Goal: Information Seeking & Learning: Learn about a topic

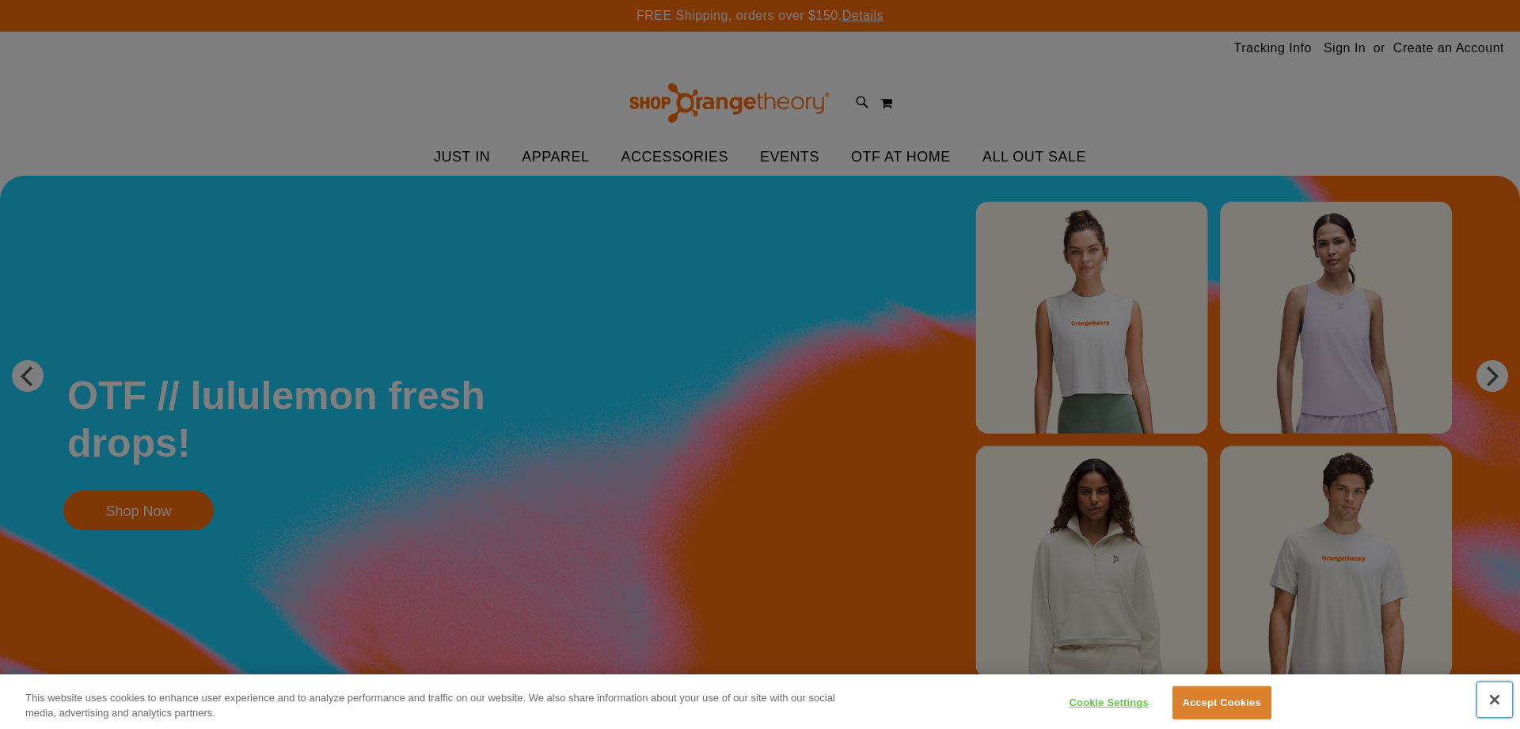
click at [1491, 697] on button "Close" at bounding box center [1494, 699] width 35 height 35
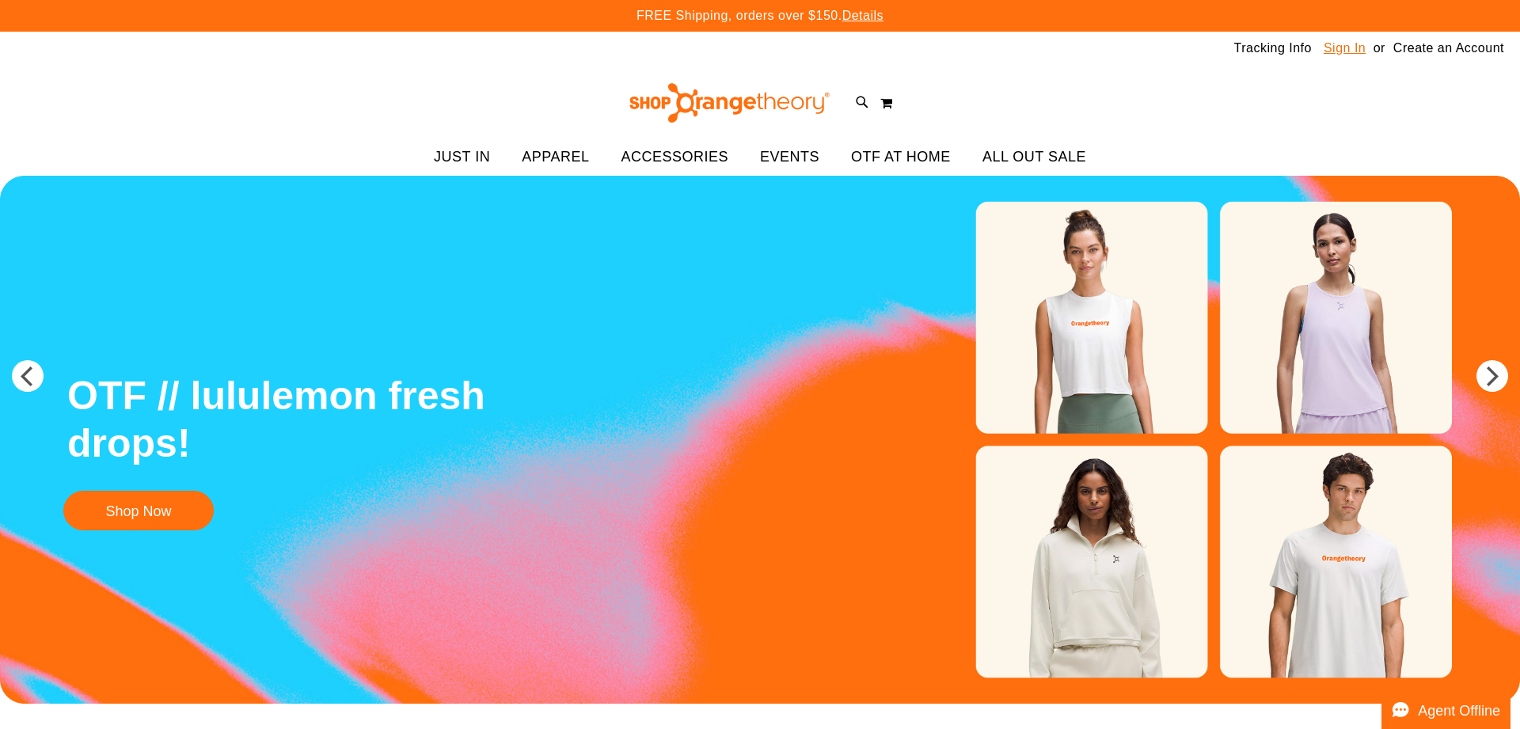
click at [1345, 52] on link "Sign In" at bounding box center [1344, 48] width 42 height 17
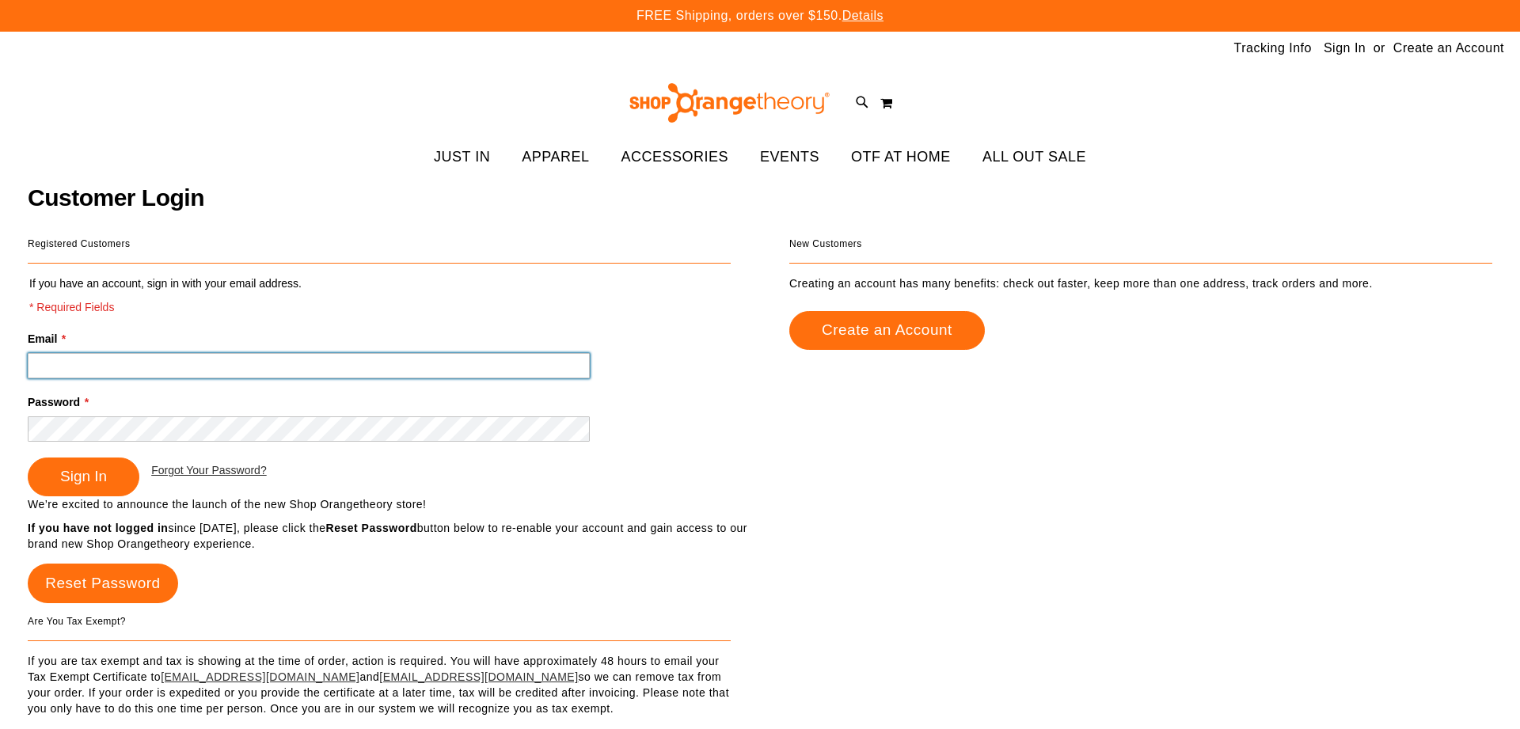
click at [30, 359] on input "Email *" at bounding box center [309, 365] width 562 height 25
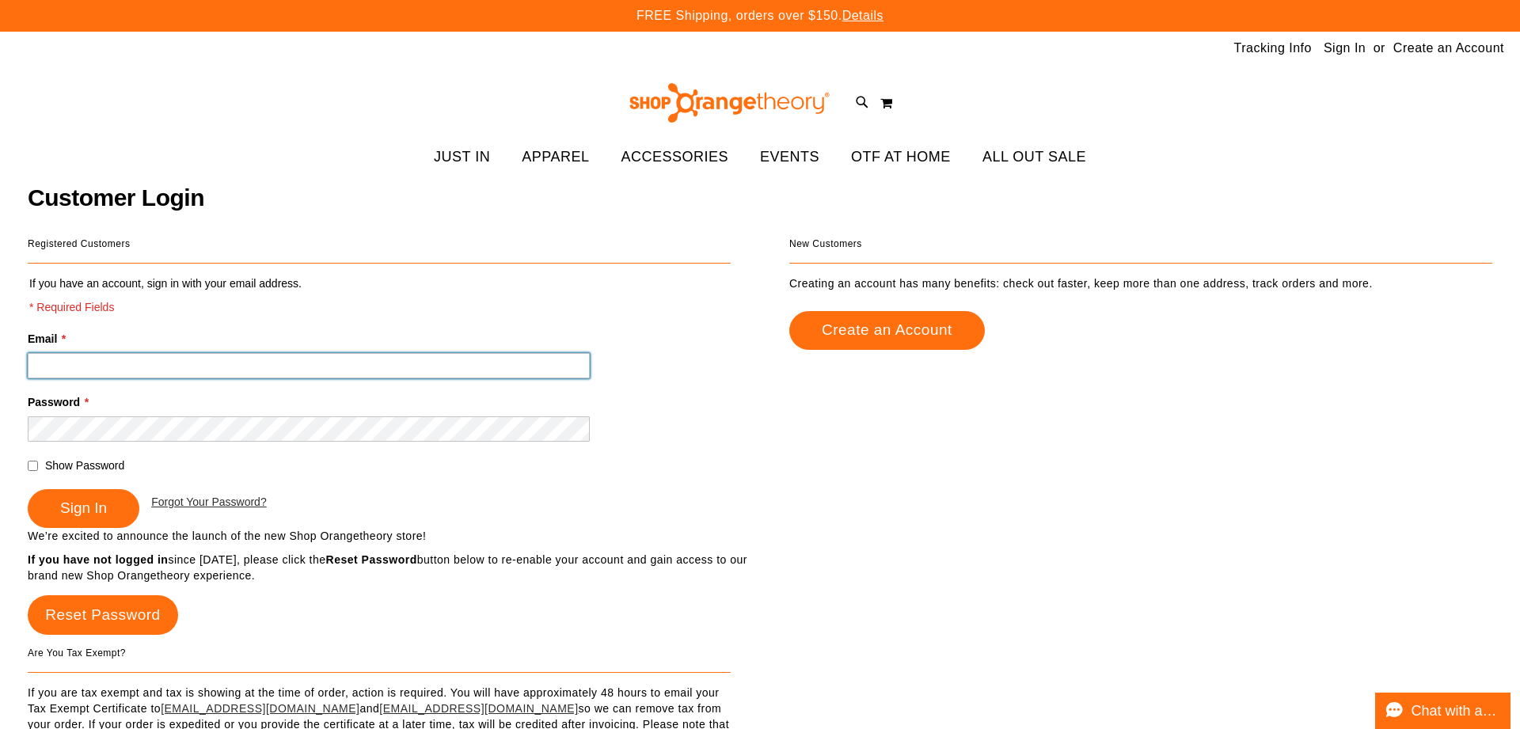
type input "**********"
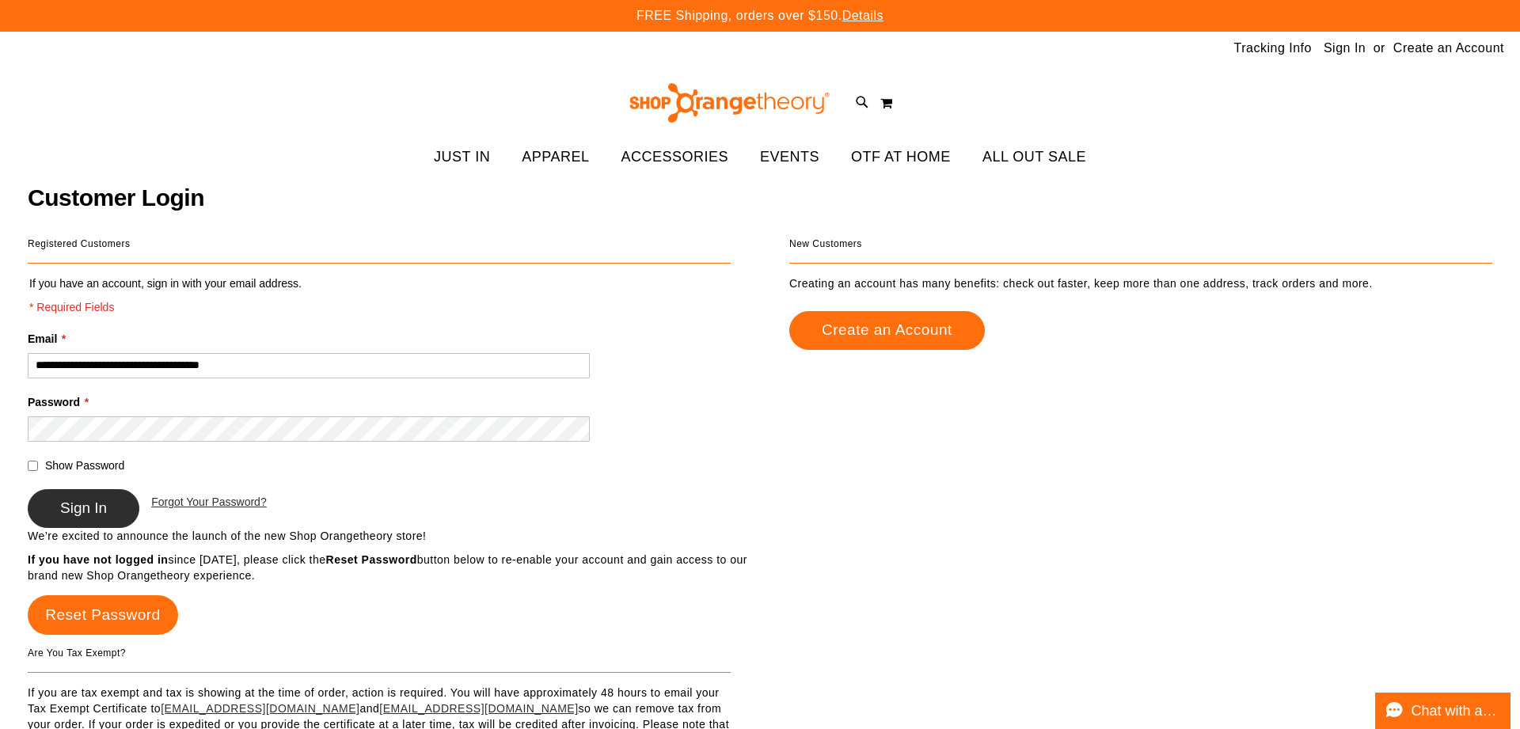
click at [89, 505] on span "Sign In" at bounding box center [83, 507] width 47 height 17
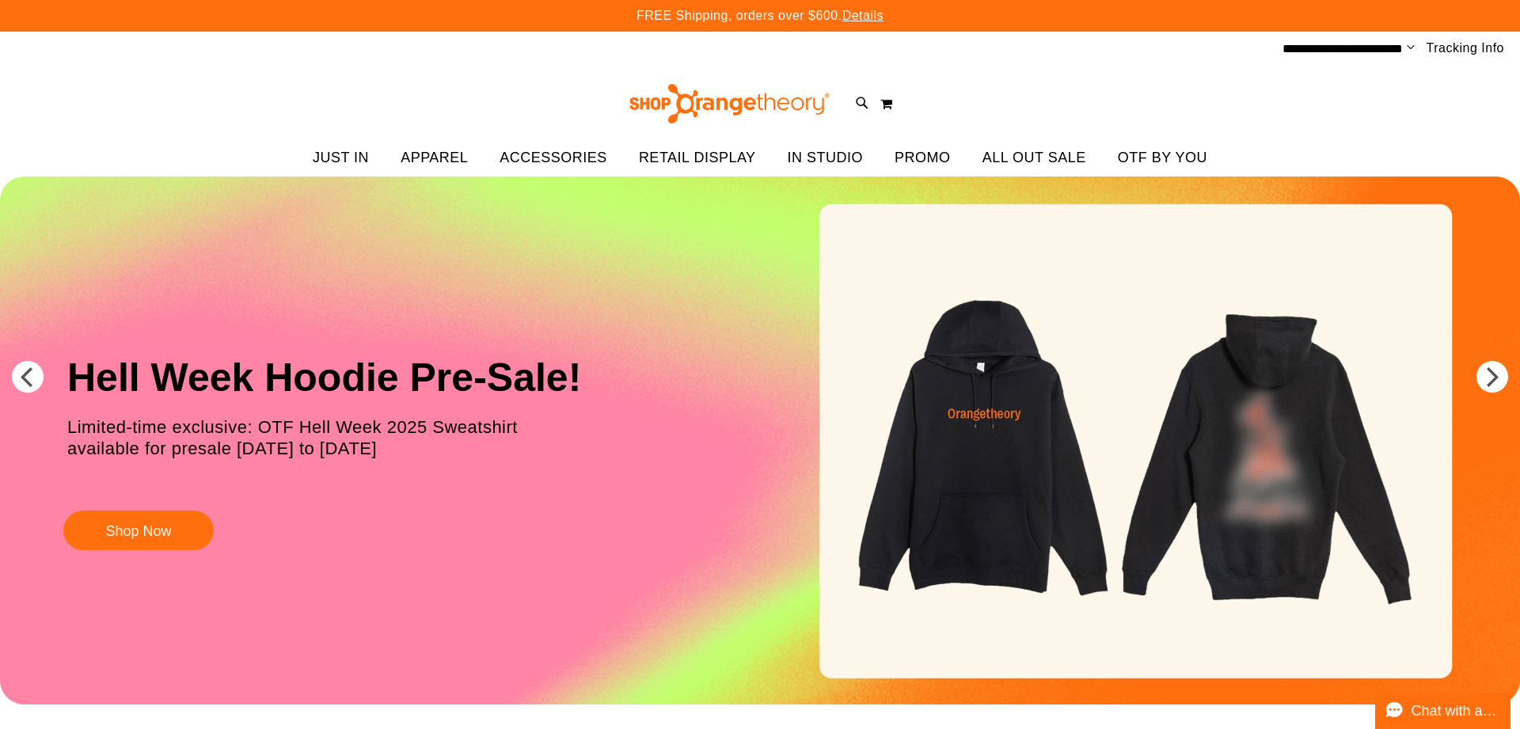
scroll to position [33, 0]
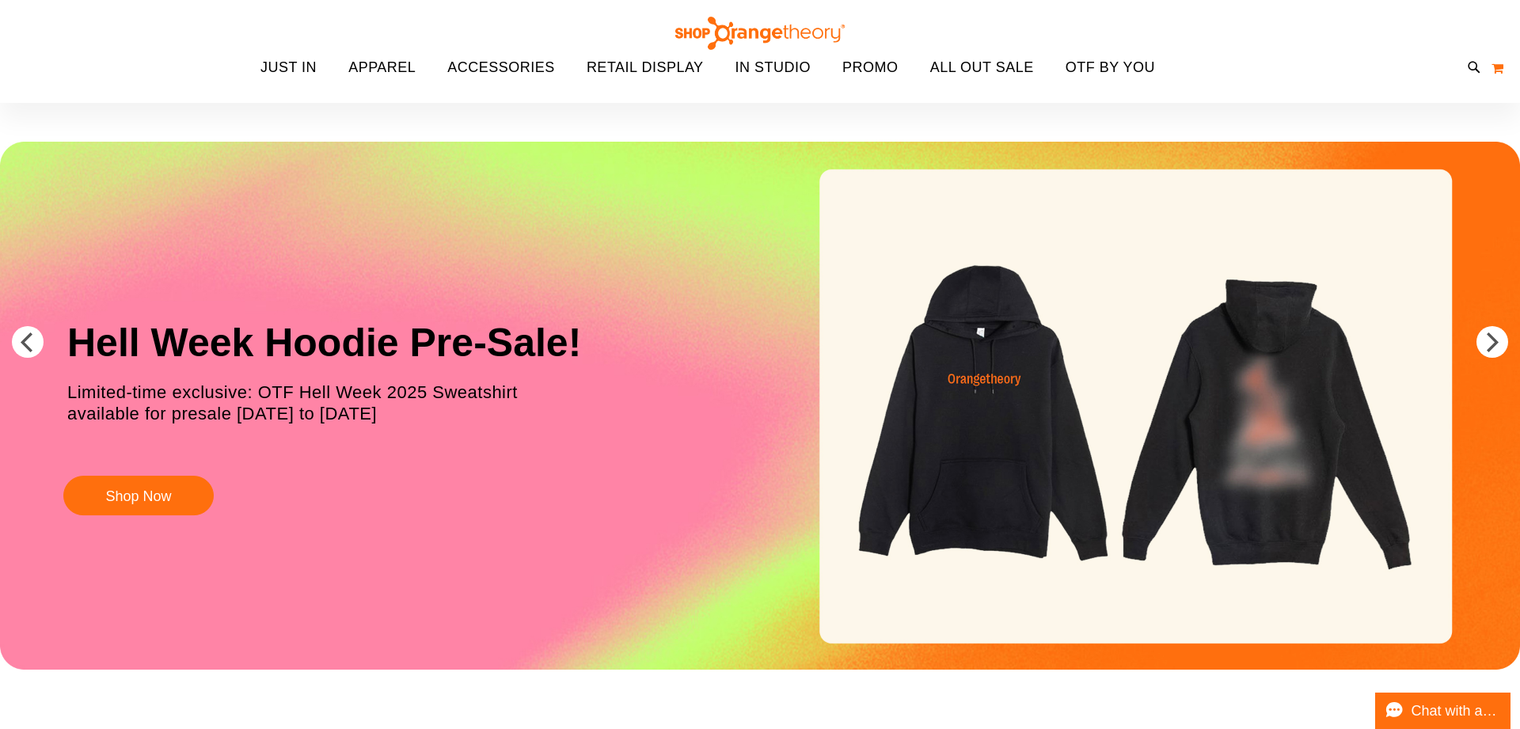
click at [1490, 65] on button "My Cart 0" at bounding box center [1496, 67] width 13 height 25
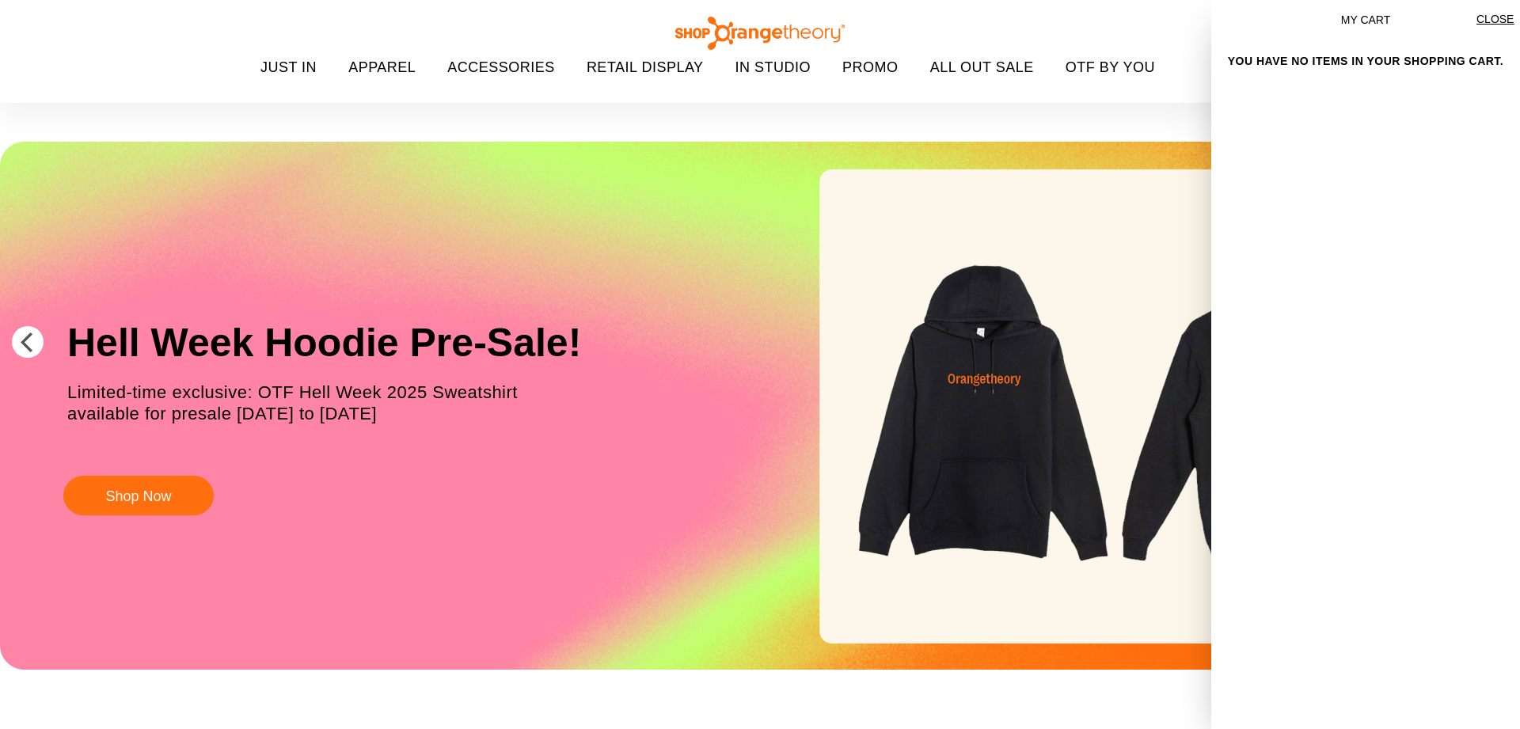
click at [1202, 41] on div "Toggle Nav Search Popular Suggestions Advanced Search" at bounding box center [760, 51] width 1520 height 103
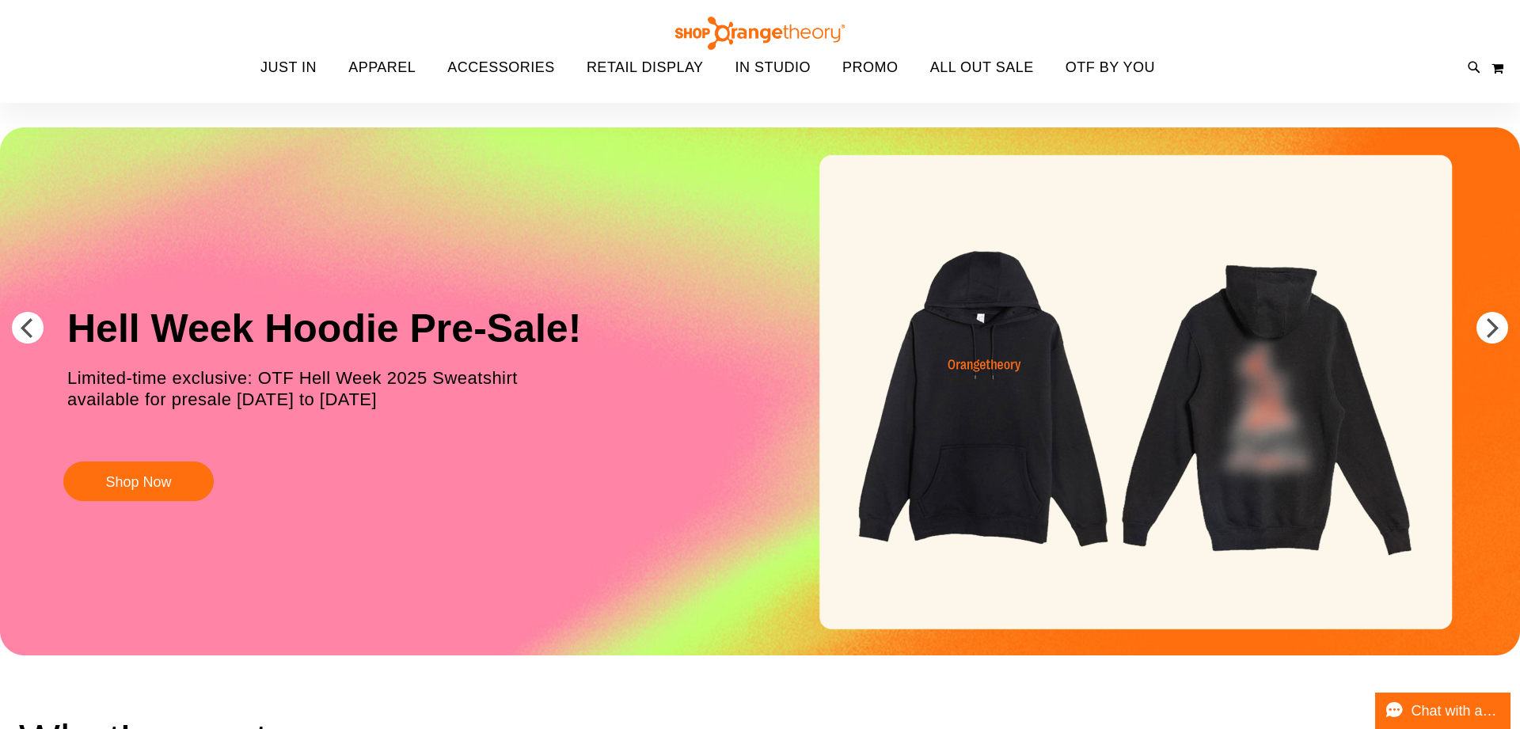
scroll to position [55, 0]
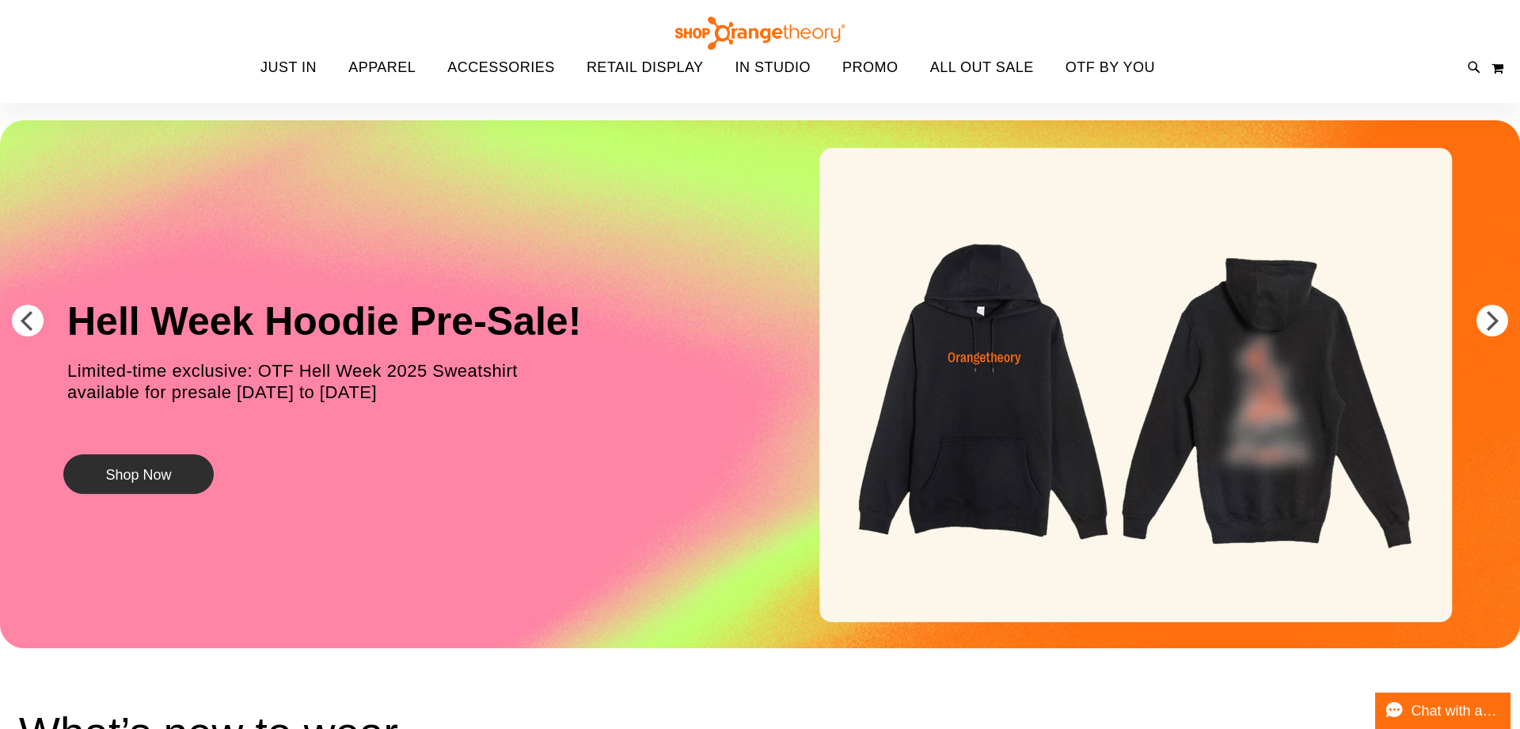
click at [131, 460] on button "Shop Now" at bounding box center [138, 474] width 150 height 40
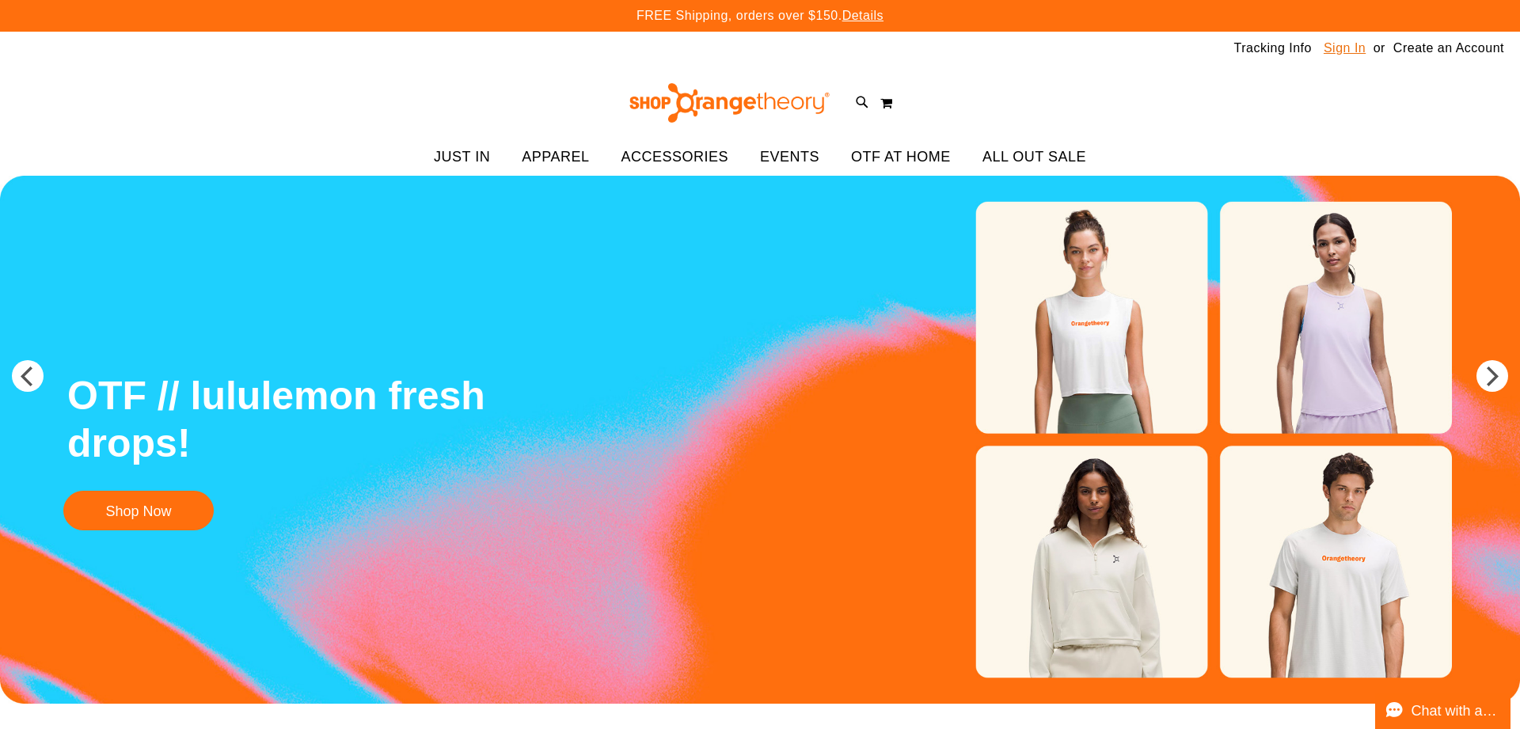
click at [1346, 55] on link "Sign In" at bounding box center [1344, 48] width 42 height 17
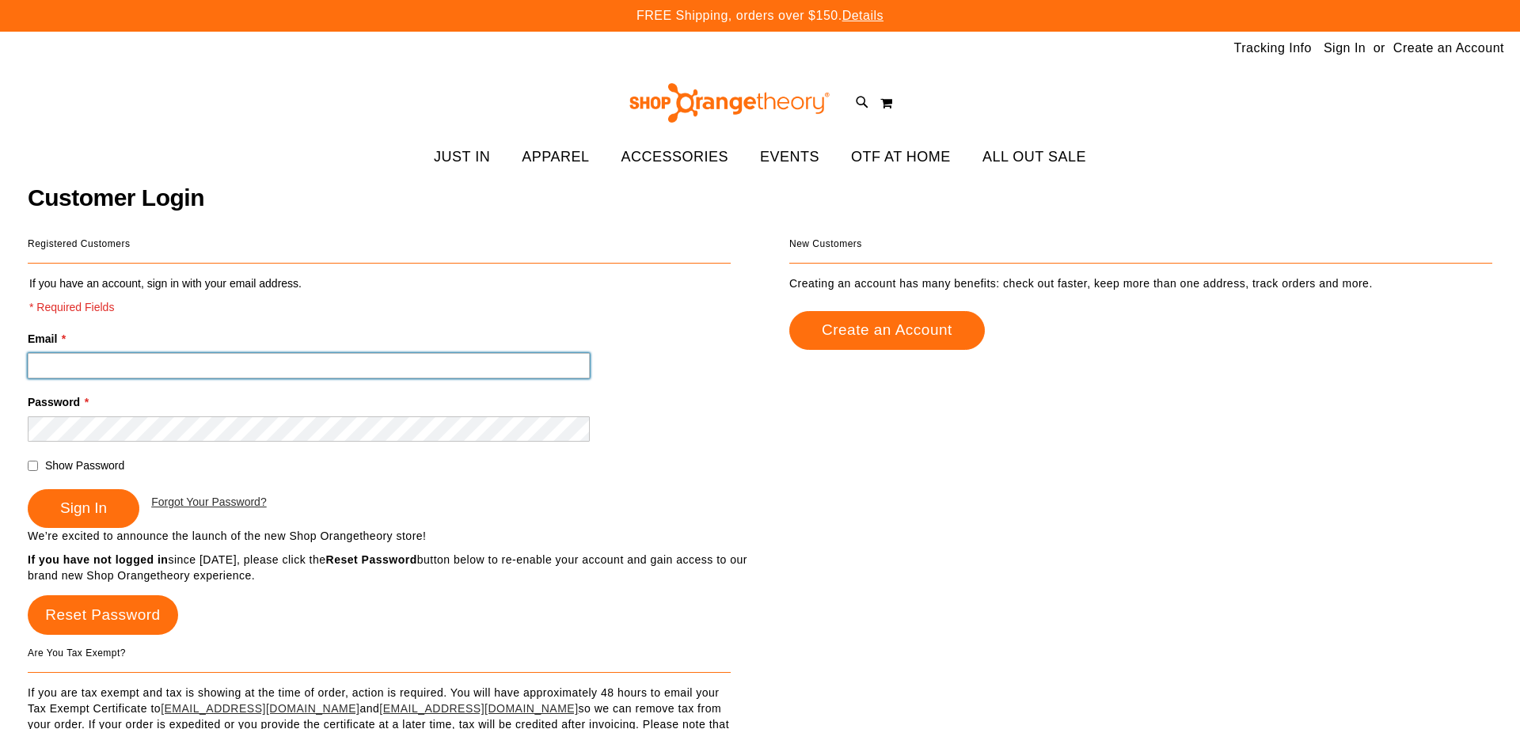
click at [264, 355] on input "Email *" at bounding box center [309, 365] width 562 height 25
type input "**********"
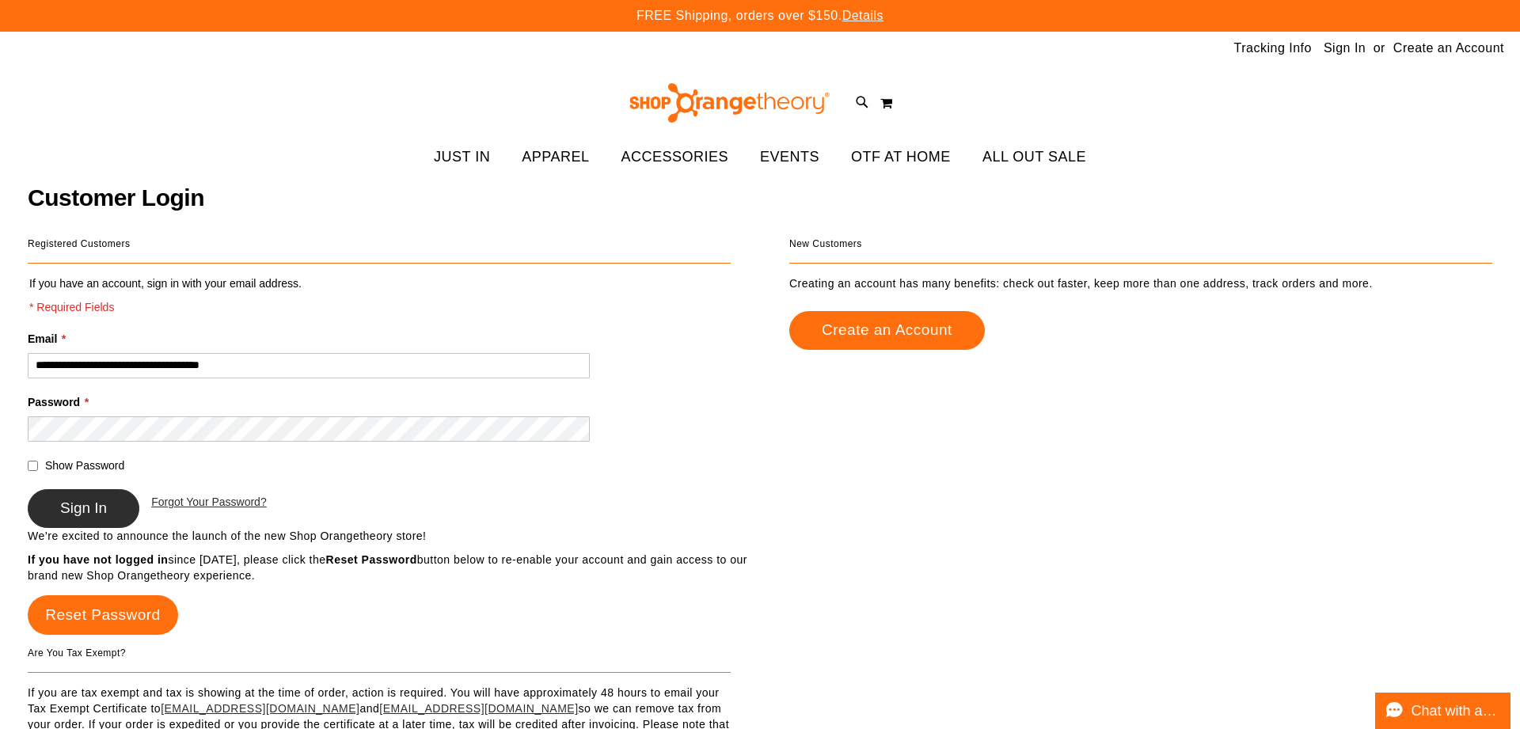
click at [63, 500] on span "Sign In" at bounding box center [83, 507] width 47 height 17
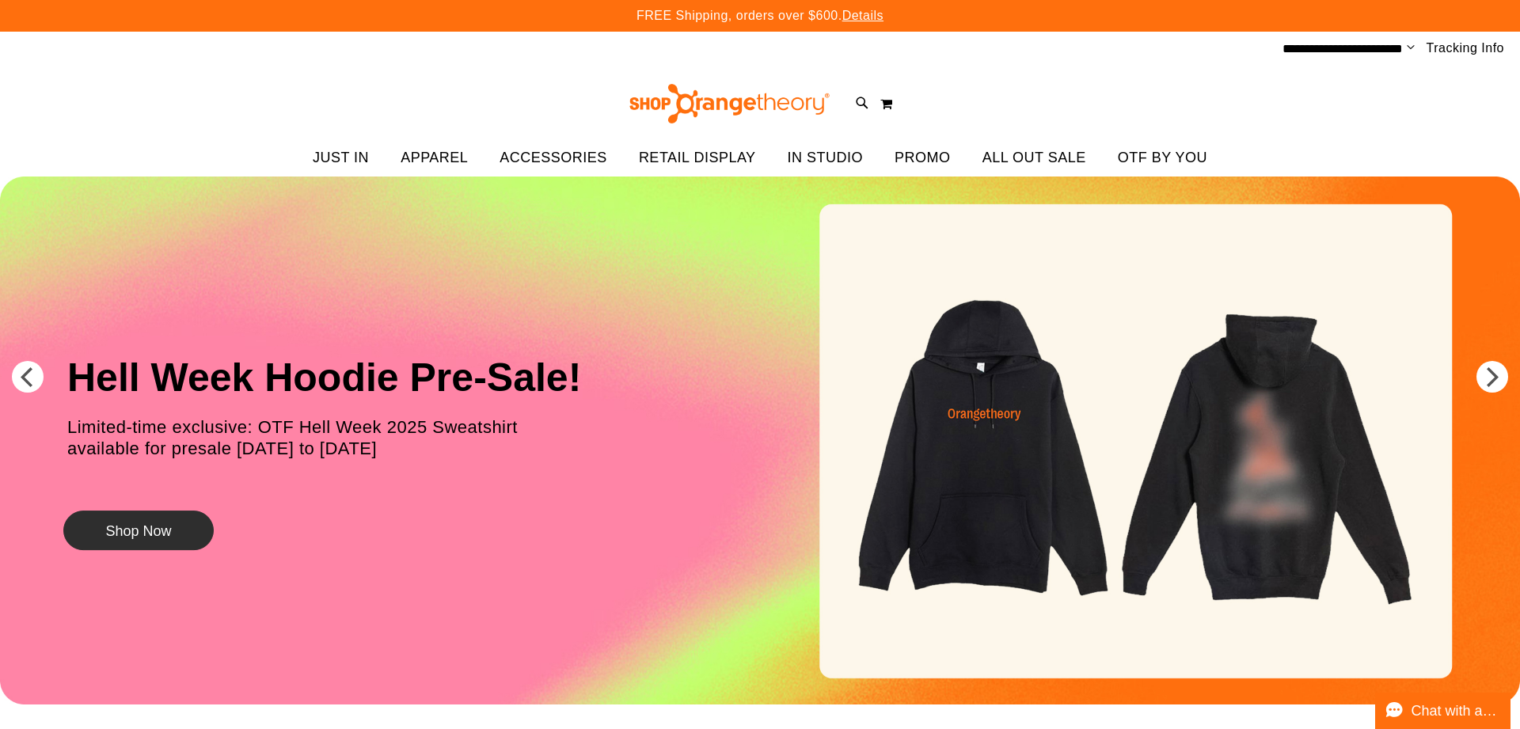
click at [184, 545] on button "Shop Now" at bounding box center [138, 530] width 150 height 40
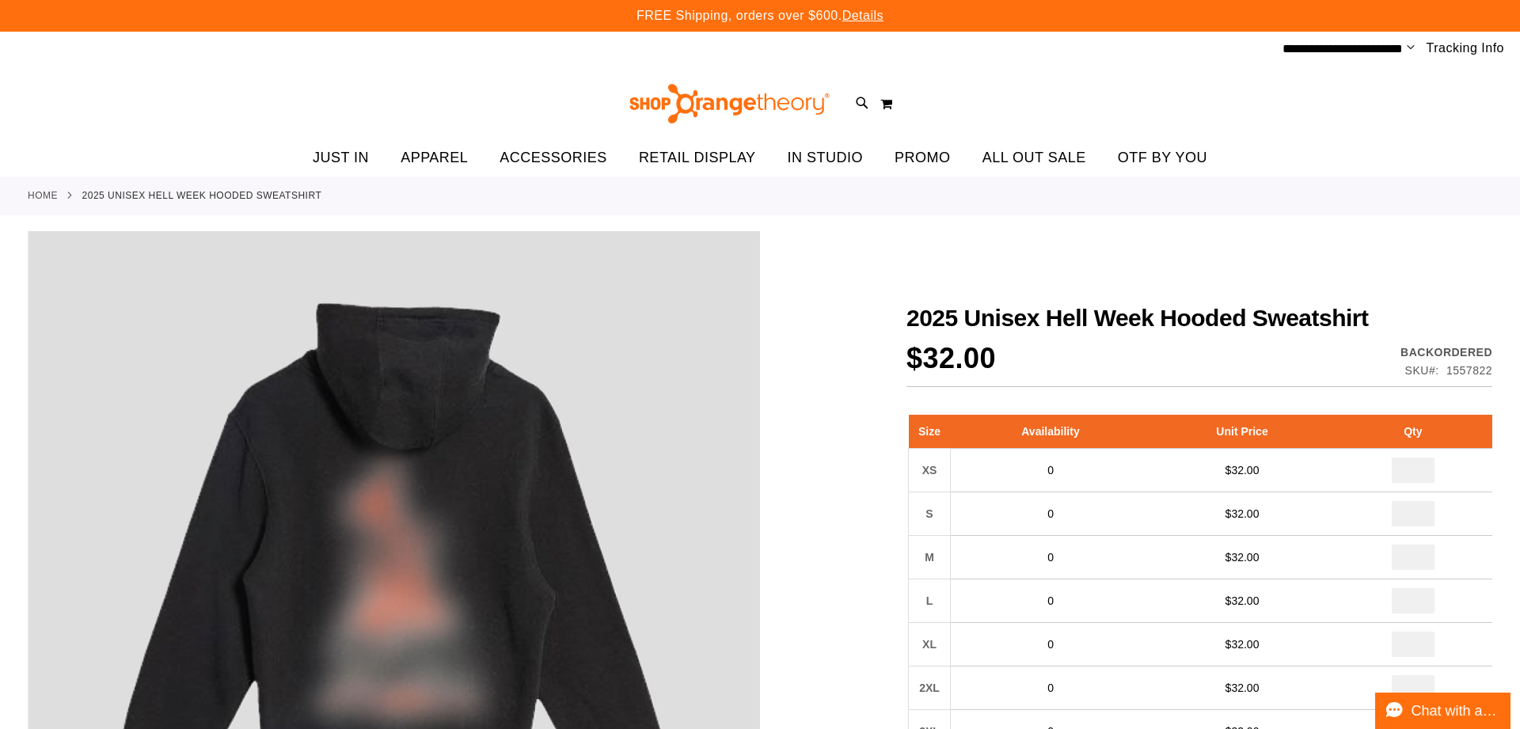
click at [1407, 48] on span "Change" at bounding box center [1410, 48] width 8 height 15
click at [1356, 84] on link "My Account" at bounding box center [1354, 77] width 139 height 30
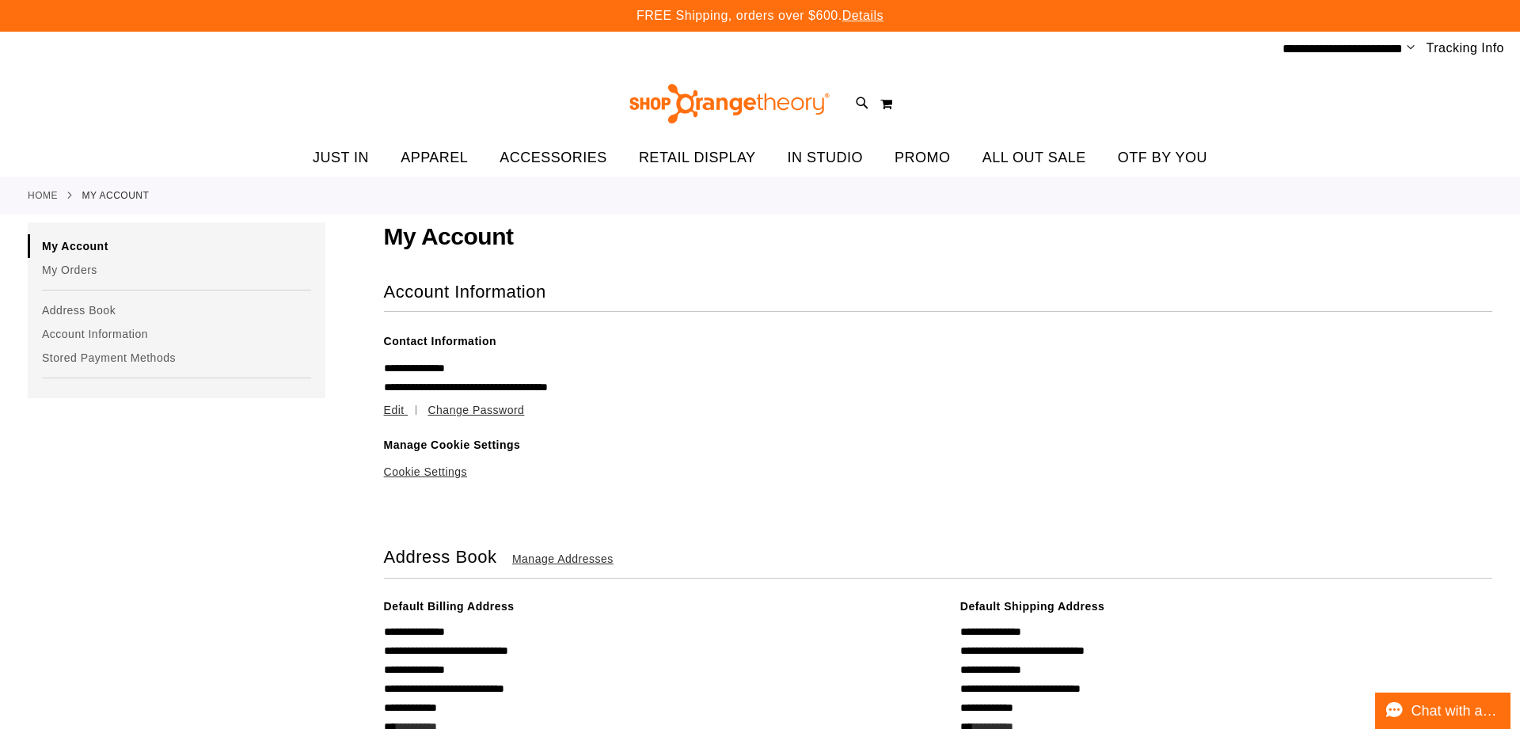
click at [1410, 46] on span "Change" at bounding box center [1410, 48] width 8 height 15
click at [1338, 109] on link "Sign Out" at bounding box center [1354, 107] width 139 height 30
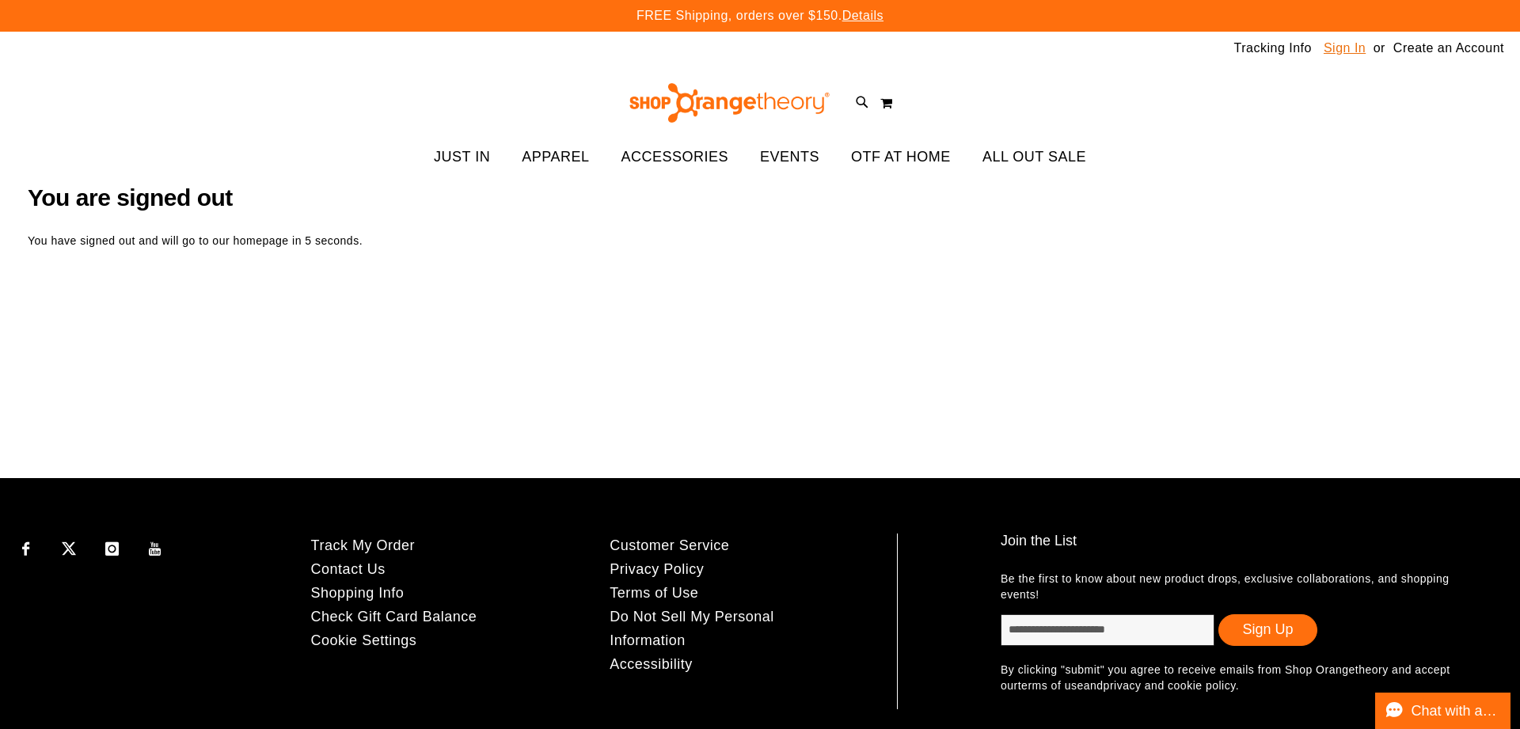
click at [1334, 54] on link "Sign In" at bounding box center [1344, 48] width 42 height 17
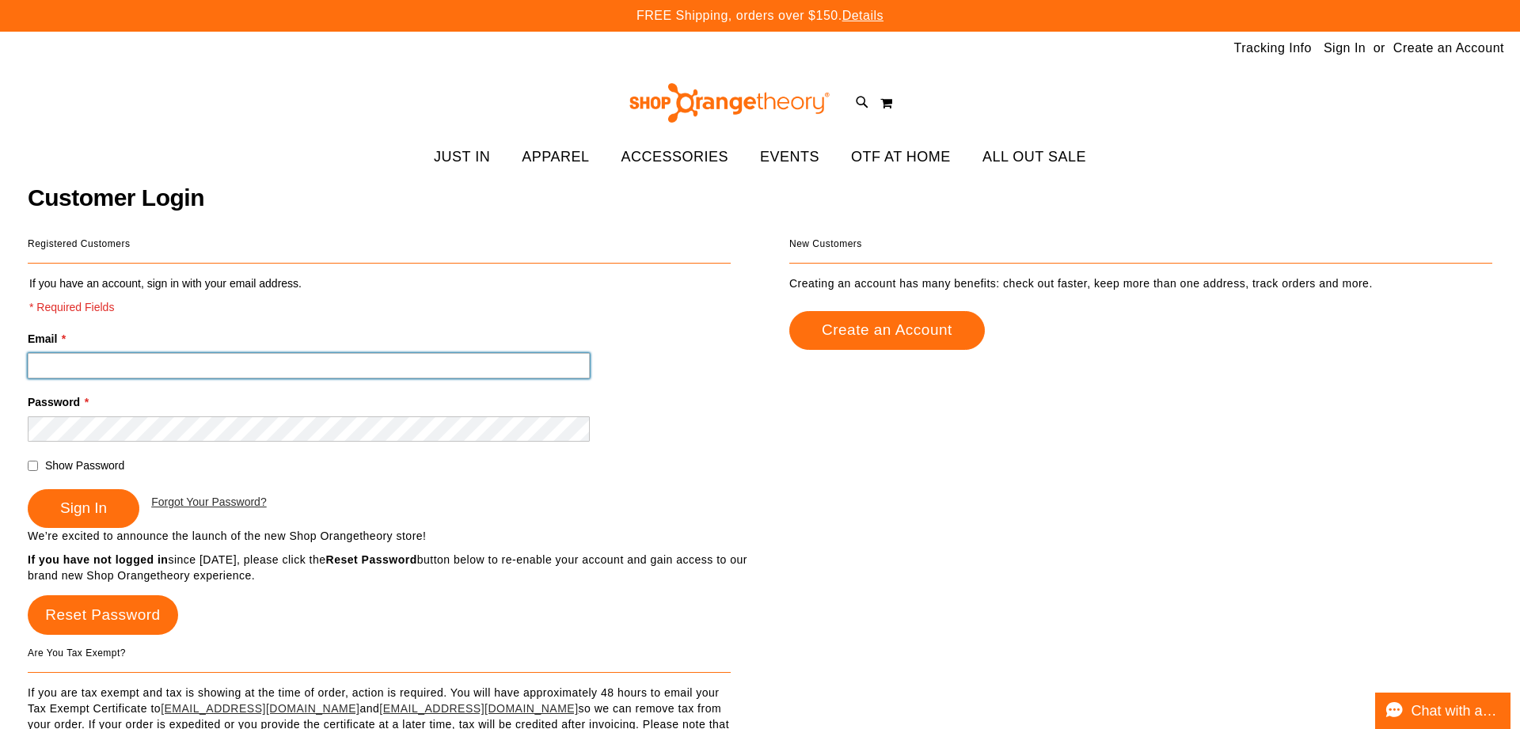
click at [421, 359] on input "Email *" at bounding box center [309, 365] width 562 height 25
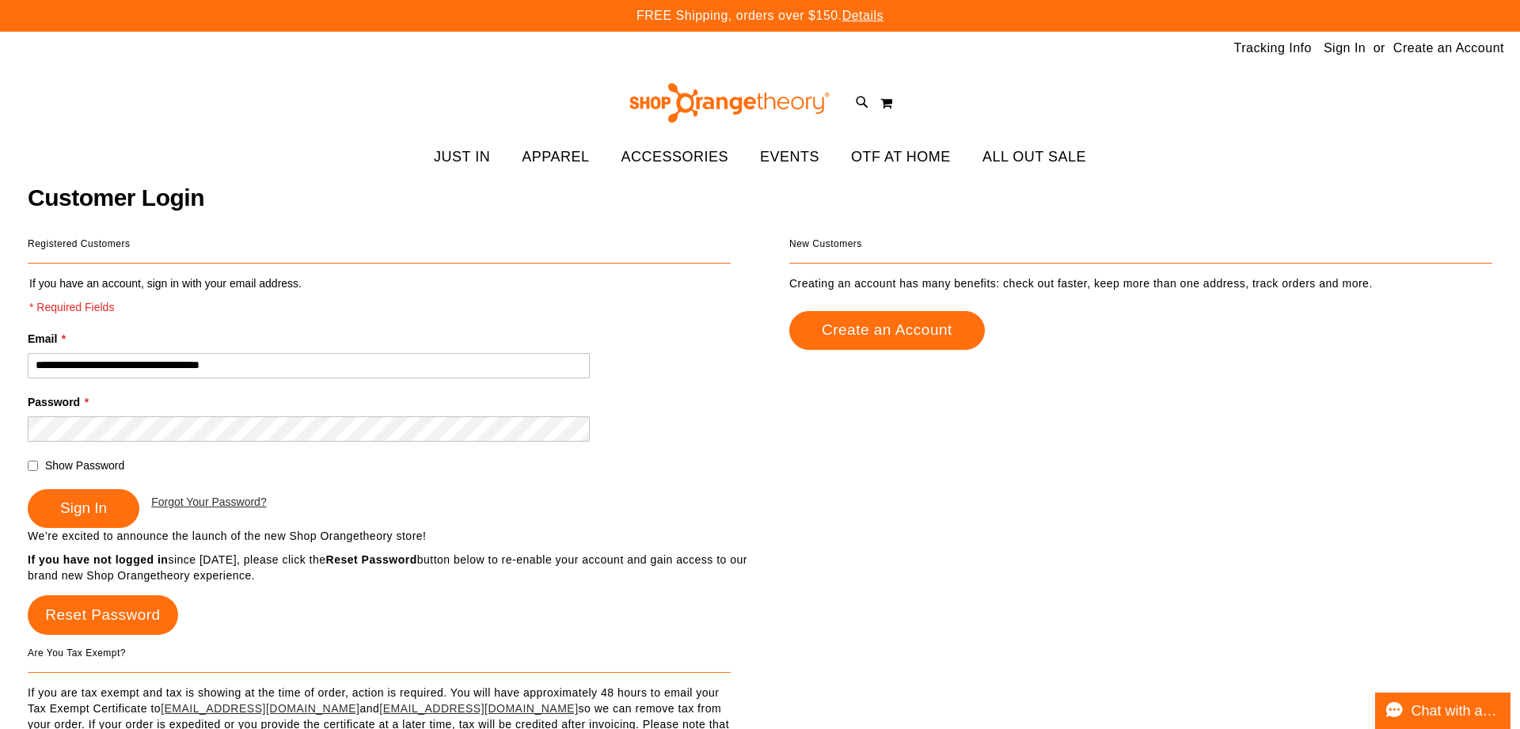
click at [37, 473] on fieldset "**********" at bounding box center [379, 401] width 703 height 252
click at [36, 471] on div "Show Password" at bounding box center [379, 465] width 703 height 16
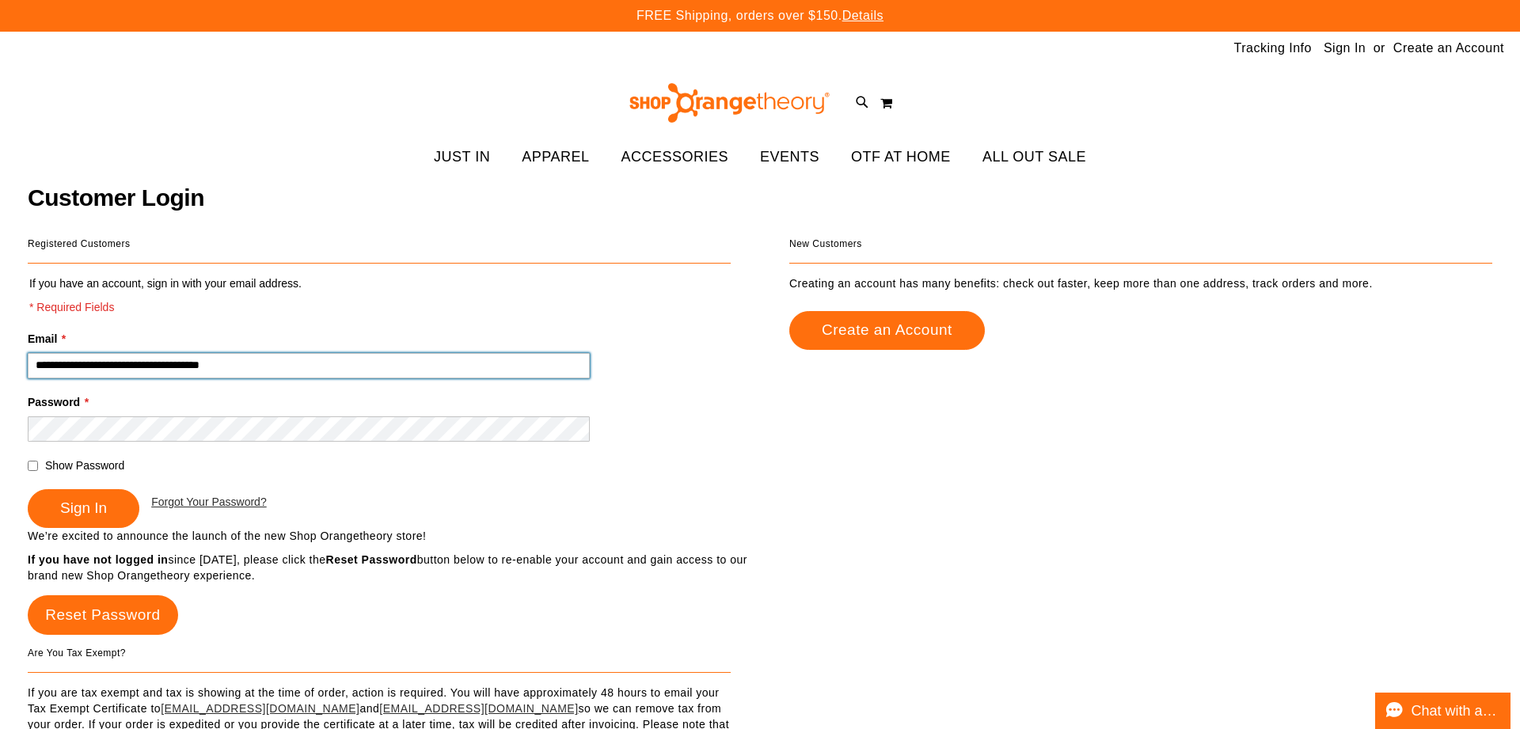
click at [279, 375] on input "**********" at bounding box center [309, 365] width 562 height 25
type input "**********"
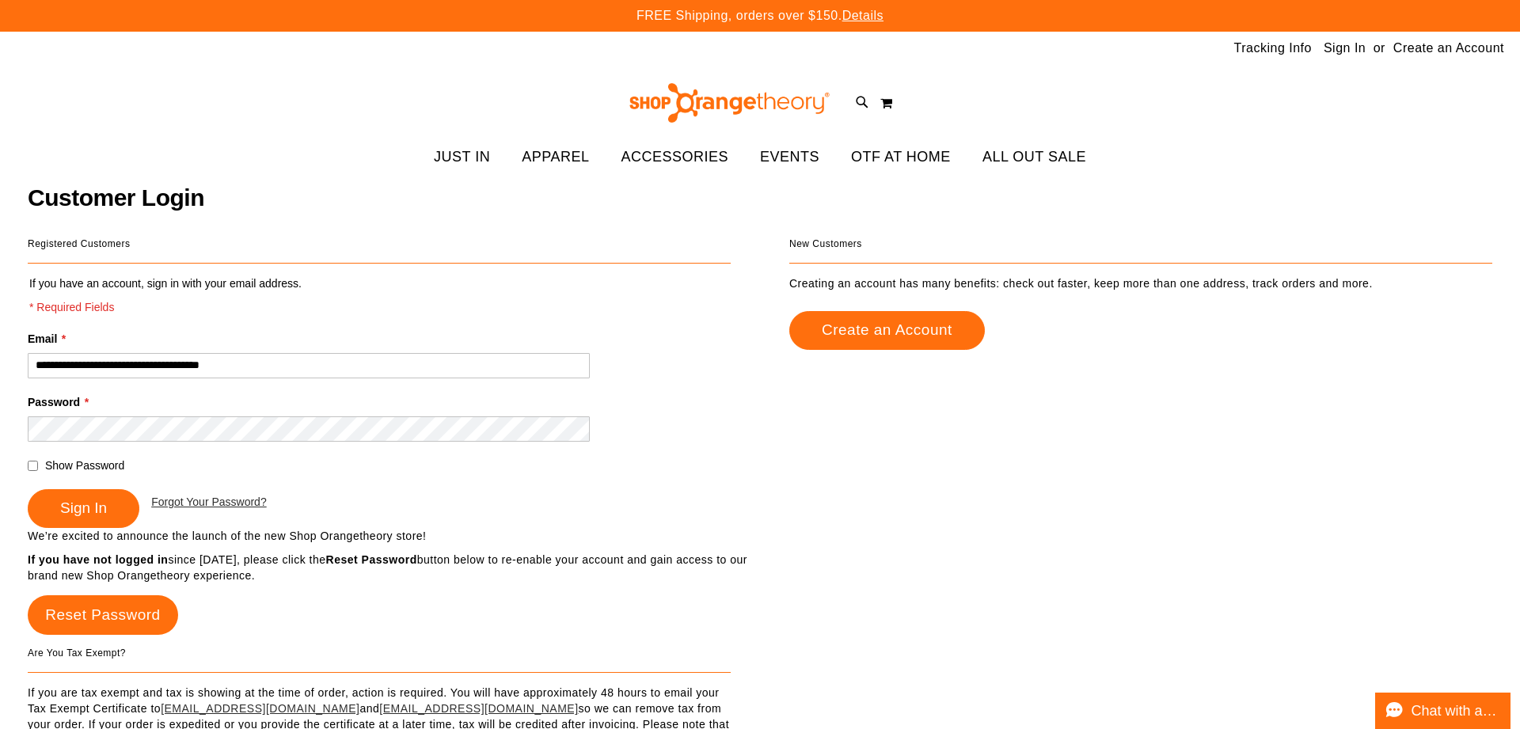
click at [483, 282] on fieldset "**********" at bounding box center [379, 401] width 703 height 252
click at [113, 494] on button "Sign In" at bounding box center [84, 508] width 112 height 39
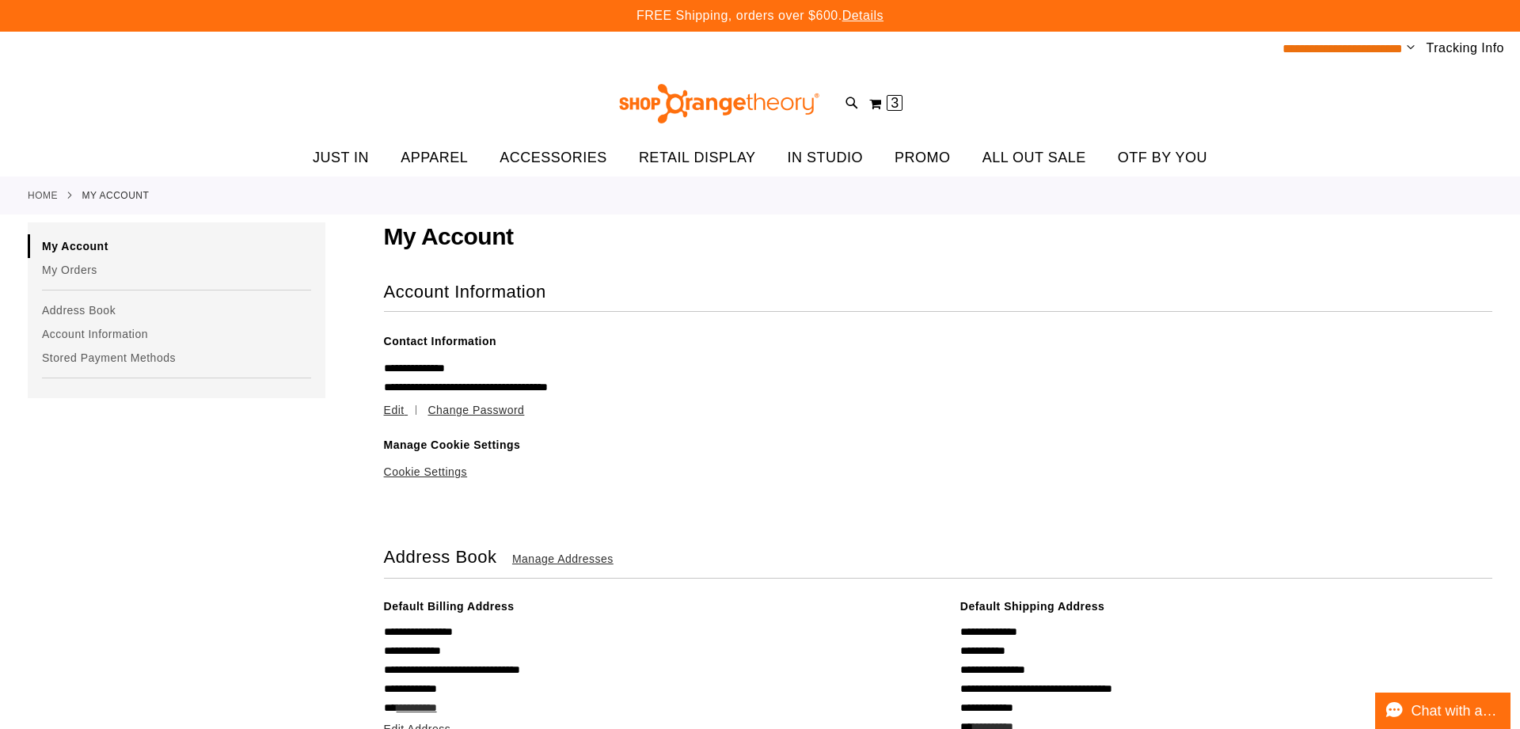
click at [1377, 53] on span "**********" at bounding box center [1342, 49] width 120 height 12
click at [1412, 47] on span "Change" at bounding box center [1410, 48] width 8 height 15
click at [1379, 97] on link "Sign Out" at bounding box center [1354, 107] width 139 height 30
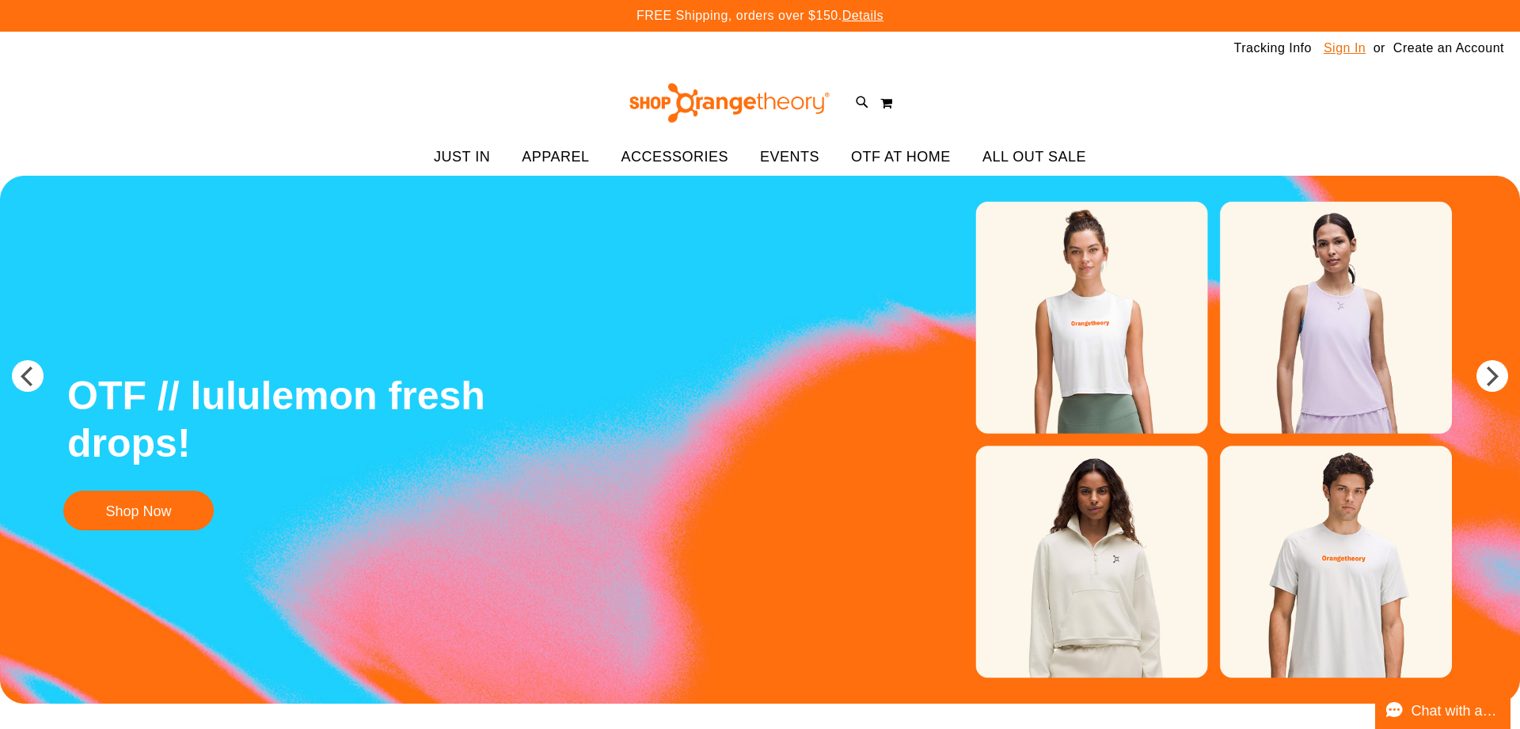
click at [1339, 54] on link "Sign In" at bounding box center [1344, 48] width 42 height 17
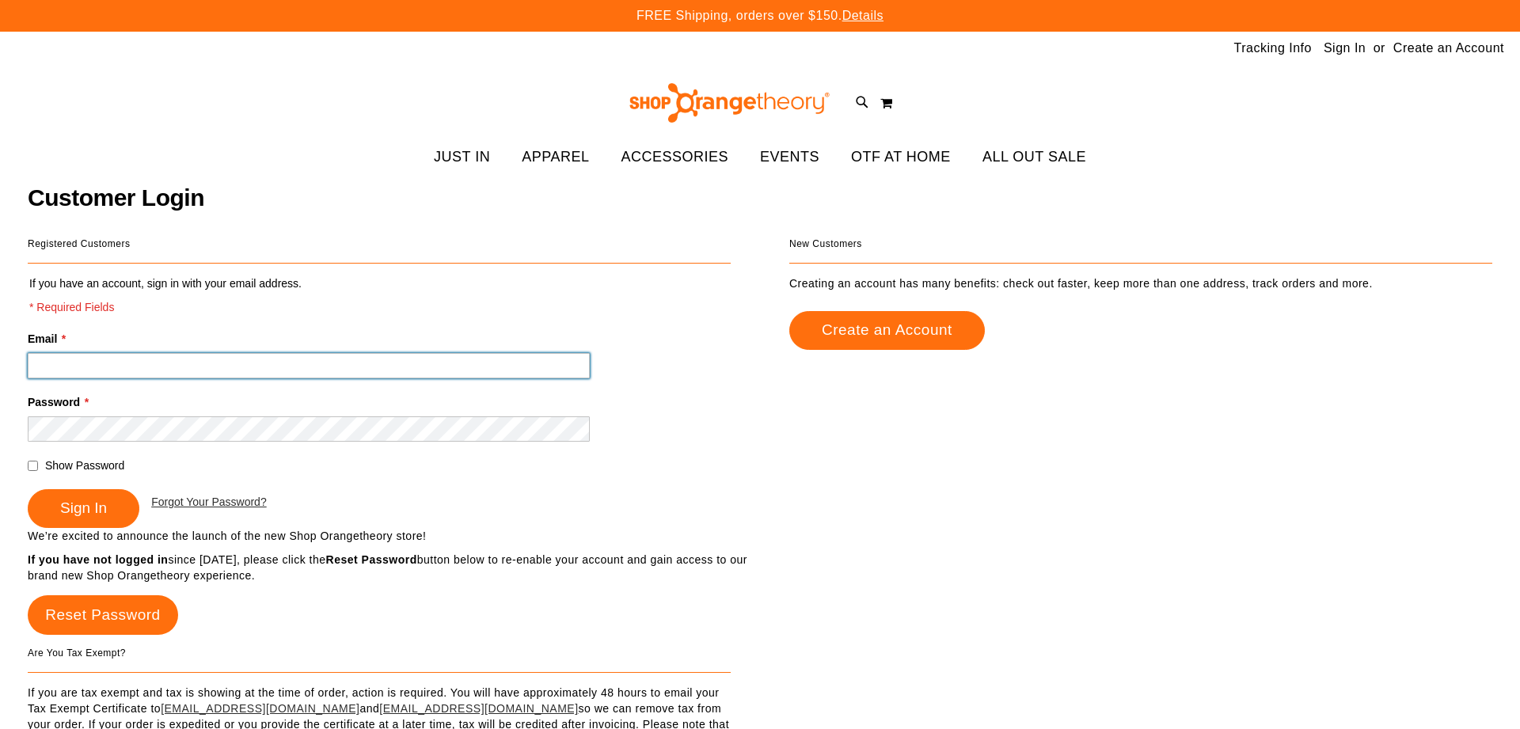
click at [227, 355] on input "Email *" at bounding box center [309, 365] width 562 height 25
type input "**********"
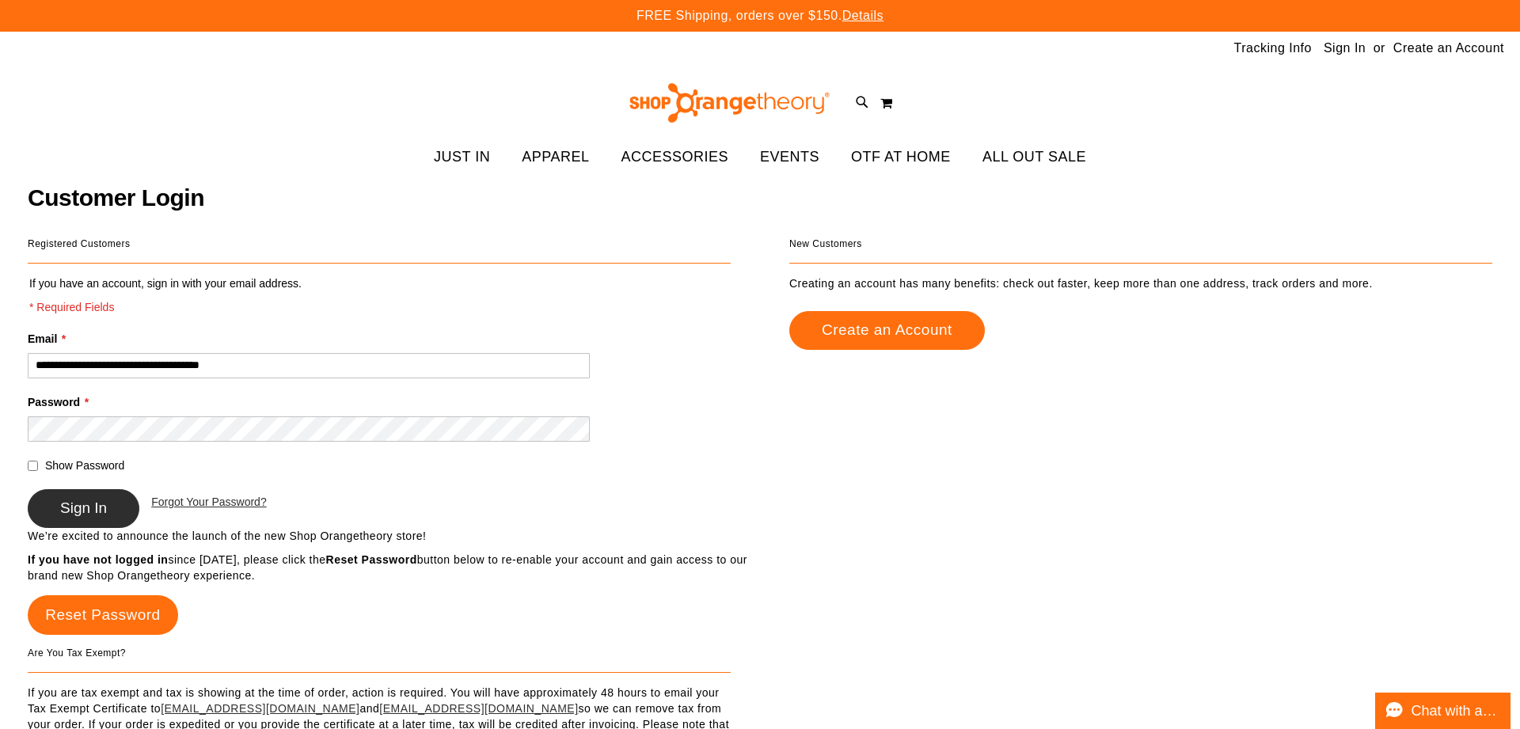
click at [46, 514] on button "Sign In" at bounding box center [84, 508] width 112 height 39
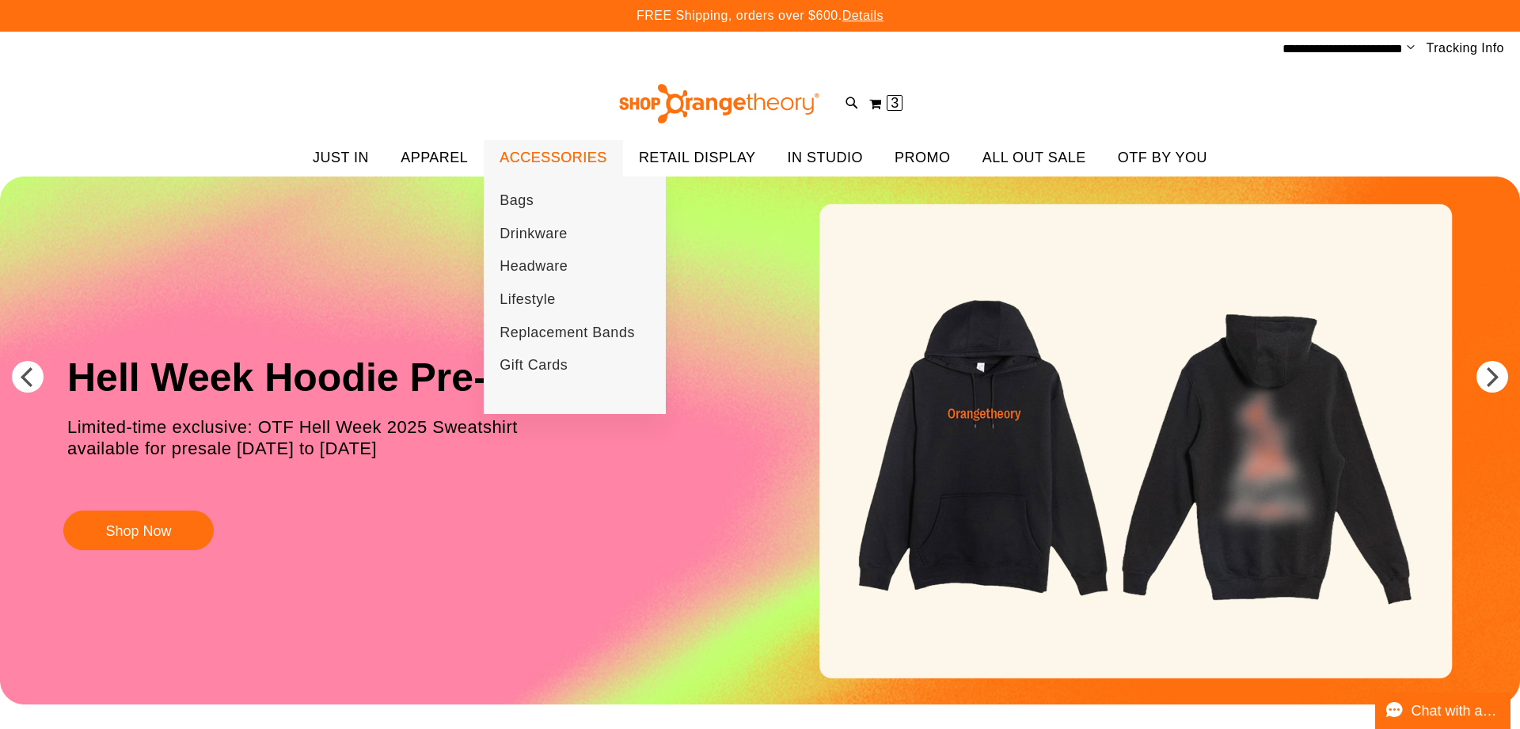
click at [535, 171] on span "ACCESSORIES" at bounding box center [553, 158] width 108 height 36
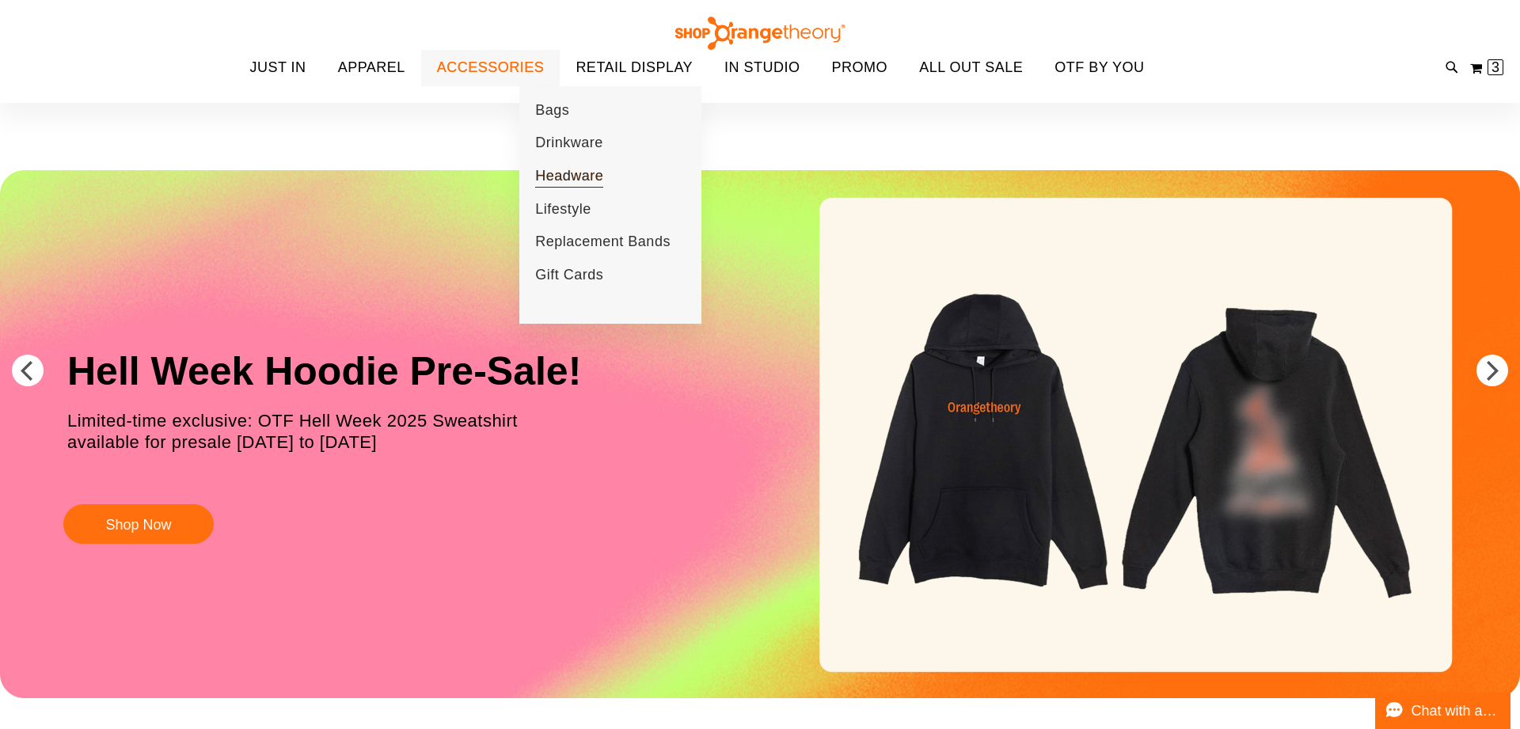
scroll to position [3, 0]
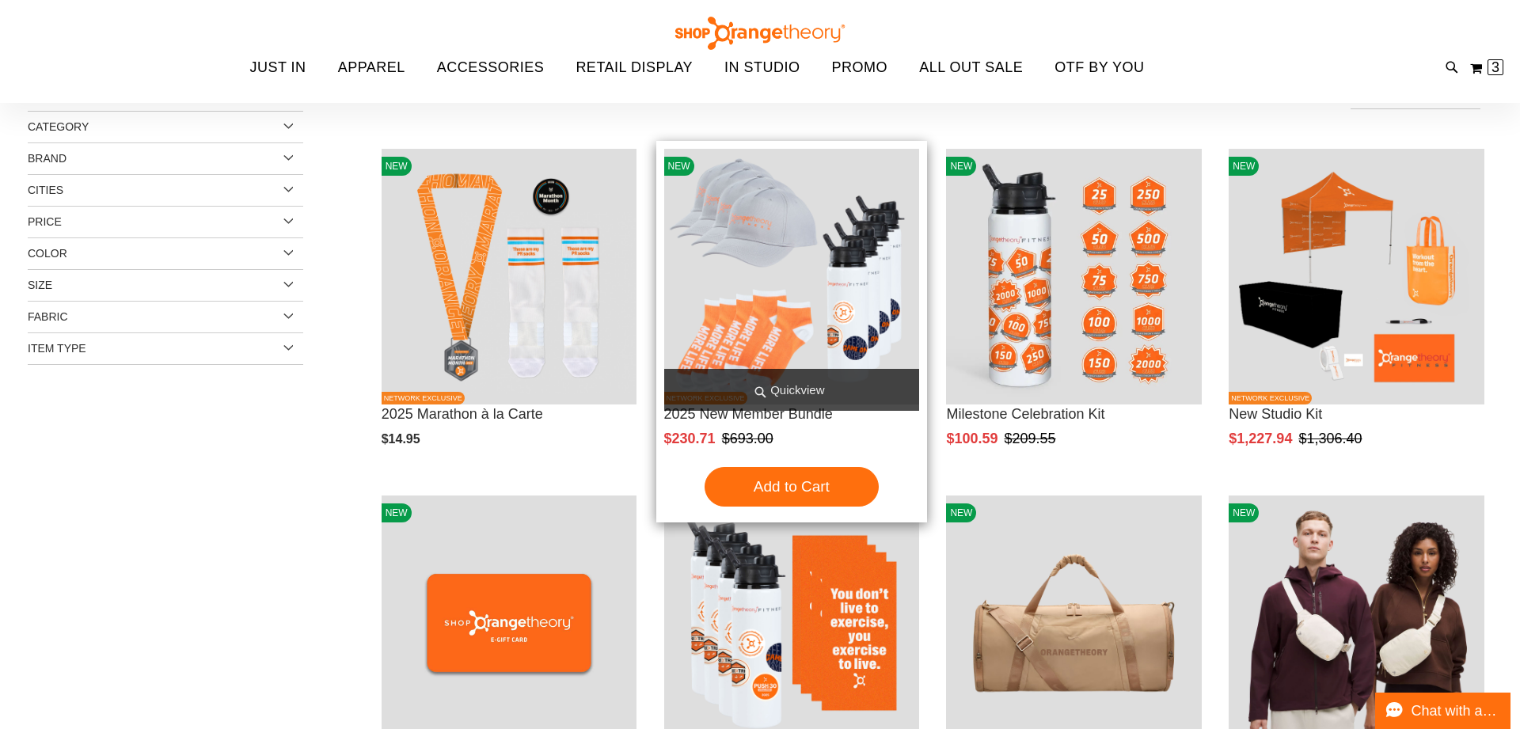
scroll to position [176, 0]
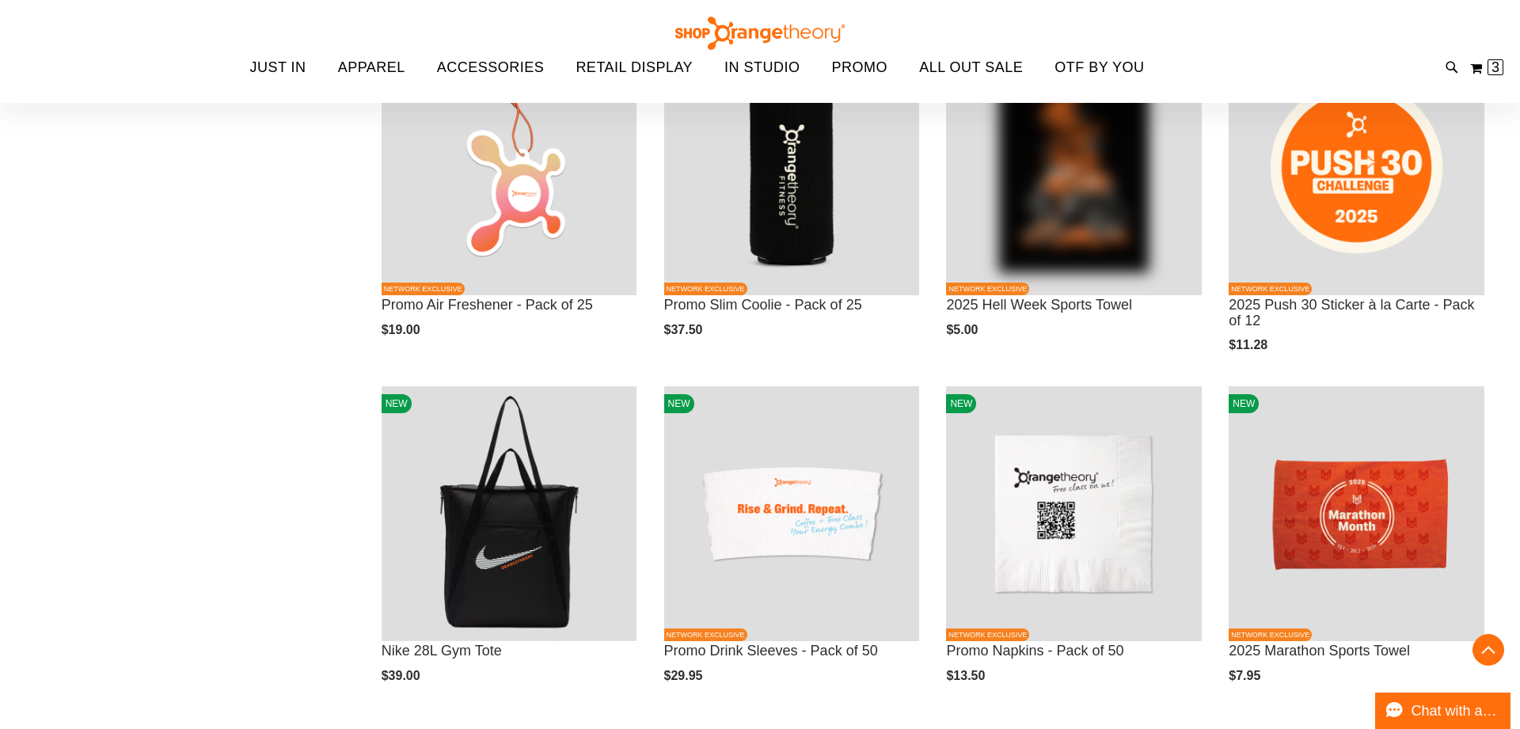
scroll to position [977, 0]
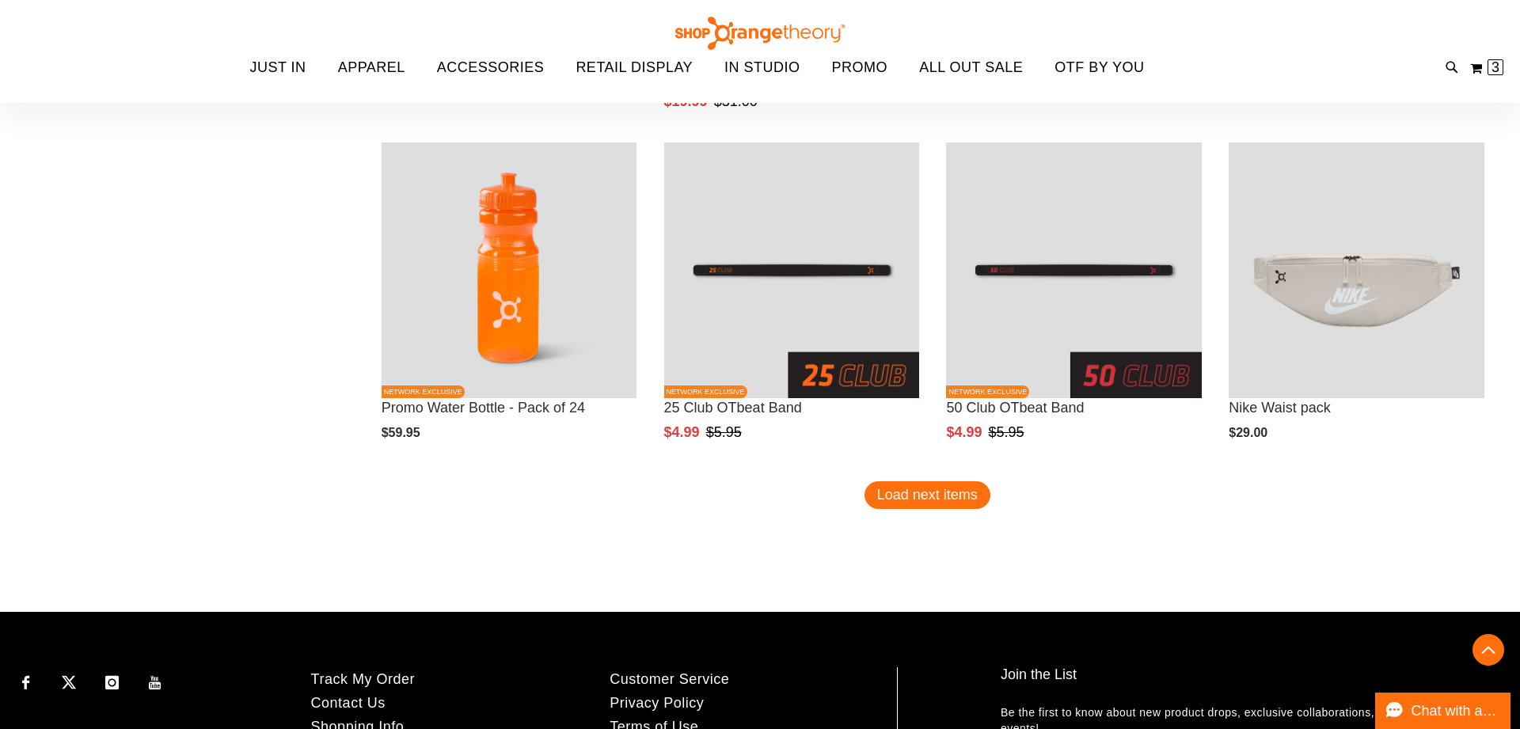
scroll to position [2954, 0]
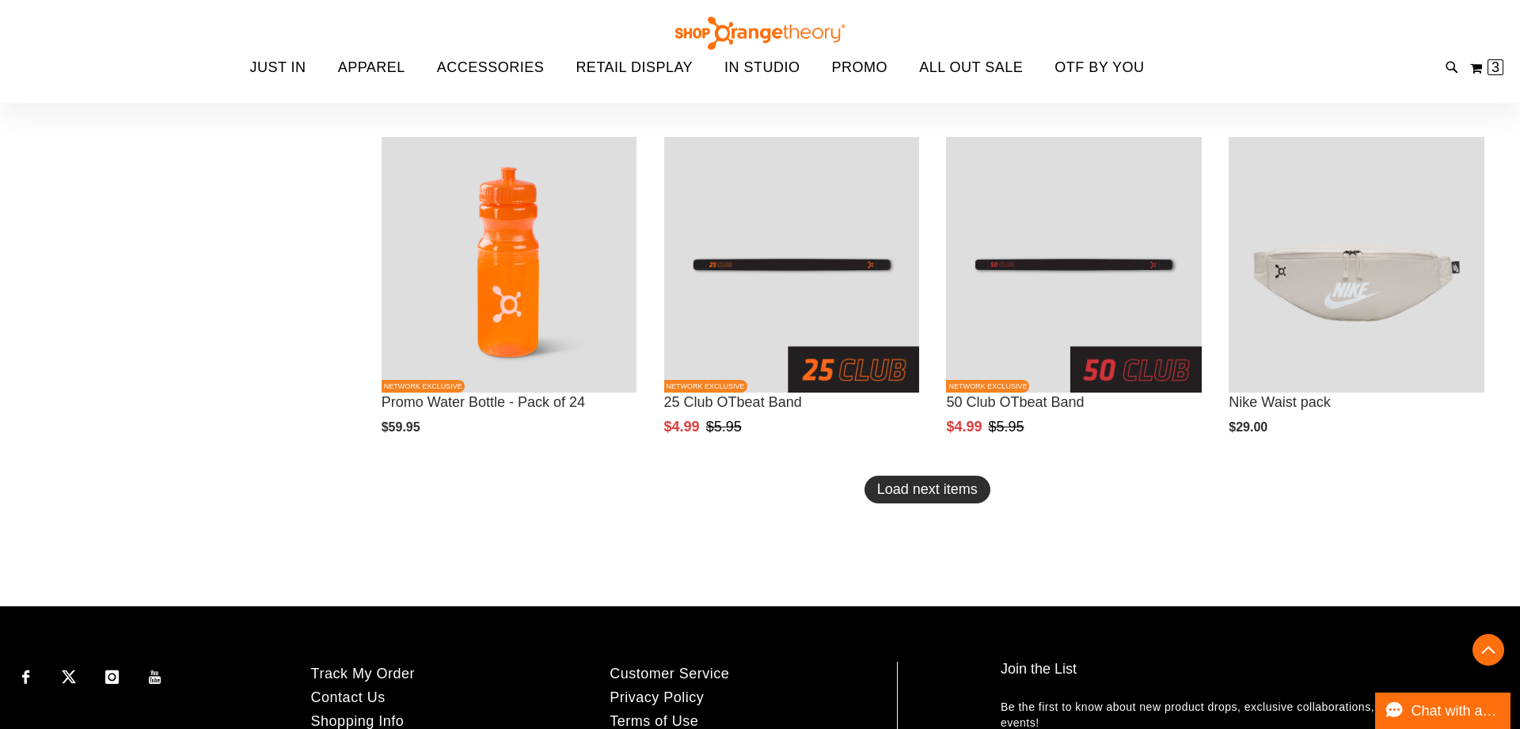
click at [961, 498] on button "Load next items" at bounding box center [927, 490] width 126 height 28
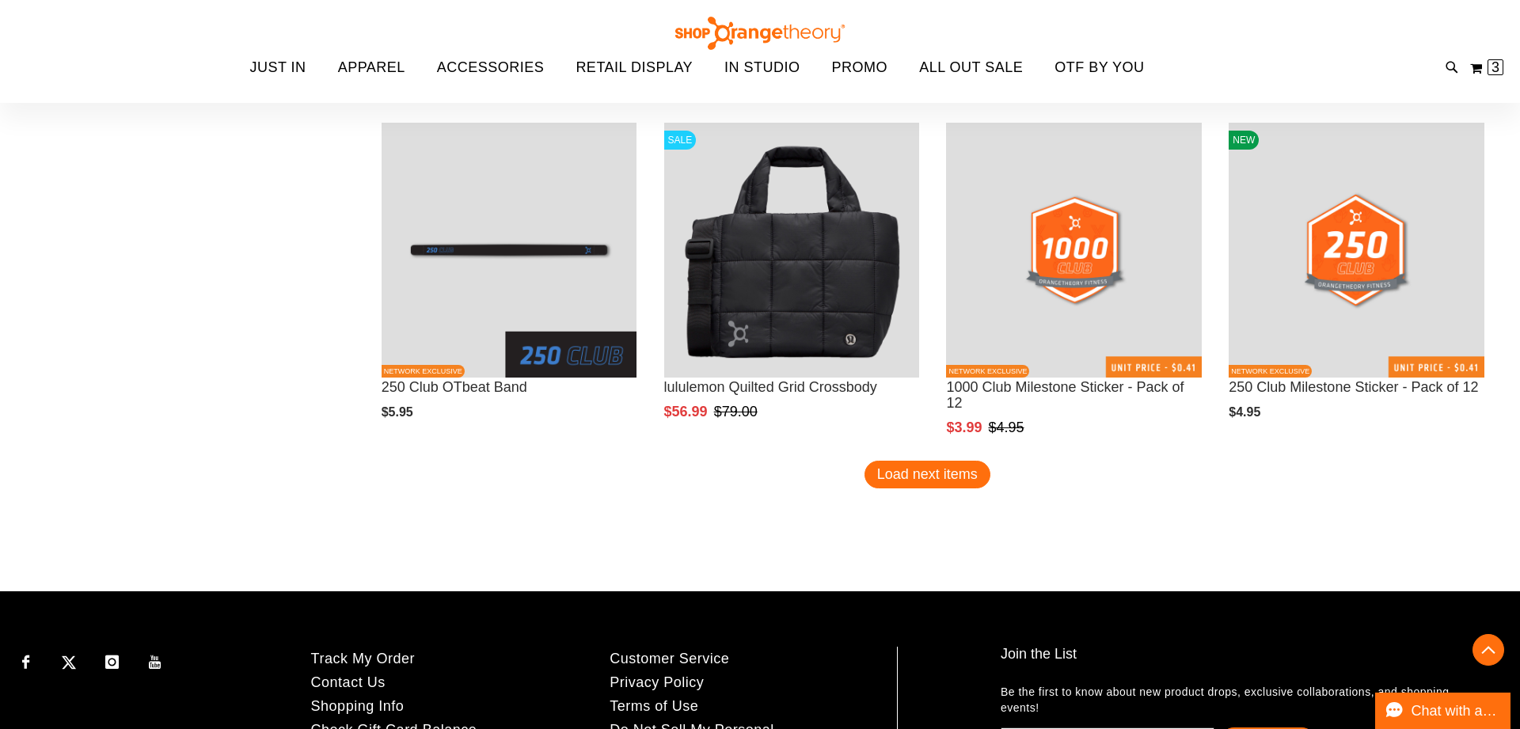
scroll to position [3988, 0]
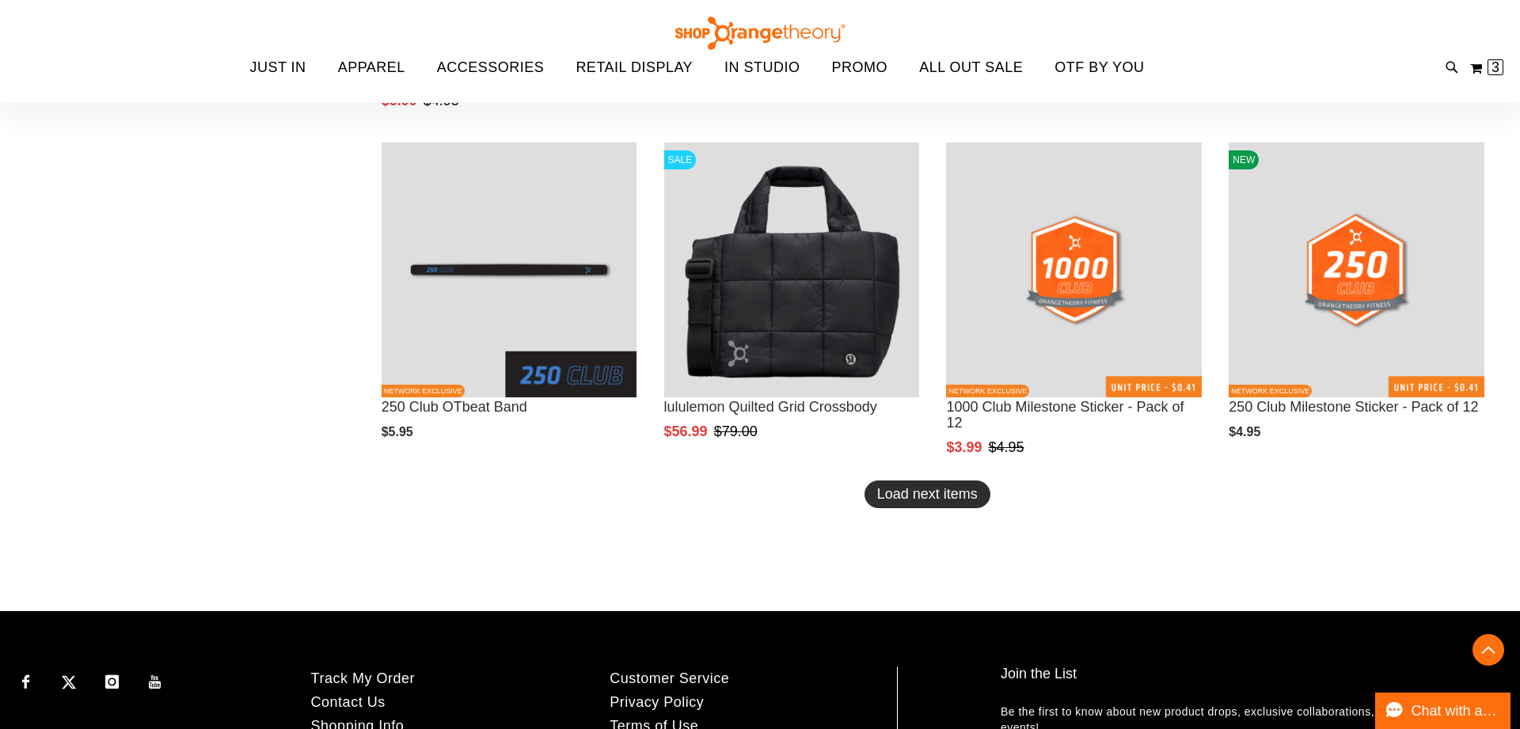
click at [961, 498] on span "Load next items" at bounding box center [927, 494] width 101 height 16
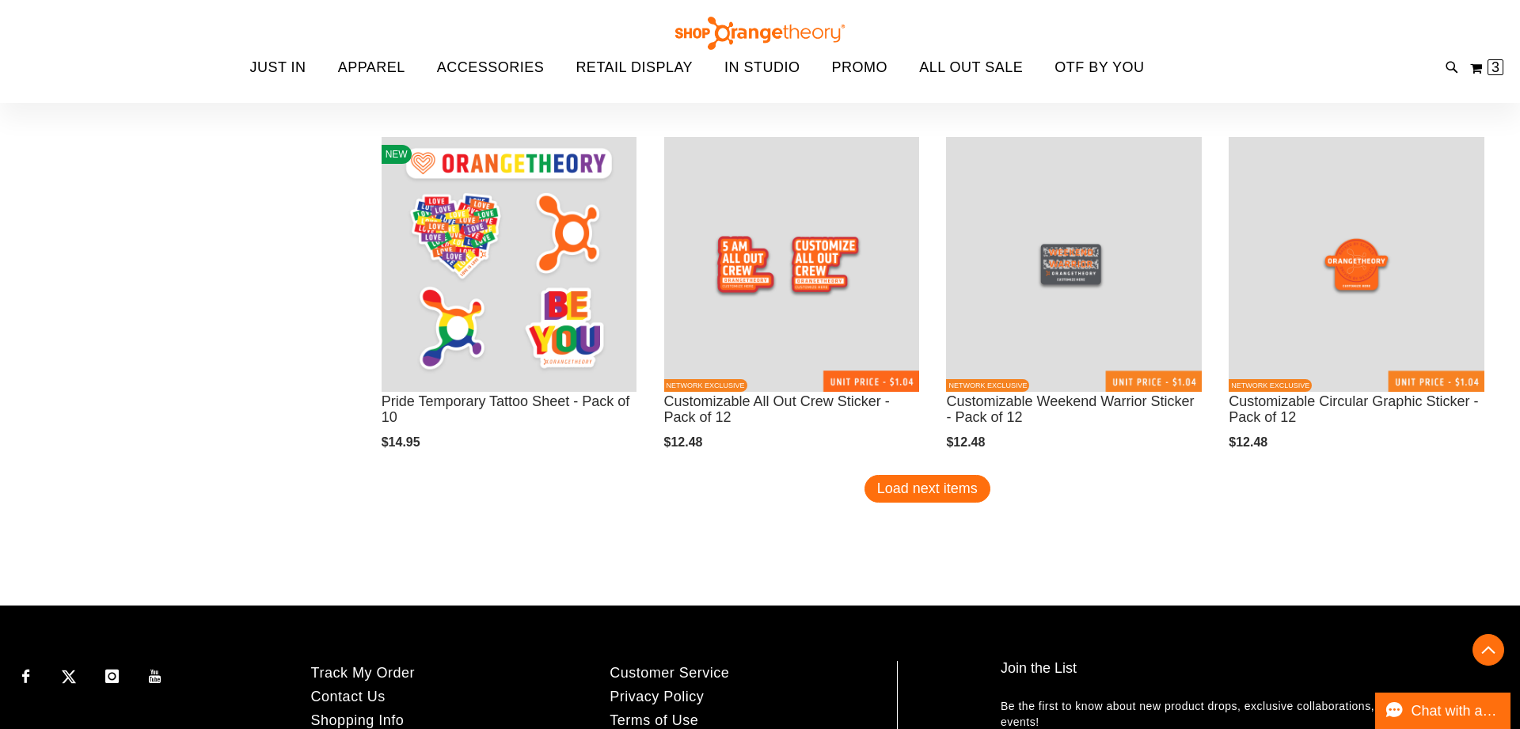
scroll to position [5031, 0]
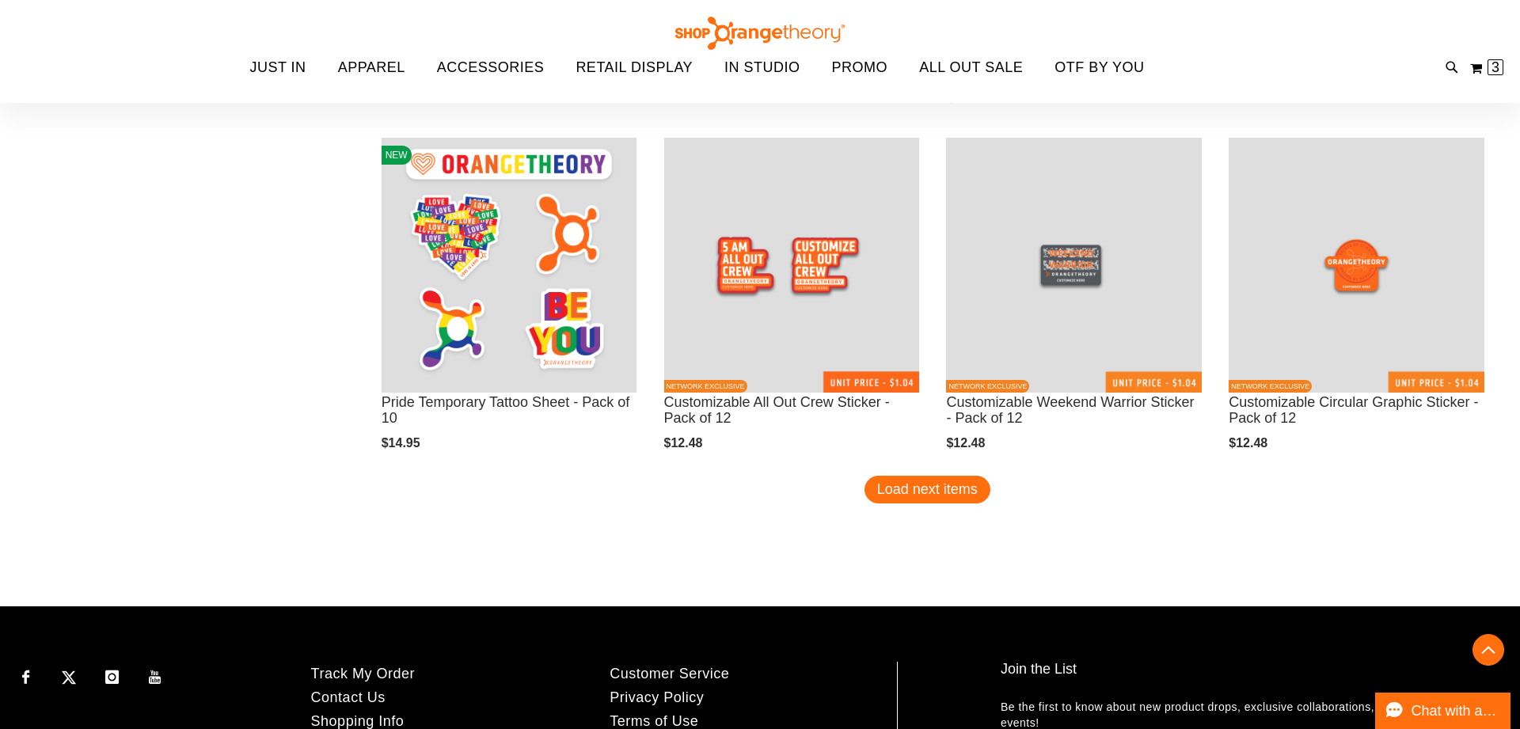
click at [961, 498] on button "Load next items" at bounding box center [927, 490] width 126 height 28
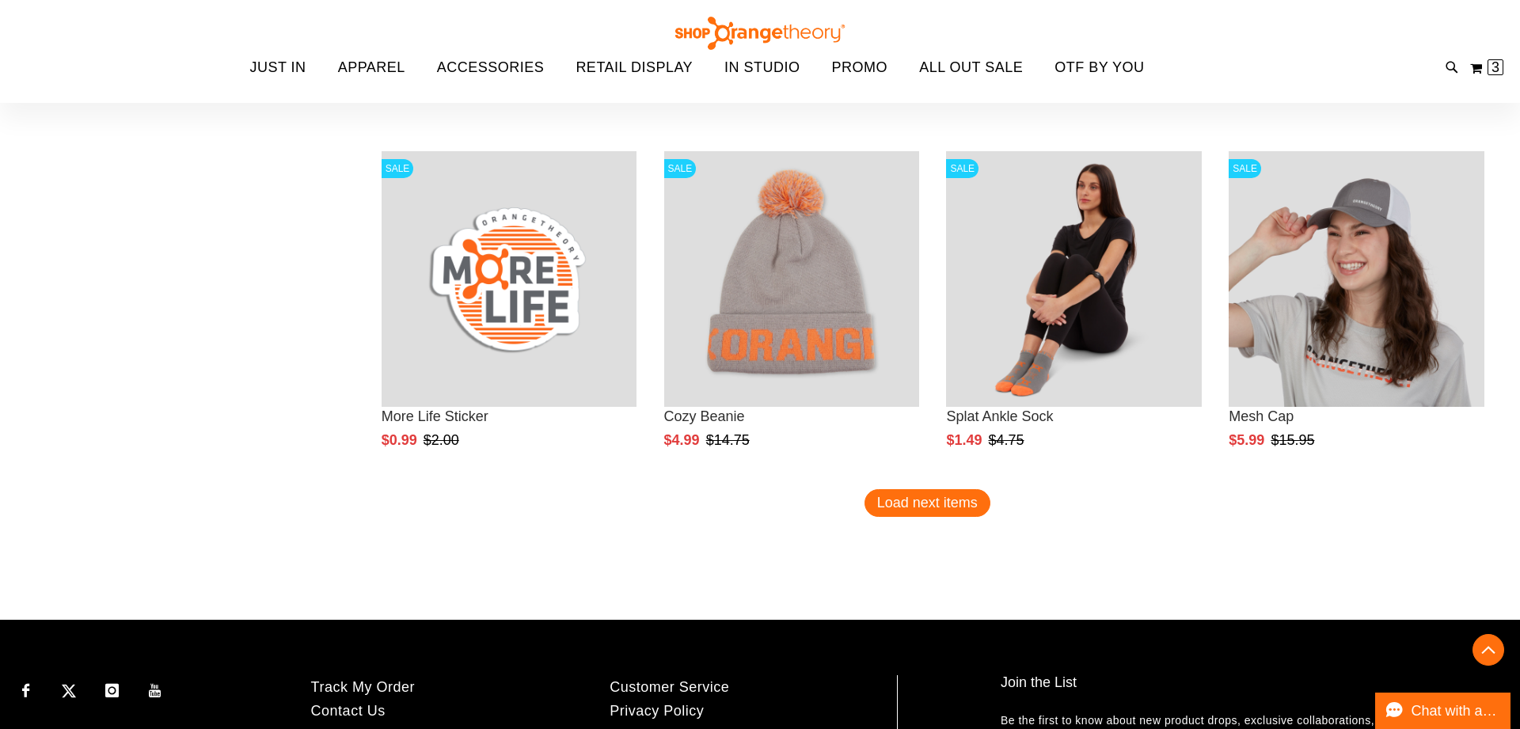
scroll to position [6058, 0]
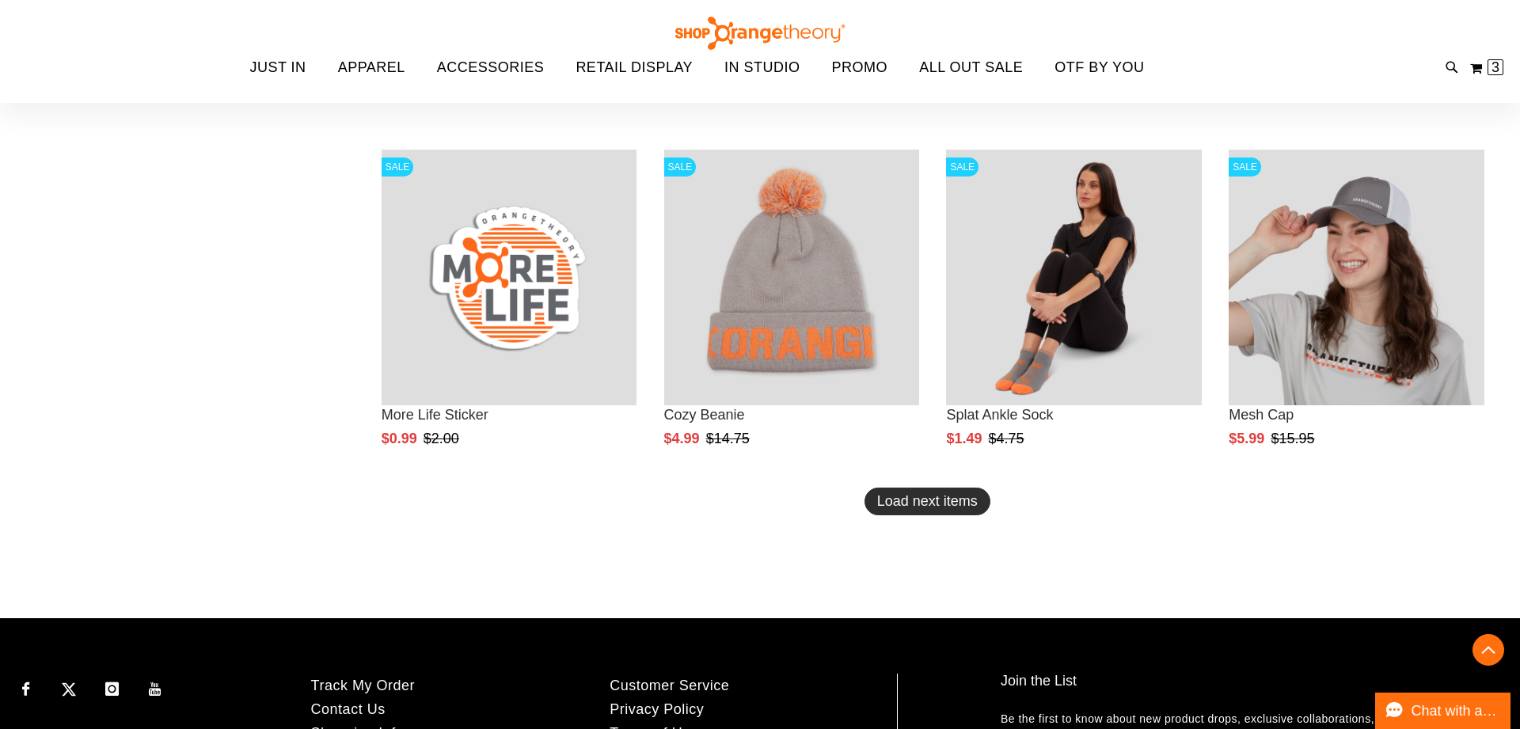
click at [934, 510] on button "Load next items" at bounding box center [927, 502] width 126 height 28
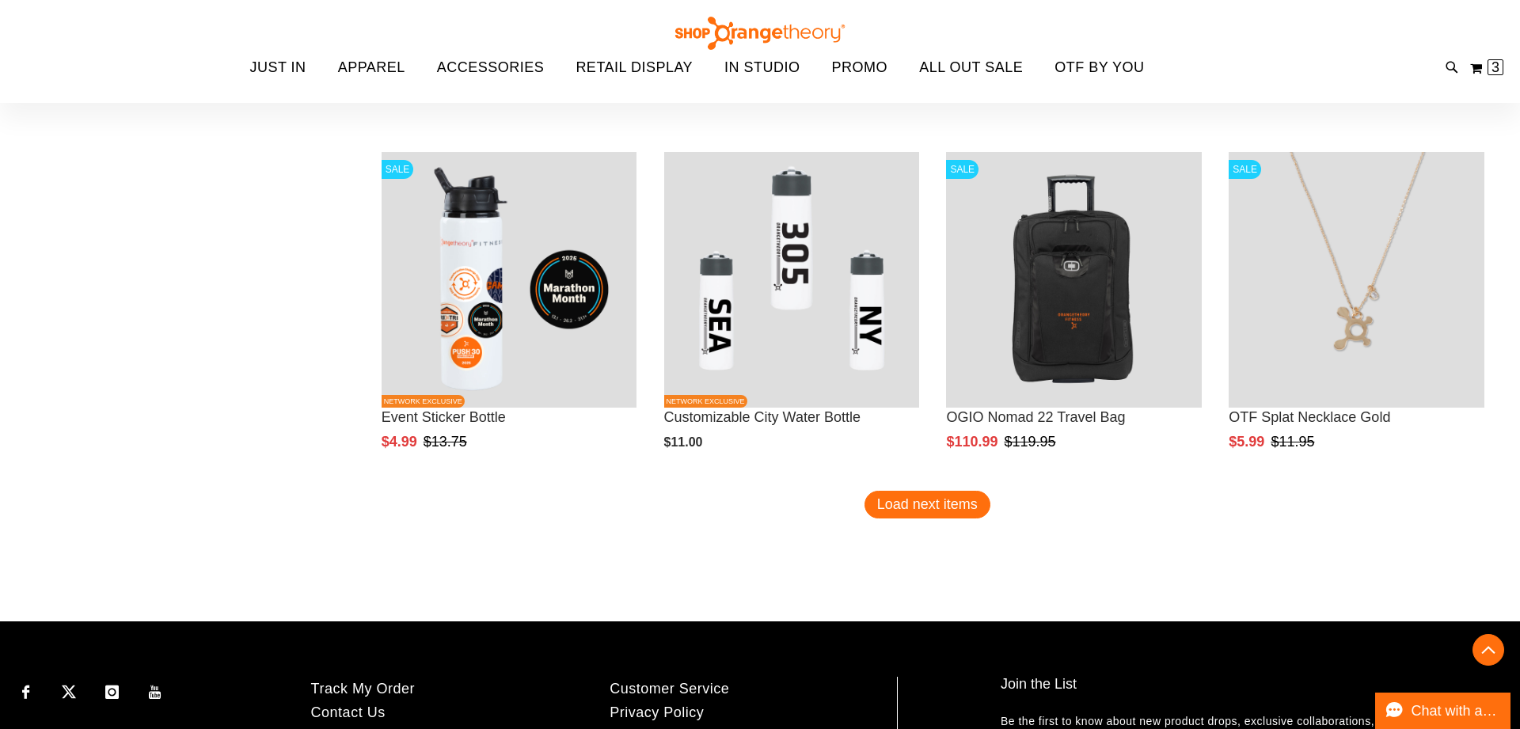
scroll to position [7093, 0]
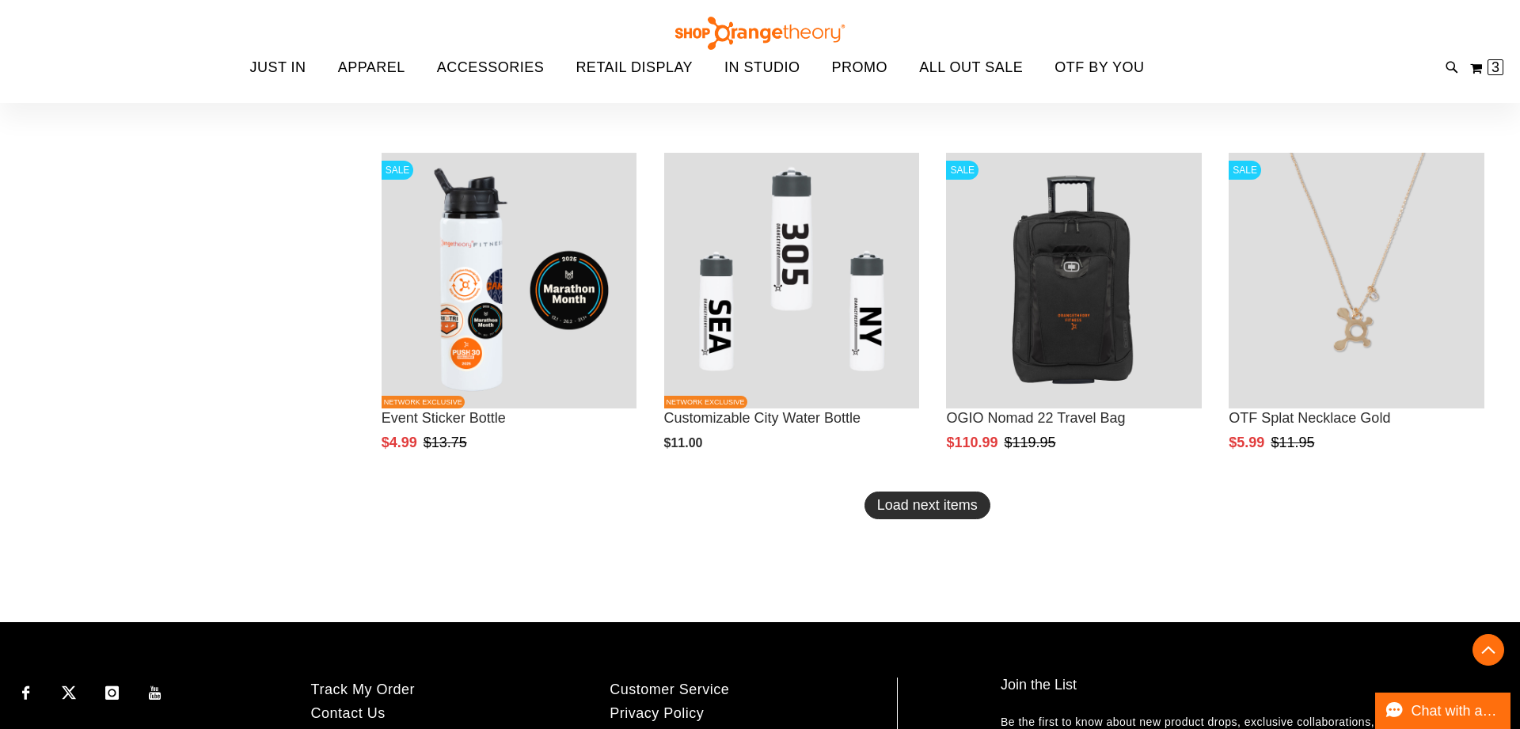
click at [951, 510] on span "Load next items" at bounding box center [927, 505] width 101 height 16
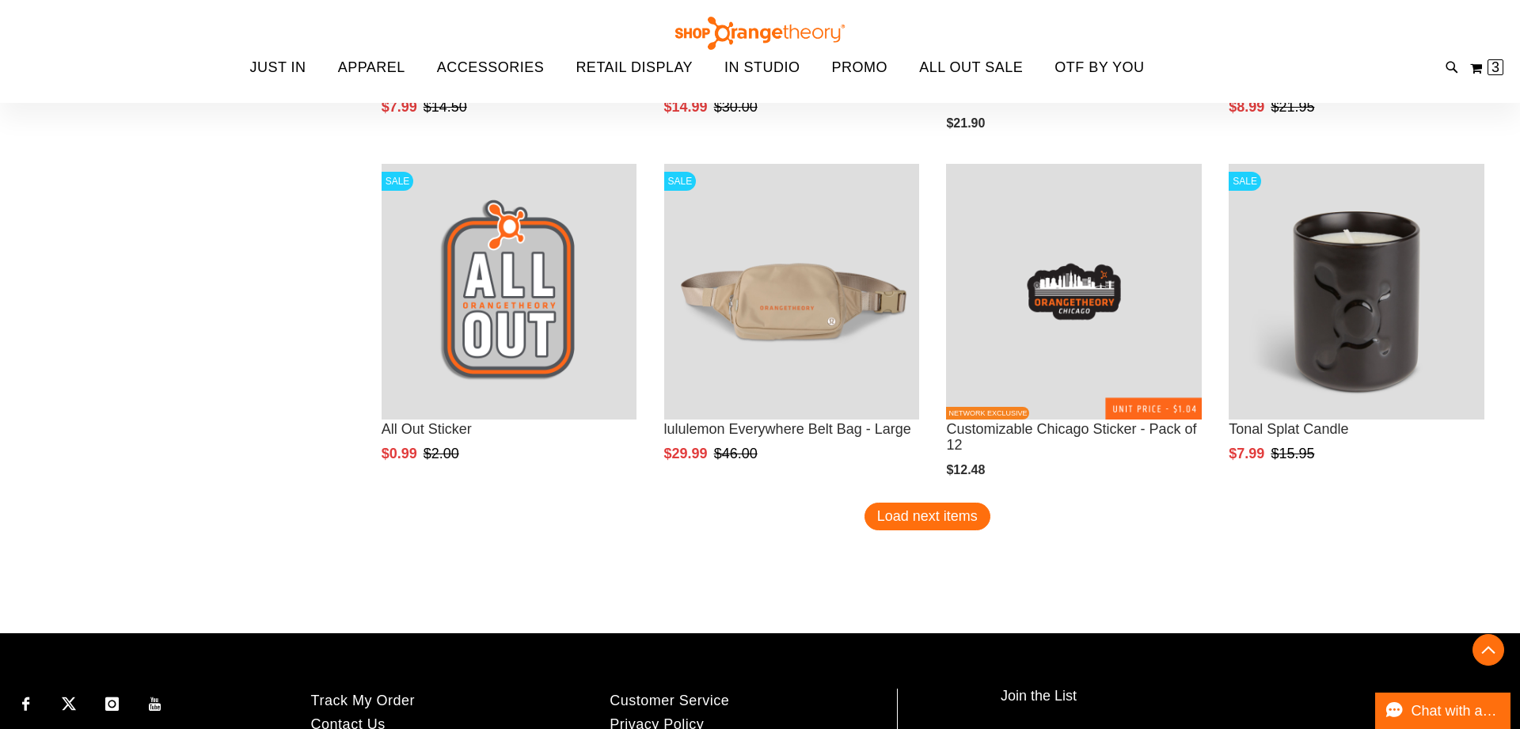
scroll to position [8117, 0]
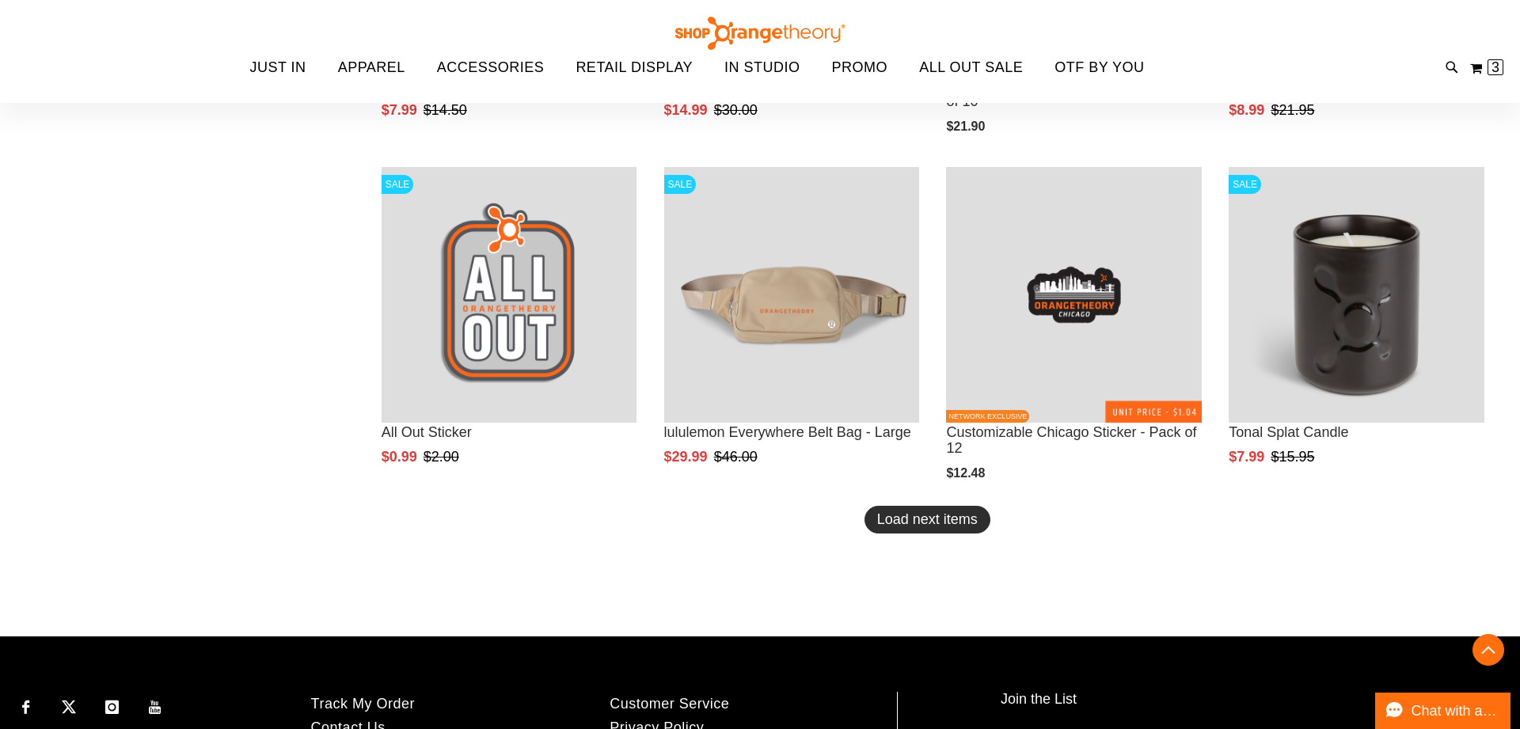
click at [938, 531] on button "Load next items" at bounding box center [927, 520] width 126 height 28
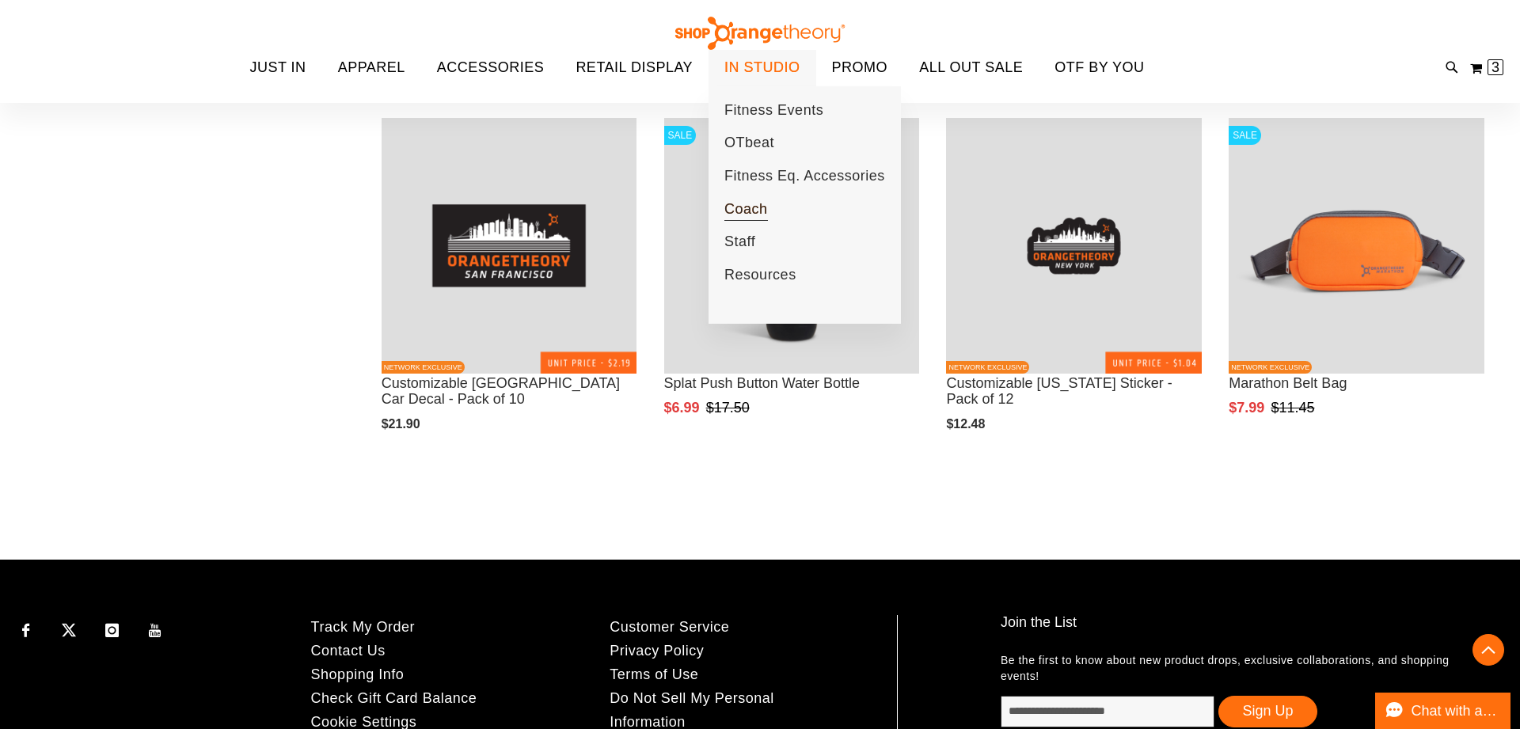
scroll to position [9205, 0]
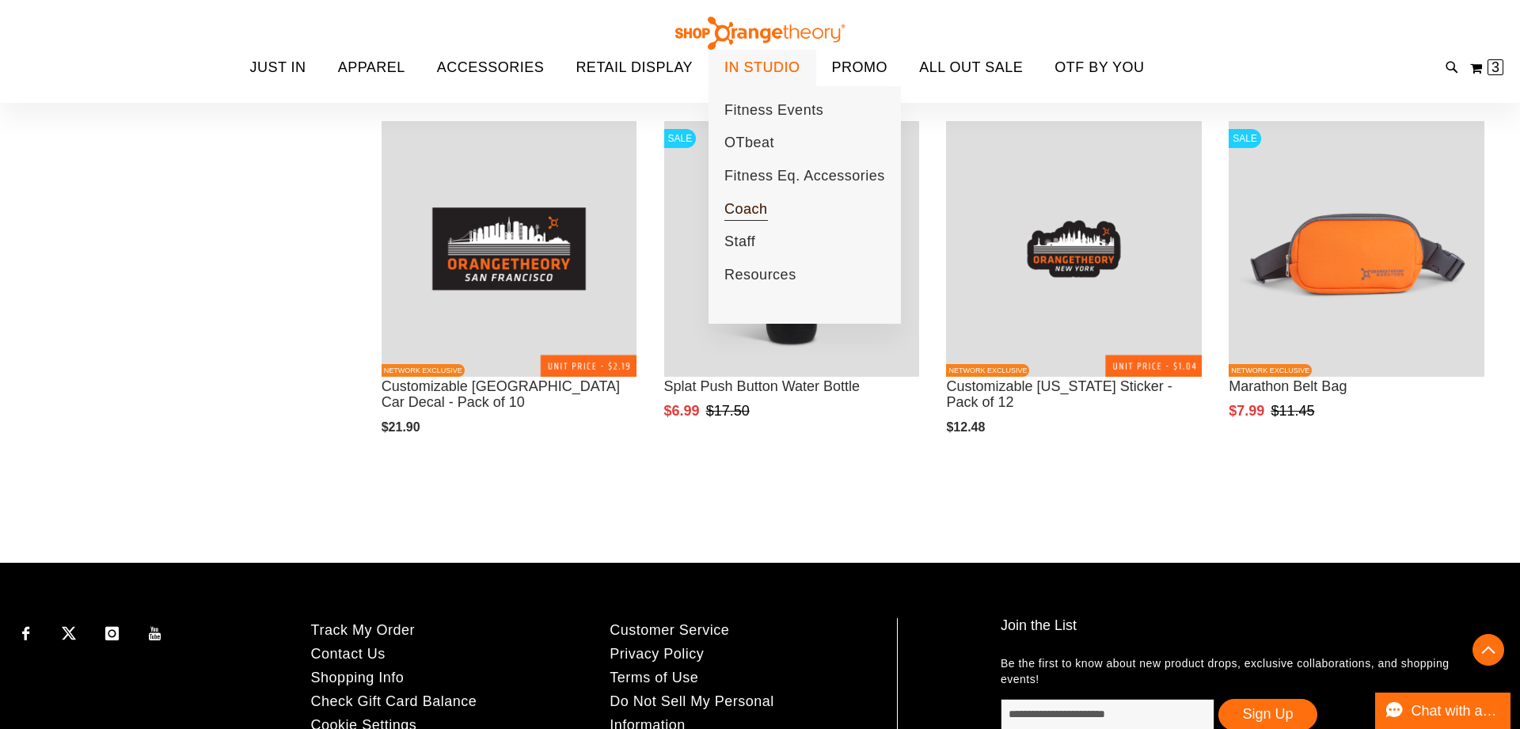
click at [757, 207] on span "Coach" at bounding box center [746, 211] width 44 height 20
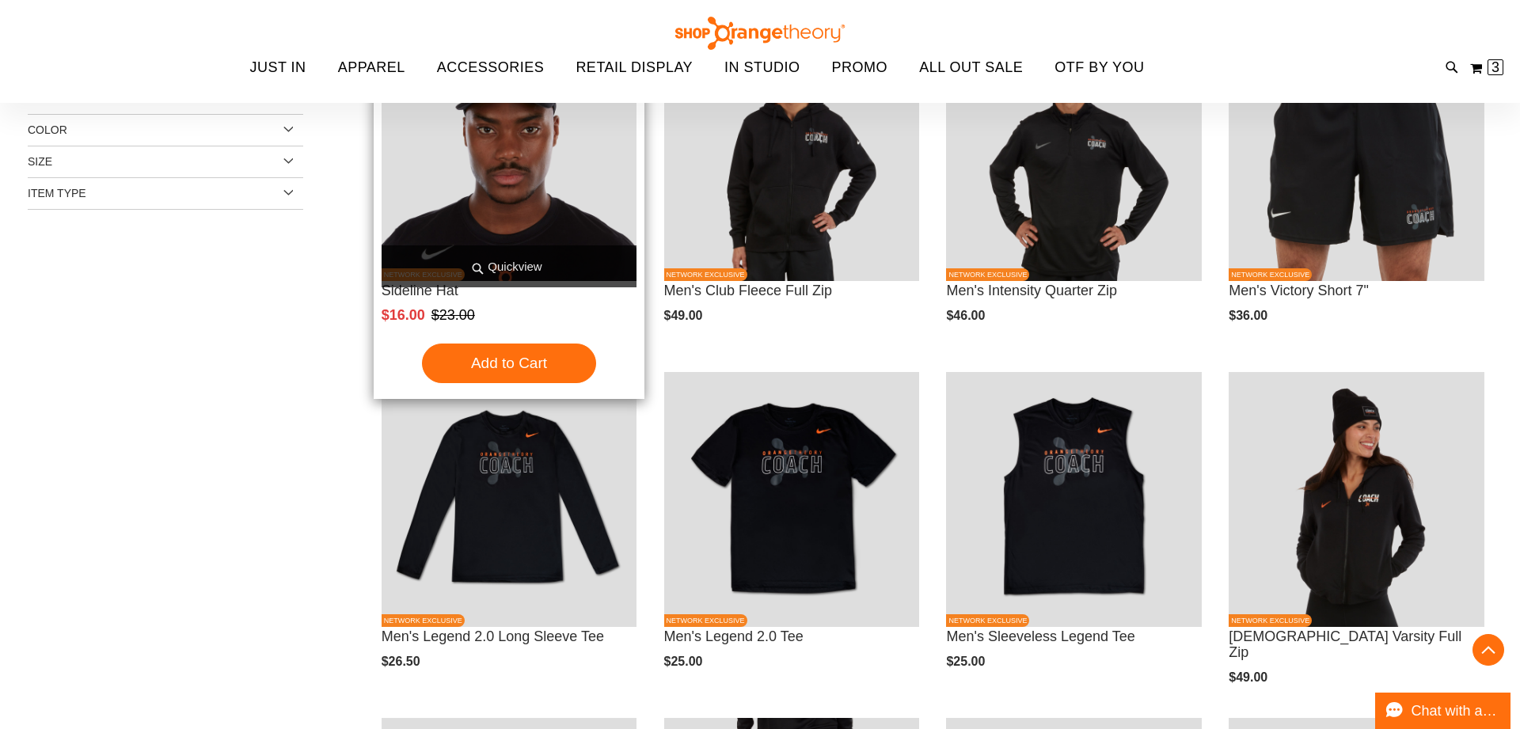
scroll to position [308, 0]
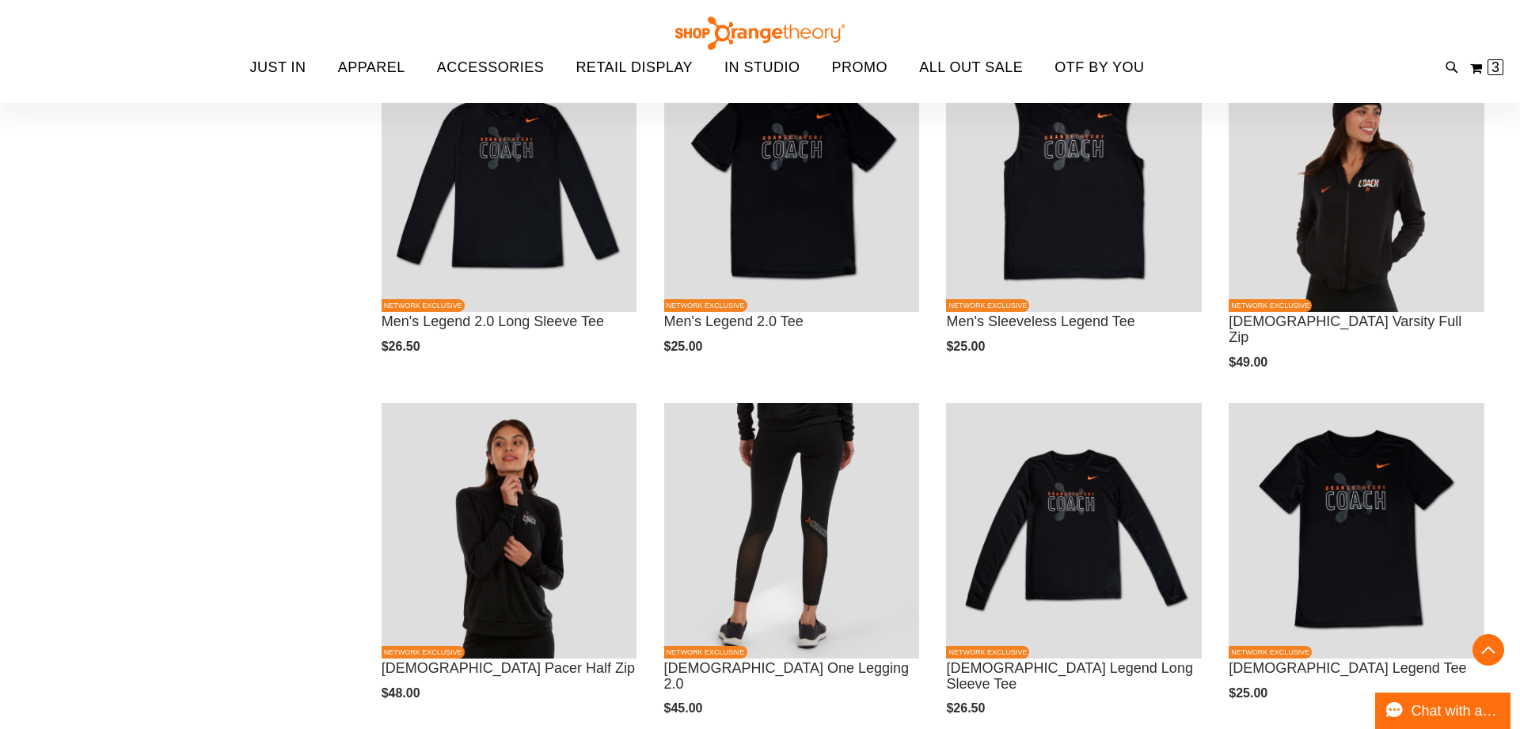
scroll to position [620, 0]
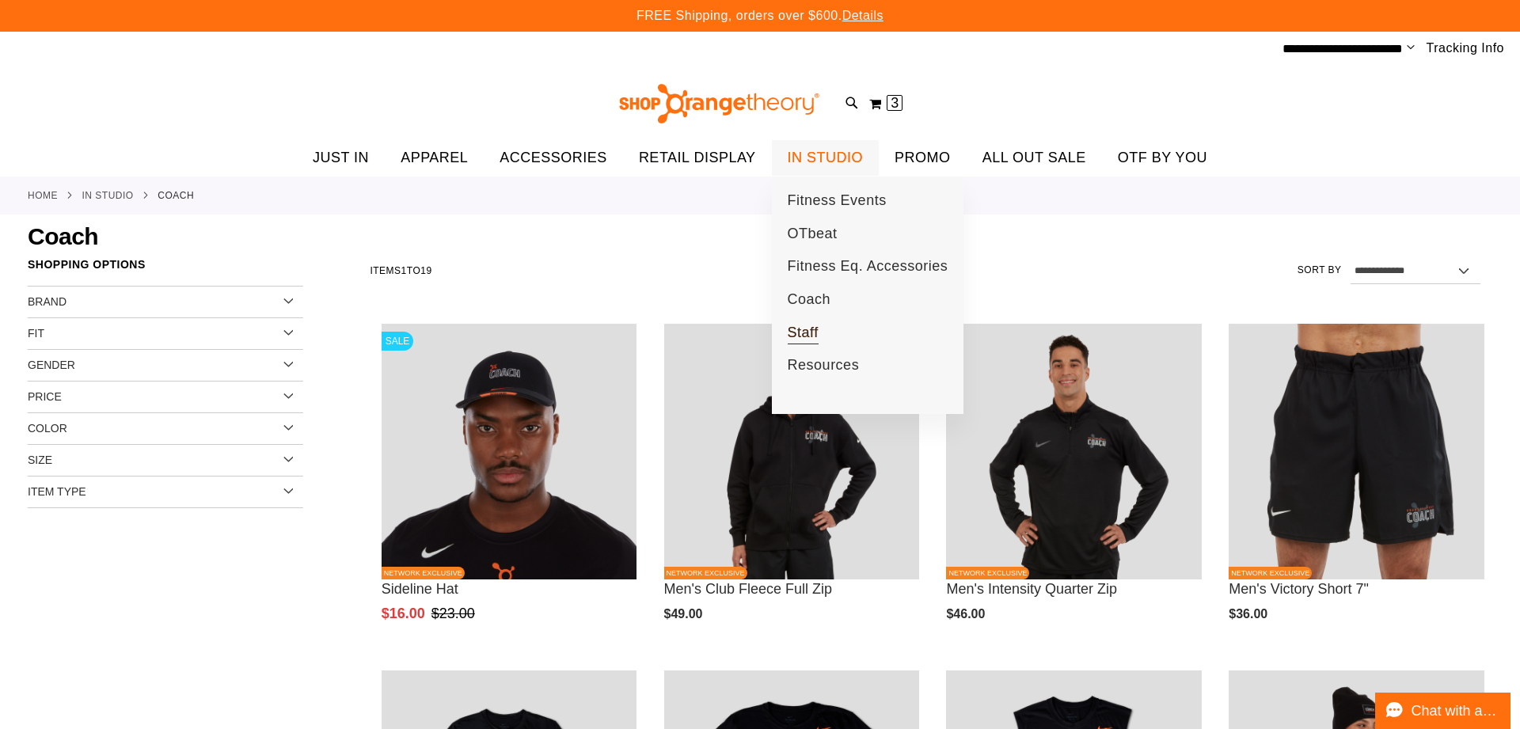
click at [795, 332] on span "Staff" at bounding box center [802, 334] width 31 height 20
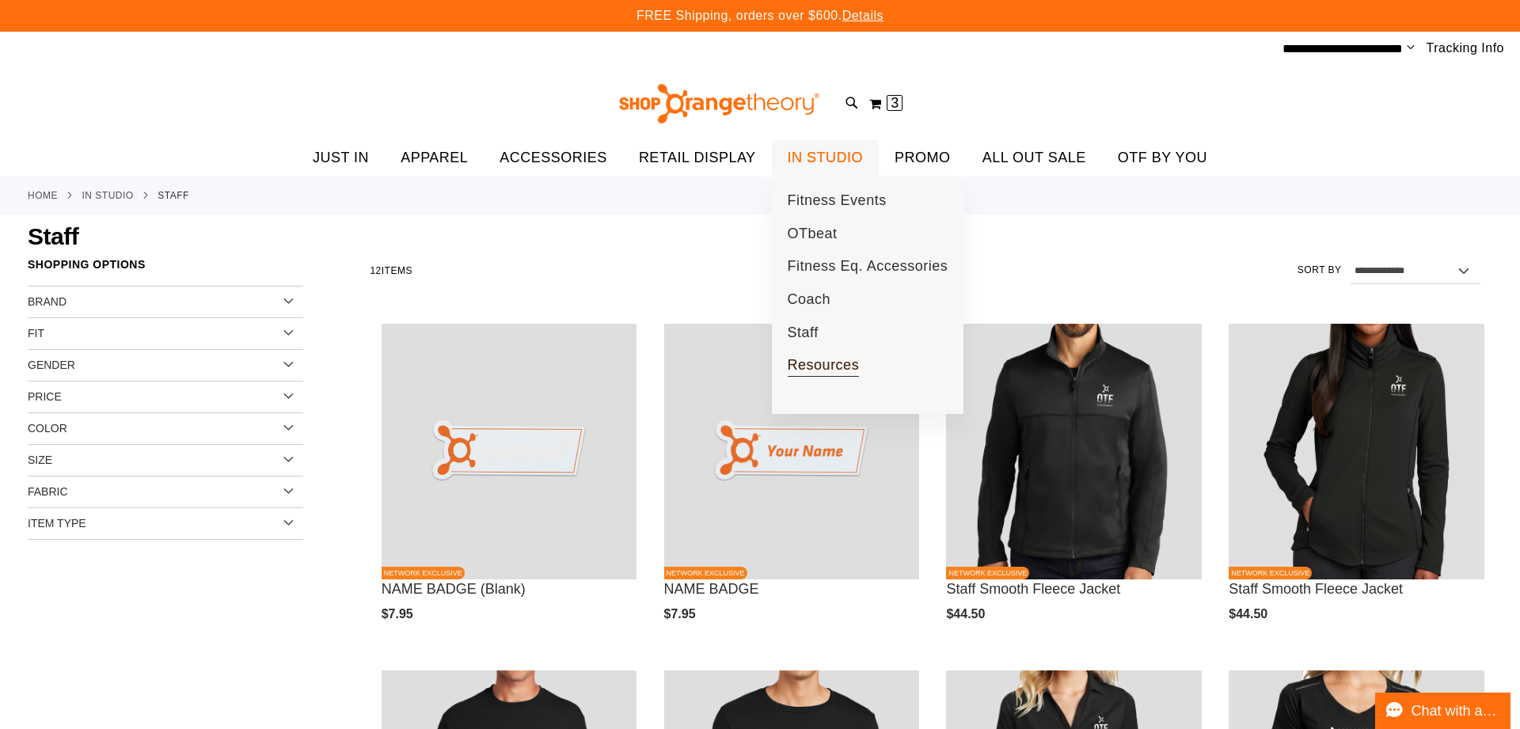
click at [806, 362] on span "Resources" at bounding box center [823, 367] width 72 height 20
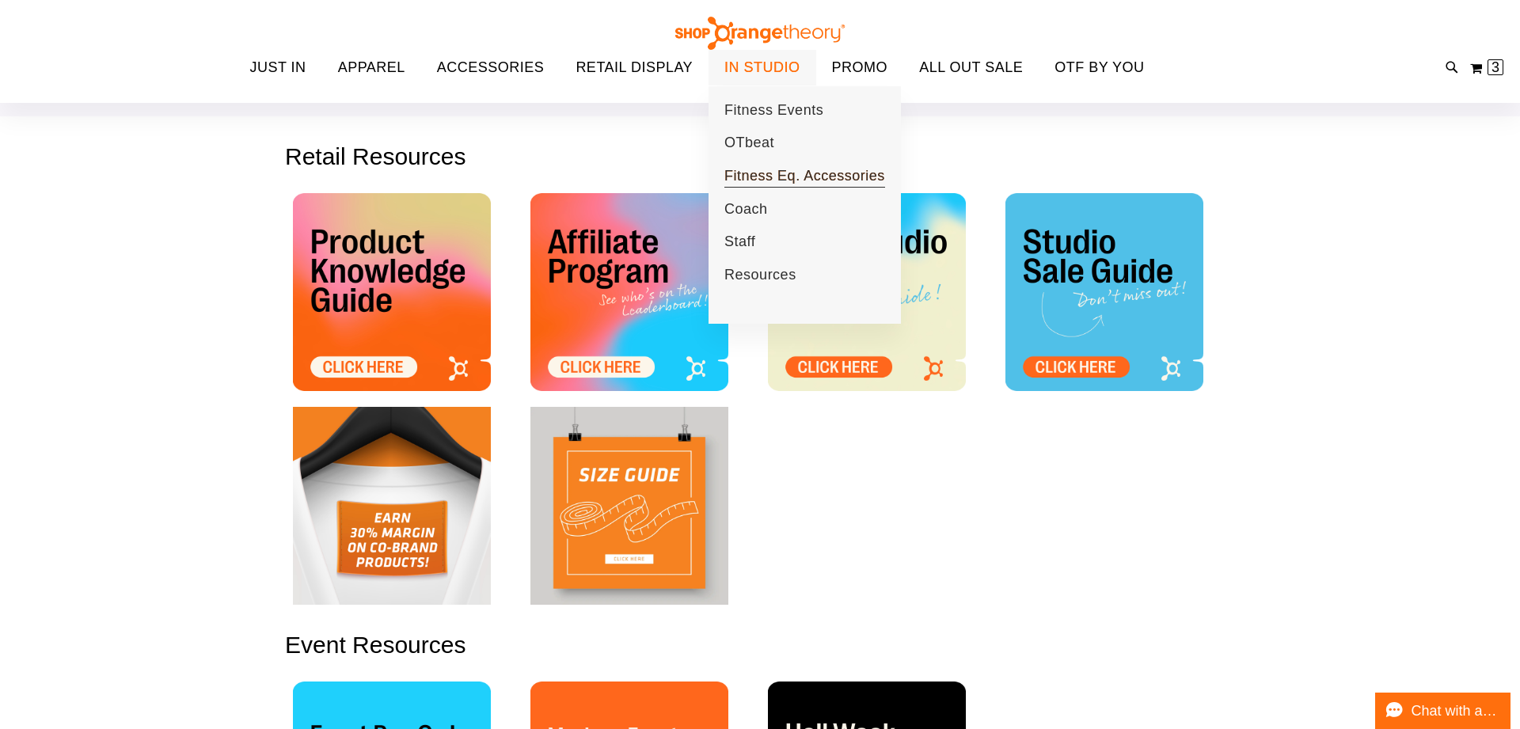
scroll to position [96, 0]
click at [752, 182] on span "Fitness Eq. Accessories" at bounding box center [804, 178] width 161 height 20
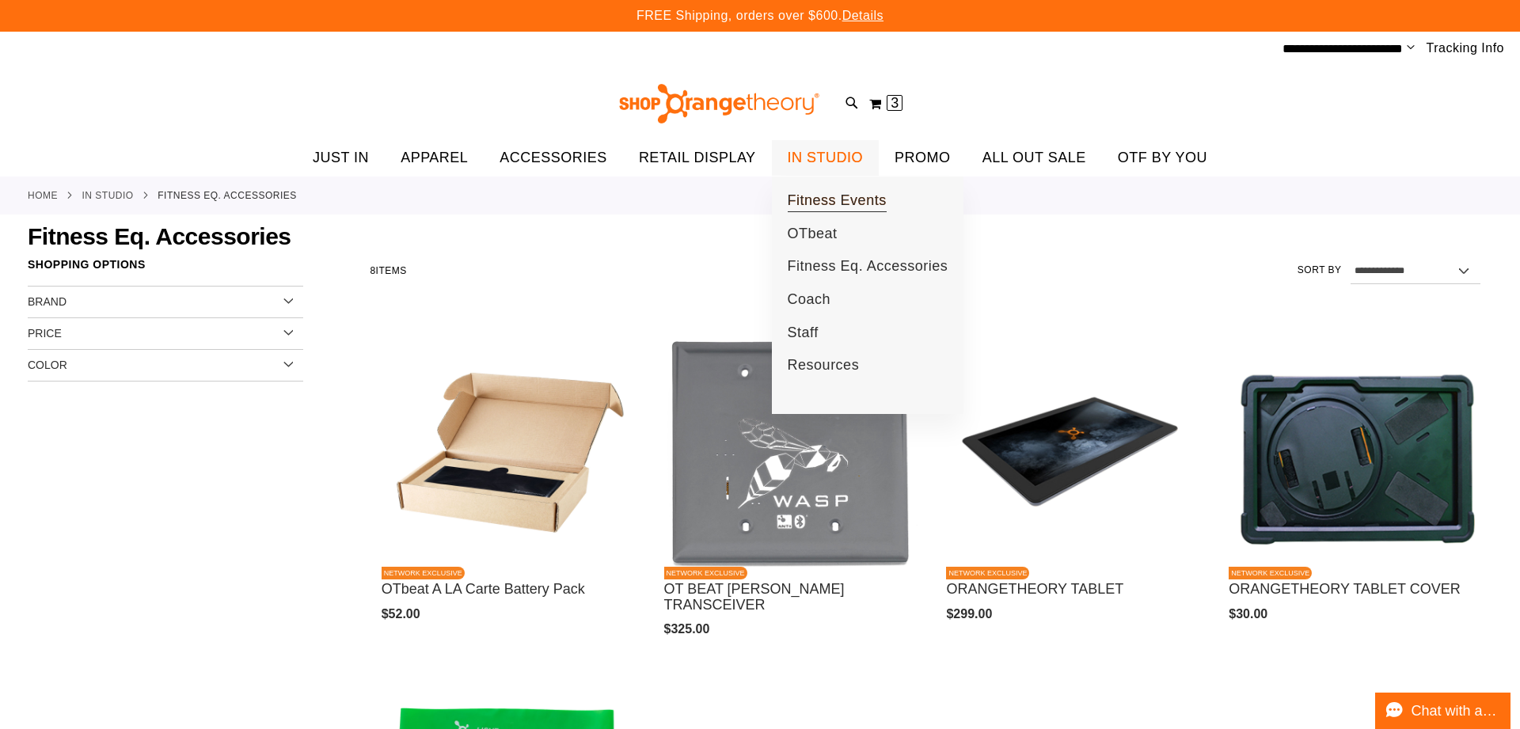
click at [813, 194] on span "Fitness Events" at bounding box center [836, 202] width 99 height 20
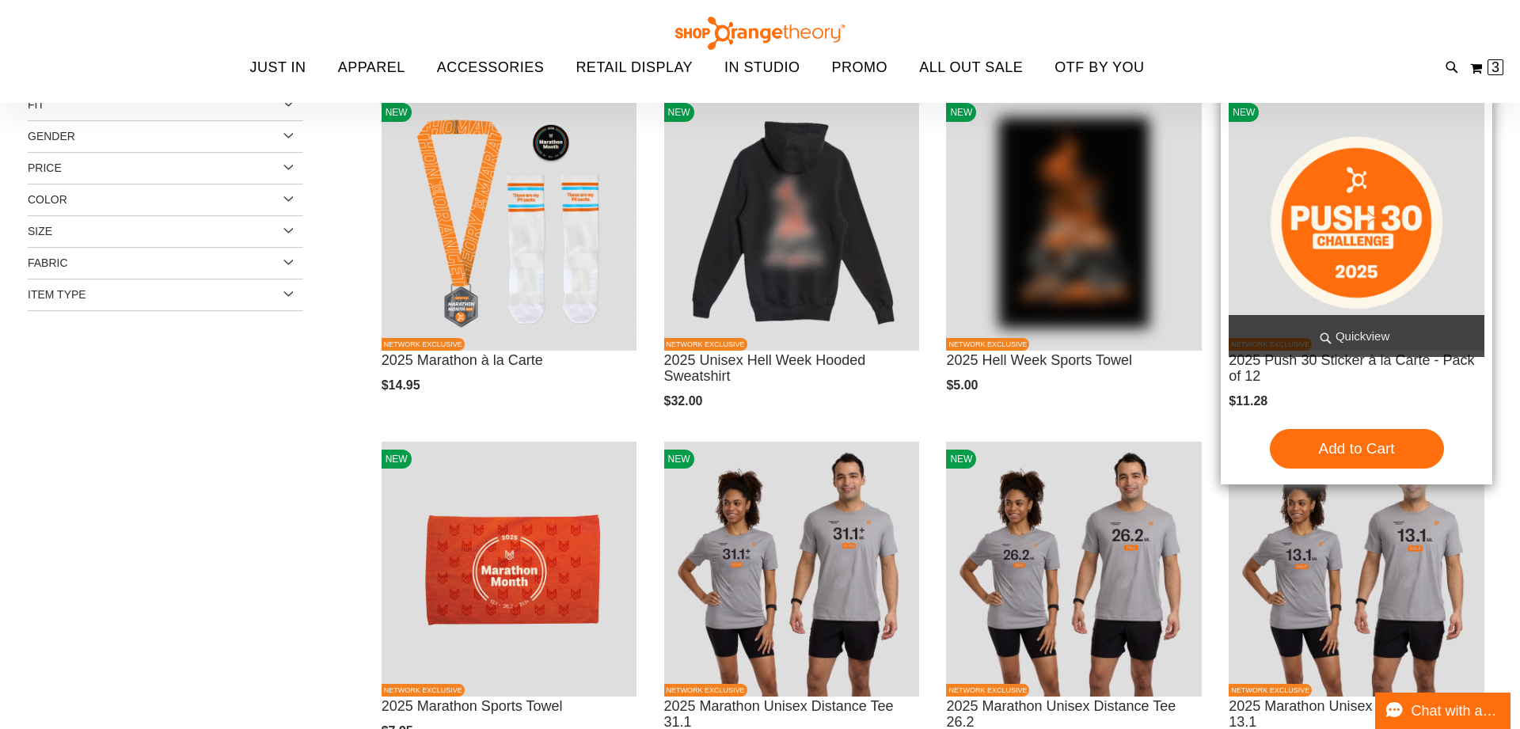
scroll to position [218, 0]
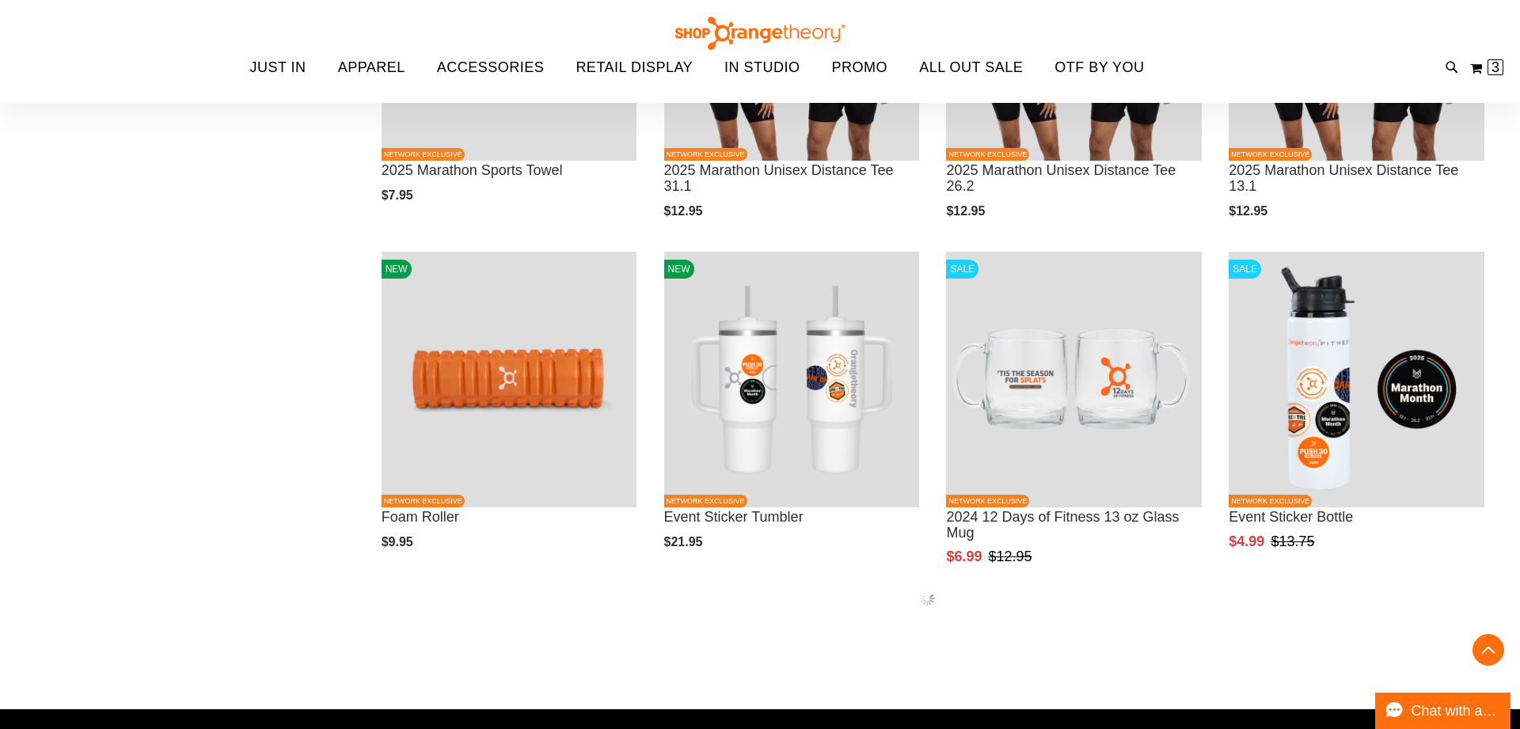
scroll to position [767, 0]
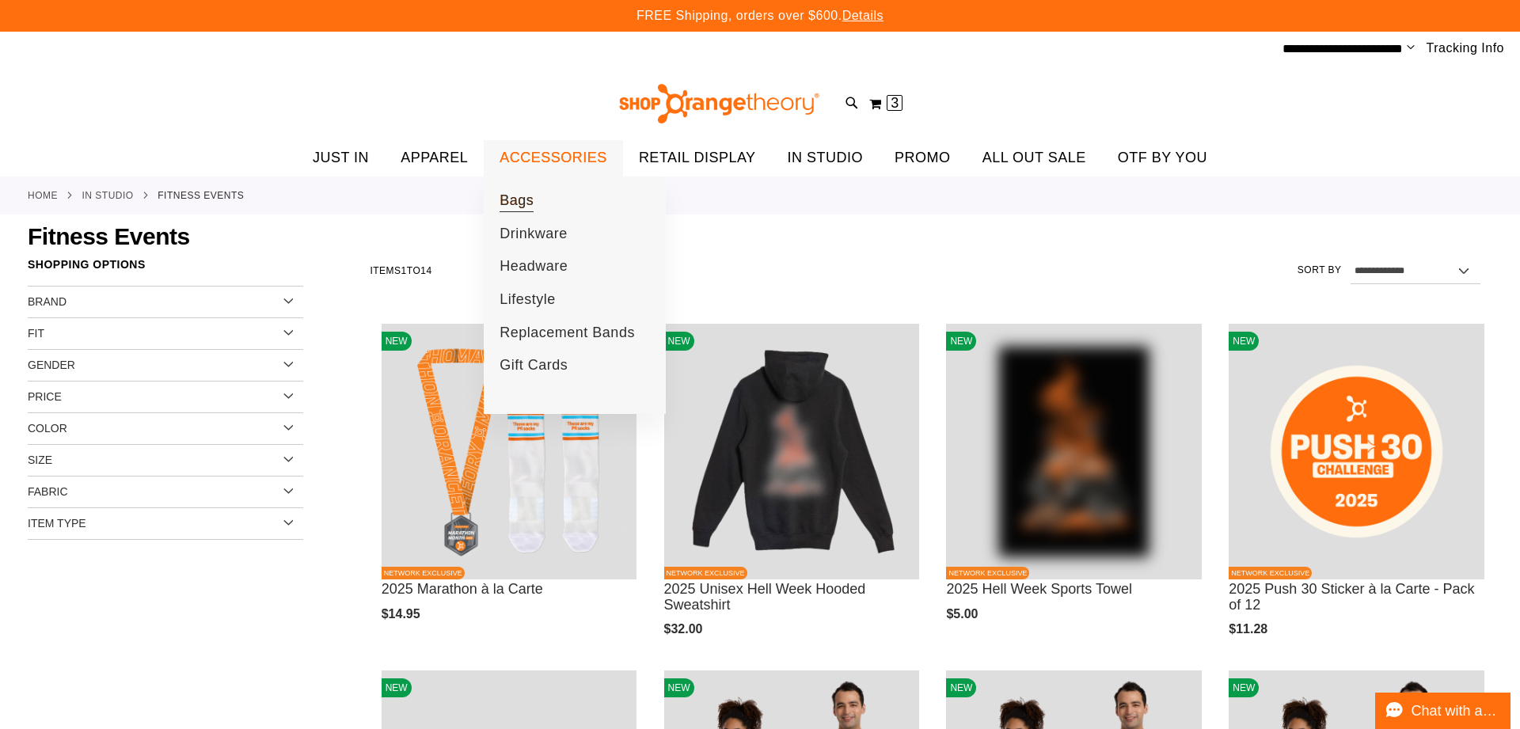
click at [525, 196] on span "Bags" at bounding box center [516, 202] width 34 height 20
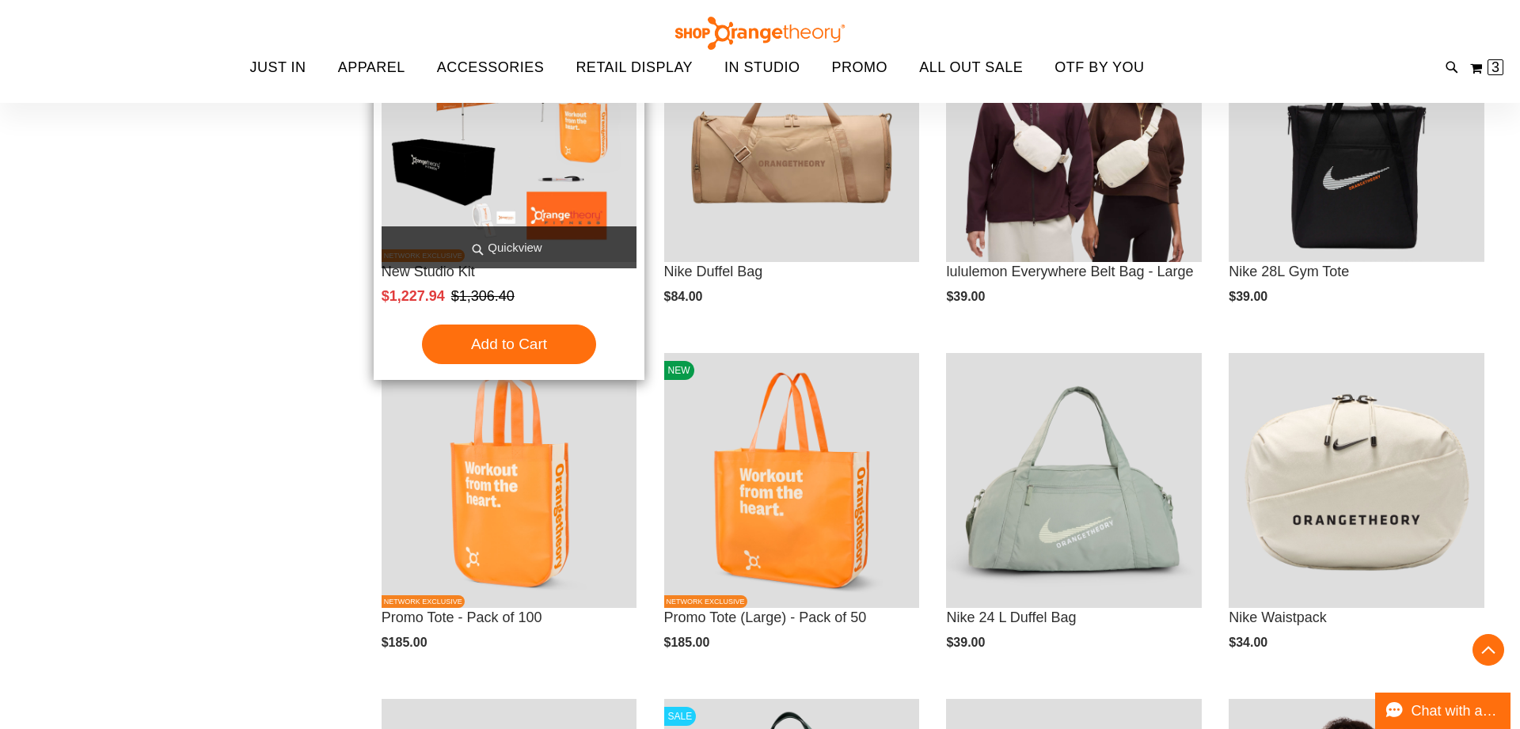
scroll to position [322, 0]
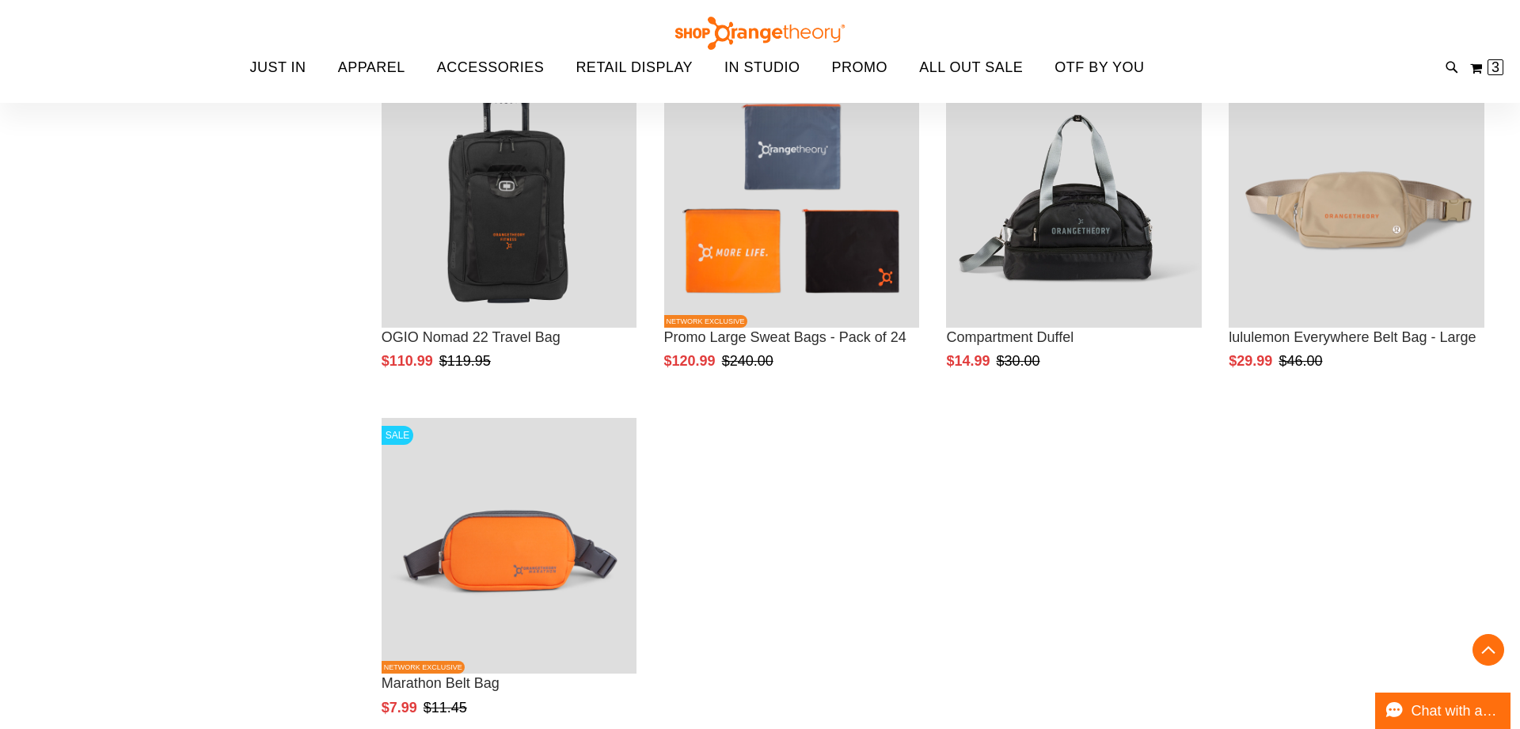
scroll to position [1636, 0]
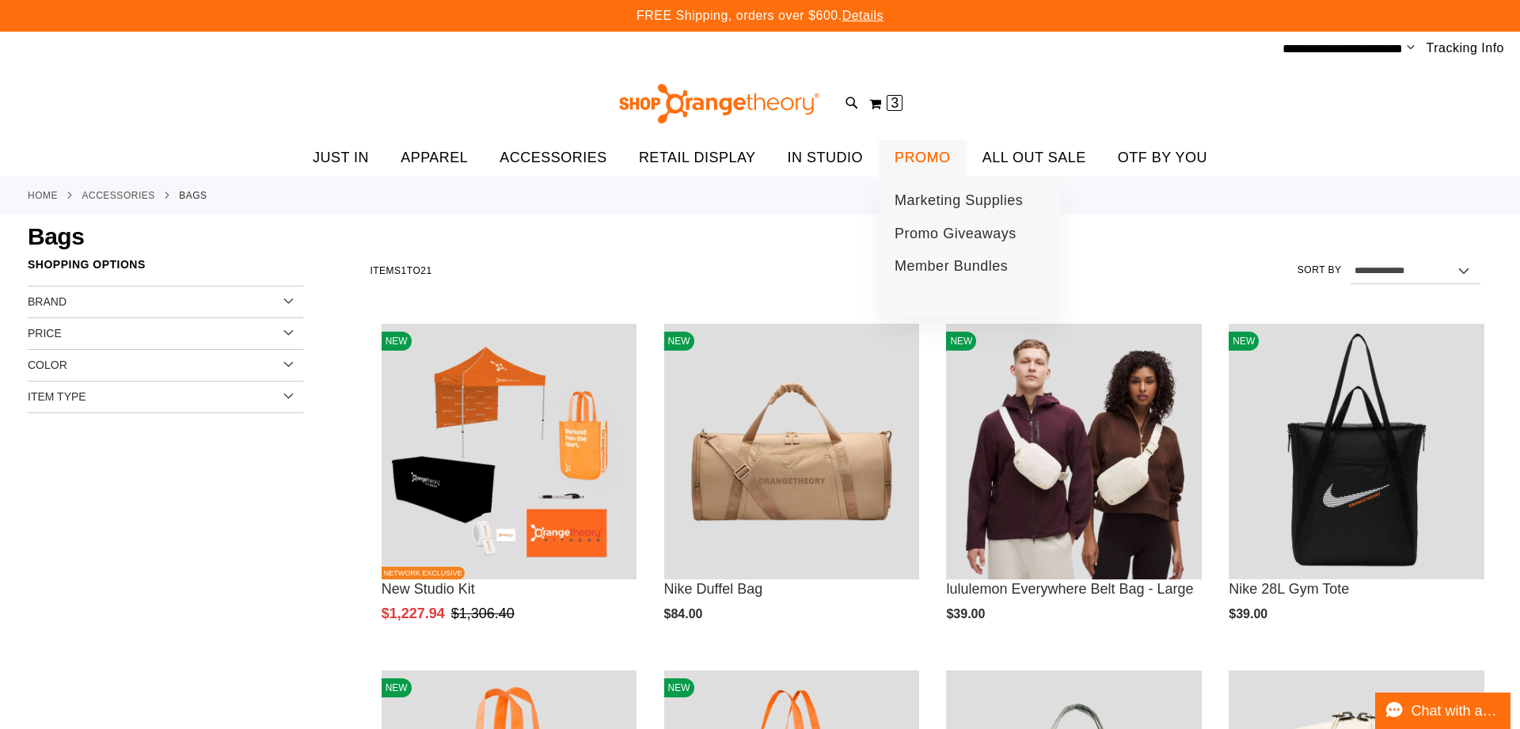
scroll to position [2, 0]
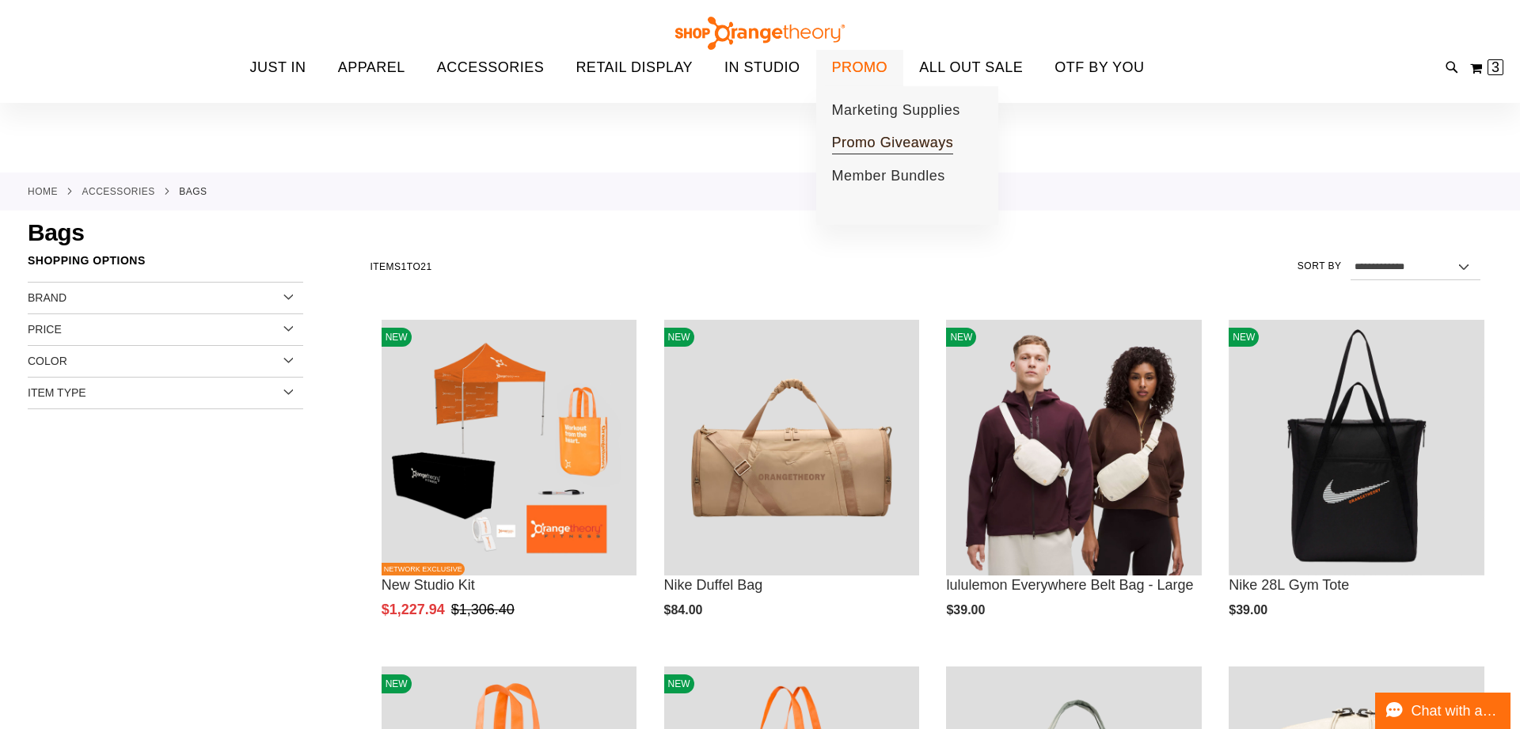
click at [898, 154] on span "Promo Giveaways" at bounding box center [893, 145] width 122 height 20
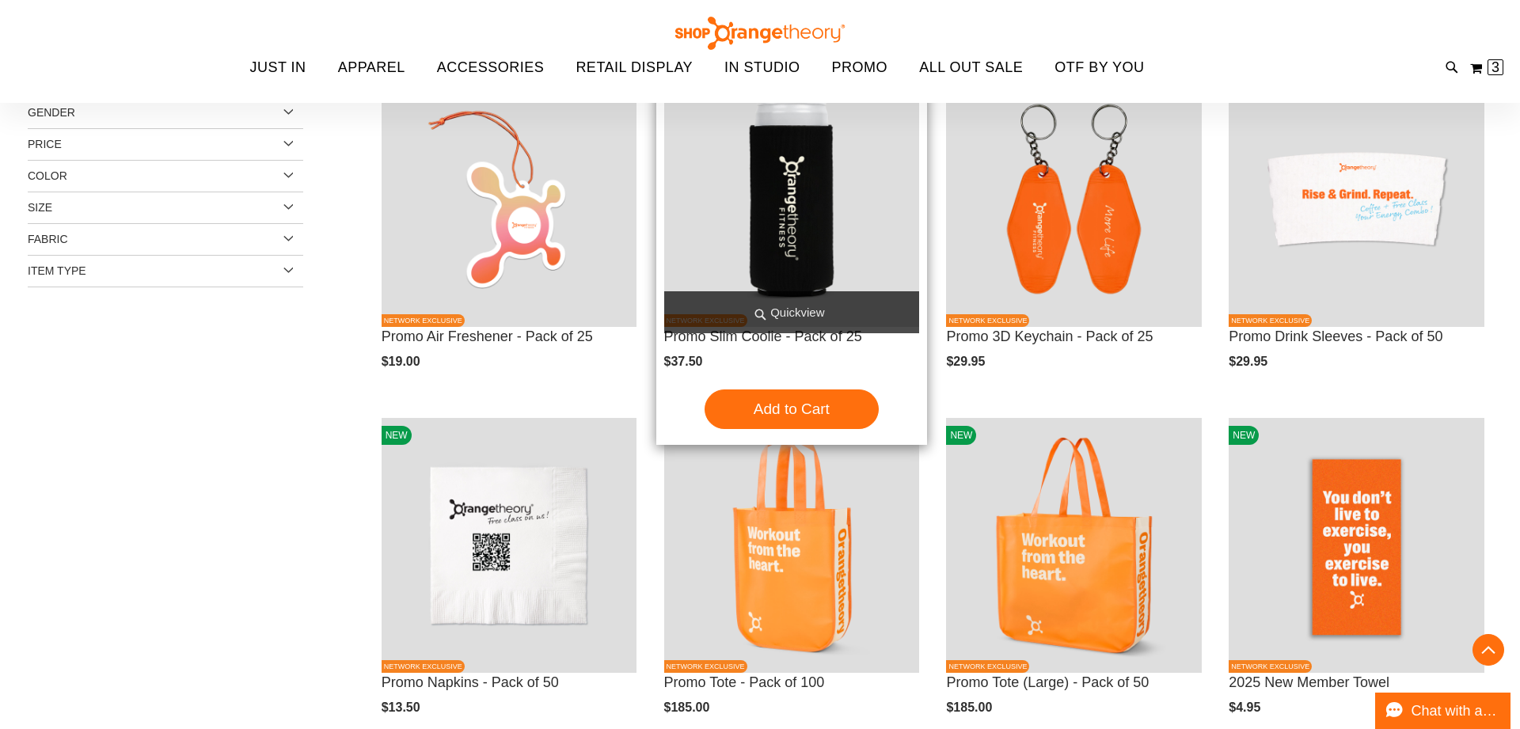
scroll to position [253, 0]
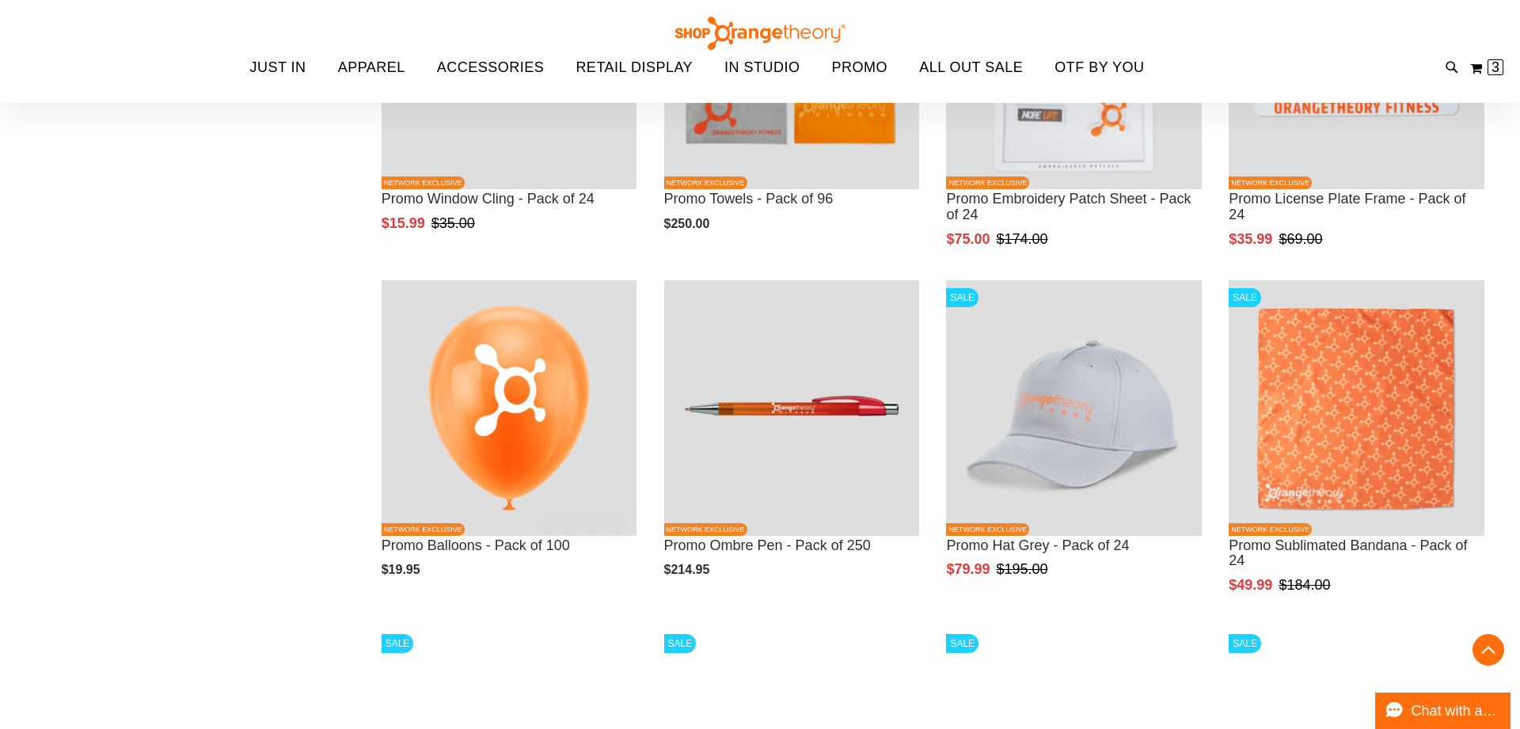
scroll to position [1429, 0]
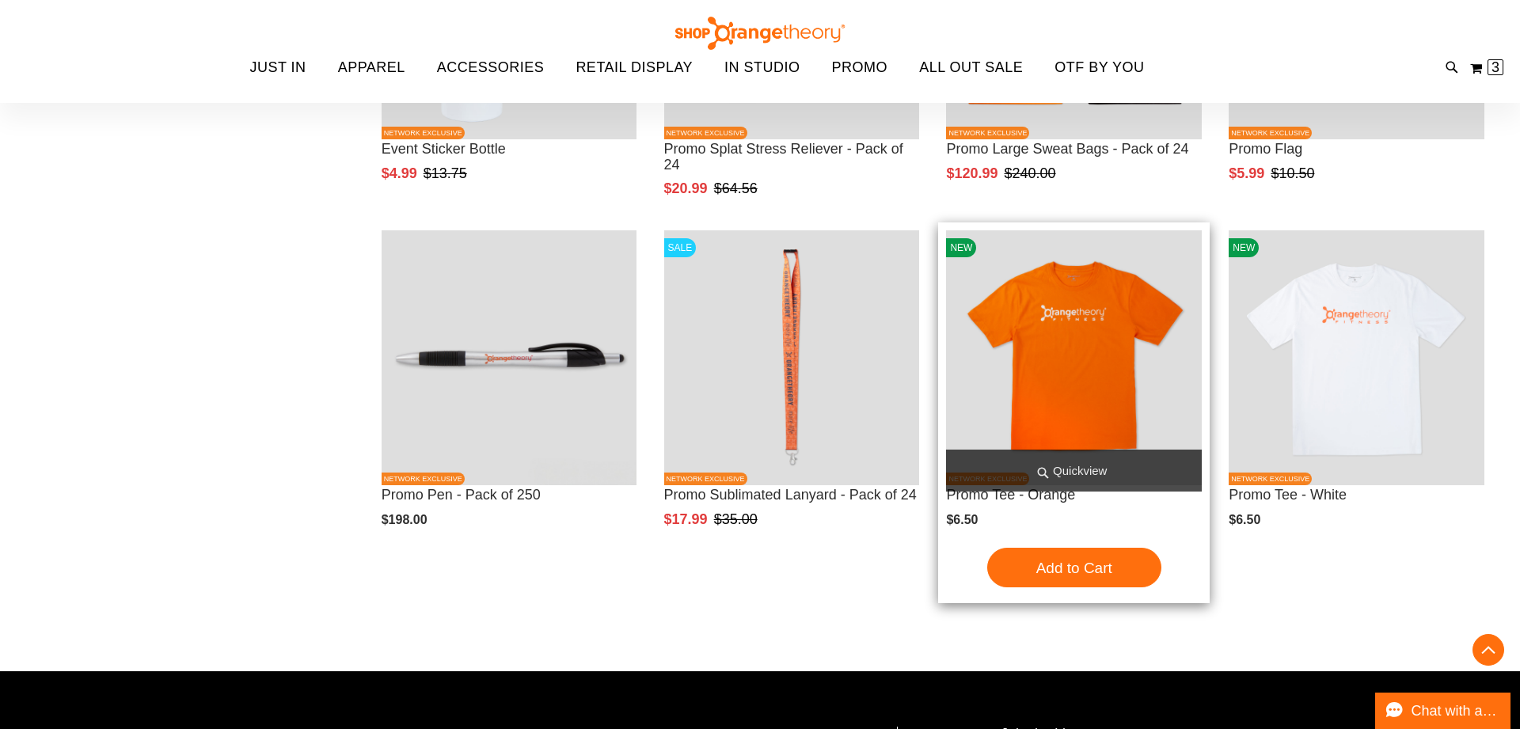
scroll to position [2201, 0]
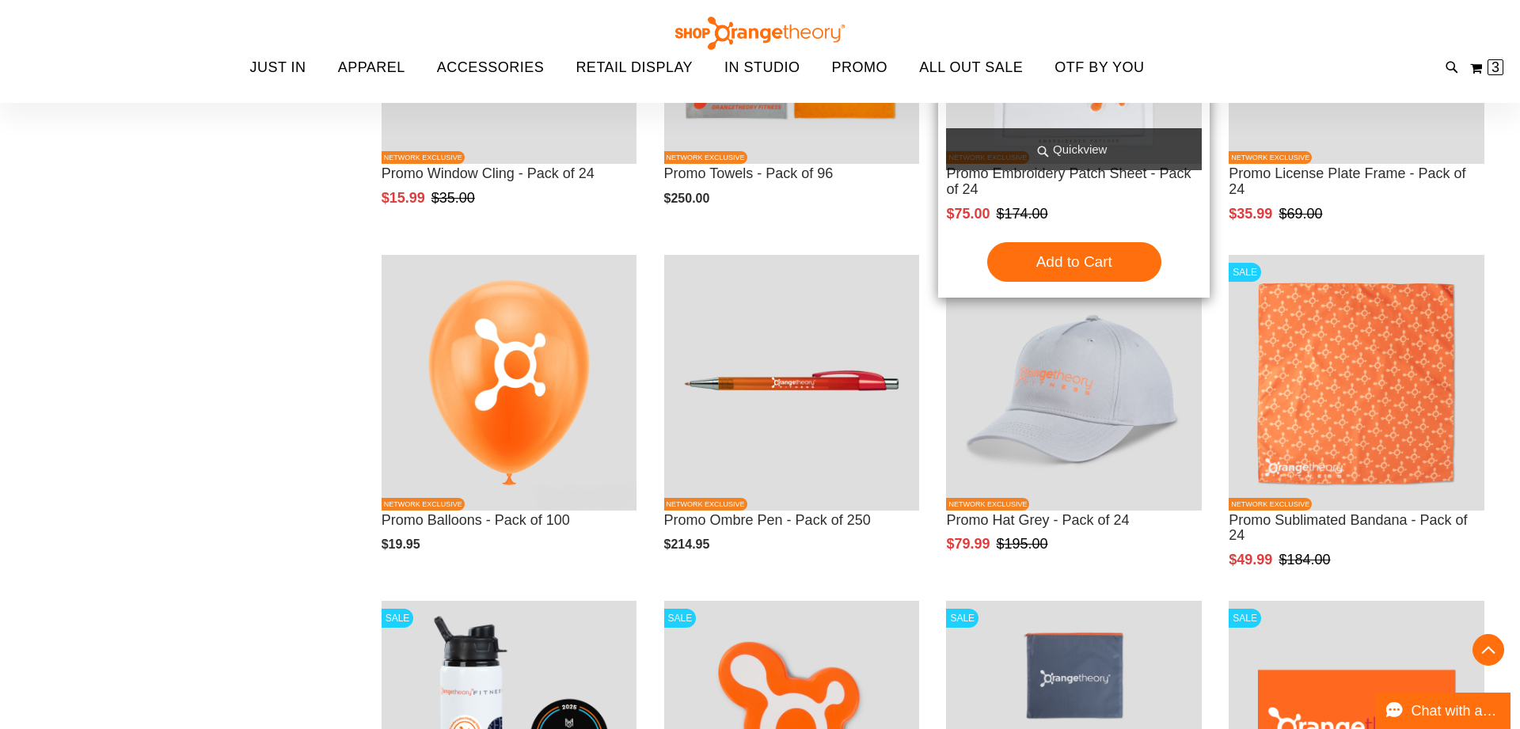
scroll to position [1445, 0]
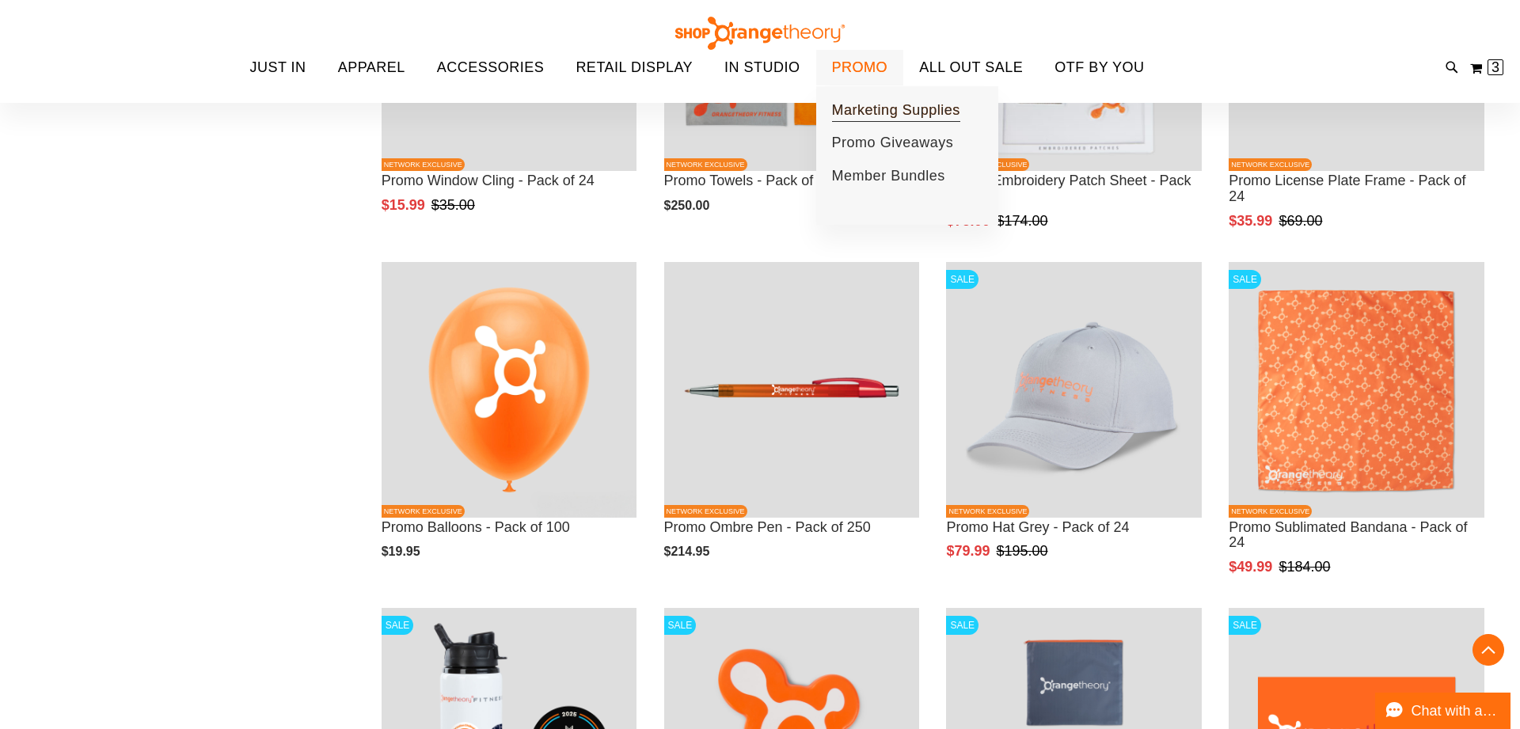
click at [870, 105] on span "Marketing Supplies" at bounding box center [896, 112] width 128 height 20
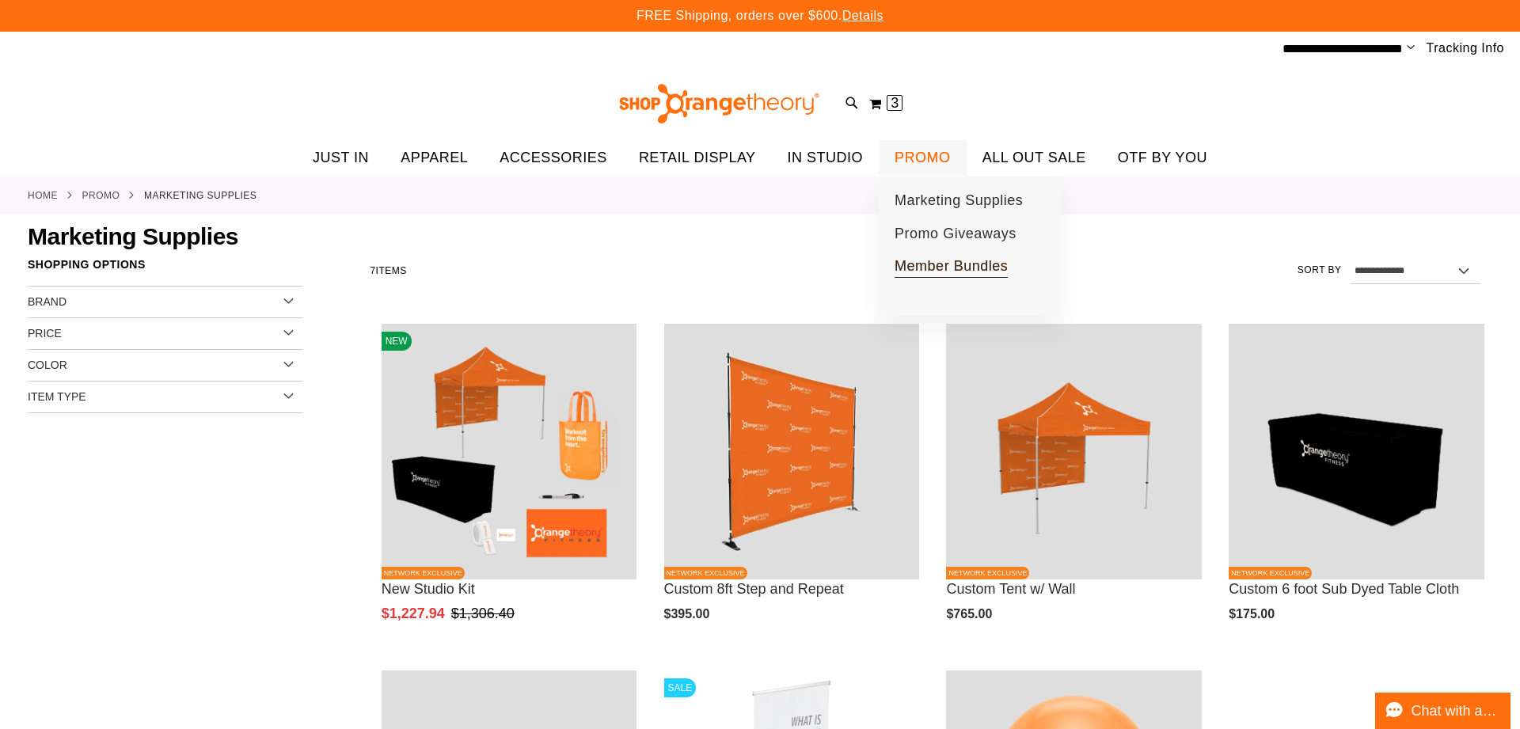
click at [958, 260] on span "Member Bundles" at bounding box center [950, 268] width 113 height 20
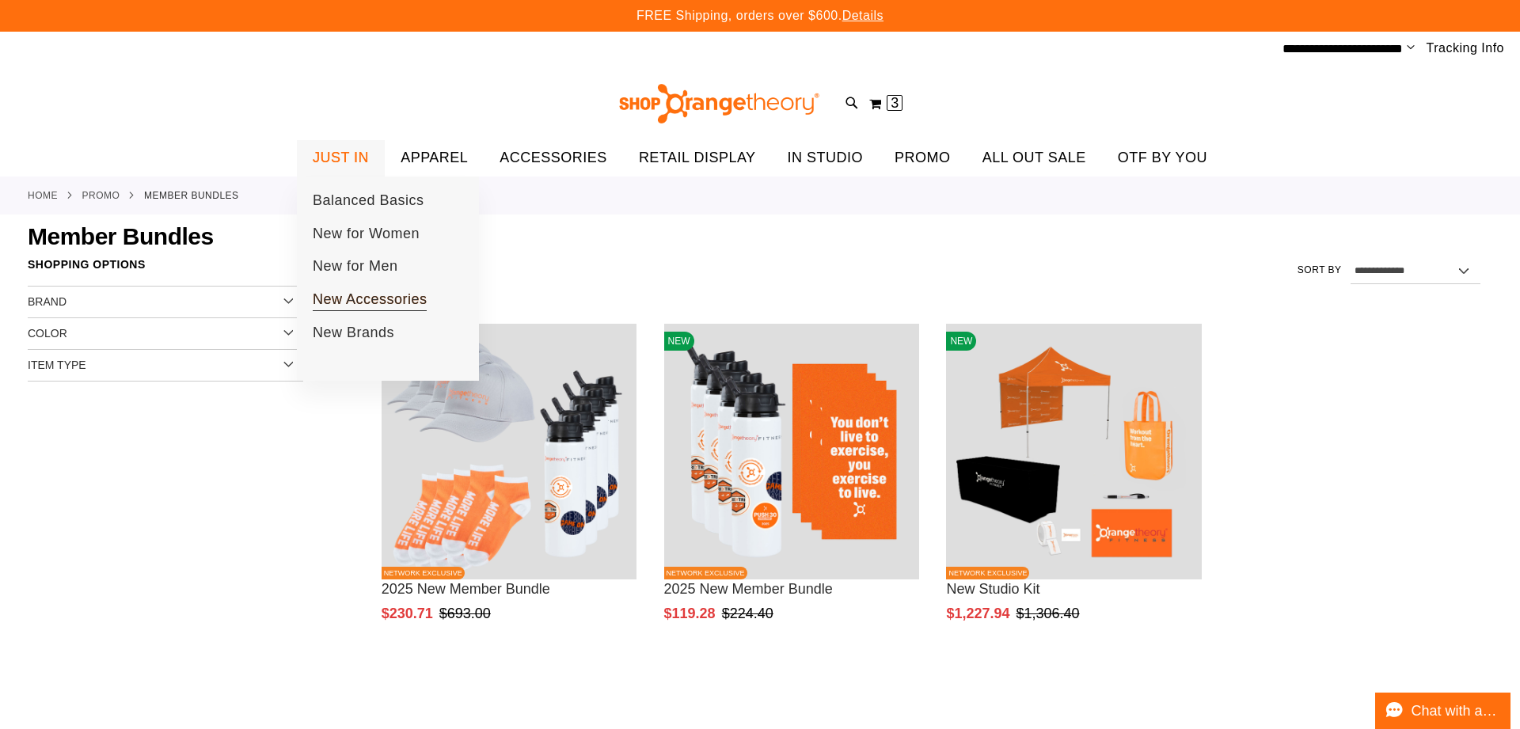
click at [366, 297] on span "New Accessories" at bounding box center [370, 301] width 115 height 20
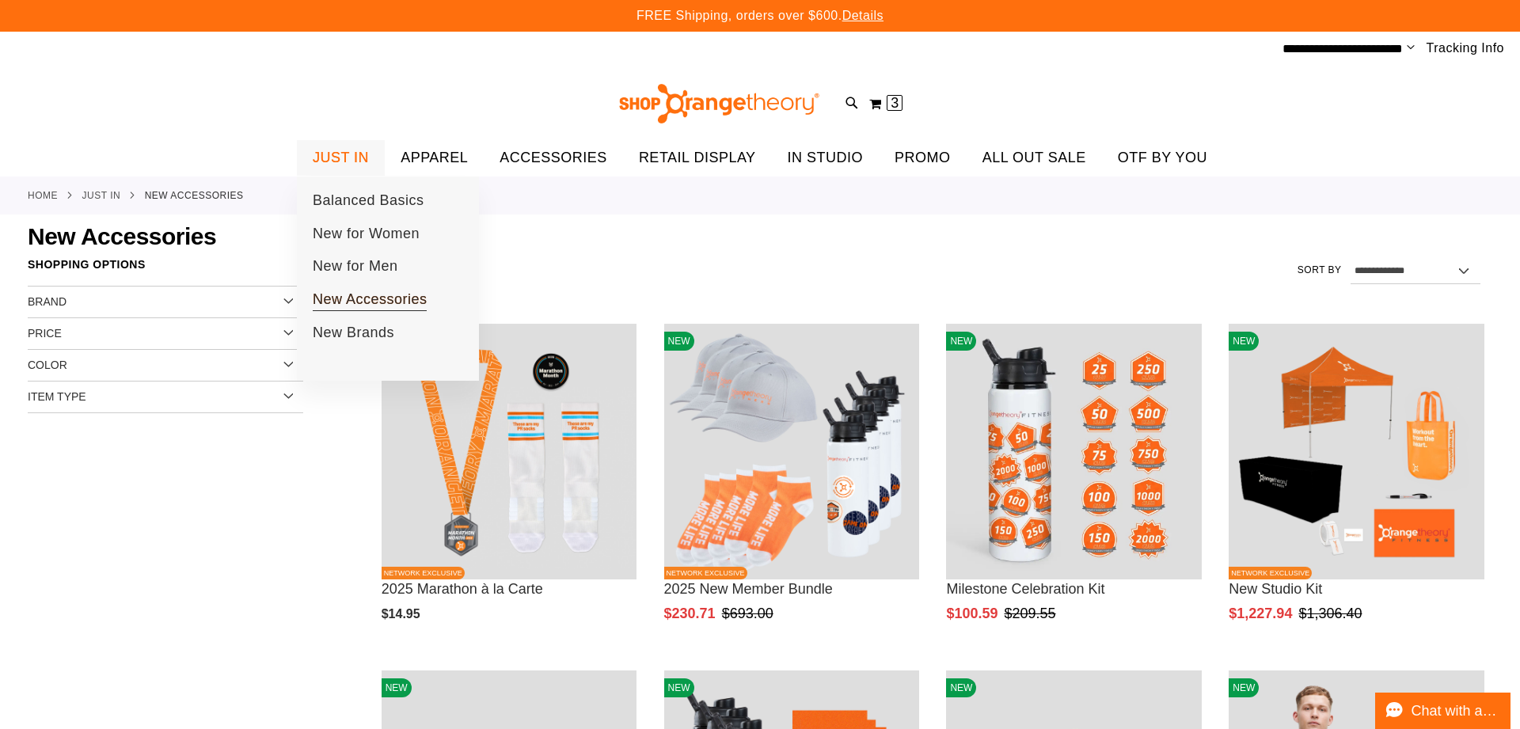
click at [332, 294] on span "New Accessories" at bounding box center [370, 301] width 115 height 20
click at [365, 297] on span "New Accessories" at bounding box center [370, 301] width 115 height 20
click at [353, 301] on span "New Accessories" at bounding box center [370, 301] width 115 height 20
click at [349, 234] on span "New for Women" at bounding box center [366, 236] width 107 height 20
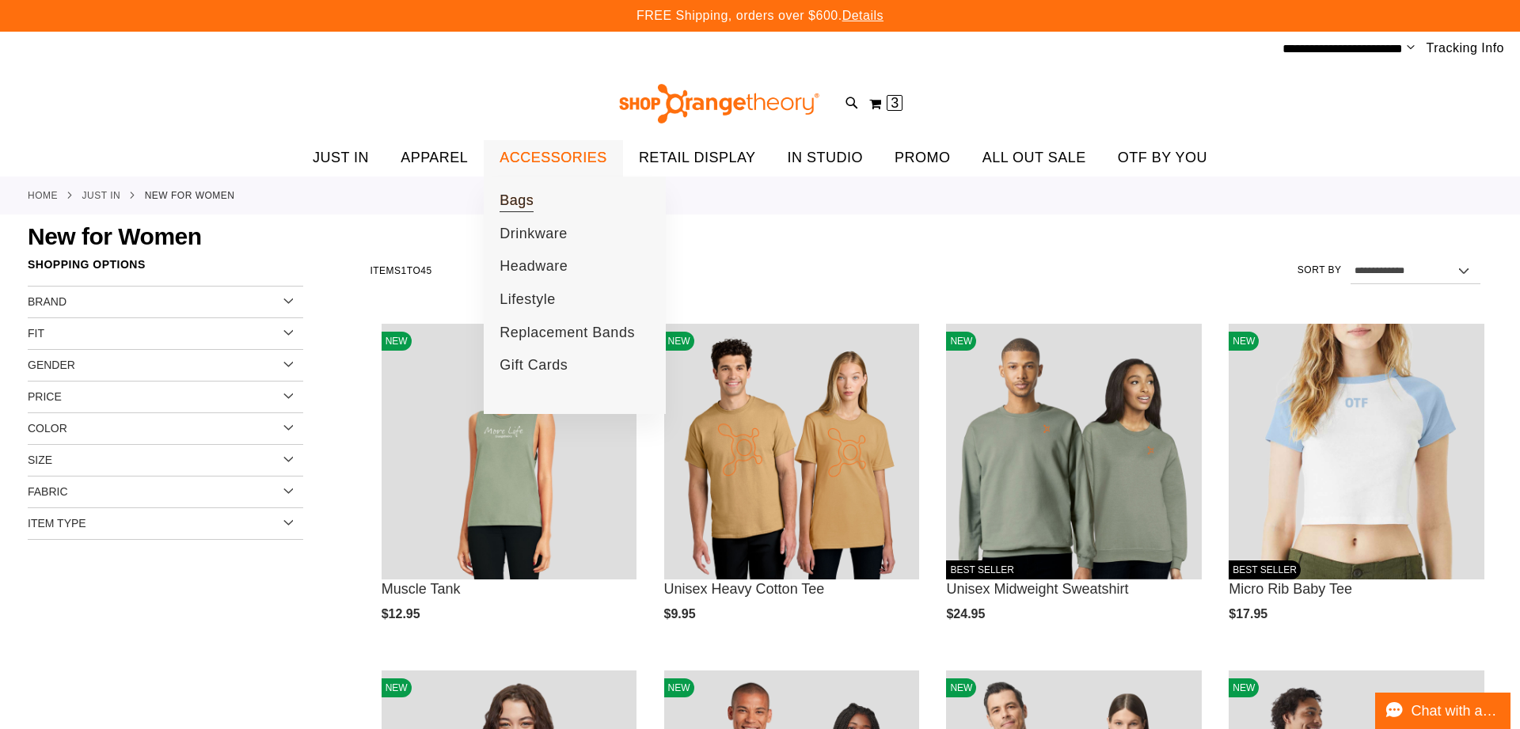
click at [514, 203] on span "Bags" at bounding box center [516, 202] width 34 height 20
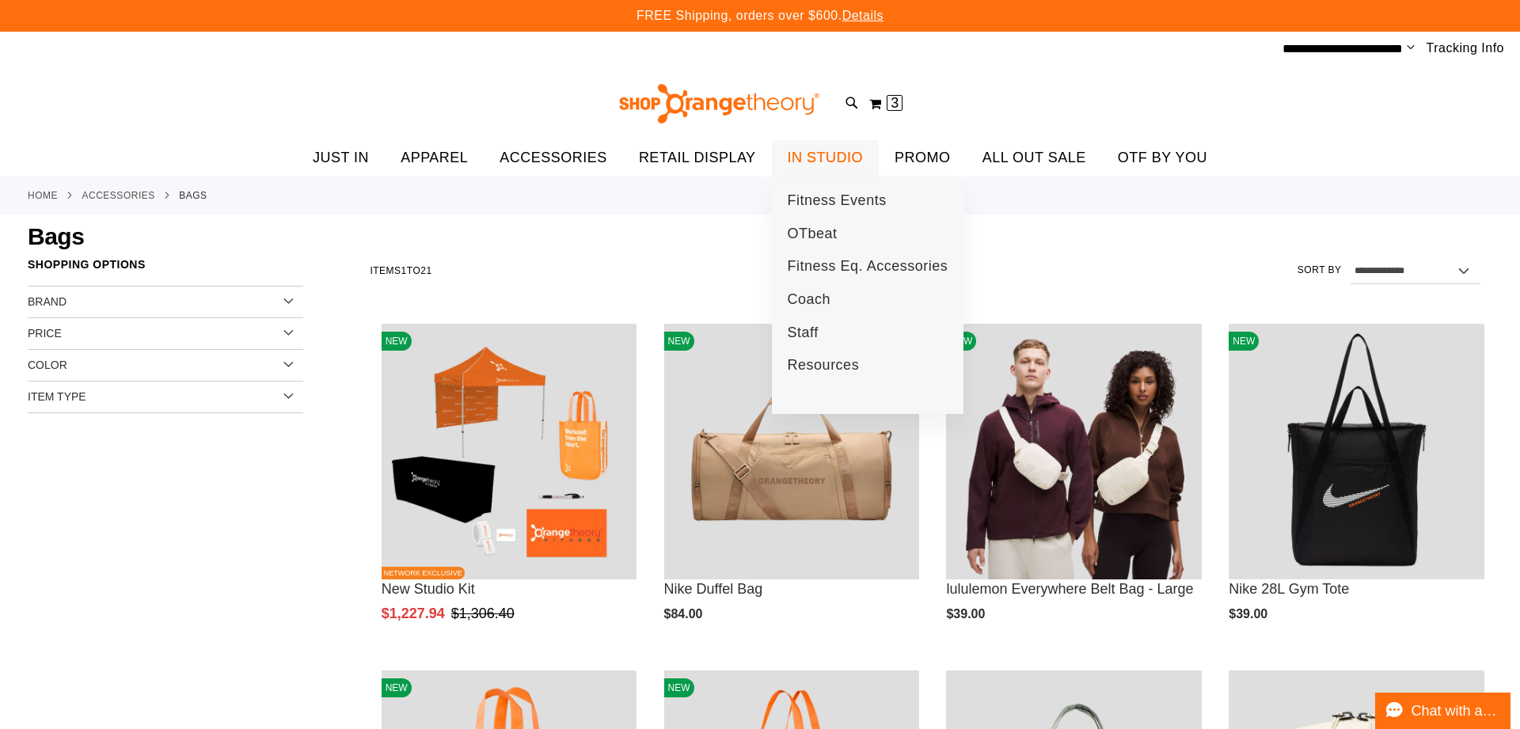
click at [813, 164] on span "IN STUDIO" at bounding box center [825, 158] width 76 height 36
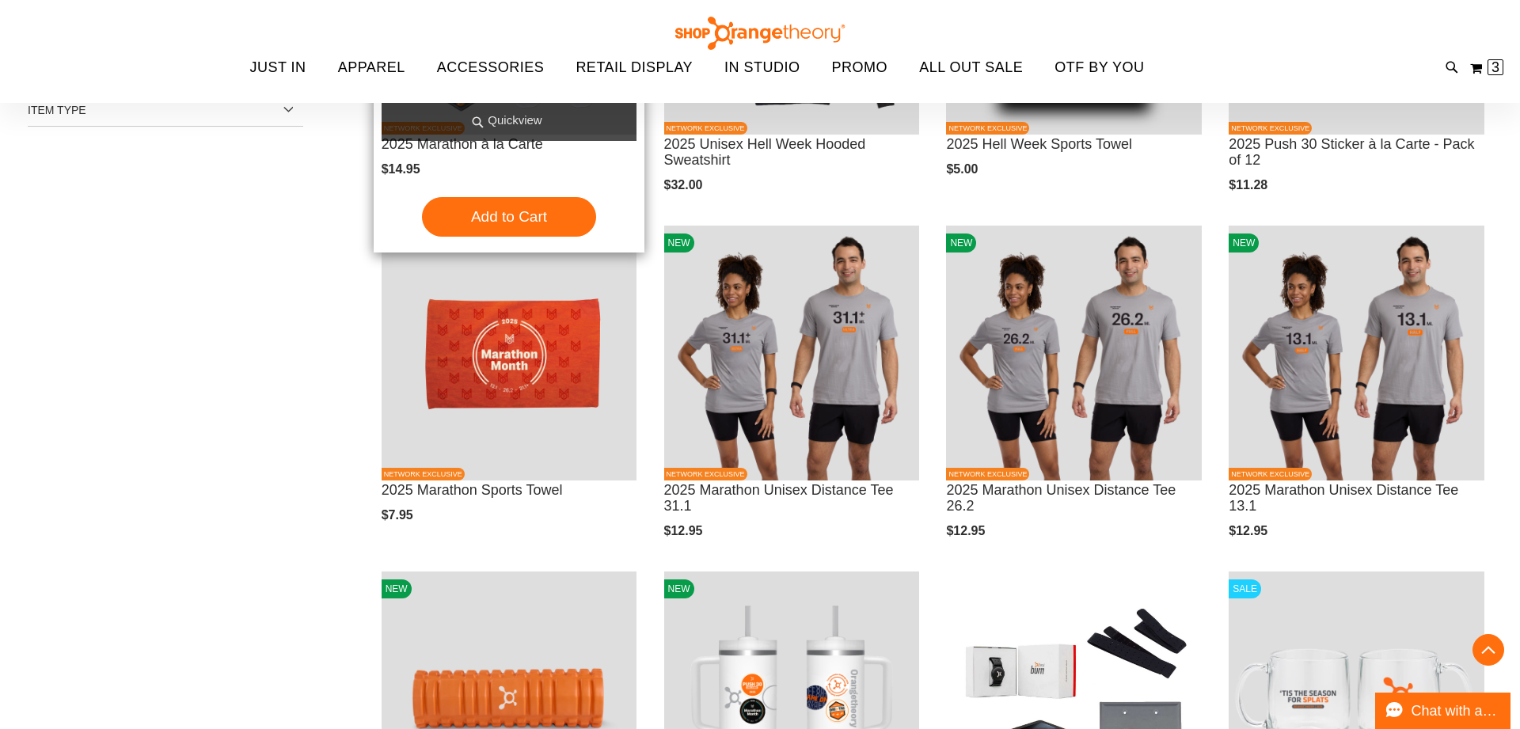
scroll to position [446, 0]
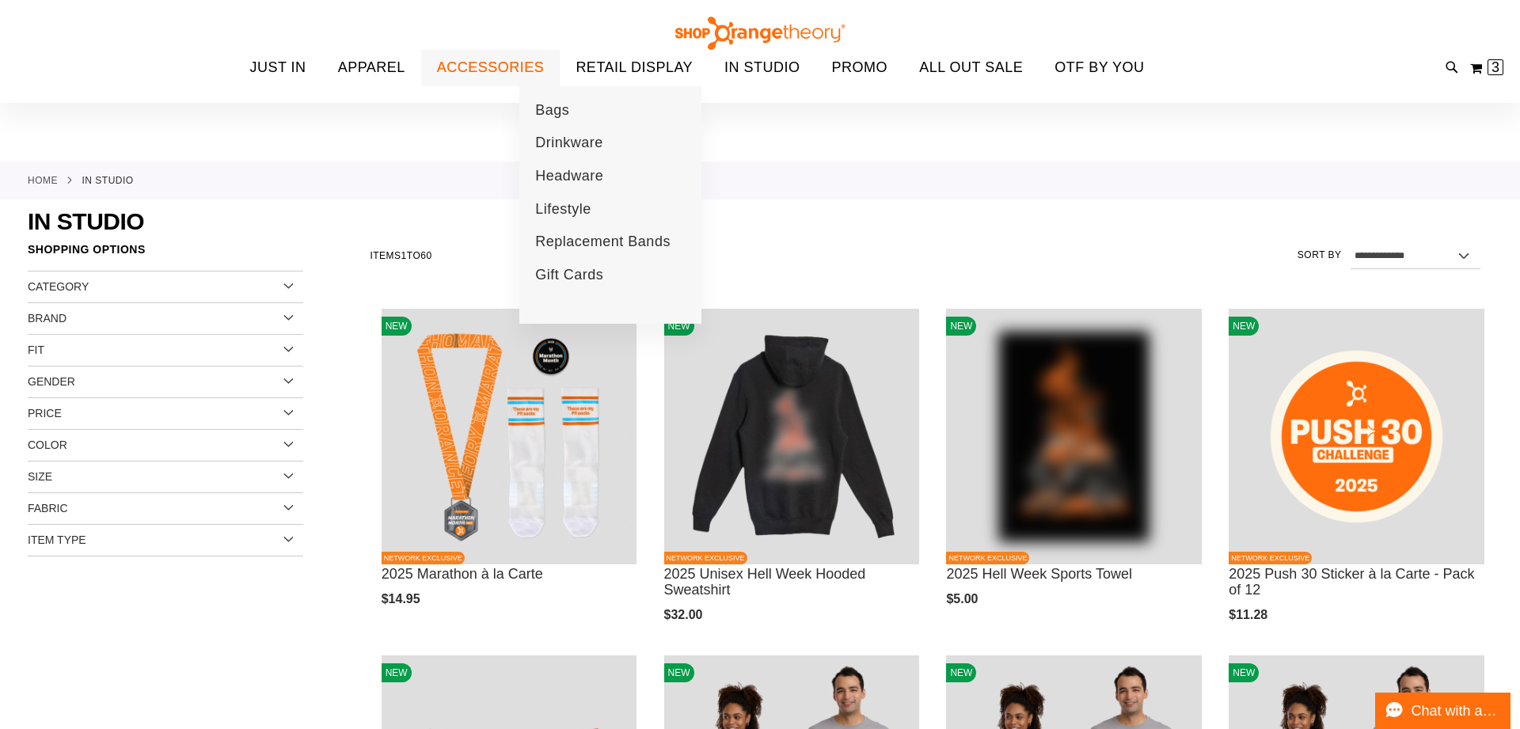
scroll to position [10, 0]
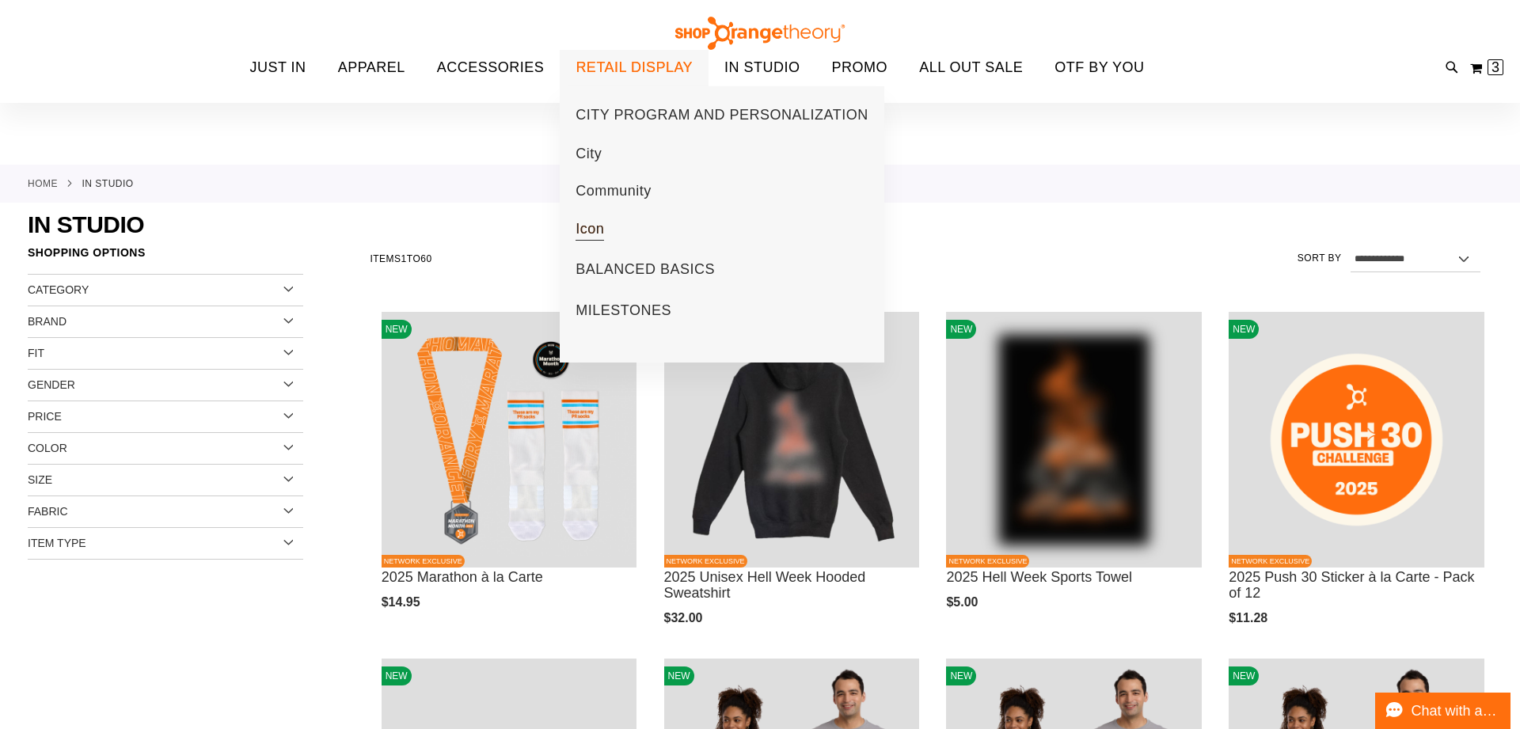
click at [601, 227] on span "Icon" at bounding box center [589, 231] width 28 height 20
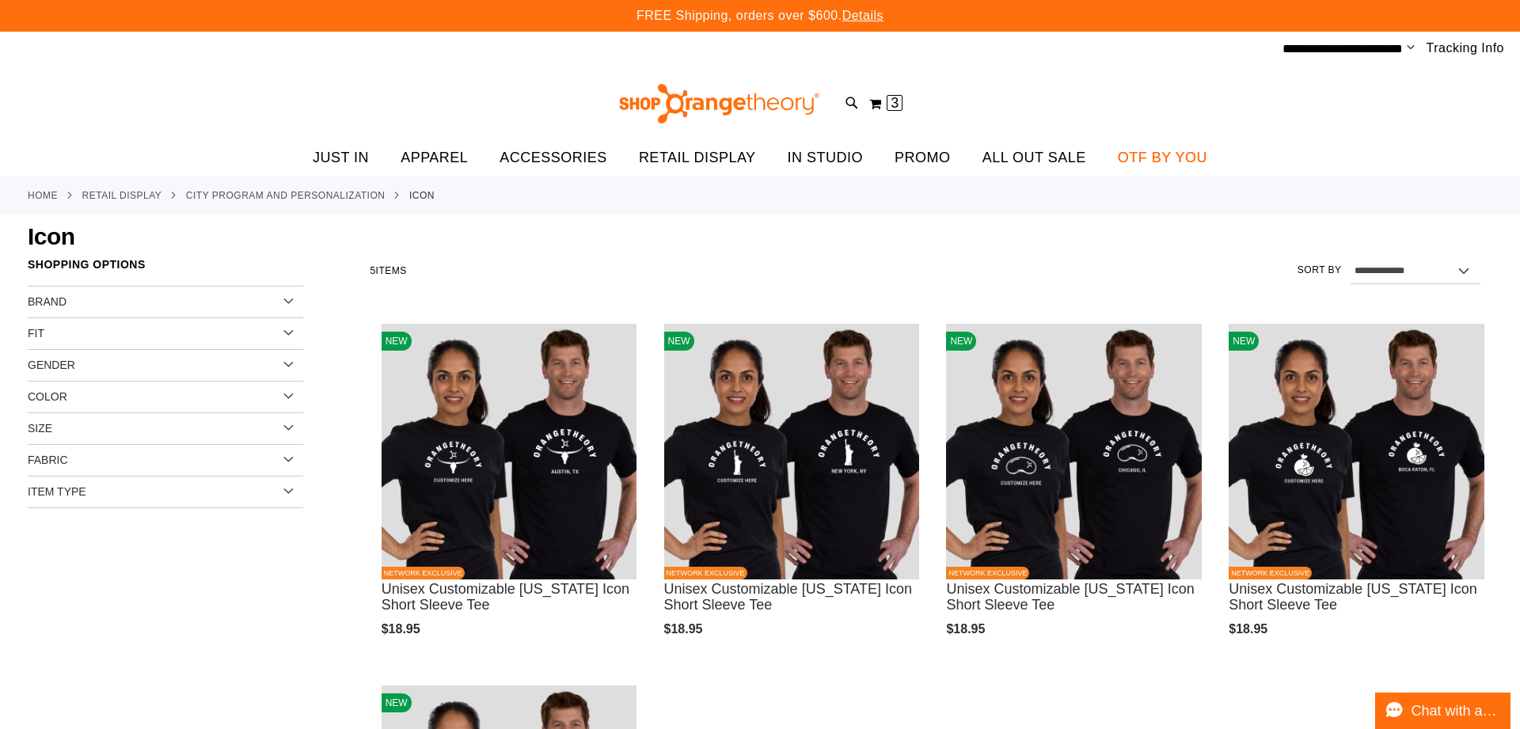
click at [1145, 157] on span "OTF BY YOU" at bounding box center [1162, 158] width 89 height 36
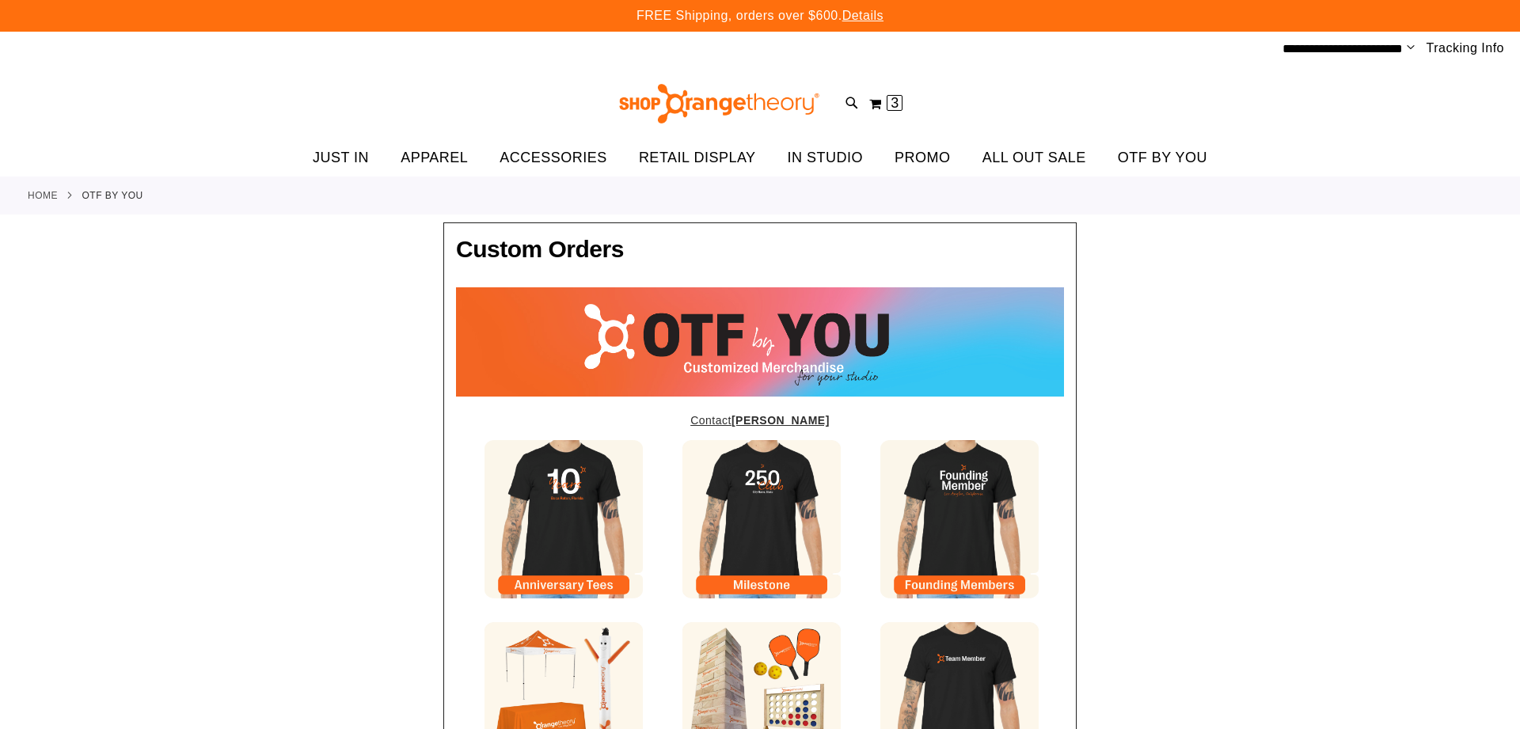
type input "*****"
type input "*********"
type input "**********"
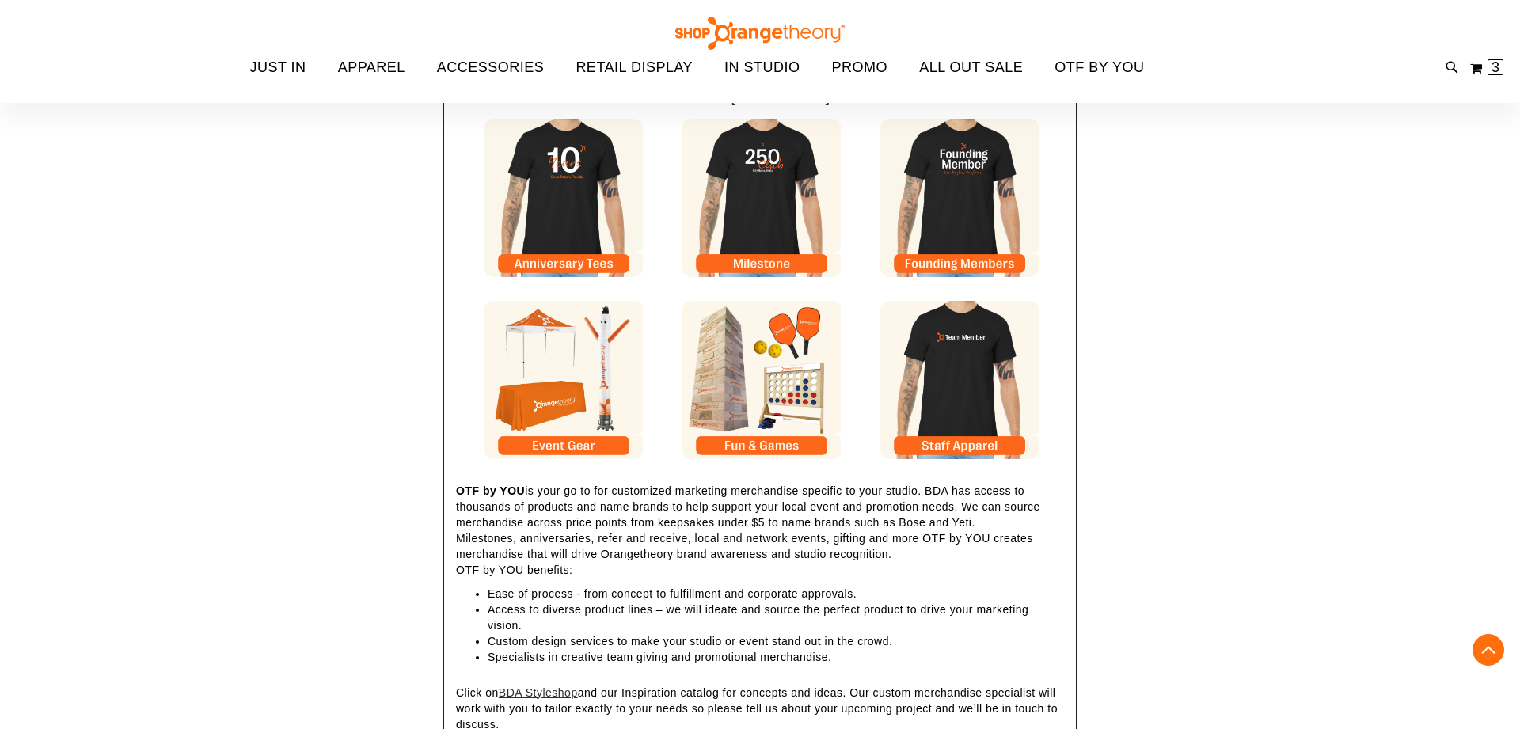
scroll to position [324, 0]
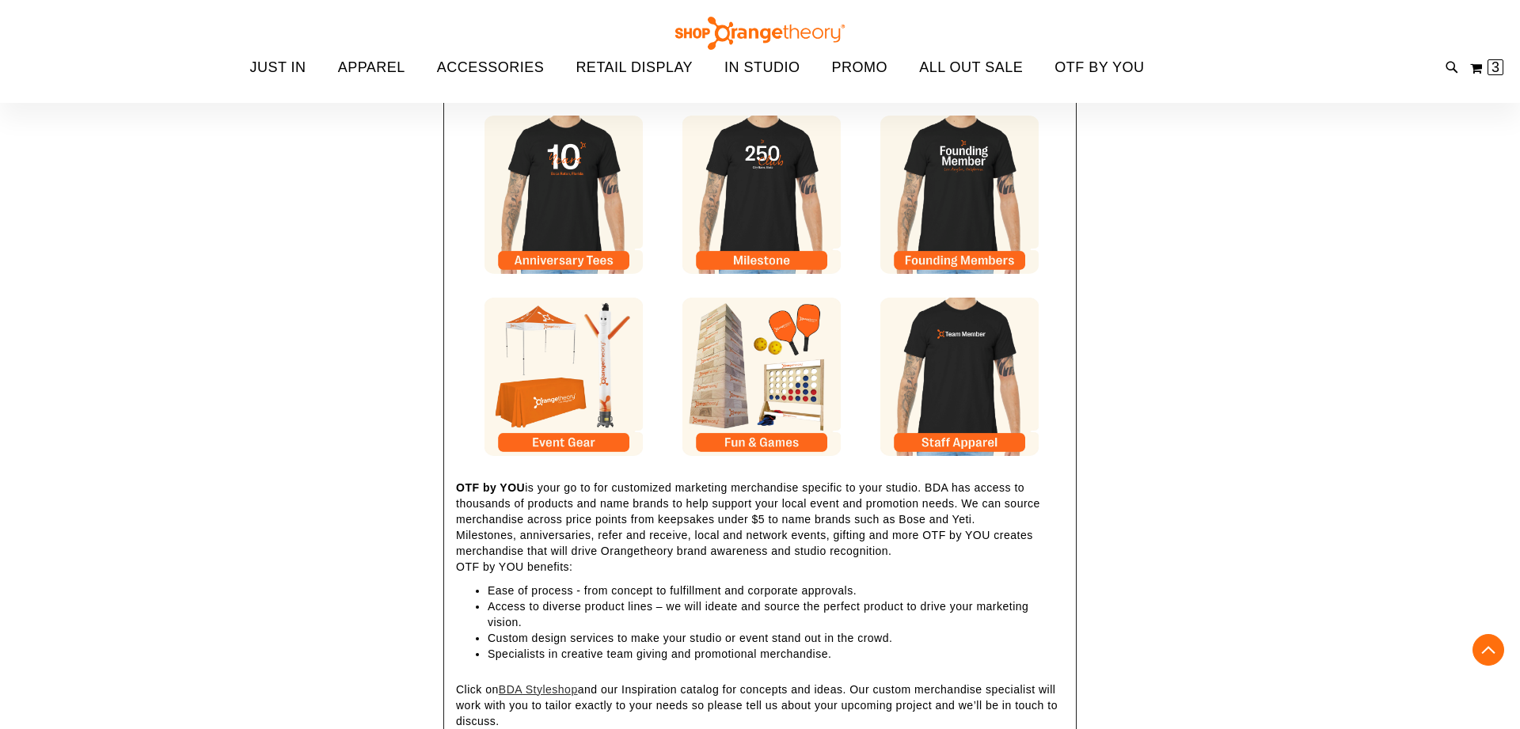
click at [966, 440] on img at bounding box center [959, 377] width 158 height 158
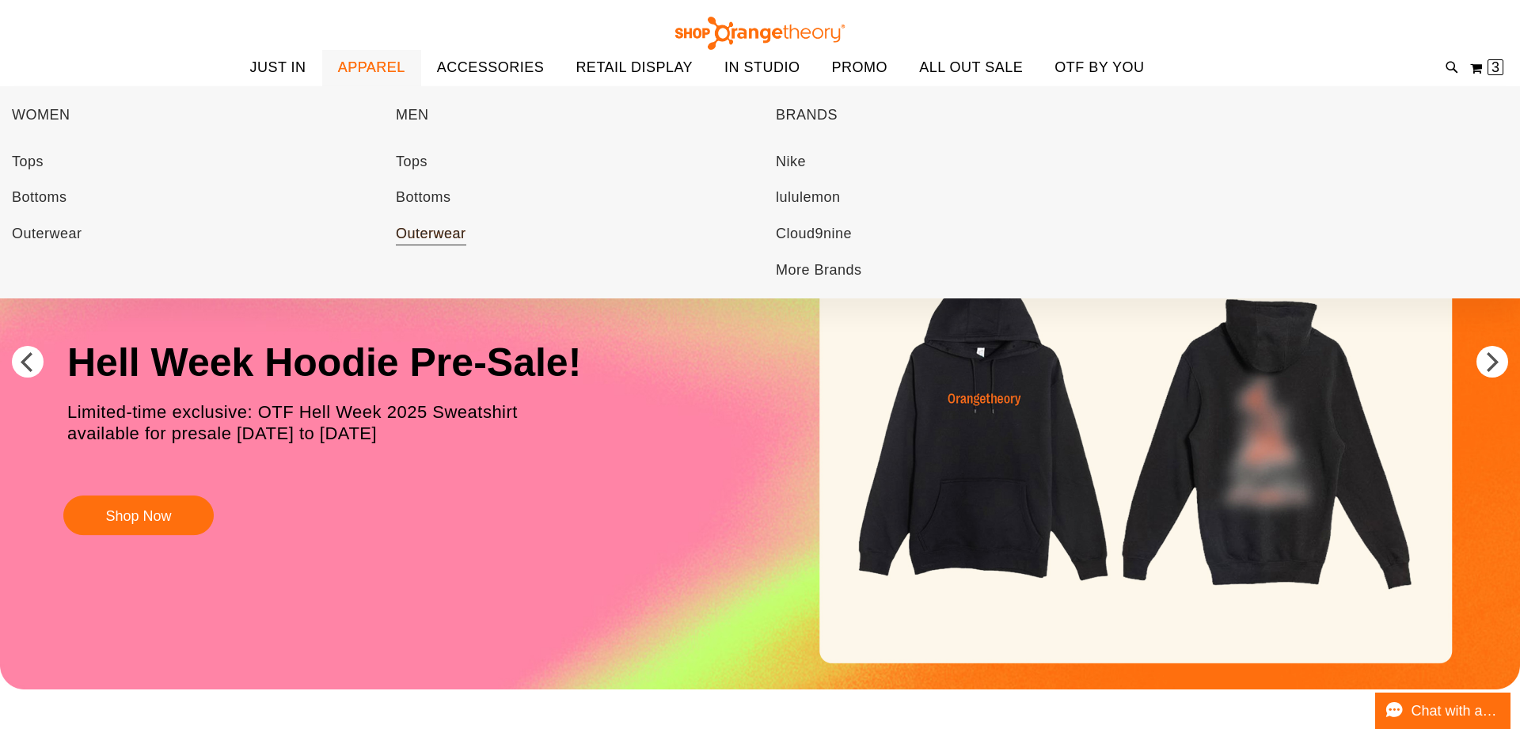
click at [442, 229] on span "Outerwear" at bounding box center [431, 236] width 70 height 20
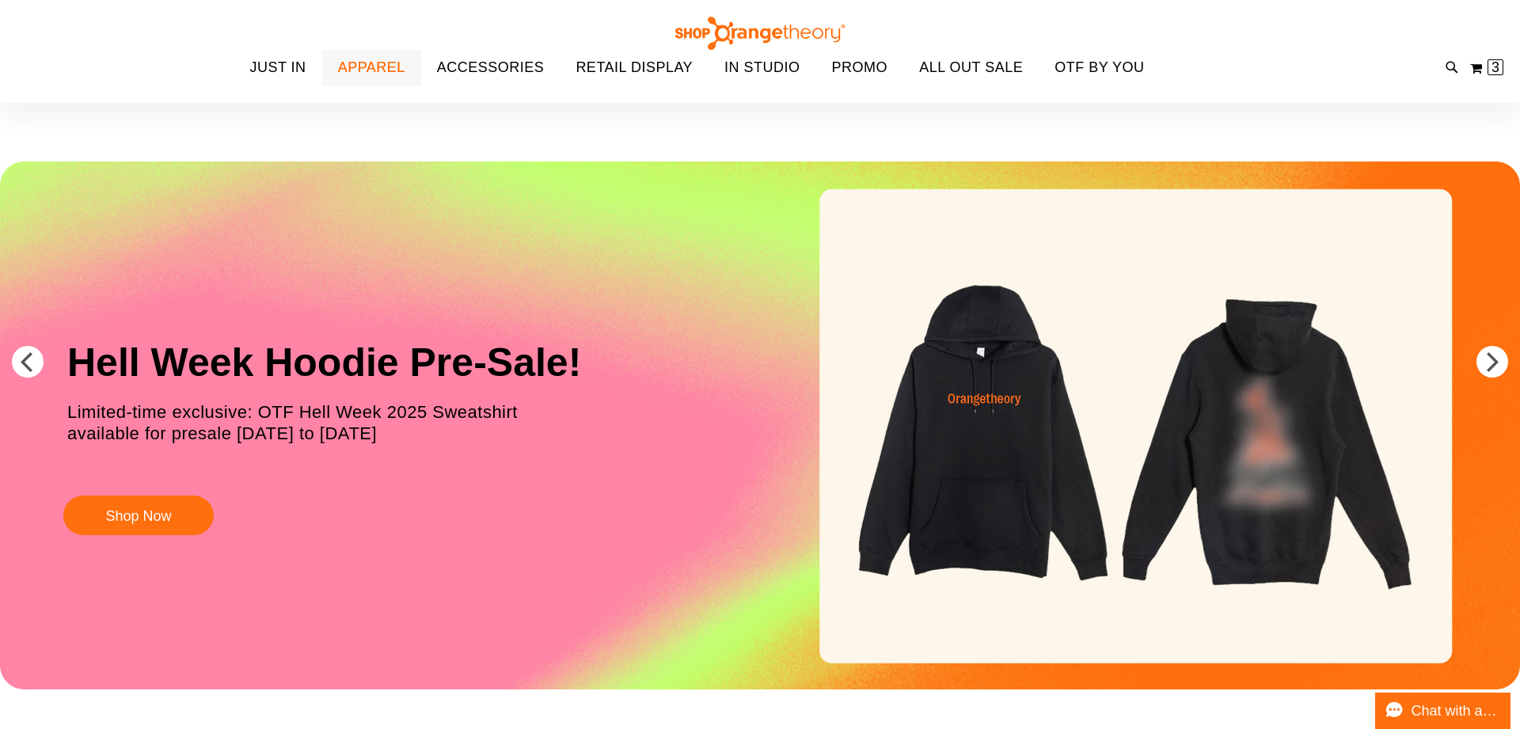
scroll to position [13, 0]
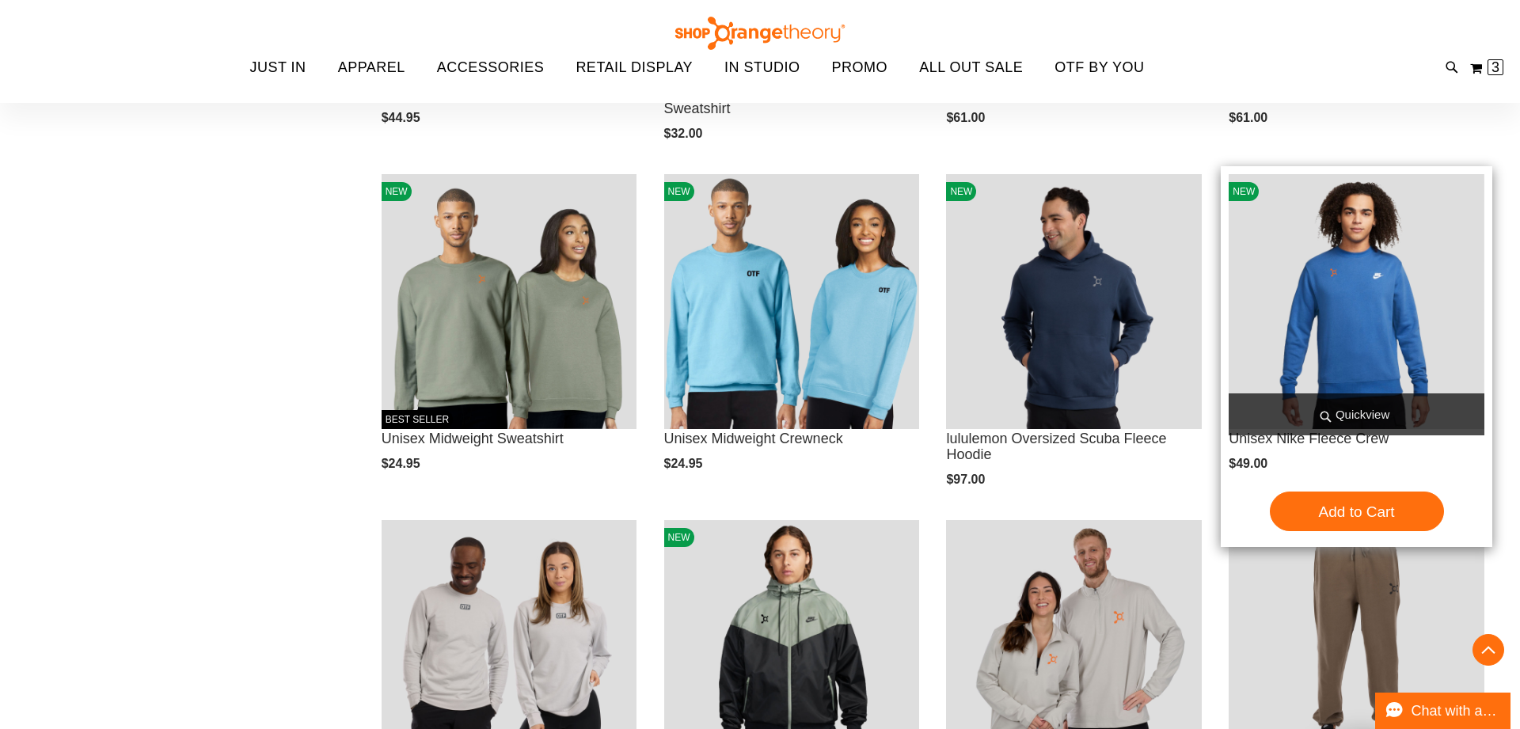
scroll to position [495, 0]
click at [1257, 378] on img "product" at bounding box center [1356, 301] width 256 height 256
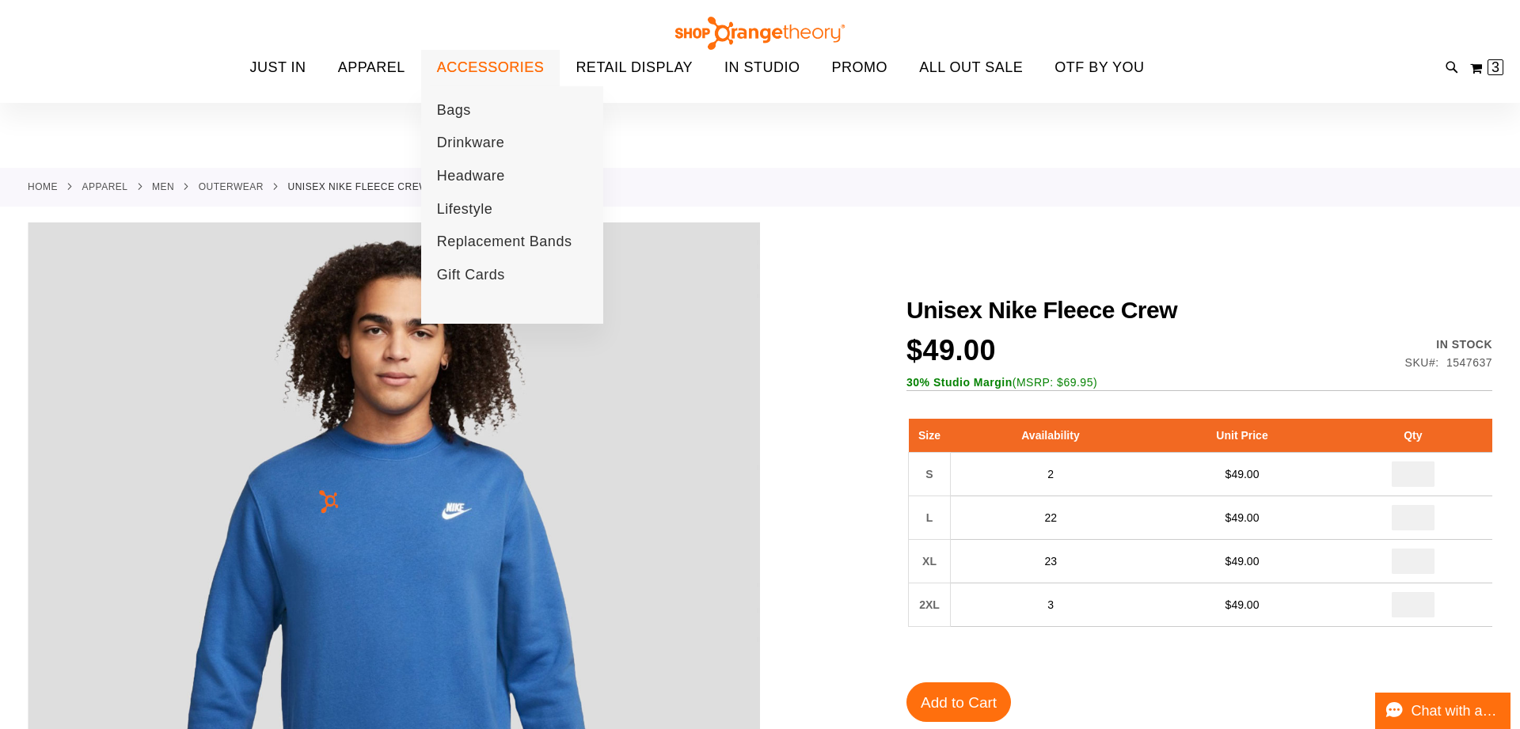
scroll to position [9, 0]
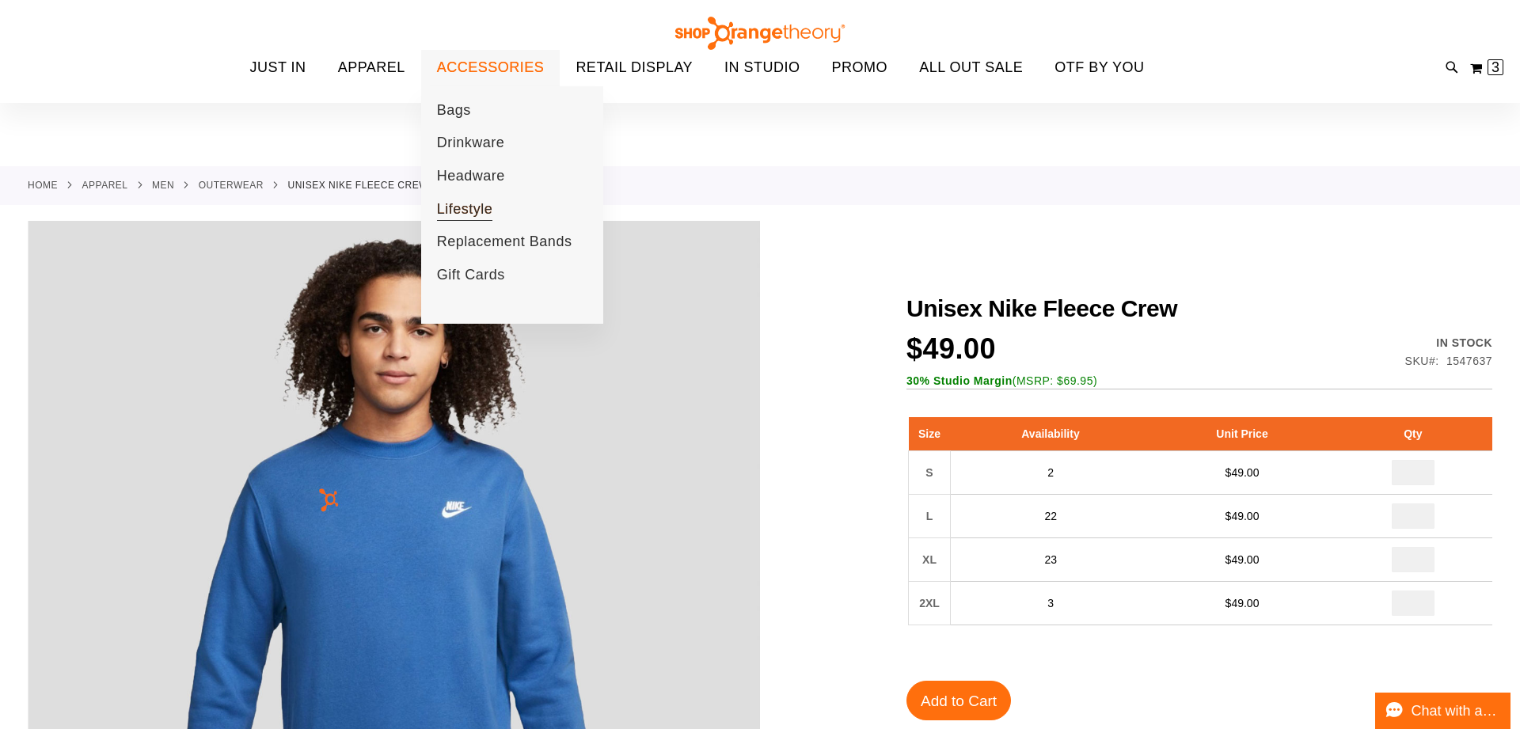
click at [457, 208] on span "Lifestyle" at bounding box center [465, 211] width 56 height 20
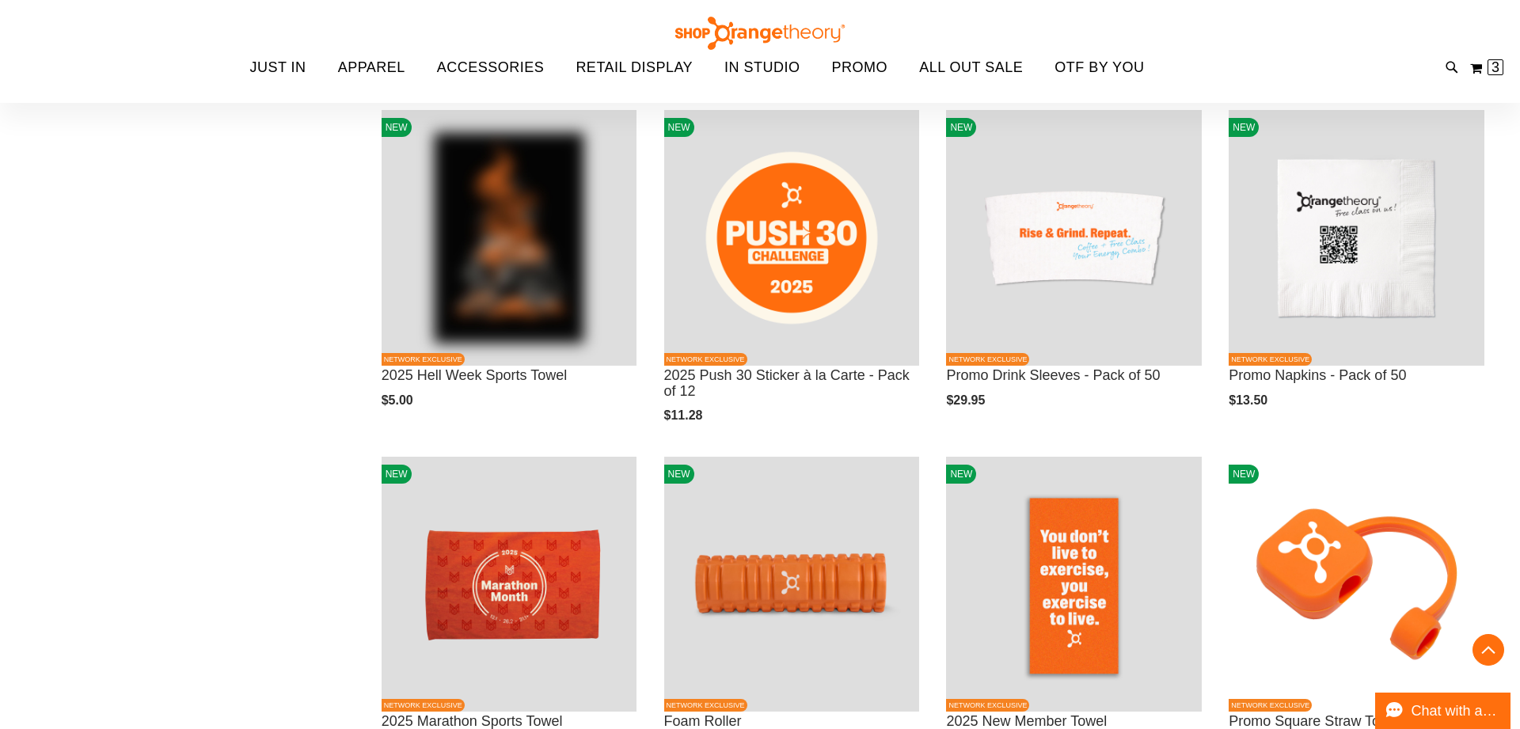
scroll to position [922, 0]
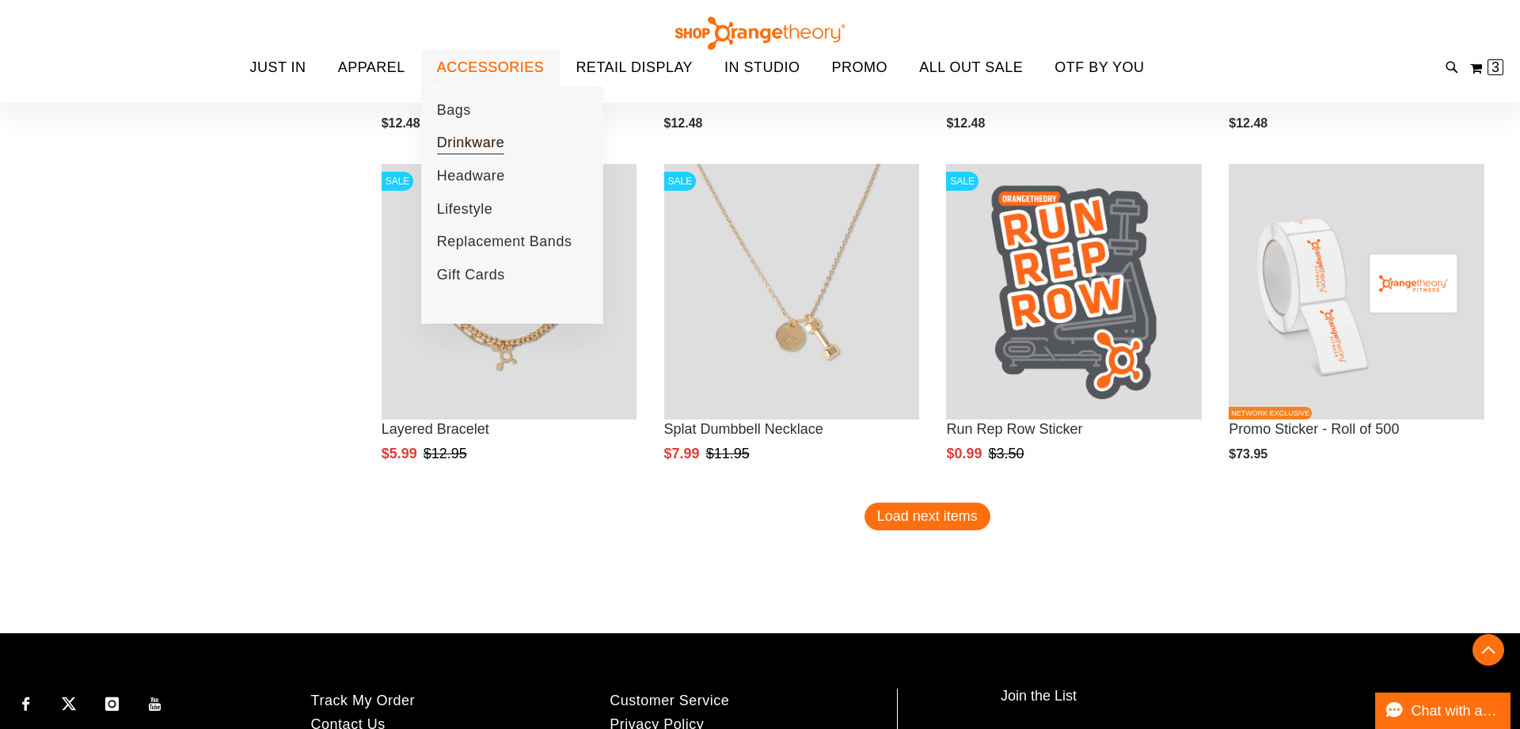
scroll to position [2928, 0]
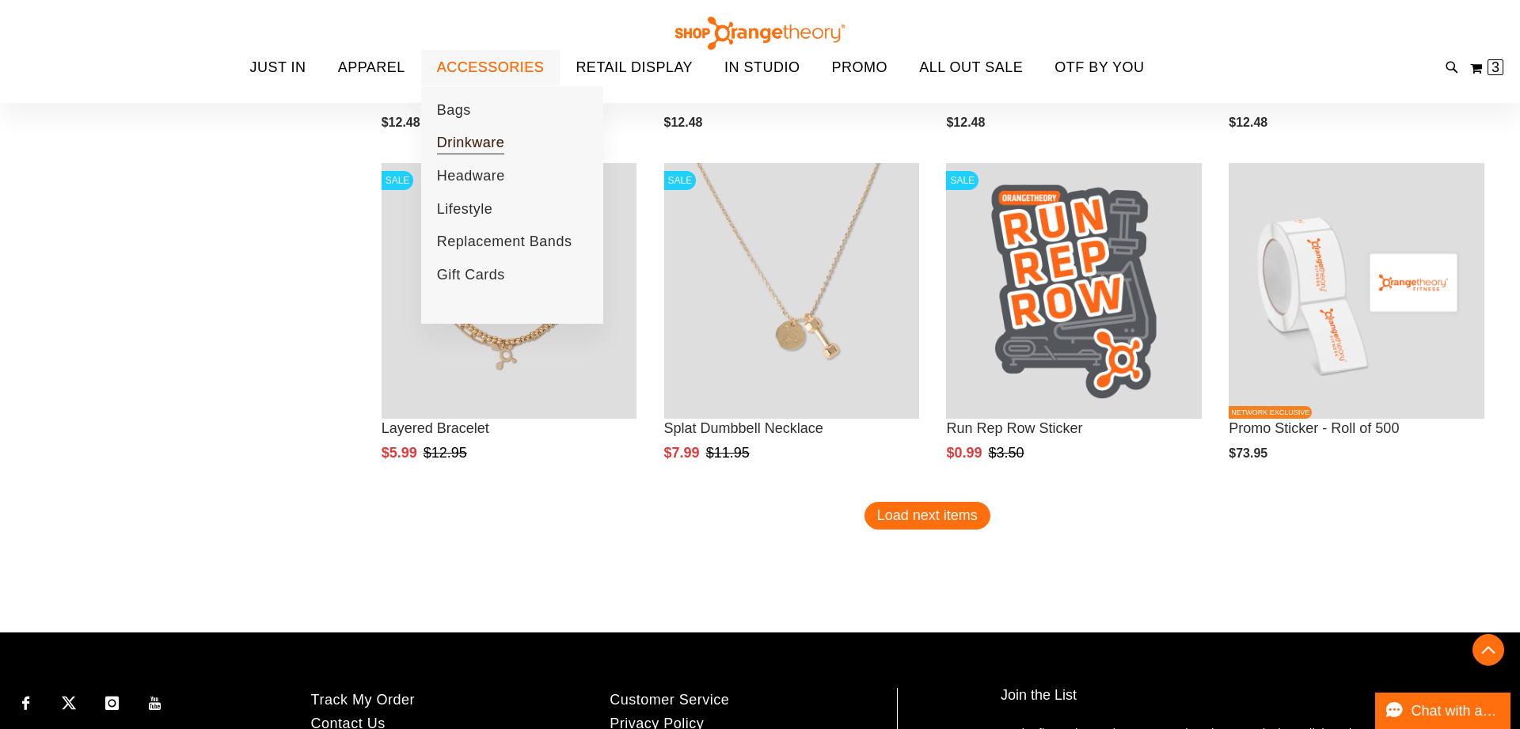
click at [463, 144] on span "Drinkware" at bounding box center [471, 145] width 68 height 20
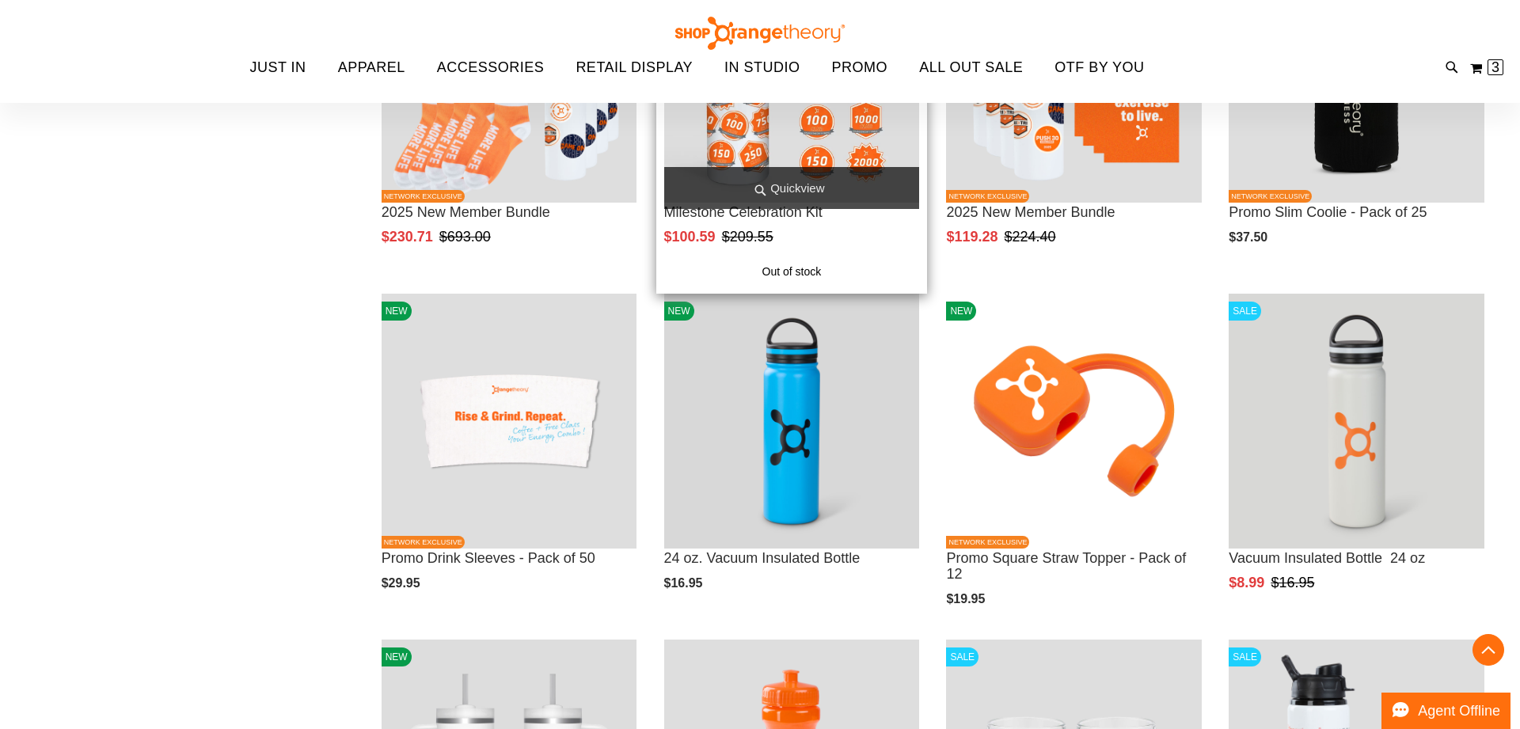
scroll to position [407, 0]
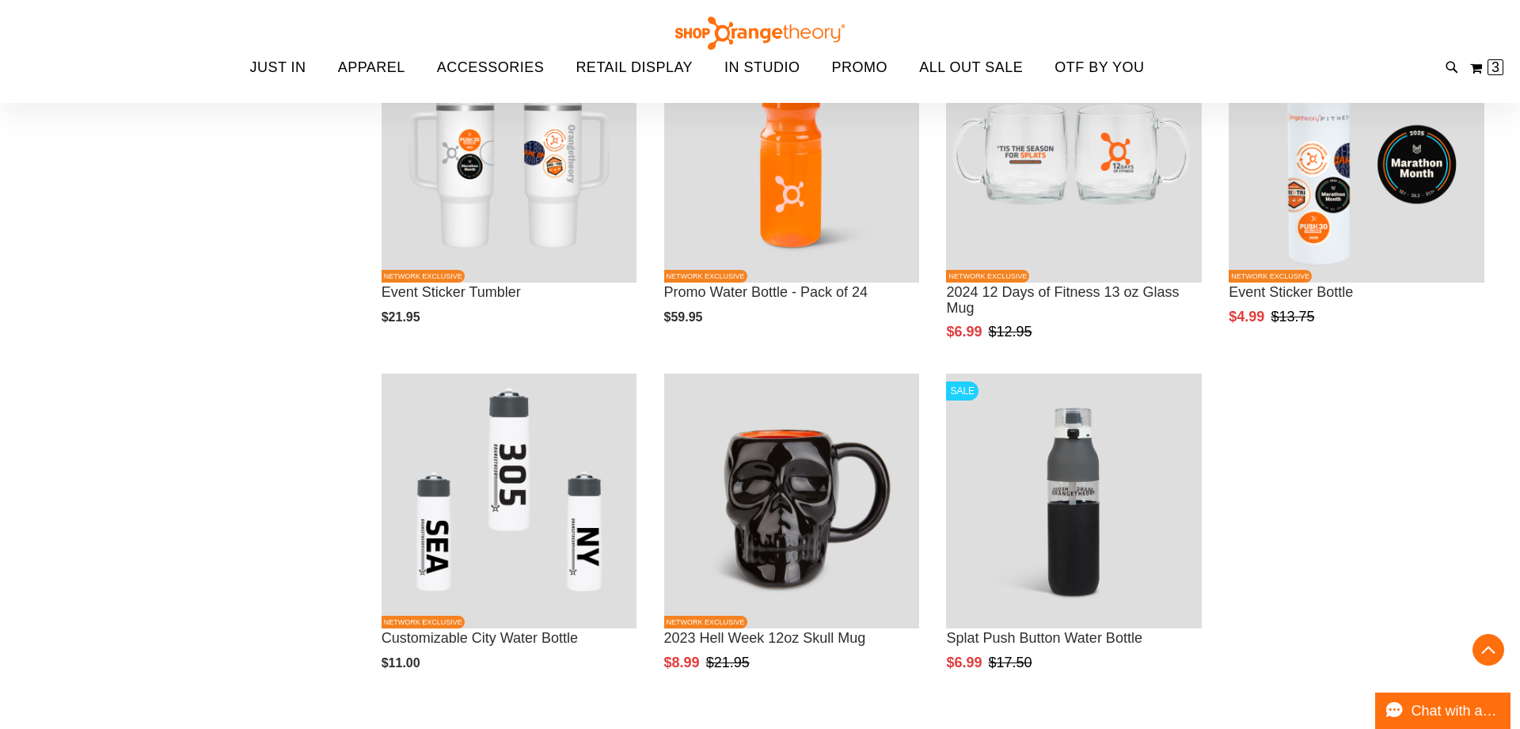
scroll to position [990, 0]
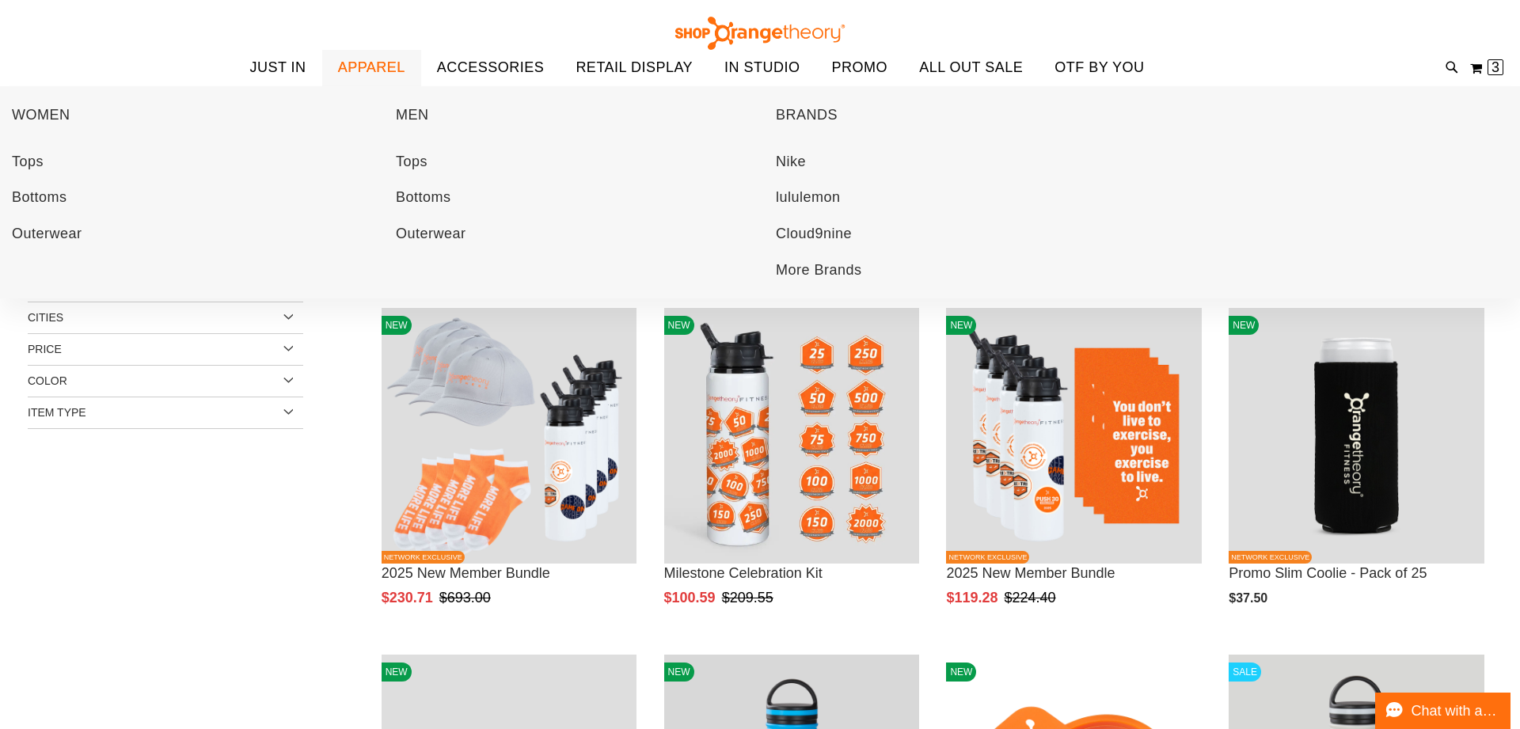
scroll to position [16, 0]
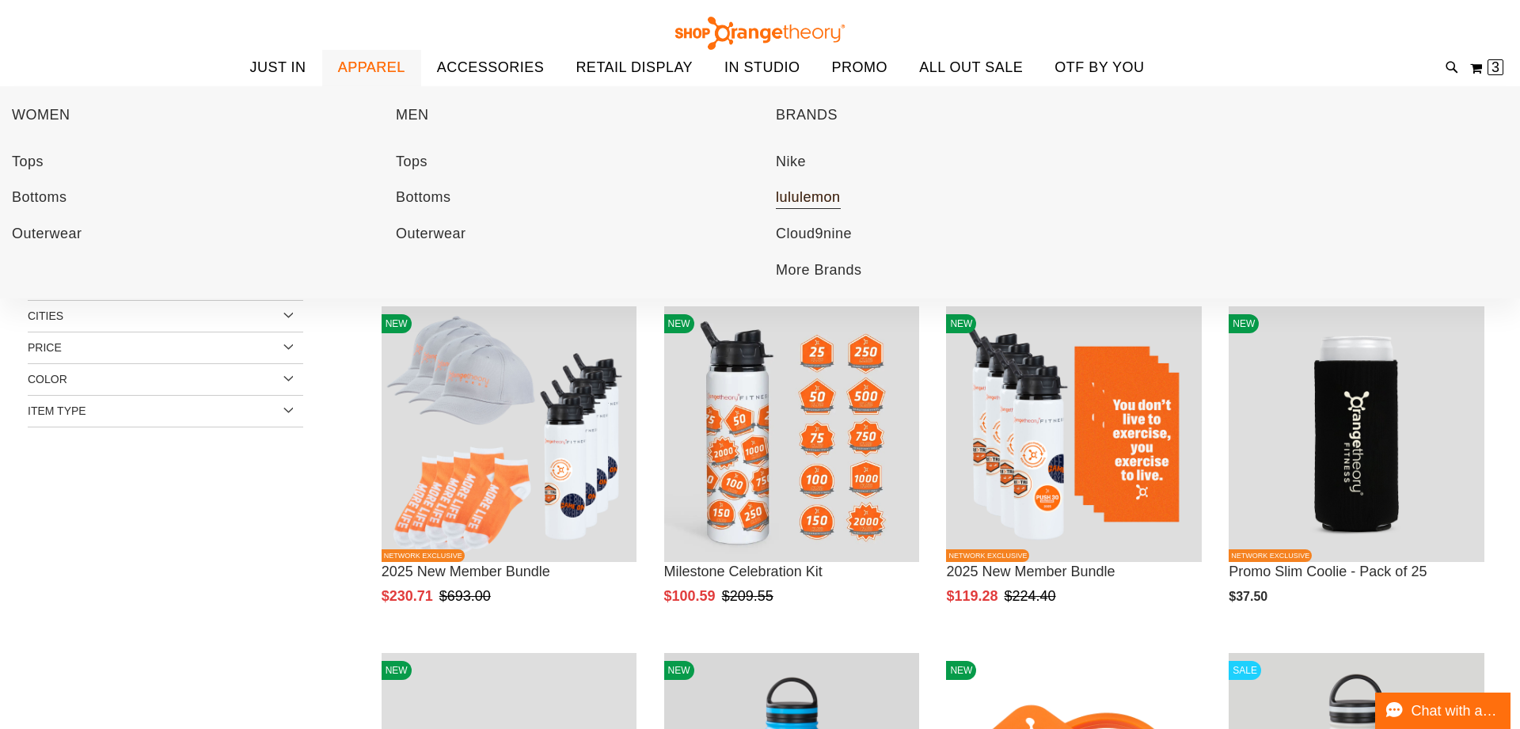
click at [795, 205] on span "lululemon" at bounding box center [808, 199] width 65 height 20
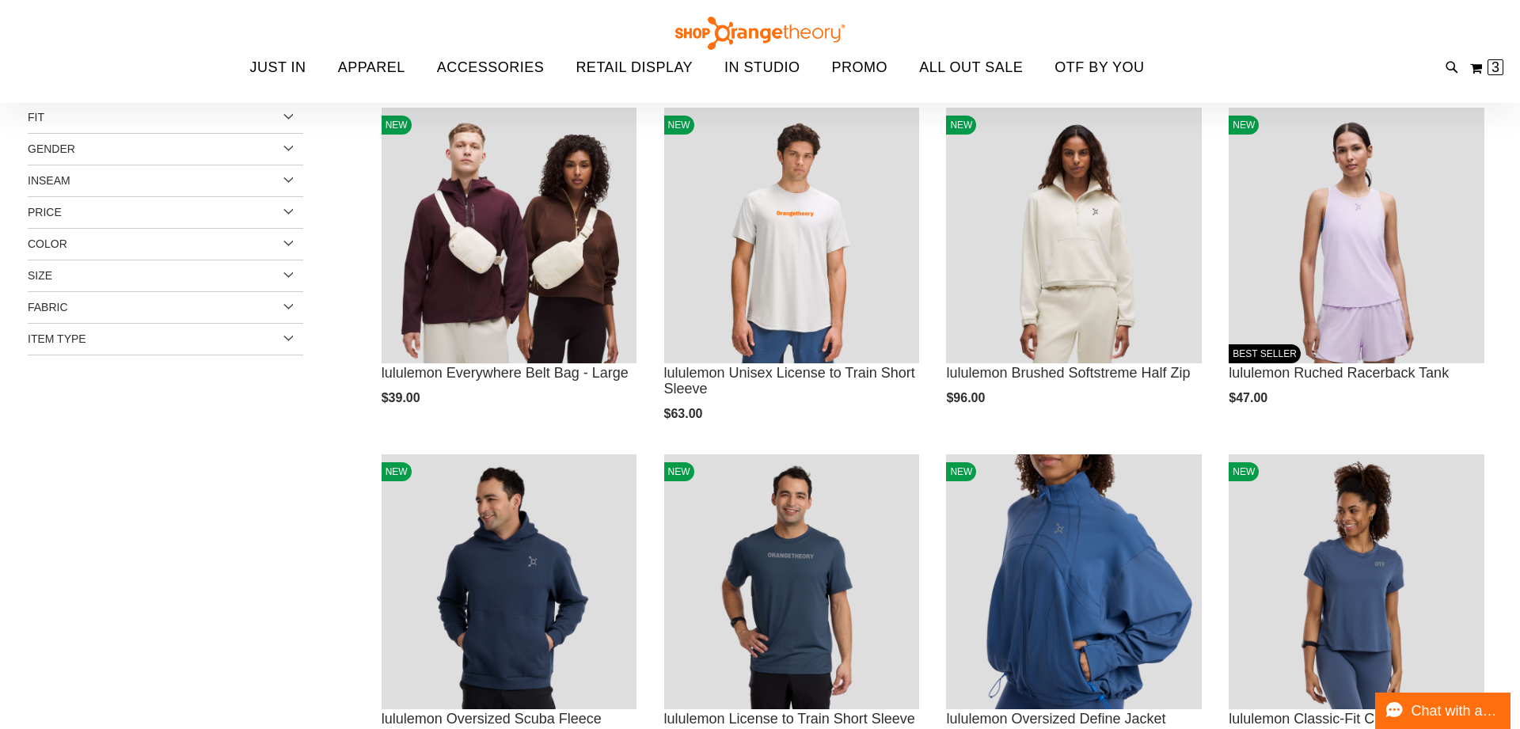
scroll to position [223, 0]
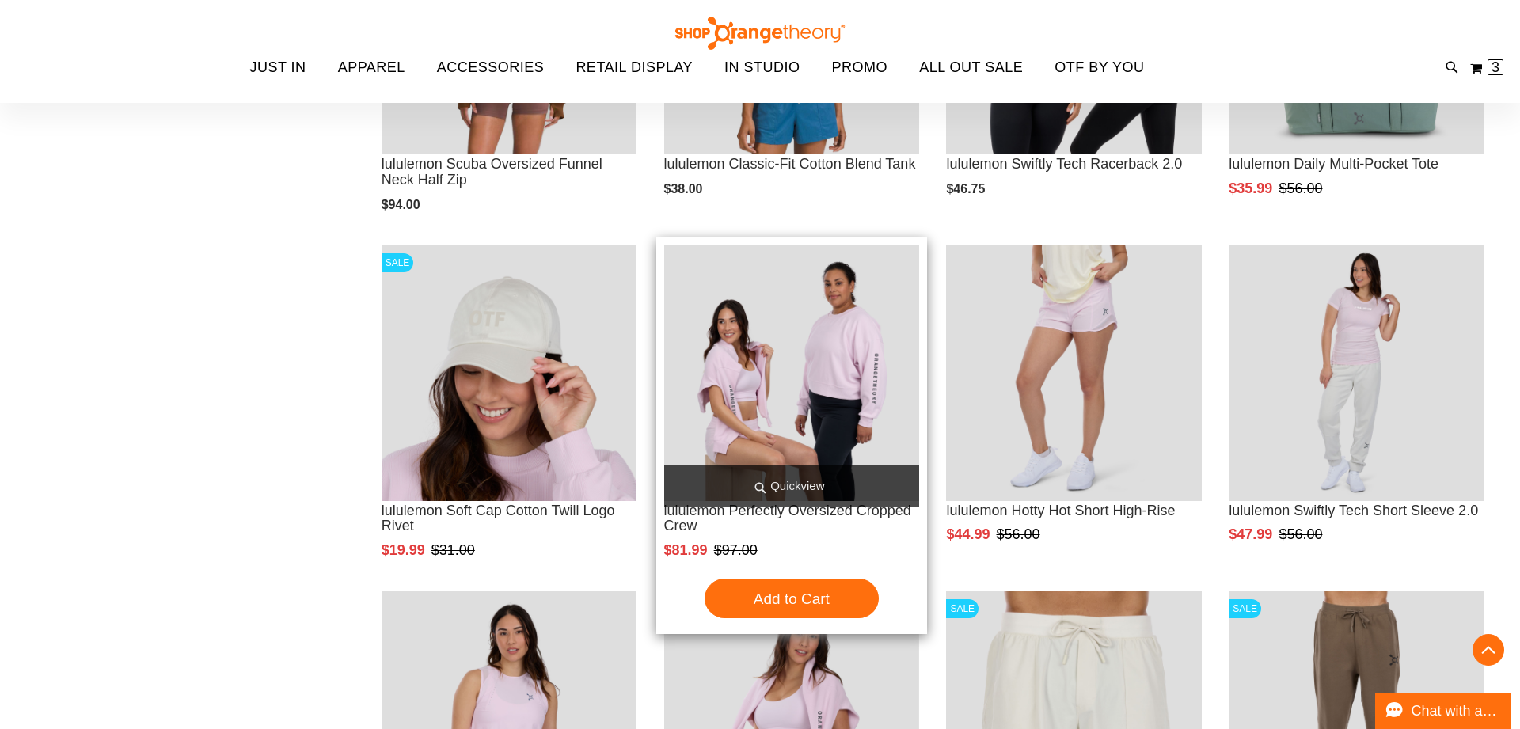
scroll to position [1463, 0]
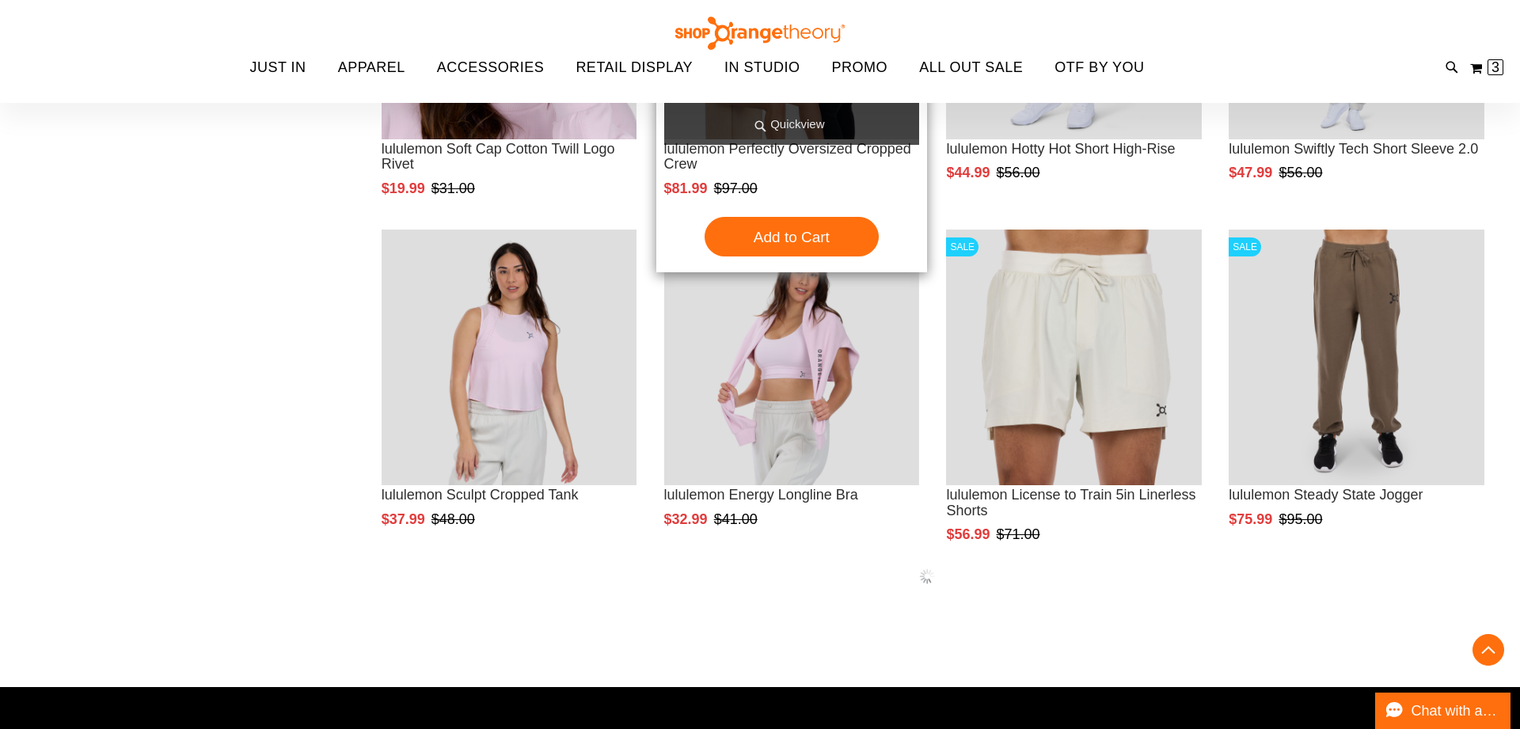
scroll to position [1833, 0]
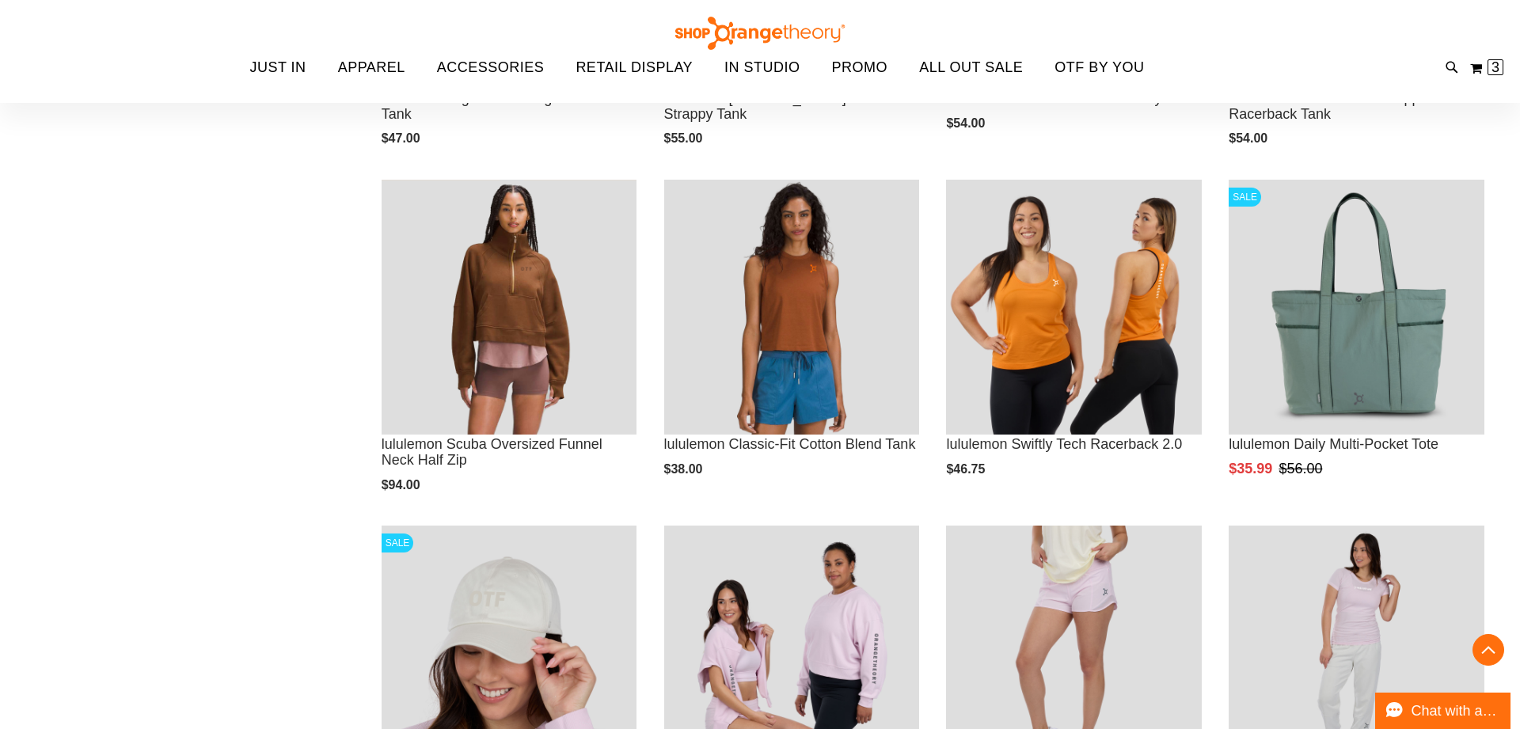
scroll to position [1179, 0]
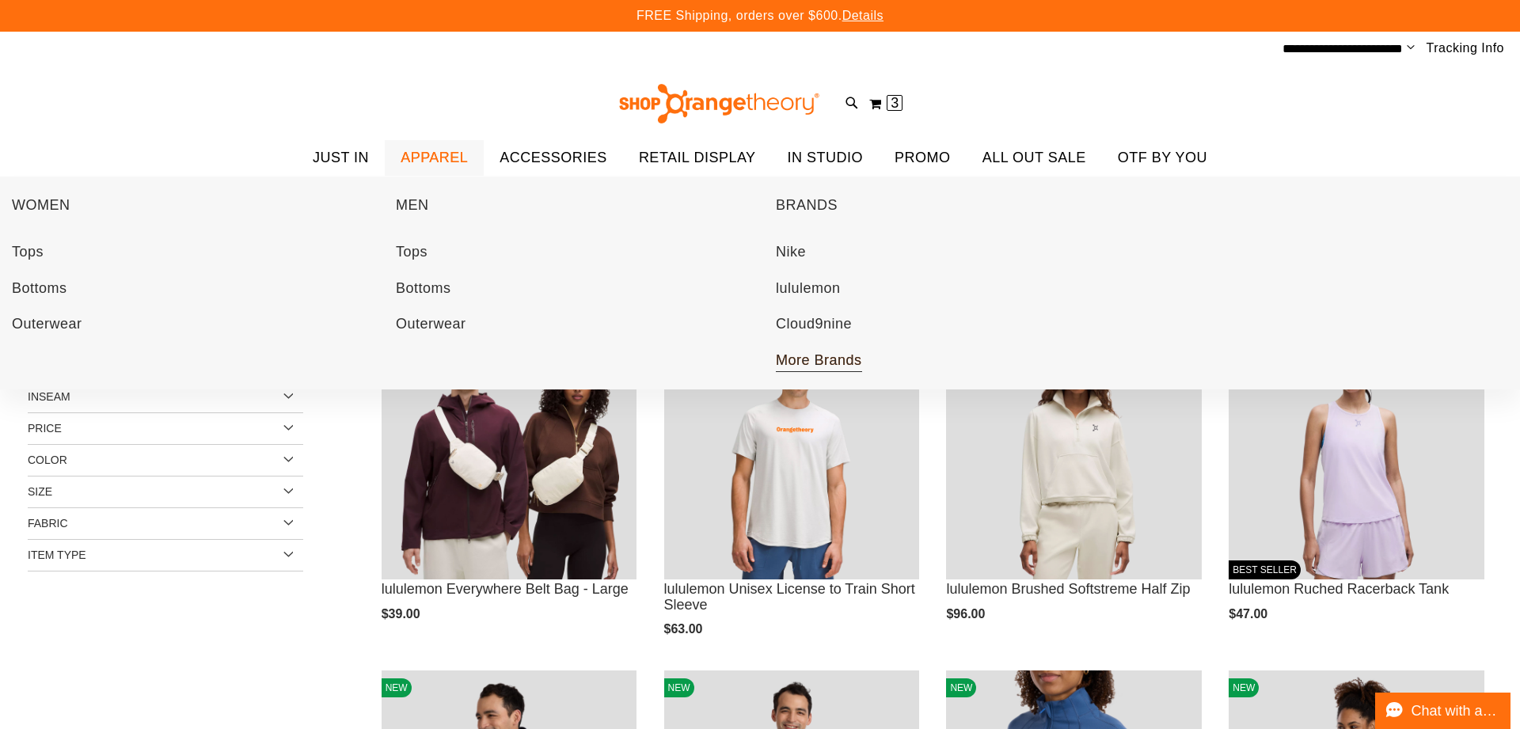
click at [800, 358] on span "More Brands" at bounding box center [819, 362] width 86 height 20
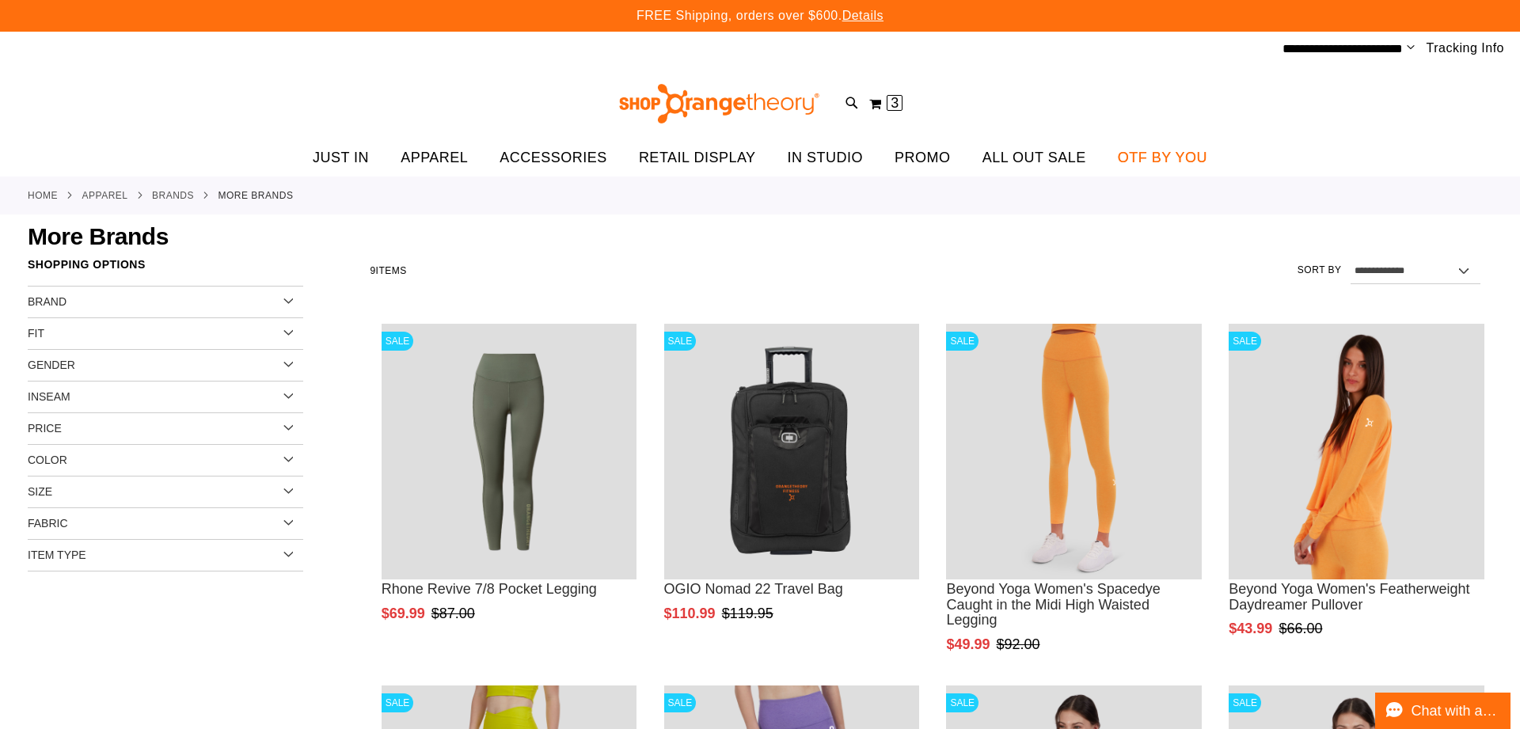
click at [1174, 165] on span "OTF BY YOU" at bounding box center [1162, 158] width 89 height 36
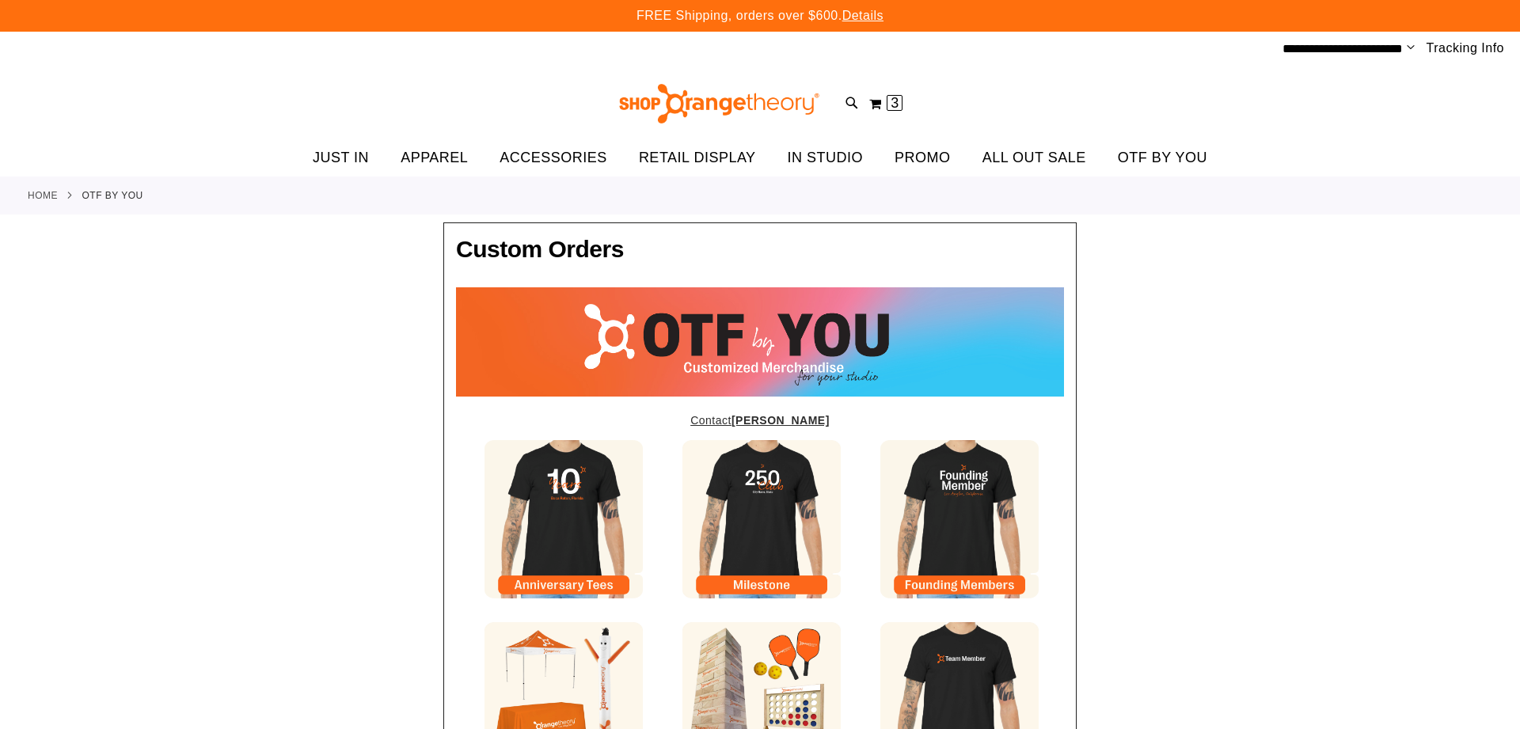
type input "*****"
type input "*********"
type input "**********"
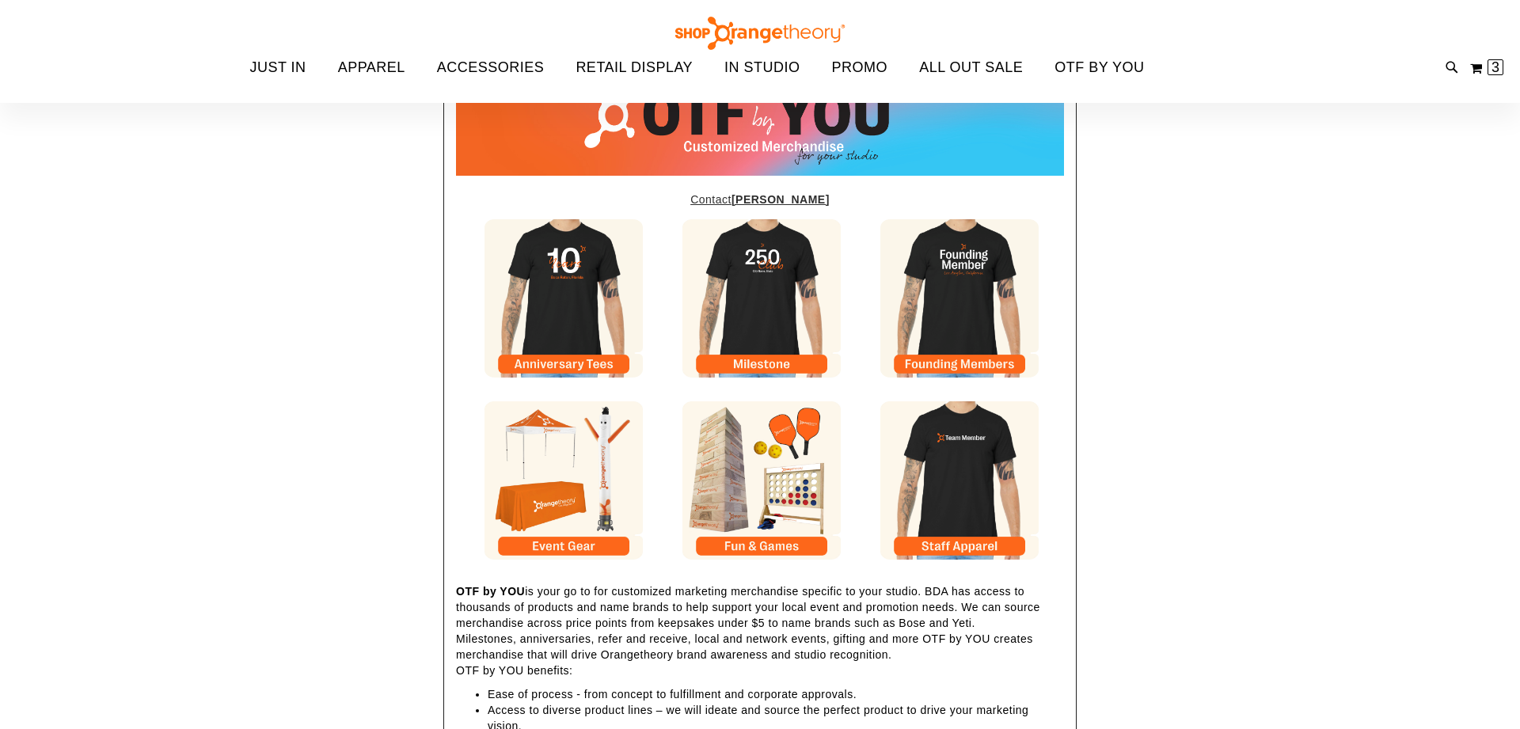
scroll to position [214, 0]
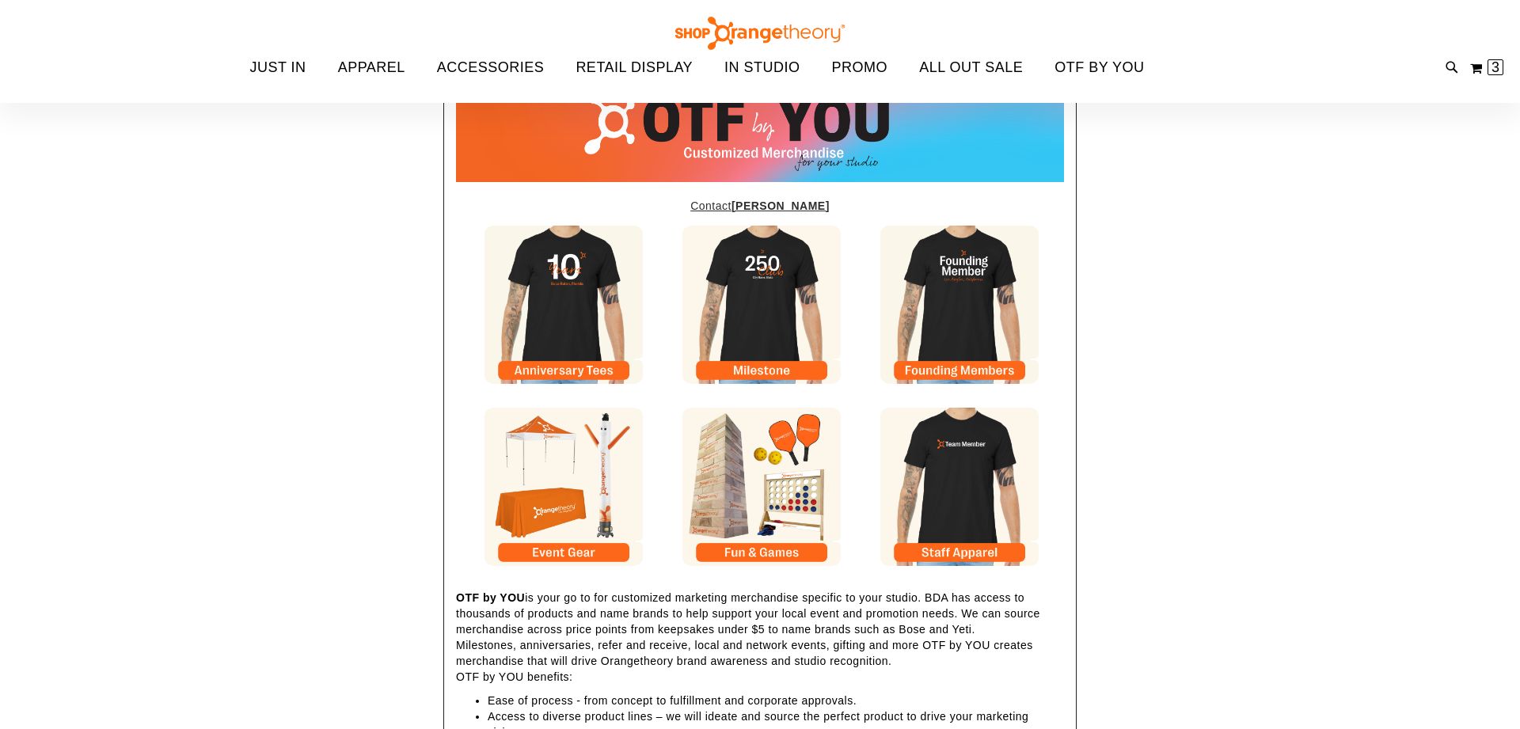
click at [971, 369] on img at bounding box center [959, 305] width 158 height 158
click at [966, 560] on img at bounding box center [959, 487] width 158 height 158
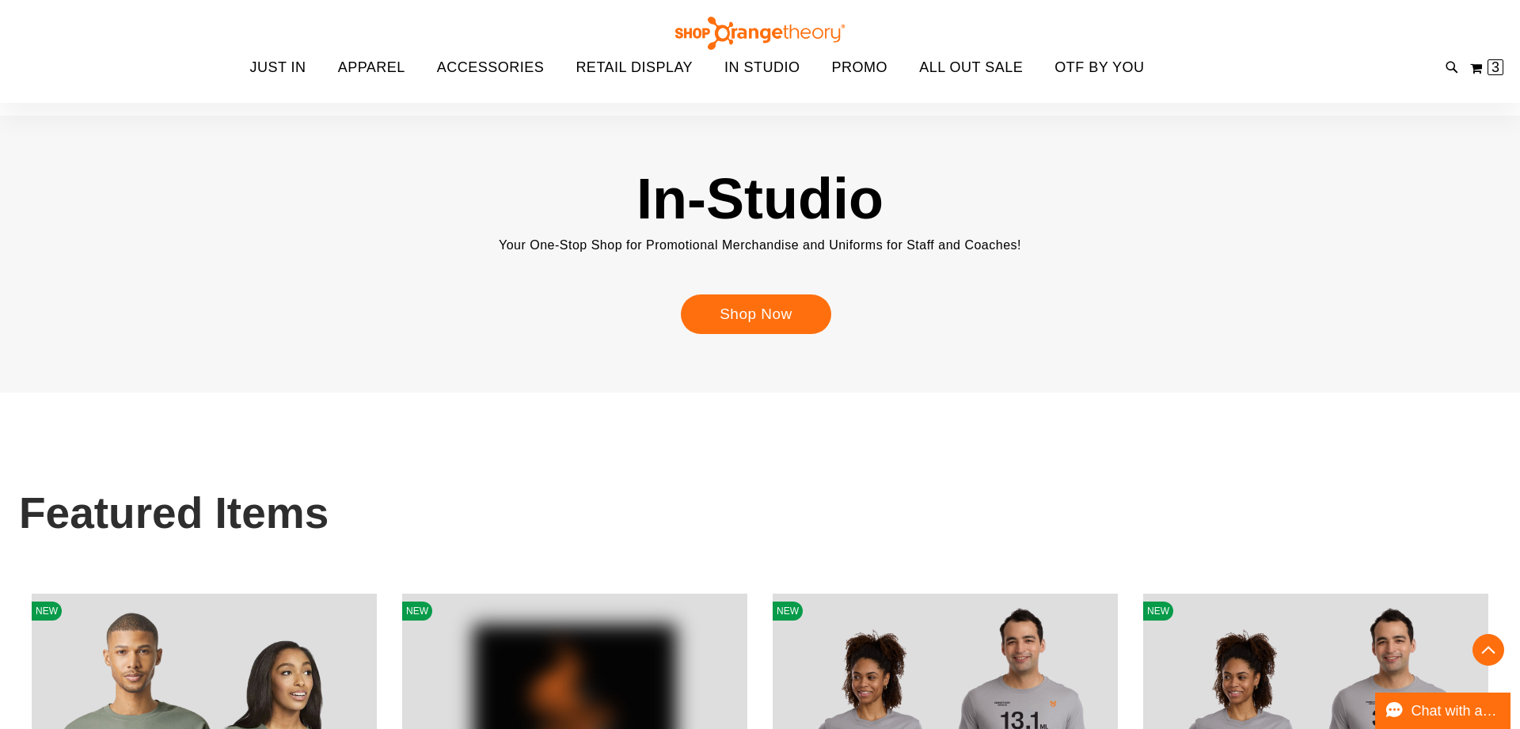
scroll to position [1245, 0]
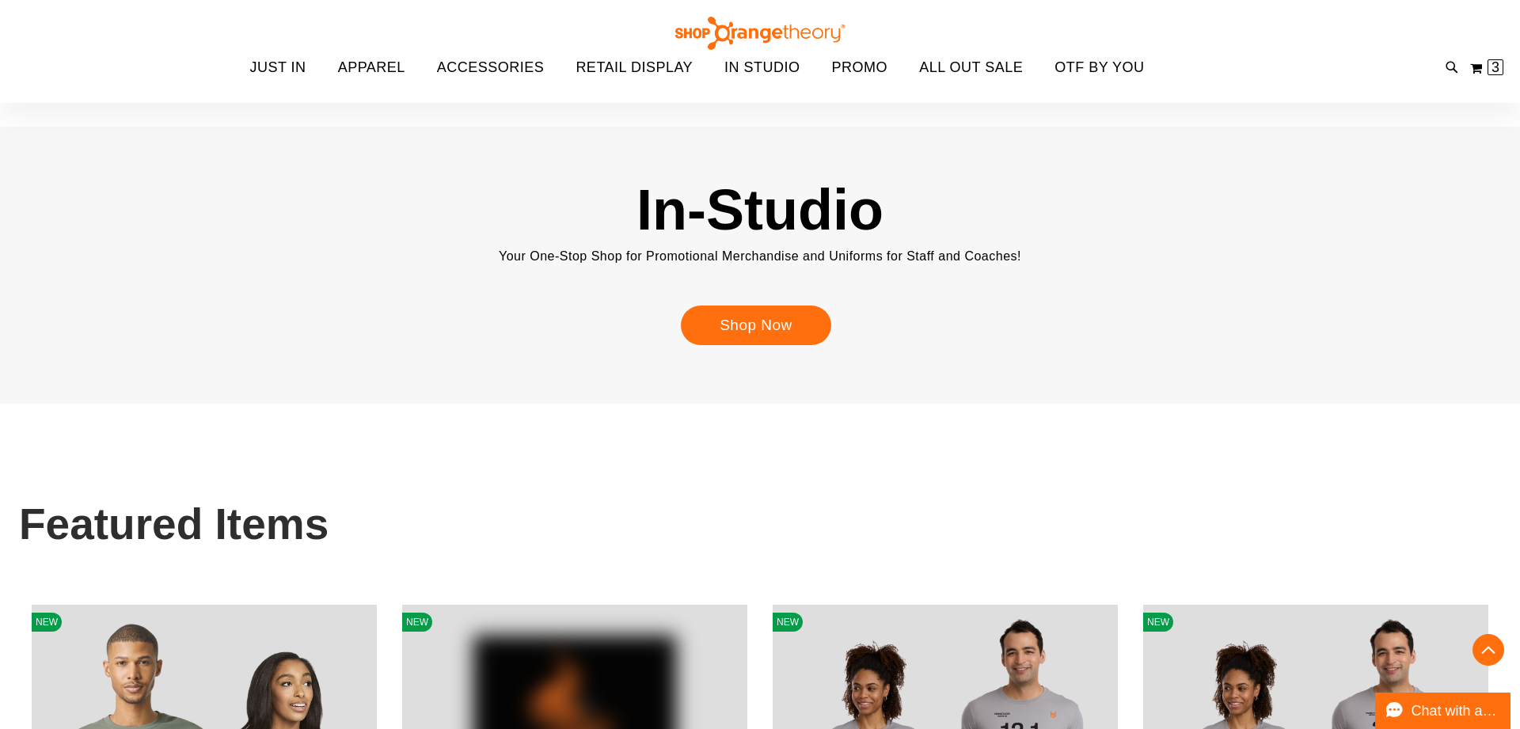
click at [786, 344] on div "Shop Now" at bounding box center [760, 328] width 158 height 47
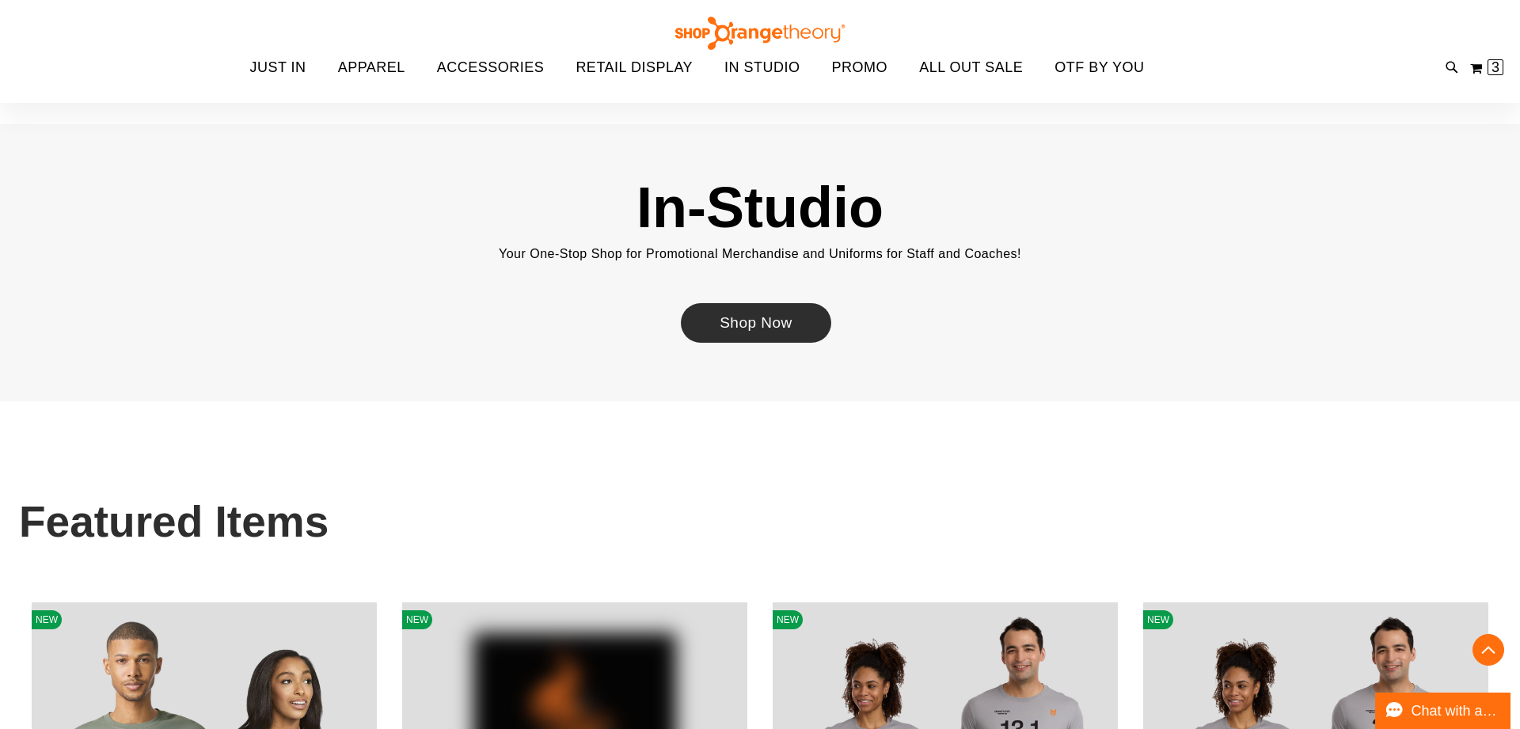
click at [757, 336] on link "Shop Now" at bounding box center [756, 323] width 150 height 40
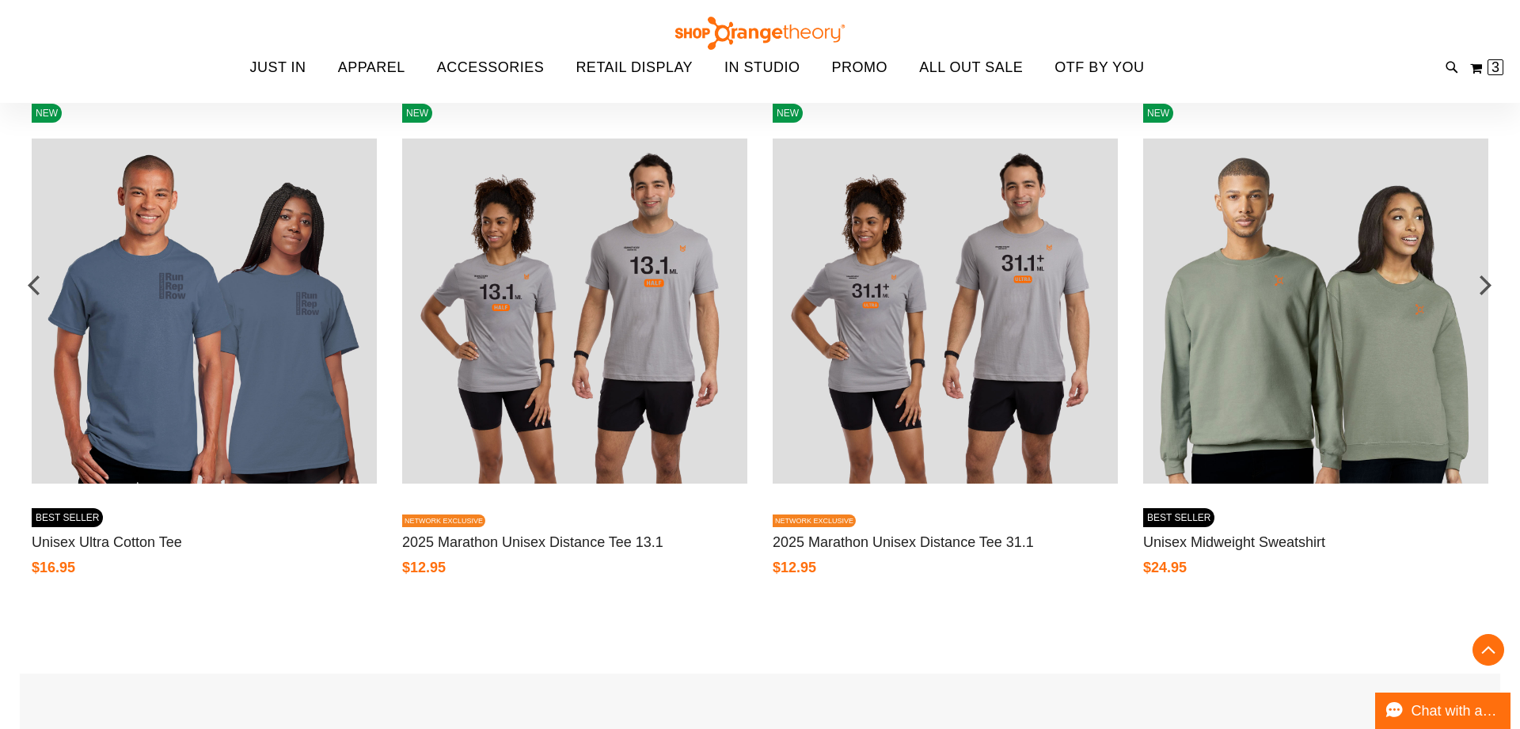
scroll to position [1695, 0]
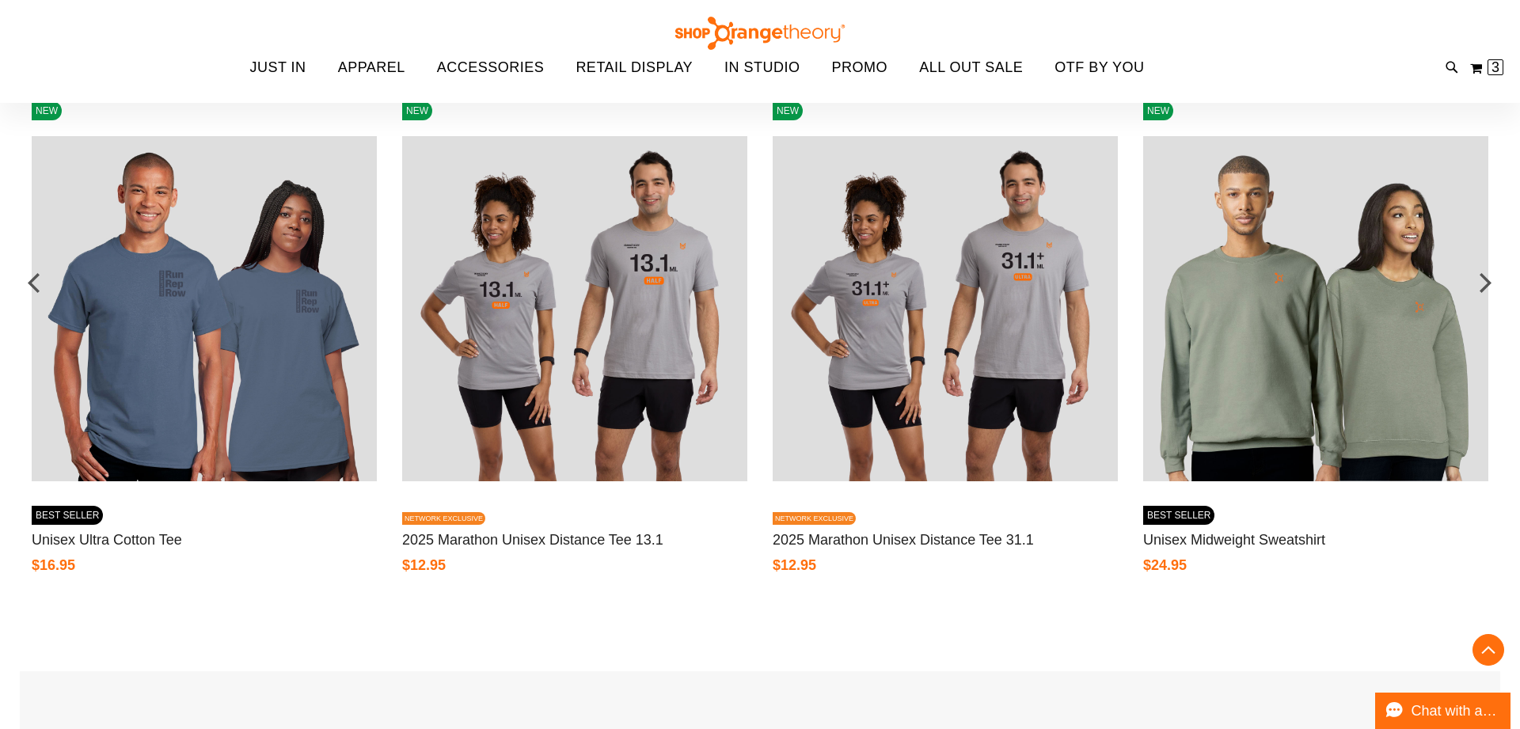
click at [284, 362] on img at bounding box center [204, 308] width 345 height 345
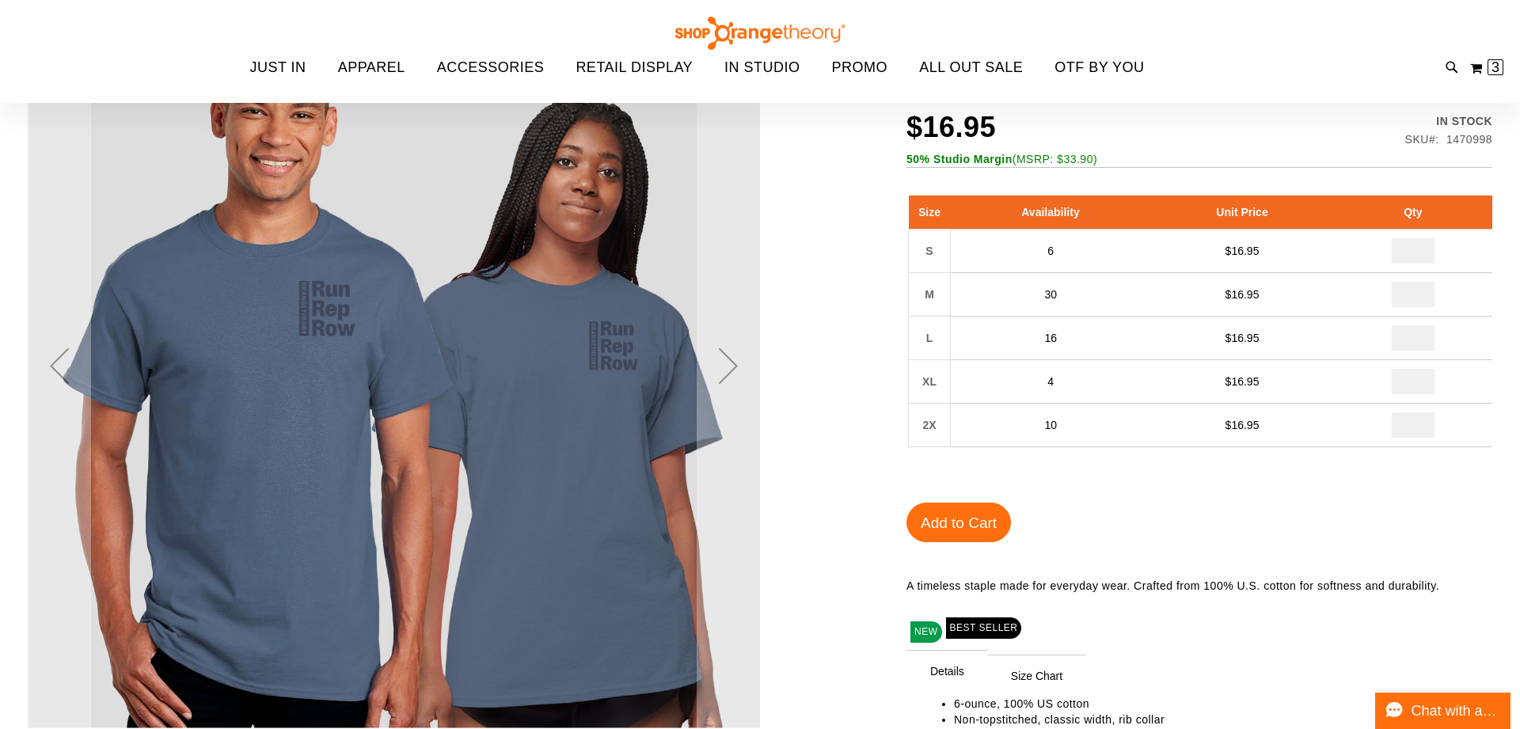
scroll to position [234, 0]
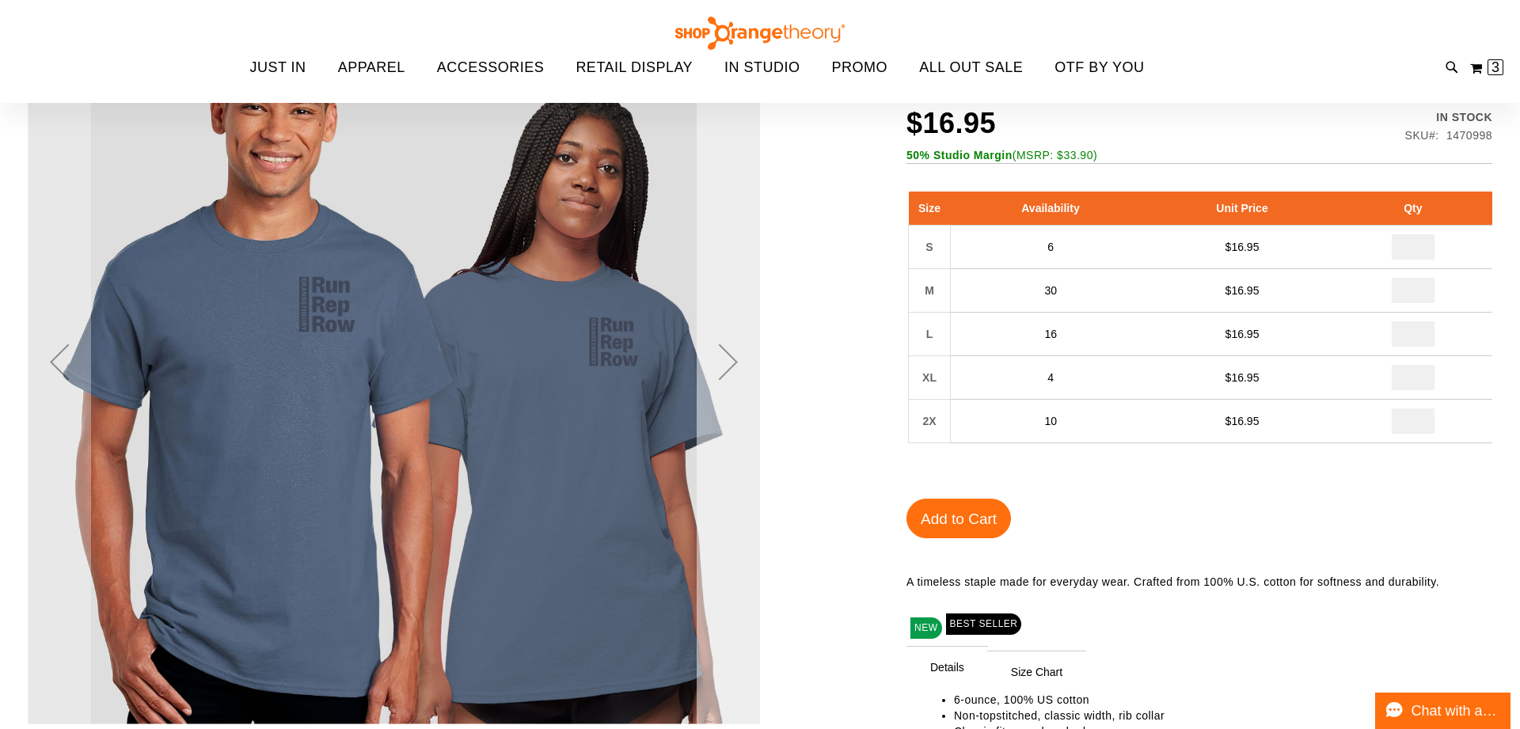
click at [732, 366] on div "Next" at bounding box center [727, 361] width 63 height 63
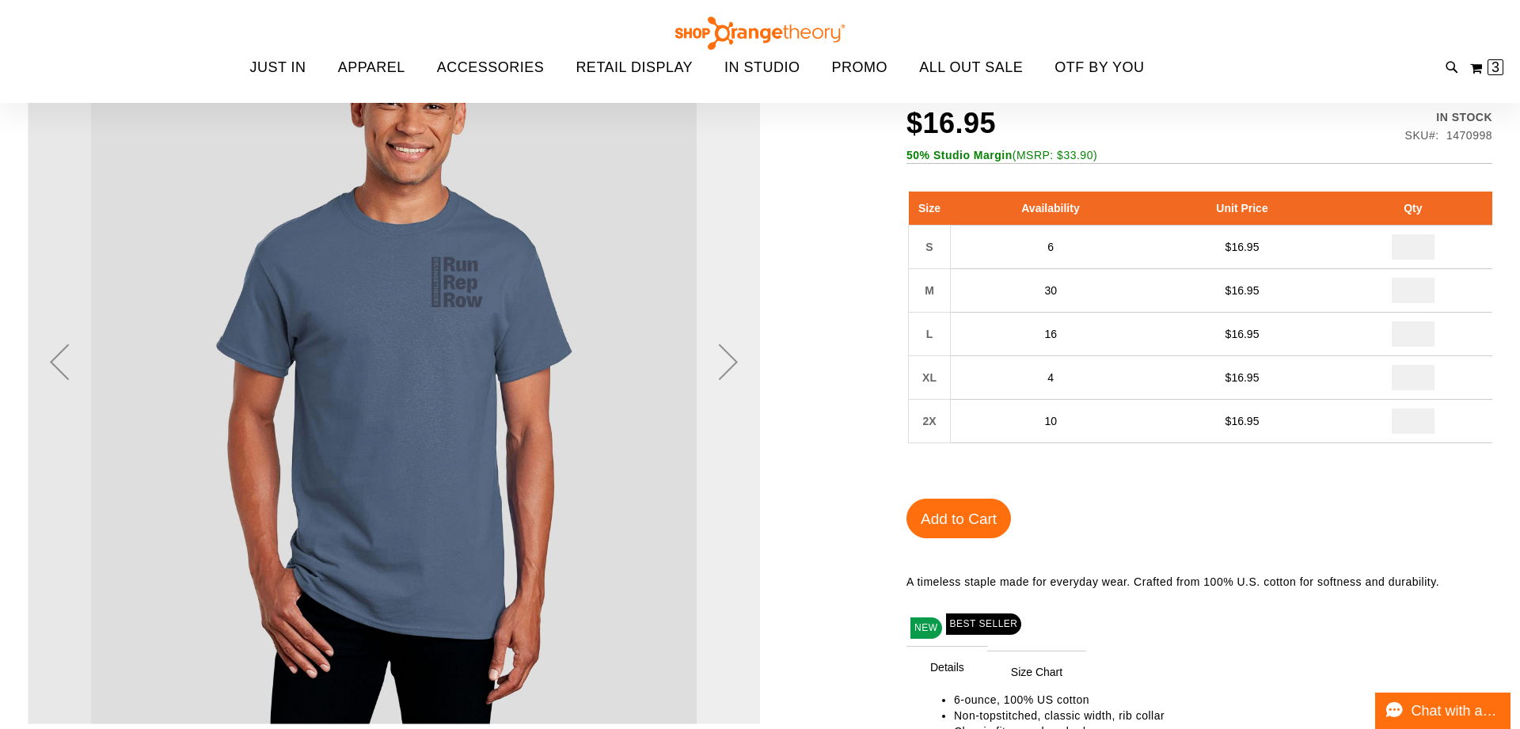
click at [732, 366] on div "Next" at bounding box center [727, 361] width 63 height 63
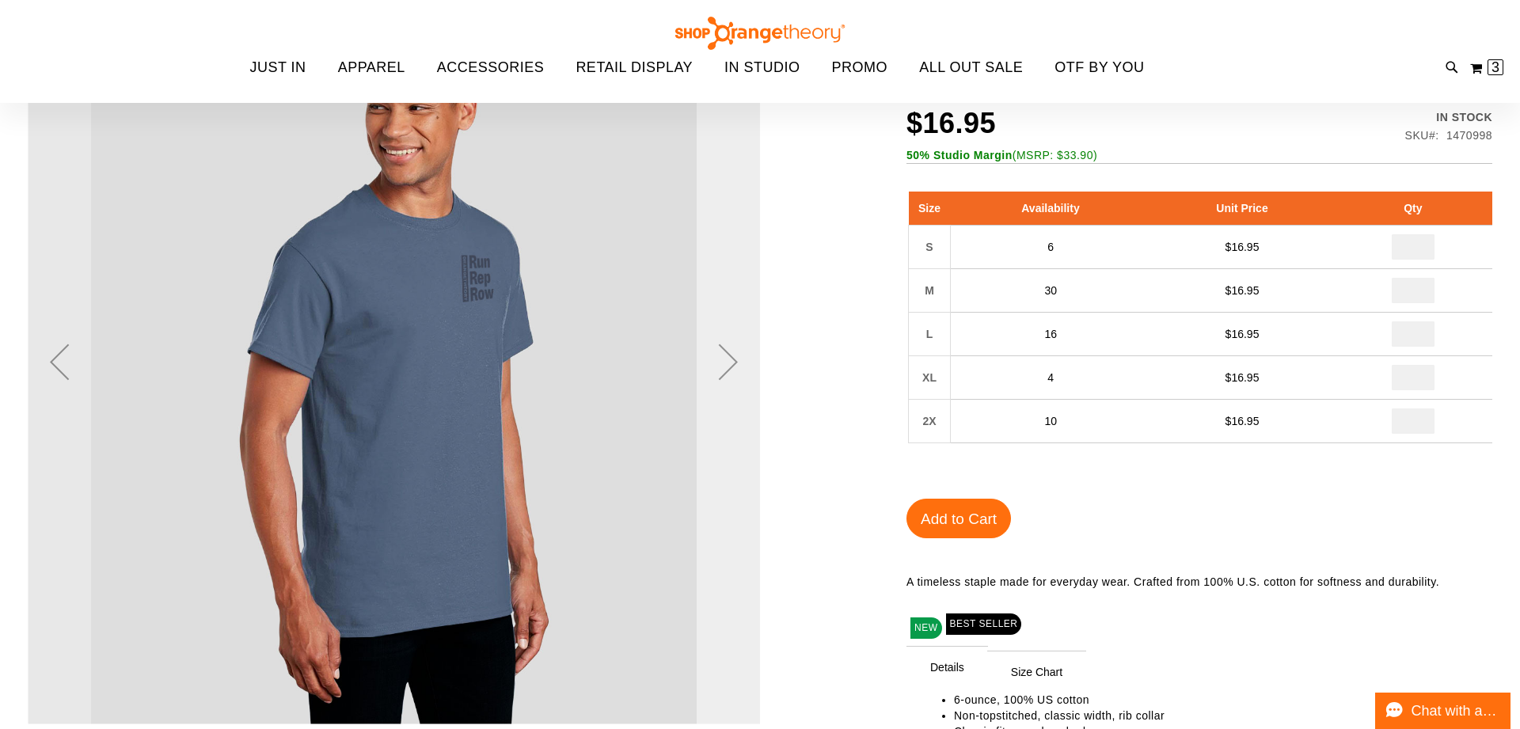
click at [732, 366] on div "Next" at bounding box center [727, 361] width 63 height 63
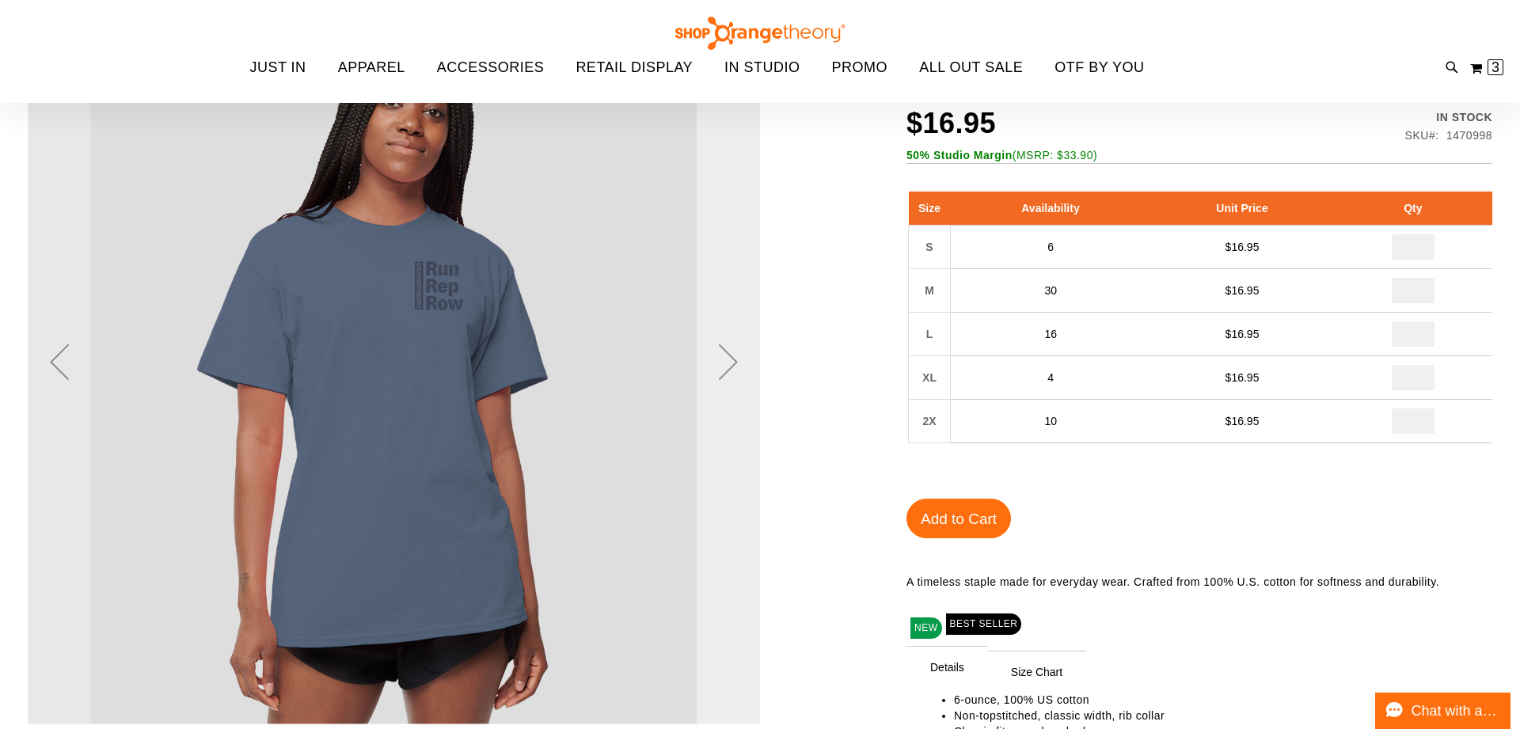
click at [732, 366] on div "Next" at bounding box center [727, 361] width 63 height 63
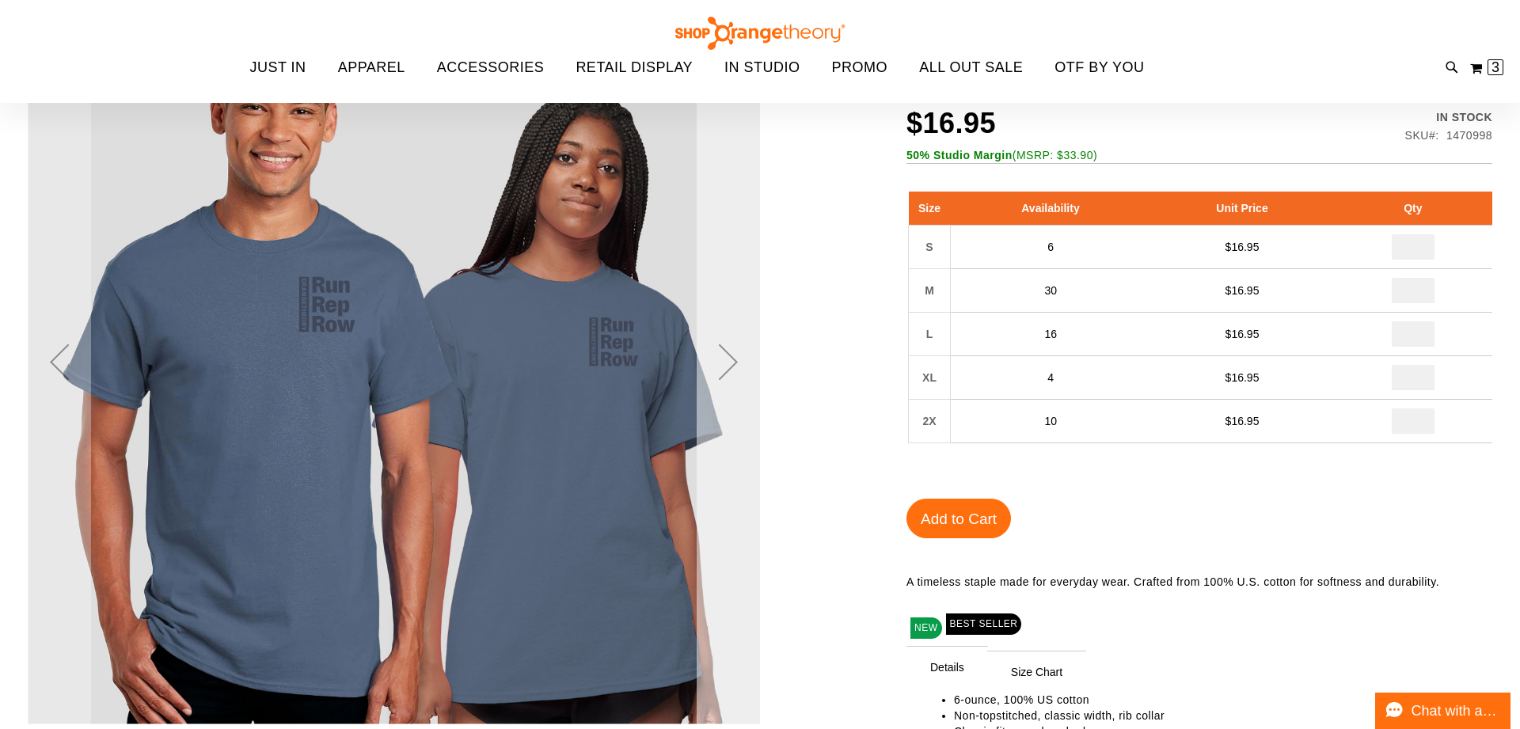
click at [732, 366] on div "Next" at bounding box center [727, 361] width 63 height 63
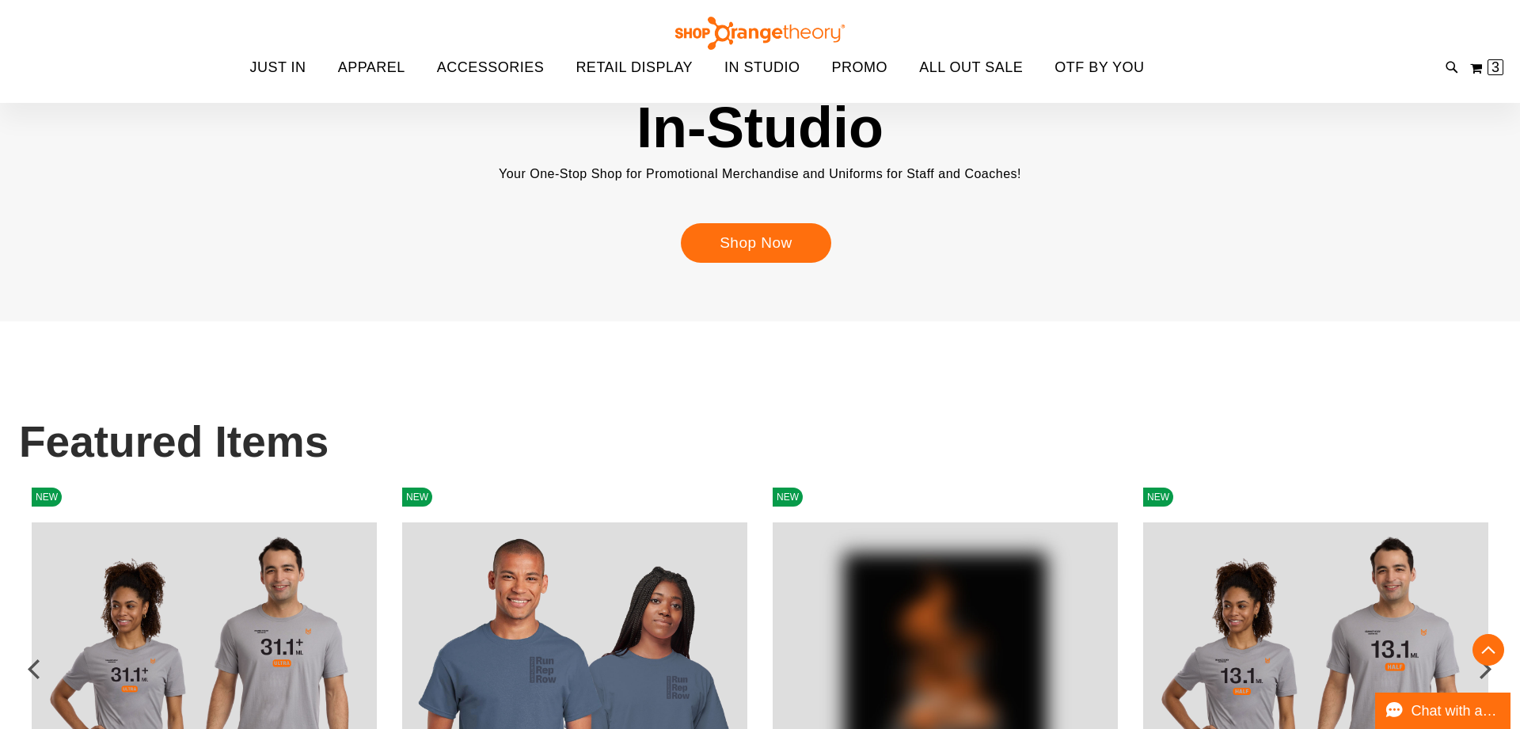
scroll to position [1307, 0]
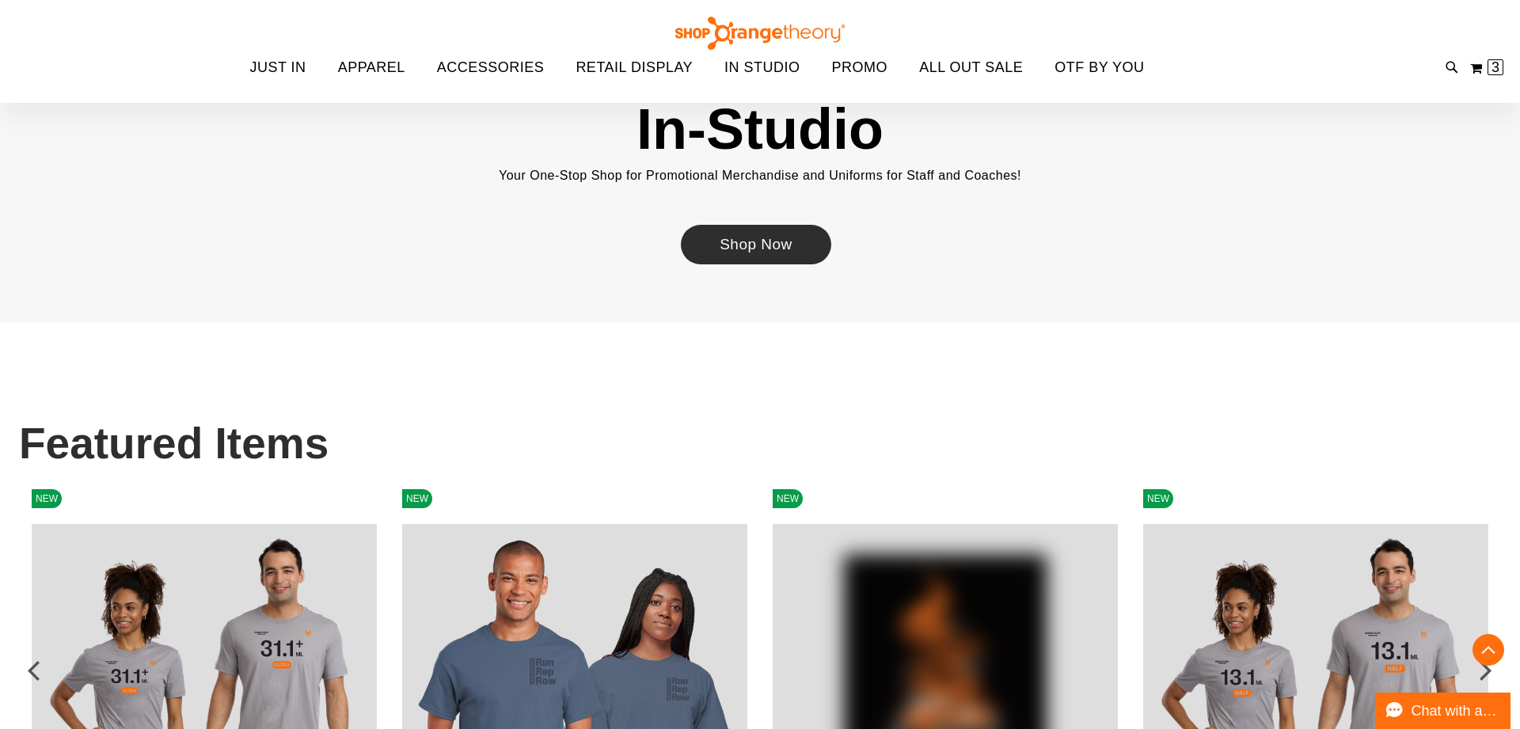
click at [700, 237] on link "Shop Now" at bounding box center [756, 245] width 150 height 40
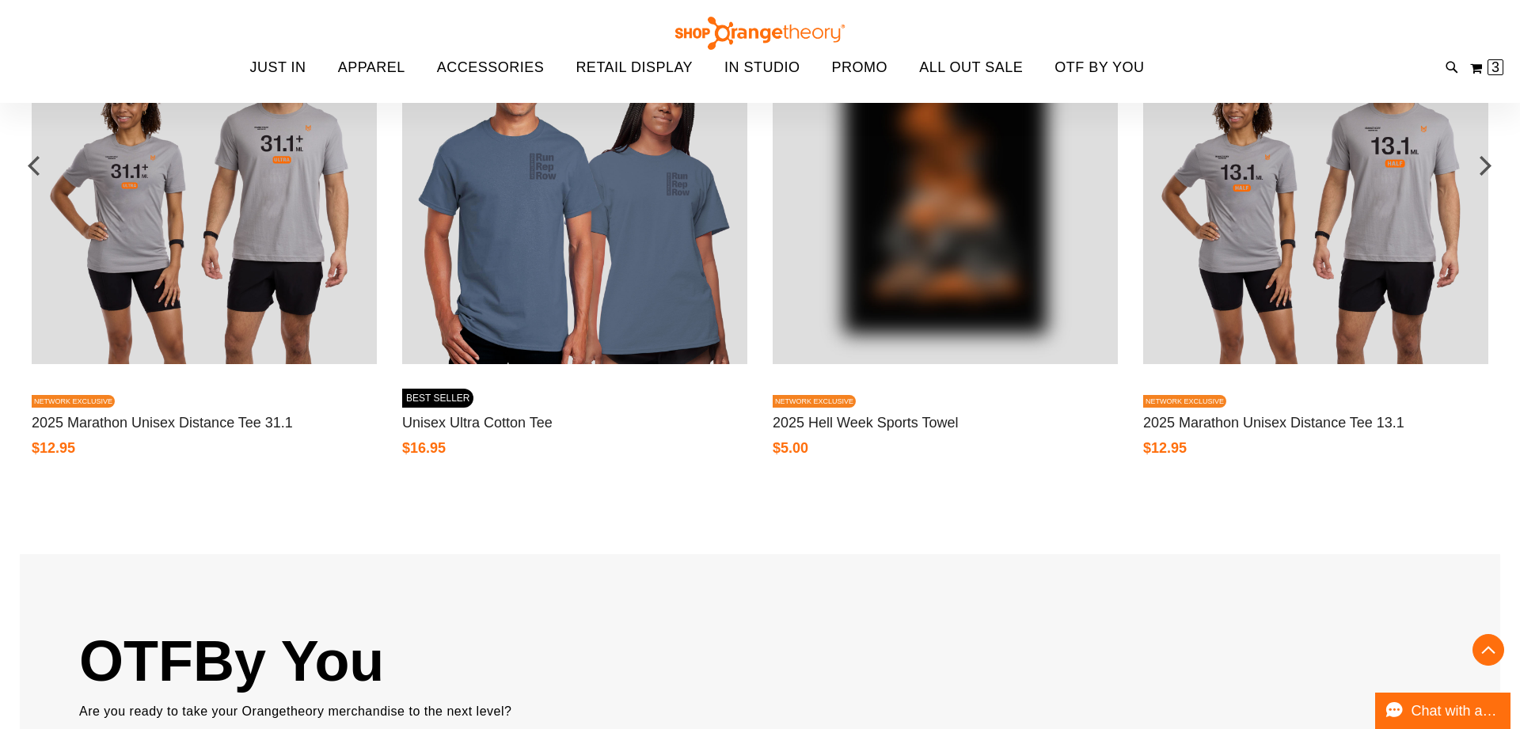
scroll to position [1821, 0]
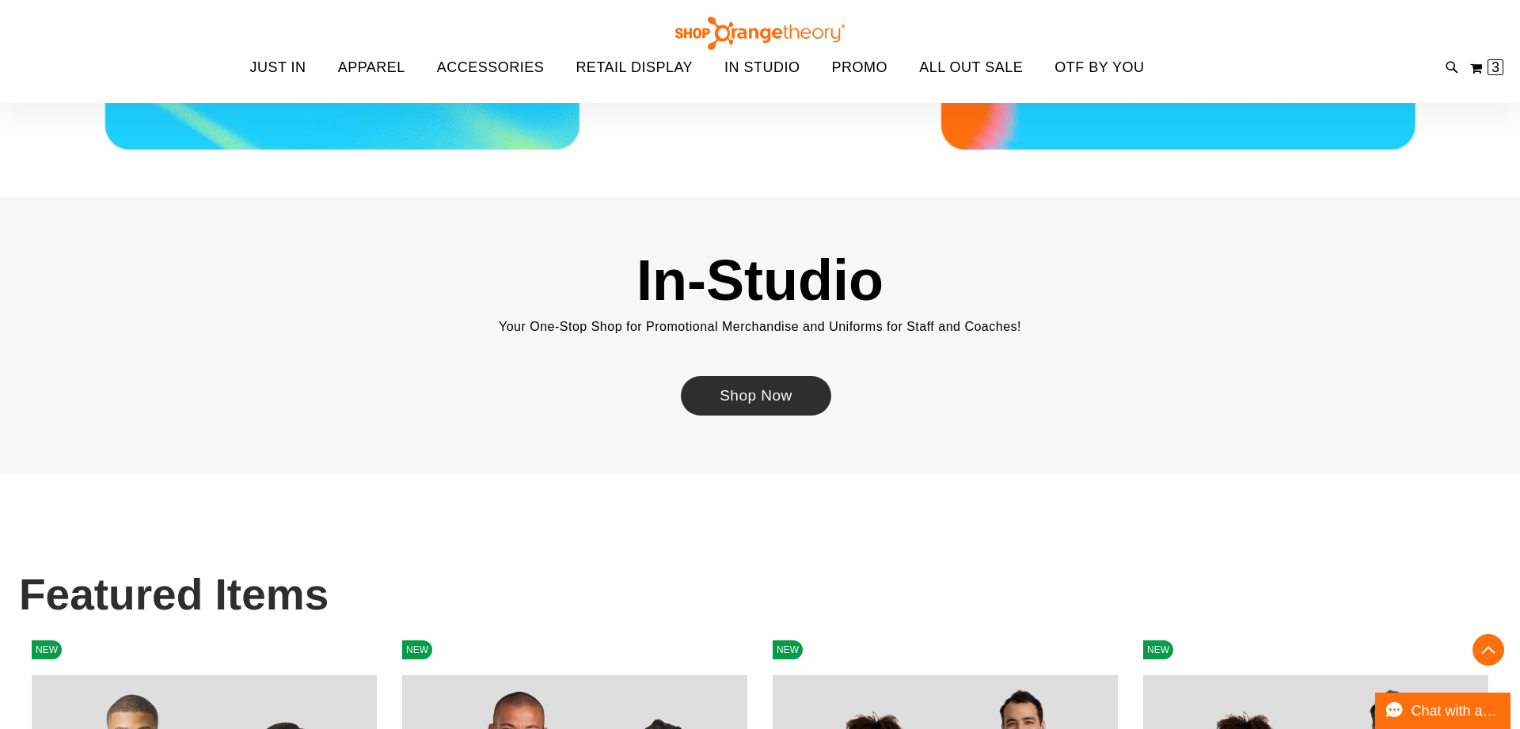
scroll to position [984, 0]
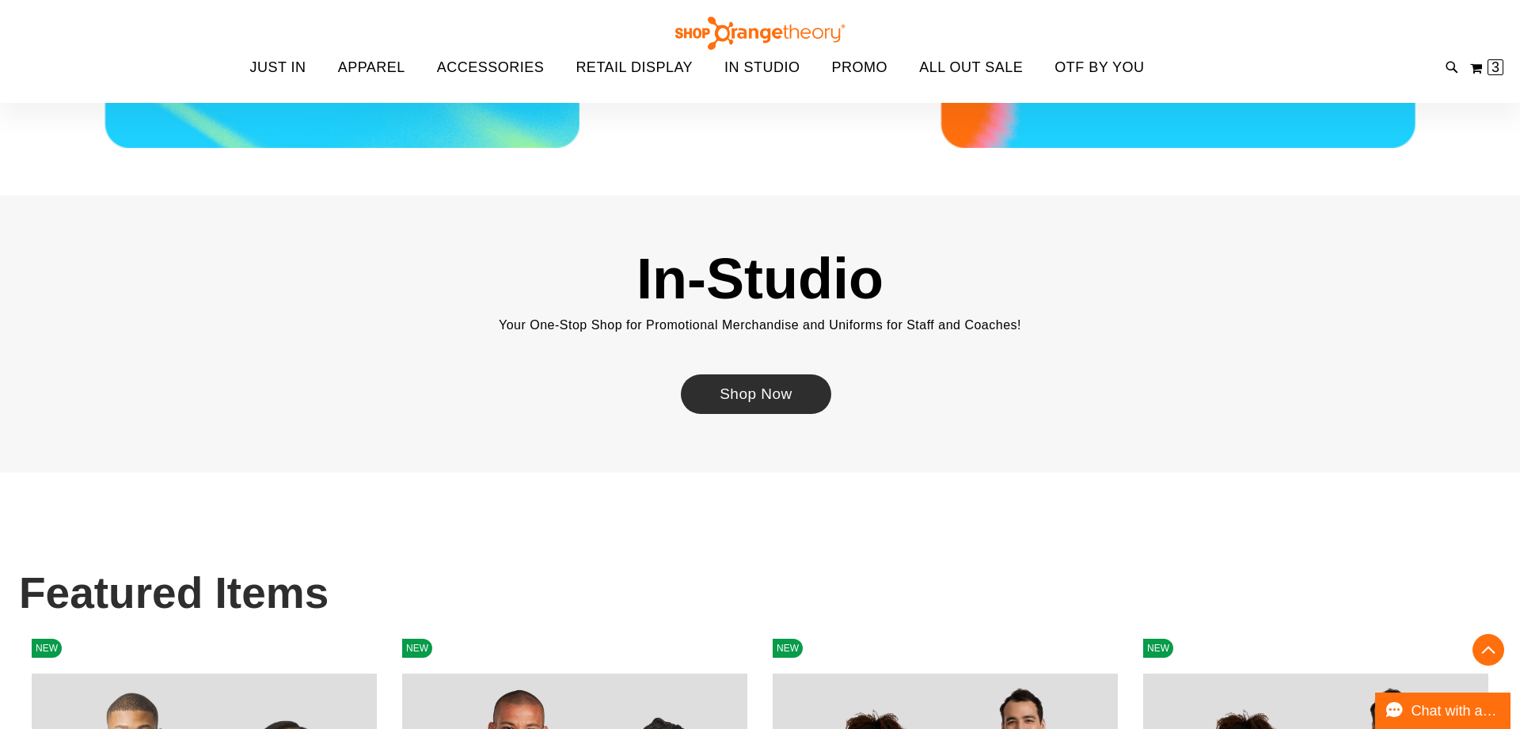
click at [795, 382] on link "Shop Now" at bounding box center [756, 394] width 150 height 40
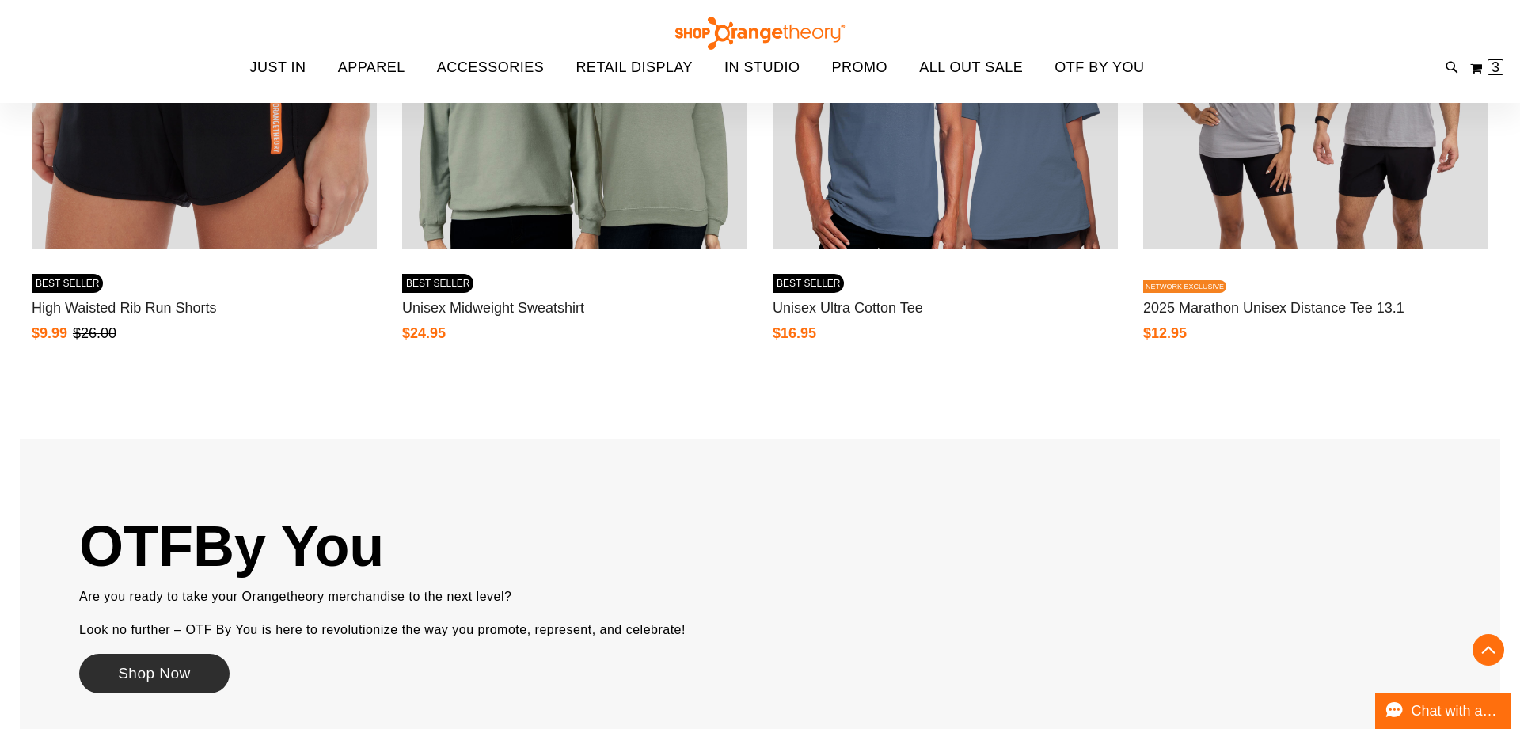
scroll to position [1925, 0]
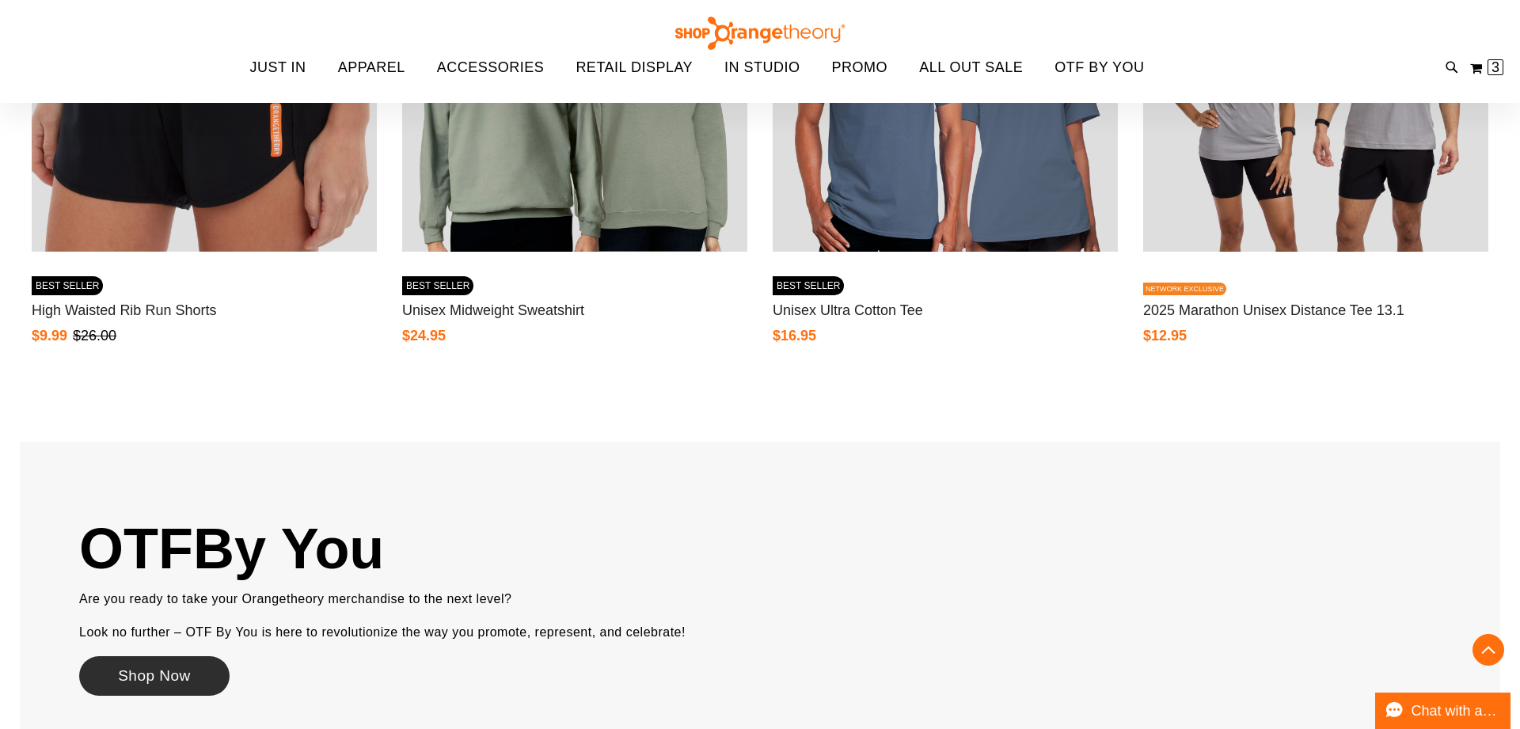
click at [195, 672] on link "Shop Now" at bounding box center [154, 676] width 150 height 40
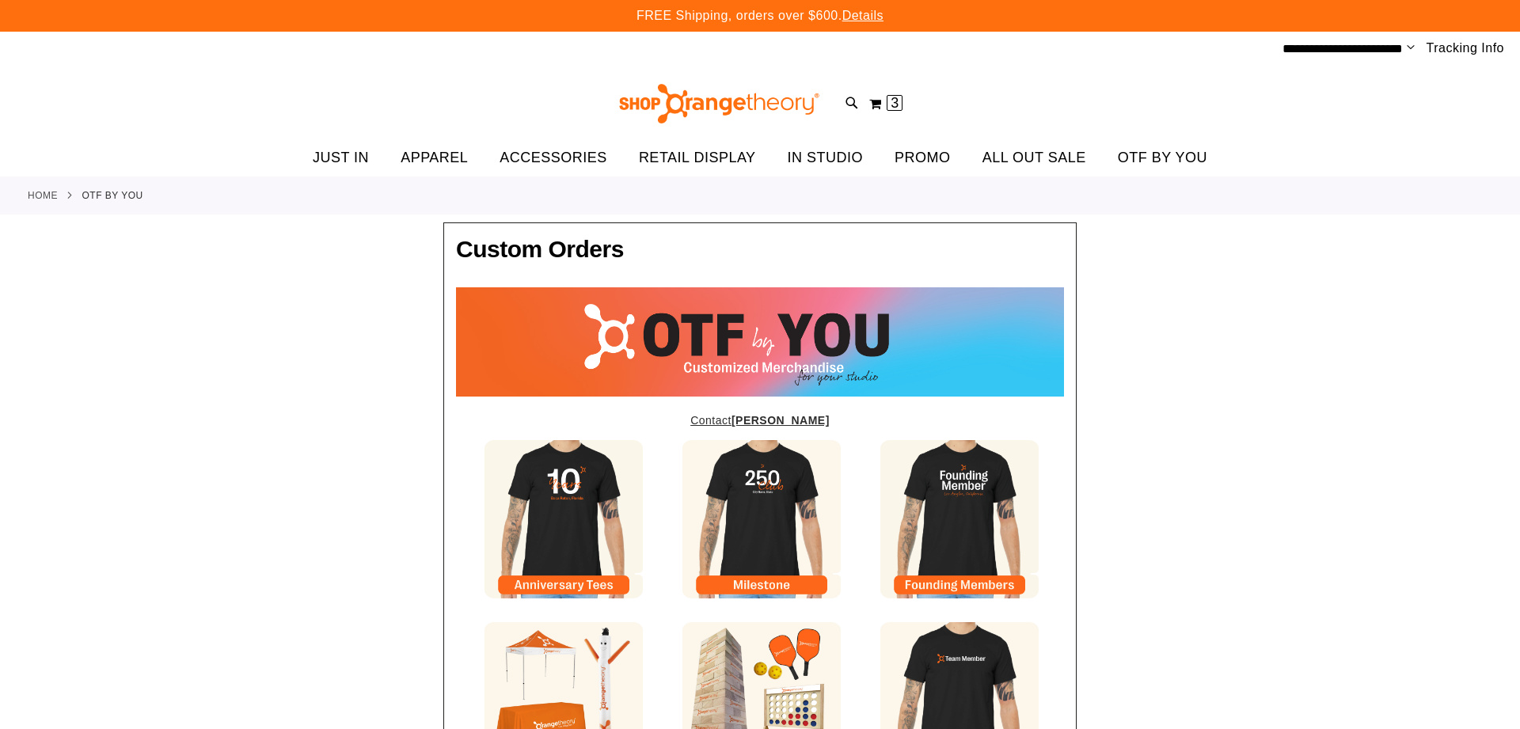
type input "*****"
type input "*********"
type input "**********"
click at [55, 198] on link "Home" at bounding box center [43, 195] width 30 height 14
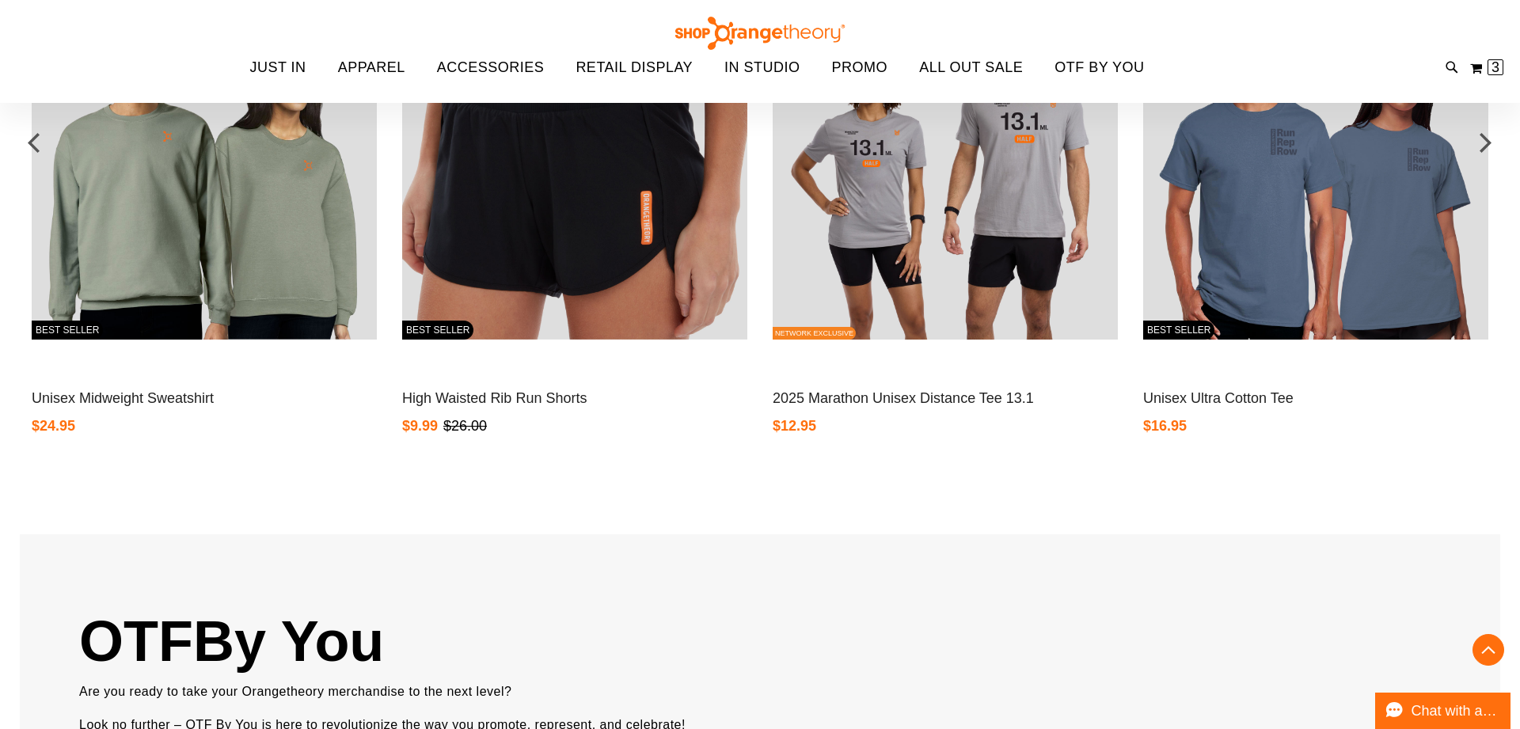
scroll to position [1862, 0]
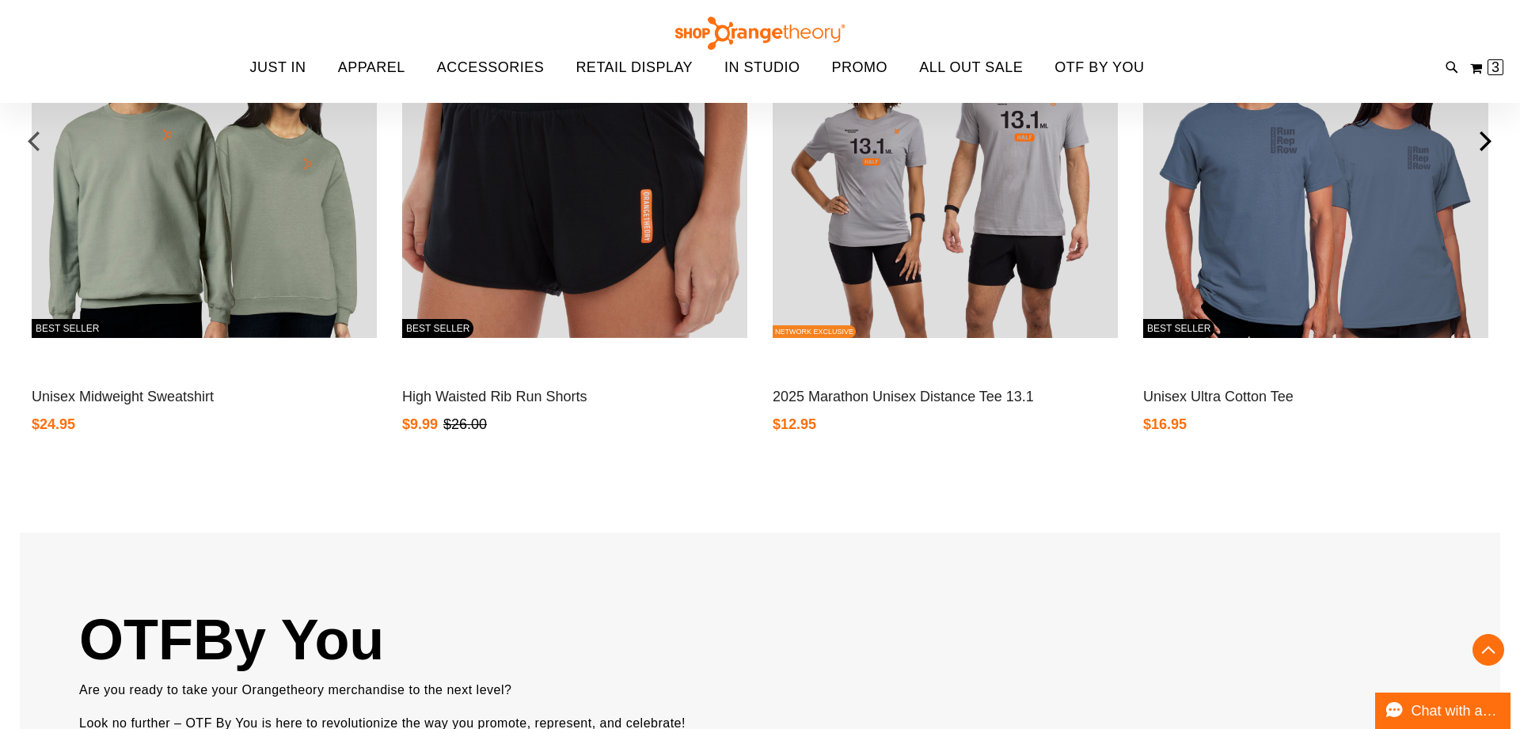
click at [1490, 142] on div "next" at bounding box center [1485, 141] width 32 height 32
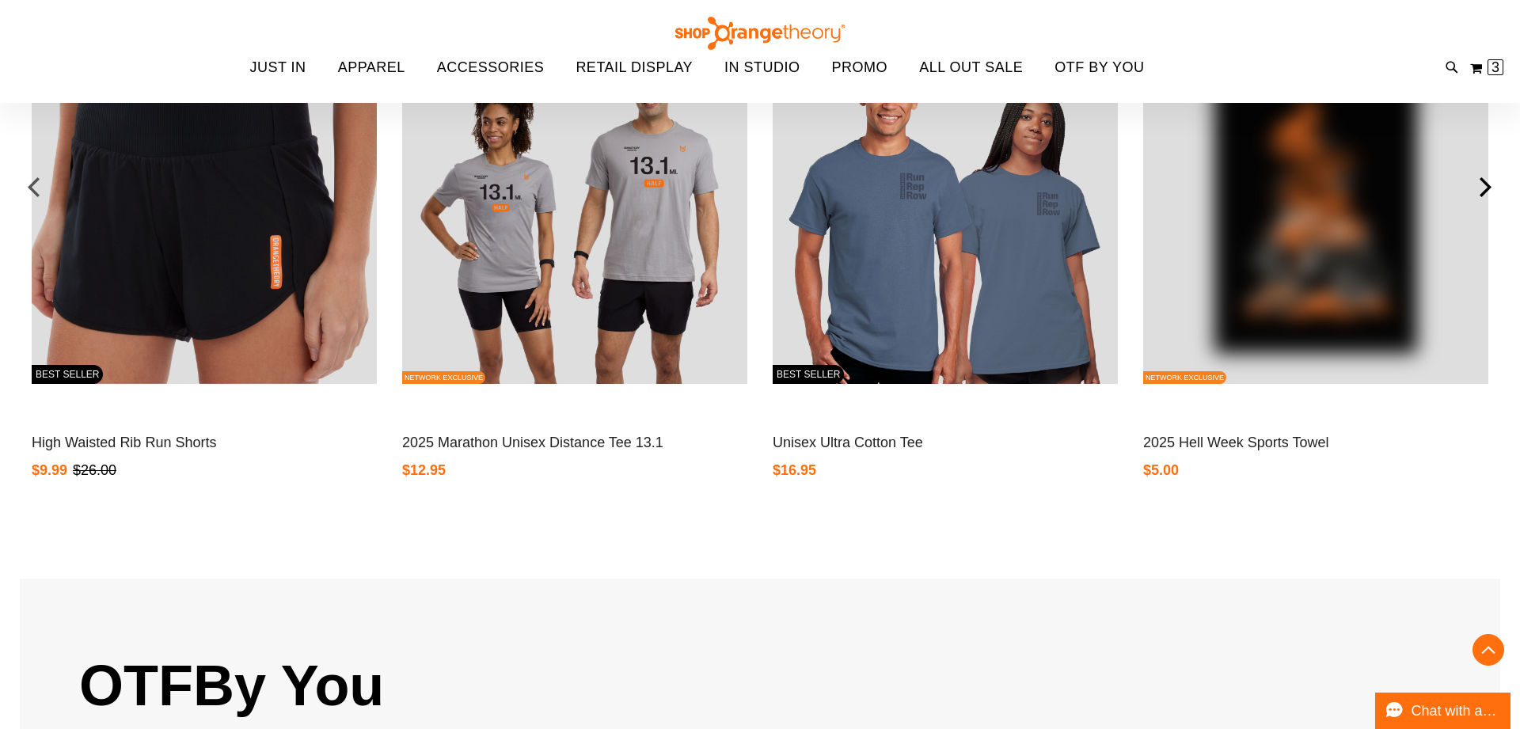
scroll to position [1804, 0]
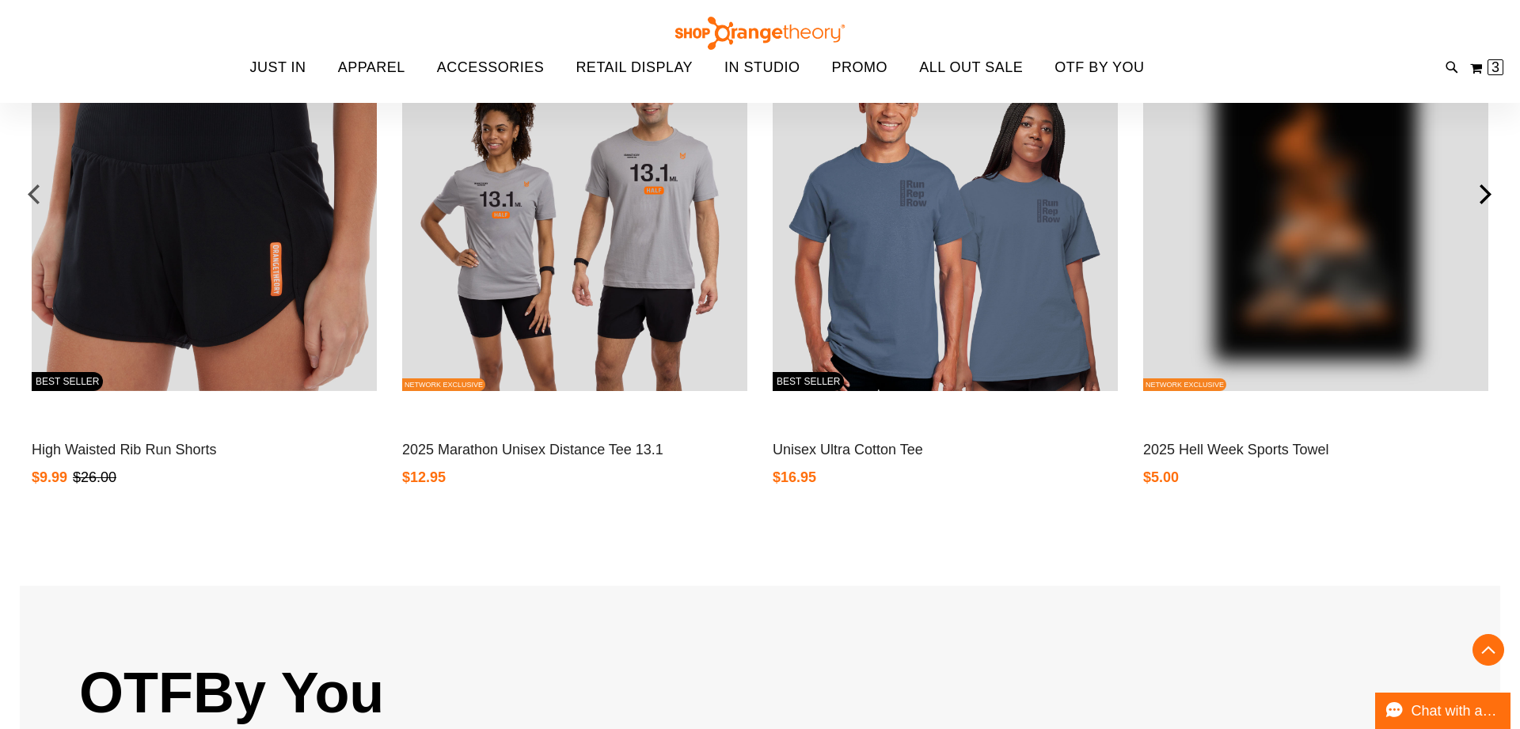
click at [1490, 190] on div "next" at bounding box center [1485, 194] width 32 height 32
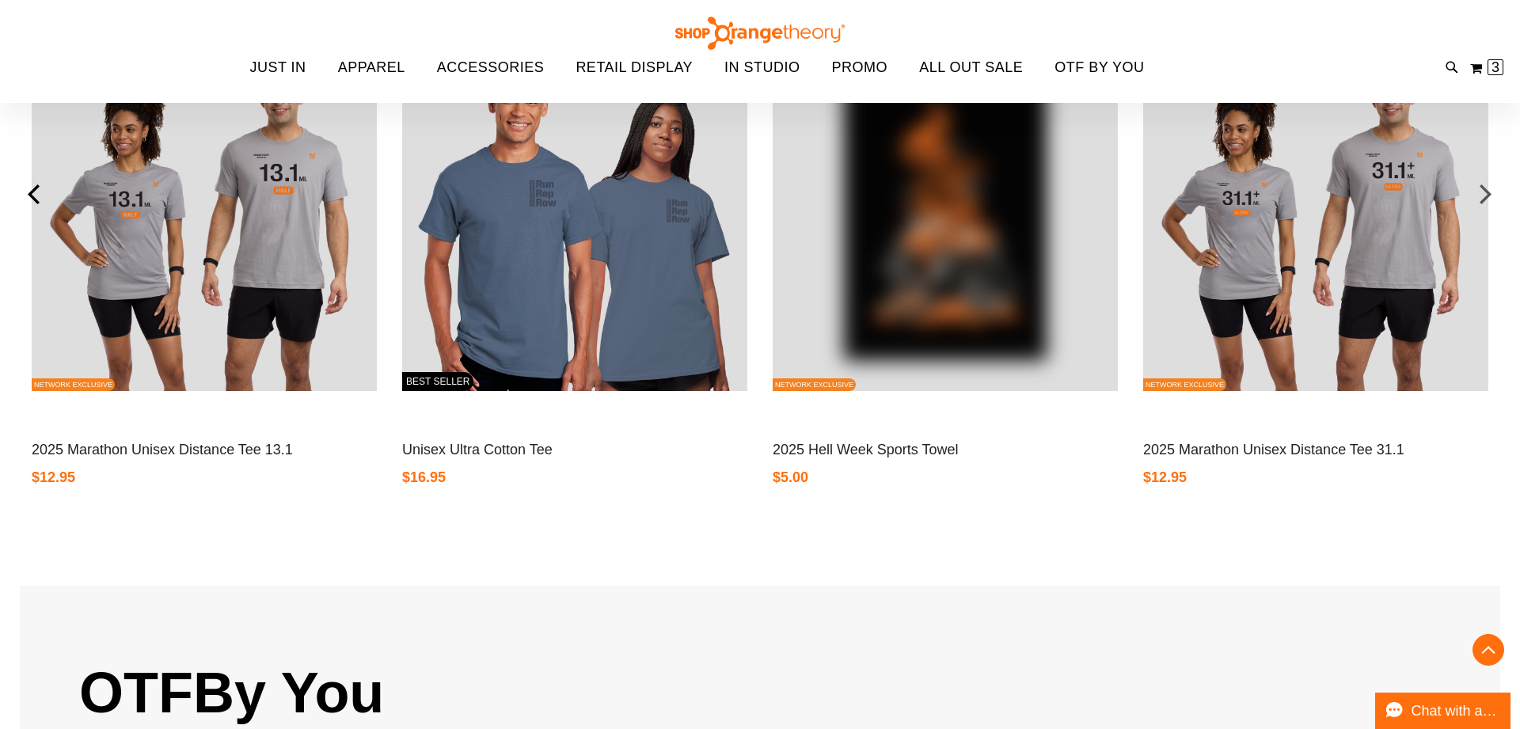
click at [33, 203] on div "prev" at bounding box center [35, 194] width 32 height 32
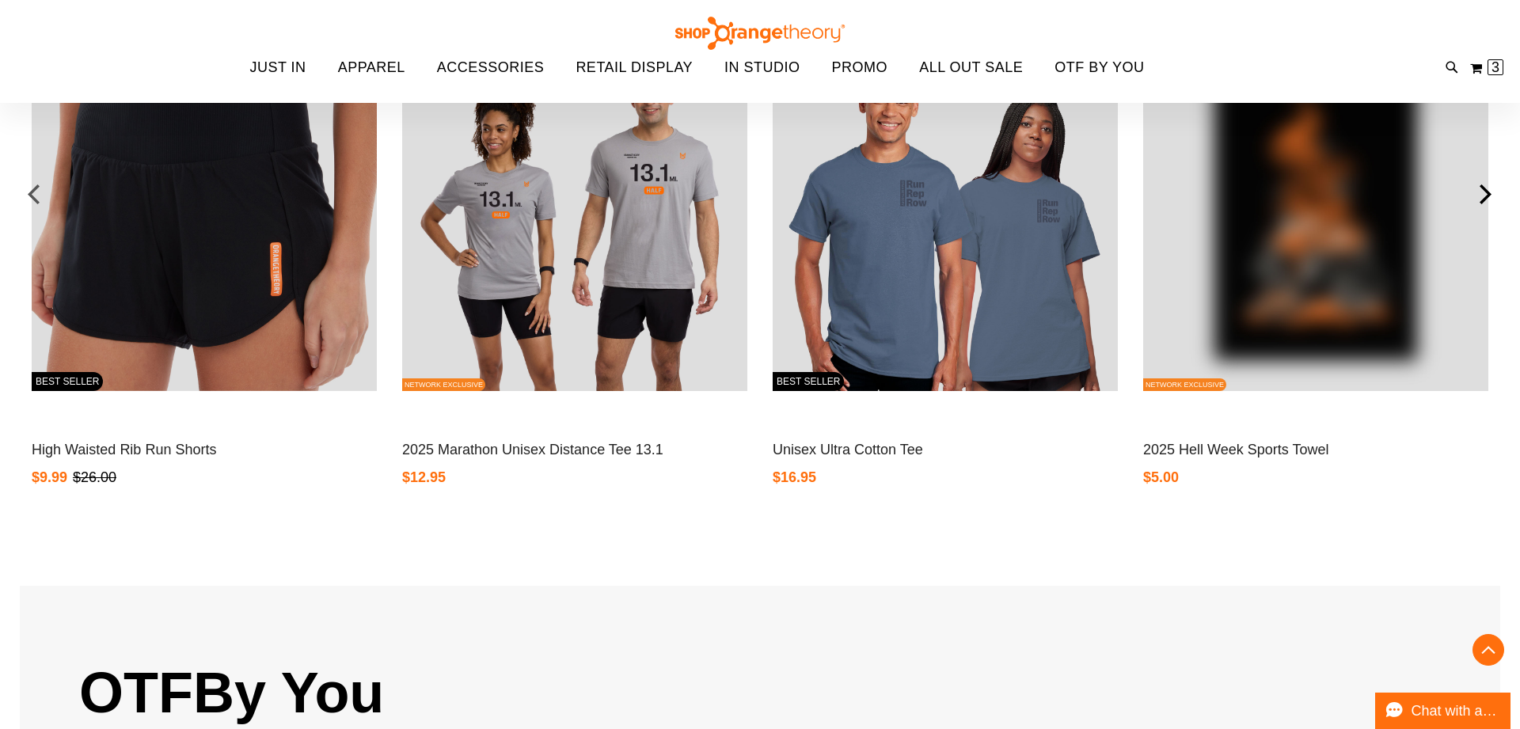
click at [1491, 197] on div "next" at bounding box center [1485, 194] width 32 height 32
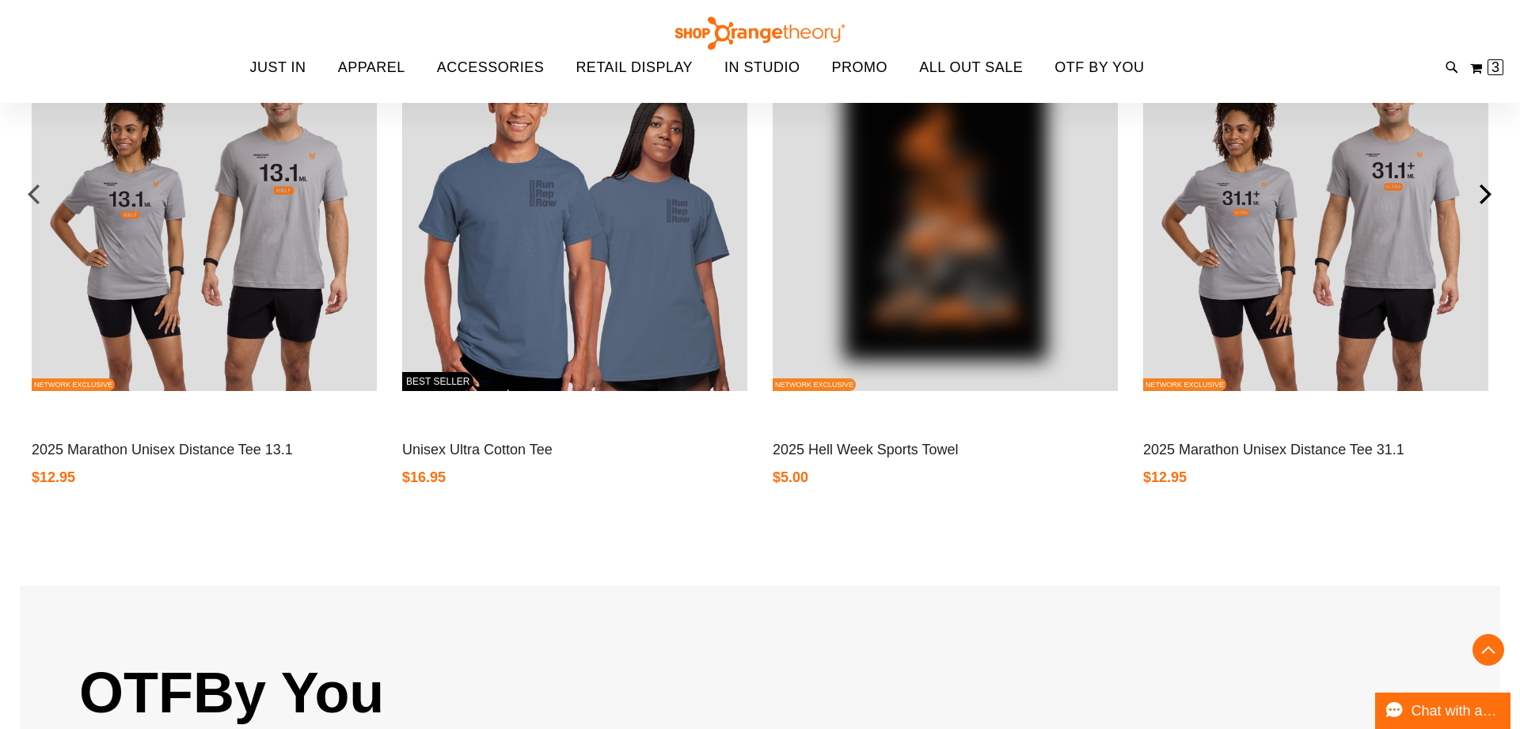
click at [1491, 197] on div "next" at bounding box center [1485, 194] width 32 height 32
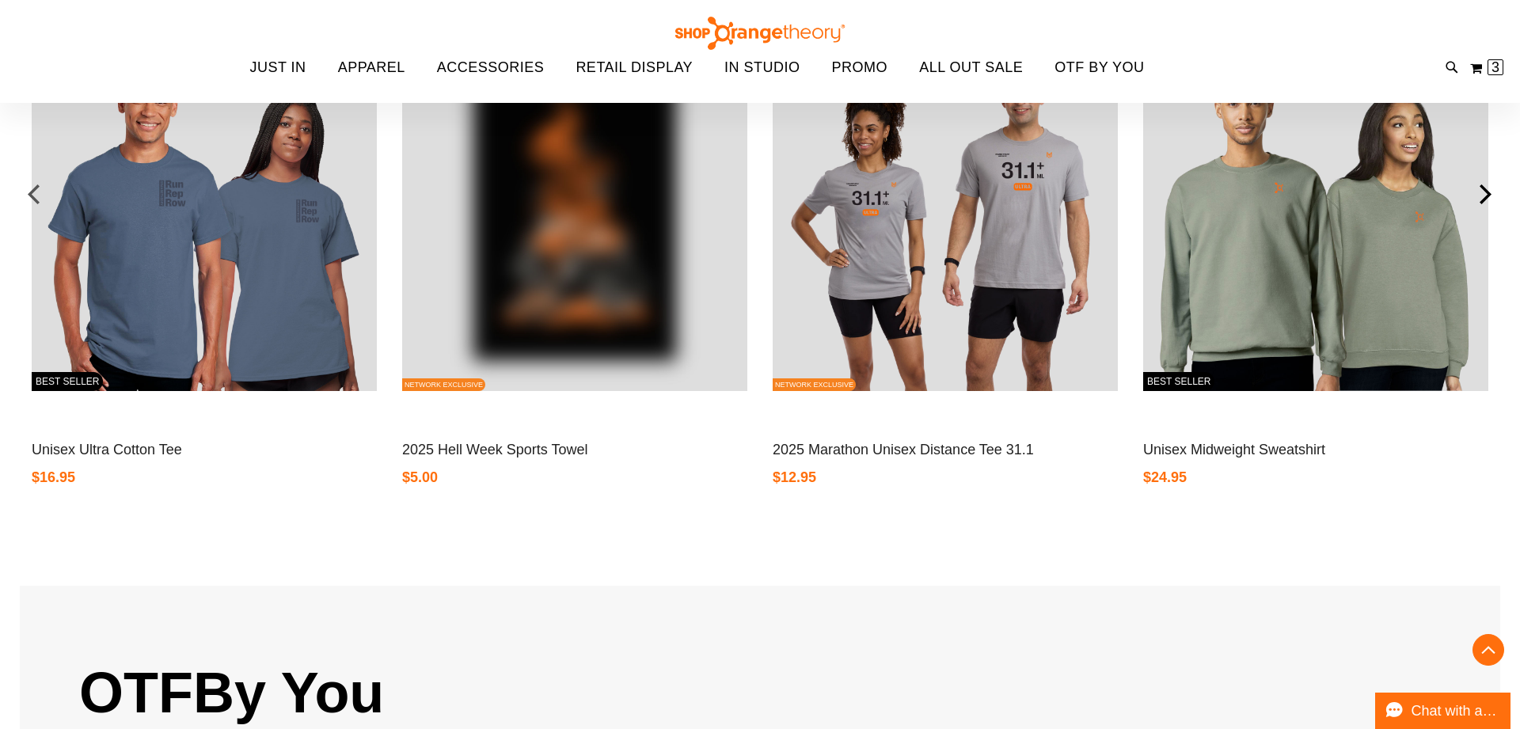
click at [1491, 197] on div "next" at bounding box center [1485, 194] width 32 height 32
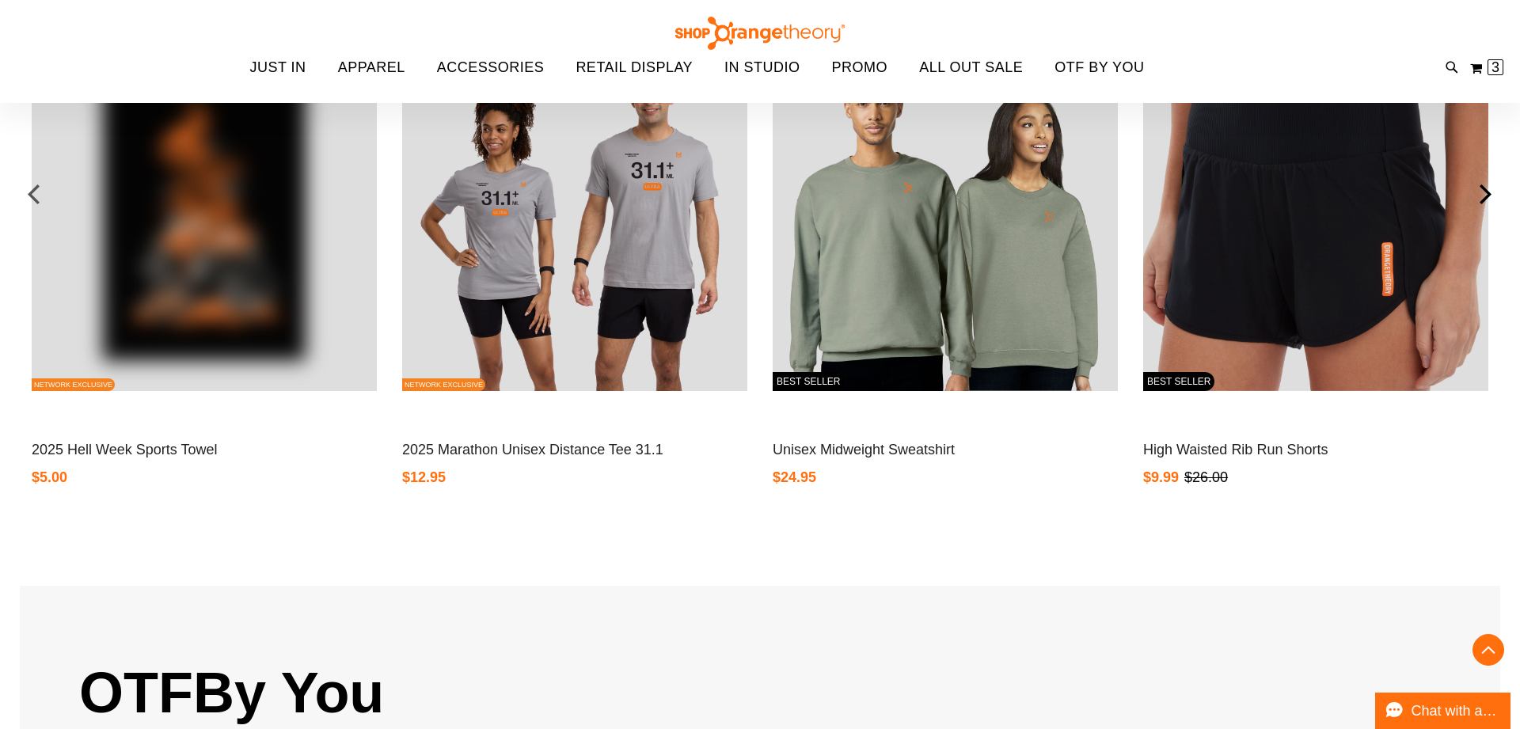
click at [1491, 197] on div "next" at bounding box center [1485, 194] width 32 height 32
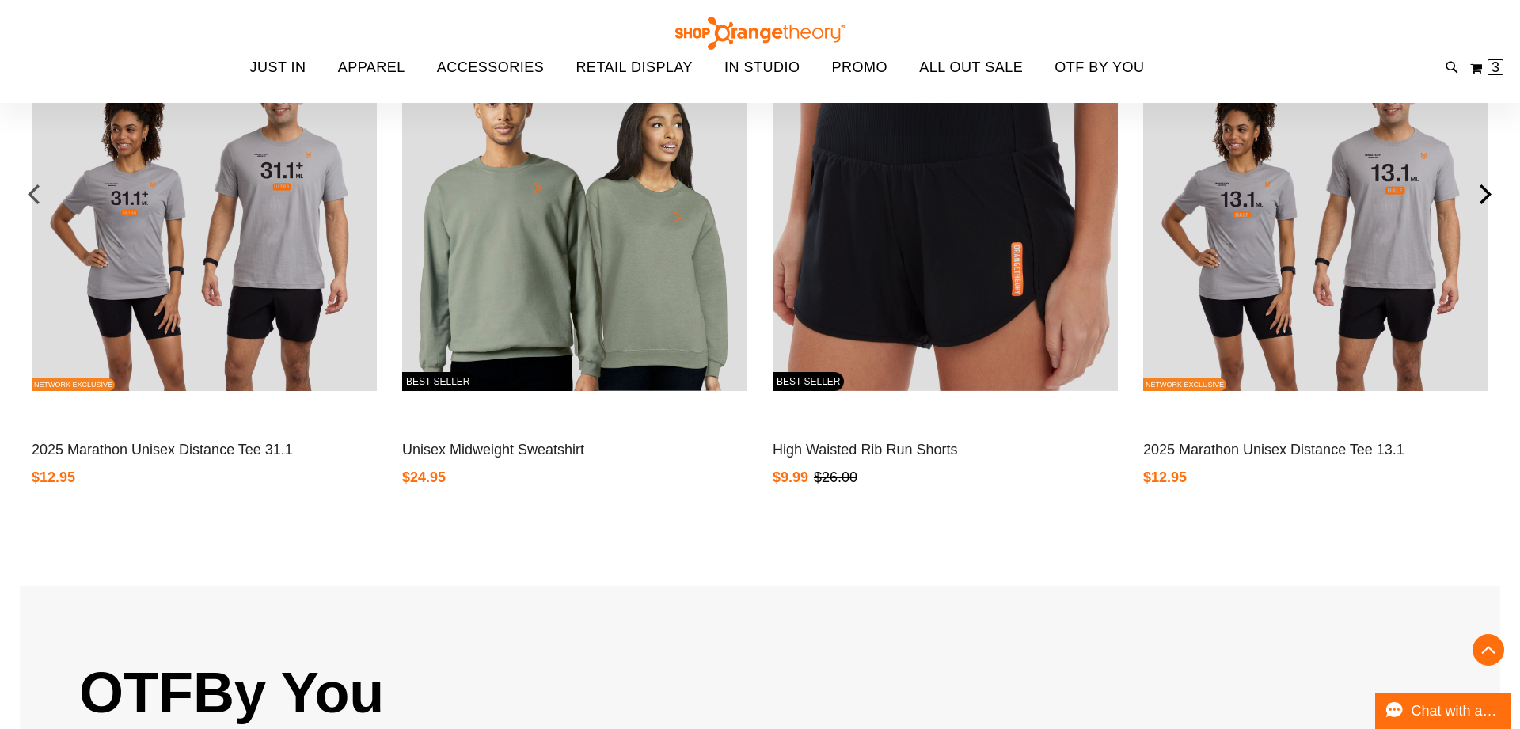
click at [1491, 197] on div "next" at bounding box center [1485, 194] width 32 height 32
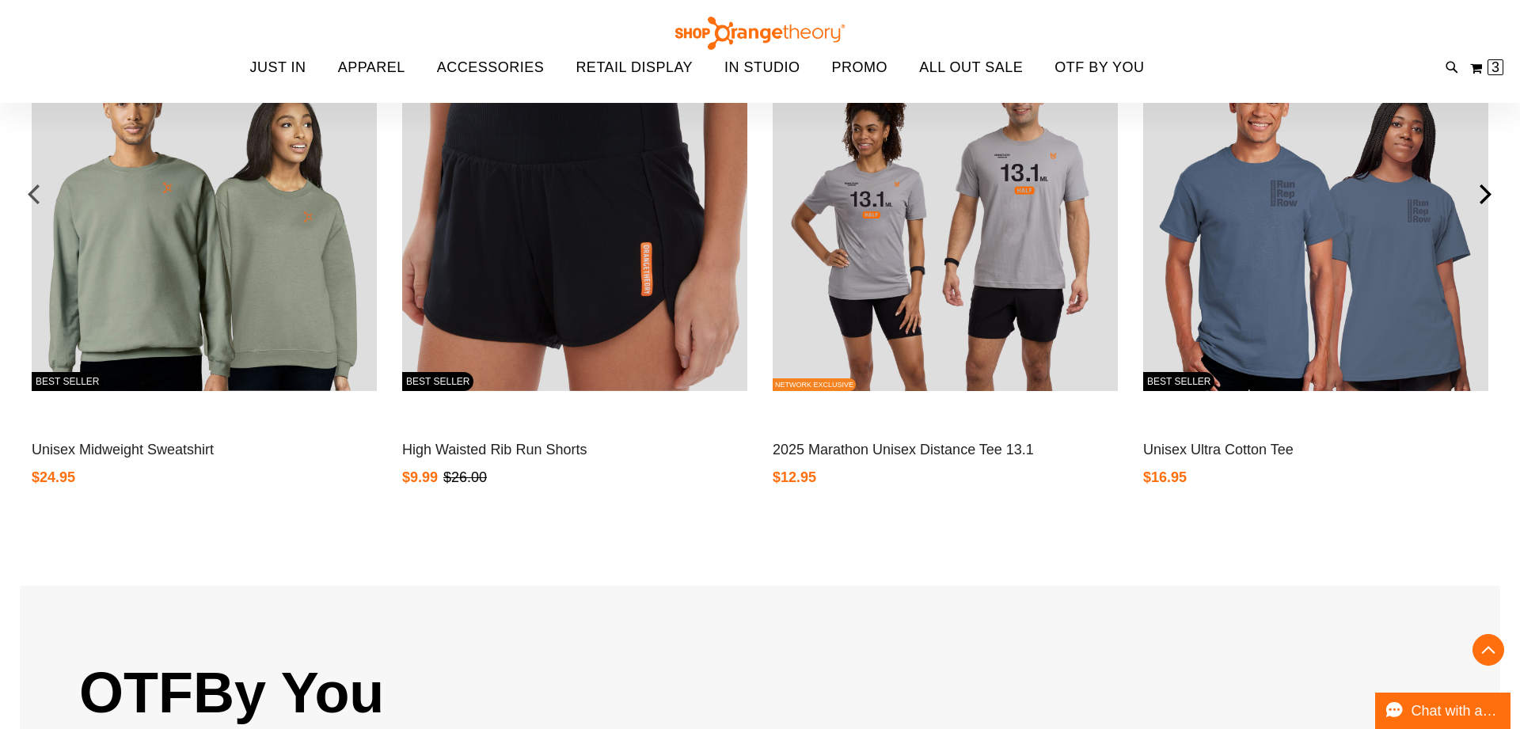
click at [1491, 197] on div "next" at bounding box center [1485, 194] width 32 height 32
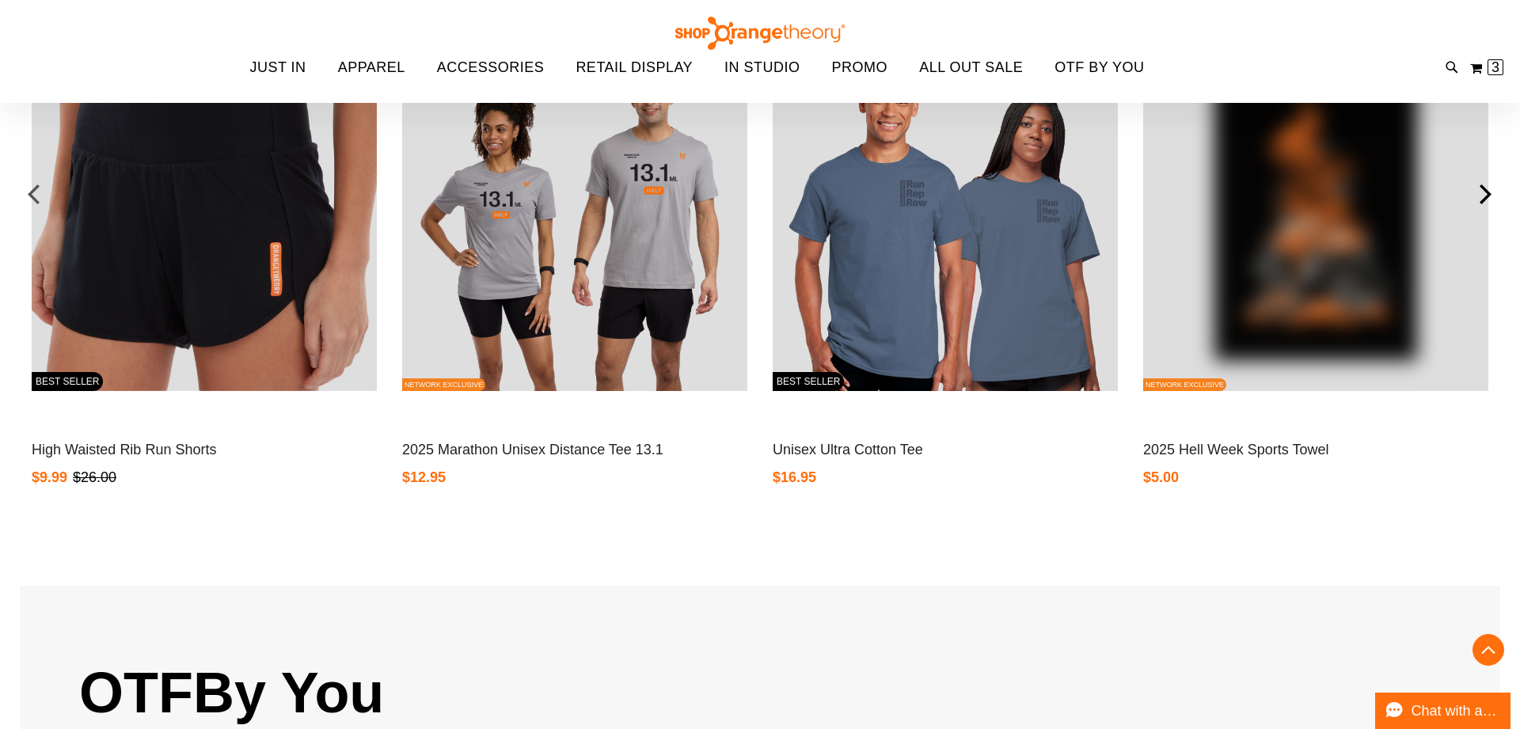
click at [1491, 197] on div "next" at bounding box center [1485, 194] width 32 height 32
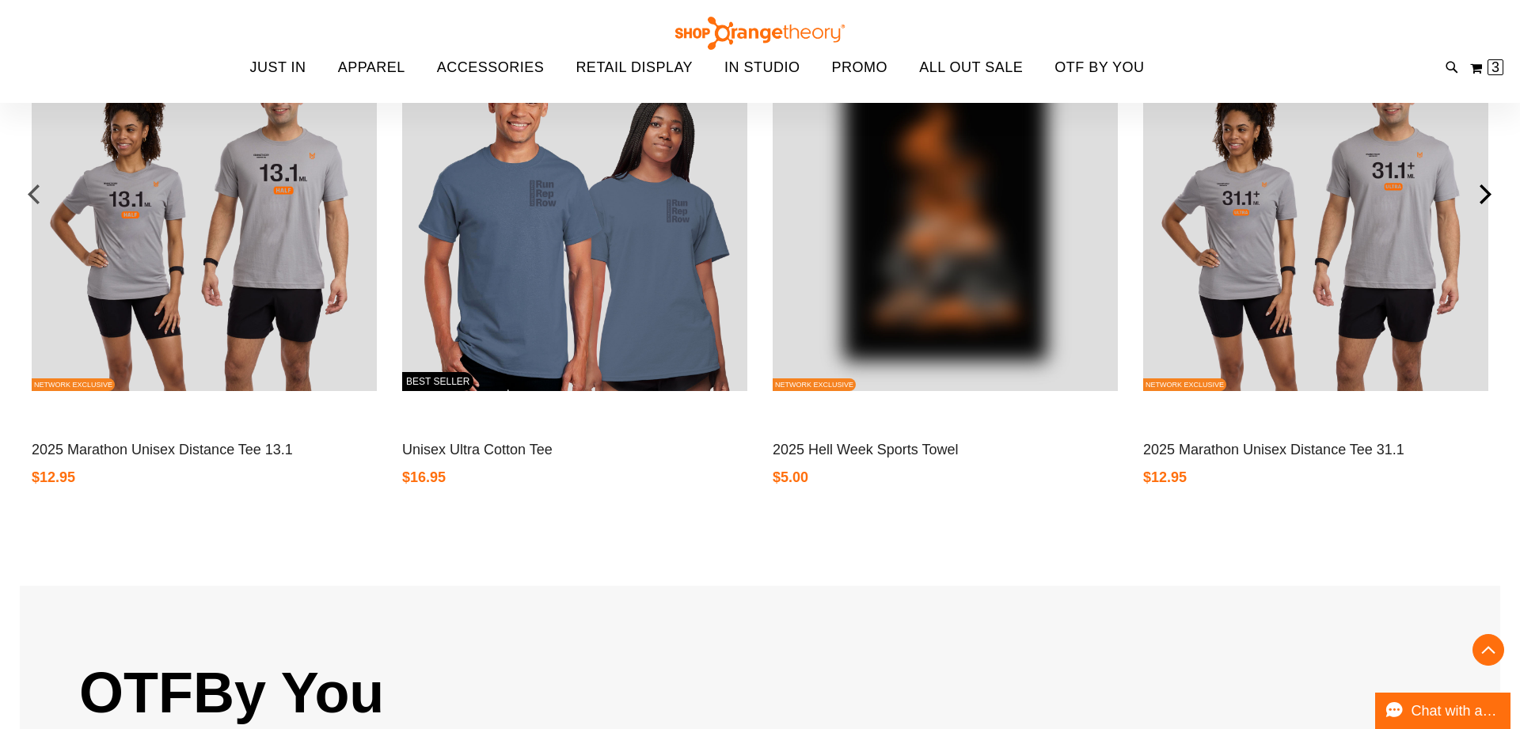
click at [1491, 197] on div "next" at bounding box center [1485, 194] width 32 height 32
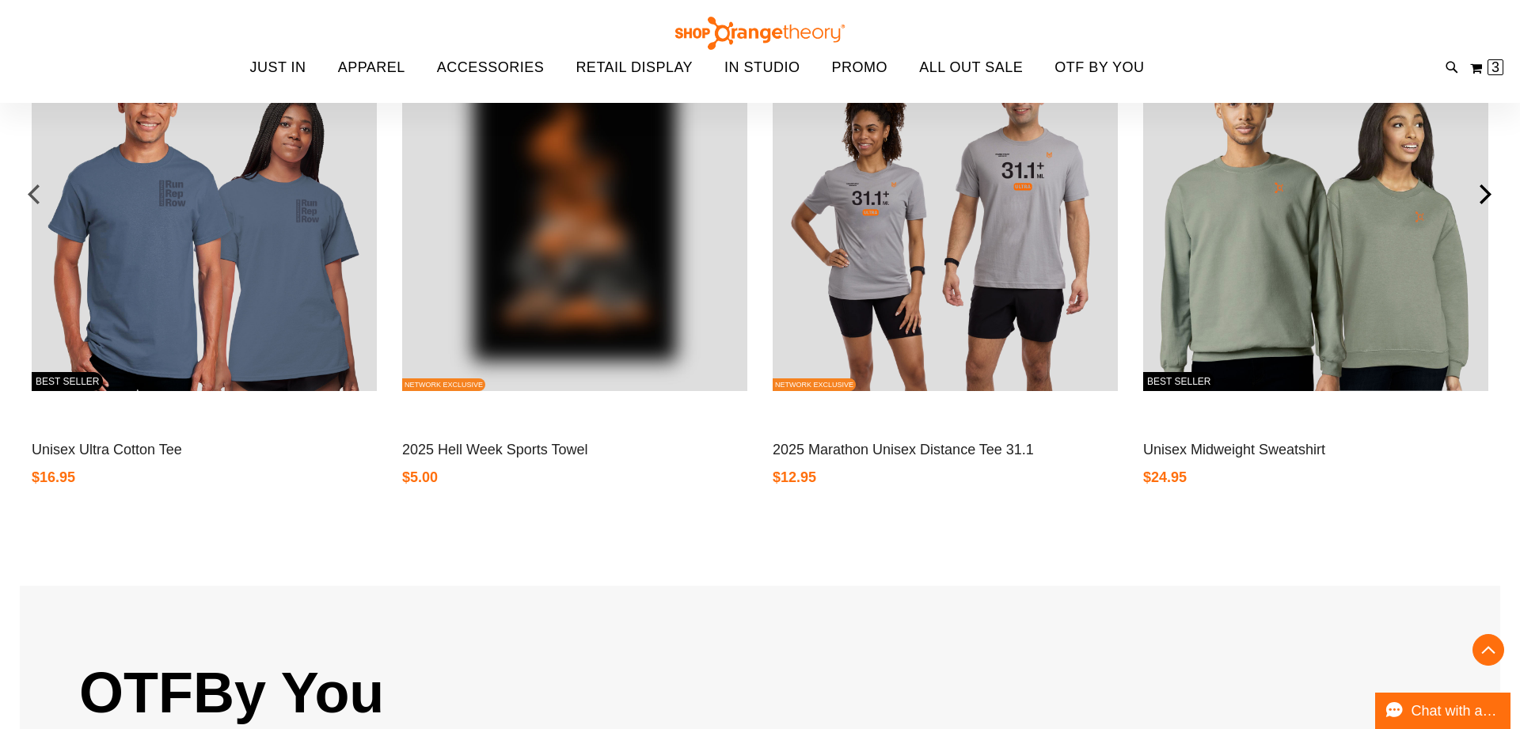
click at [1491, 197] on div "next" at bounding box center [1485, 194] width 32 height 32
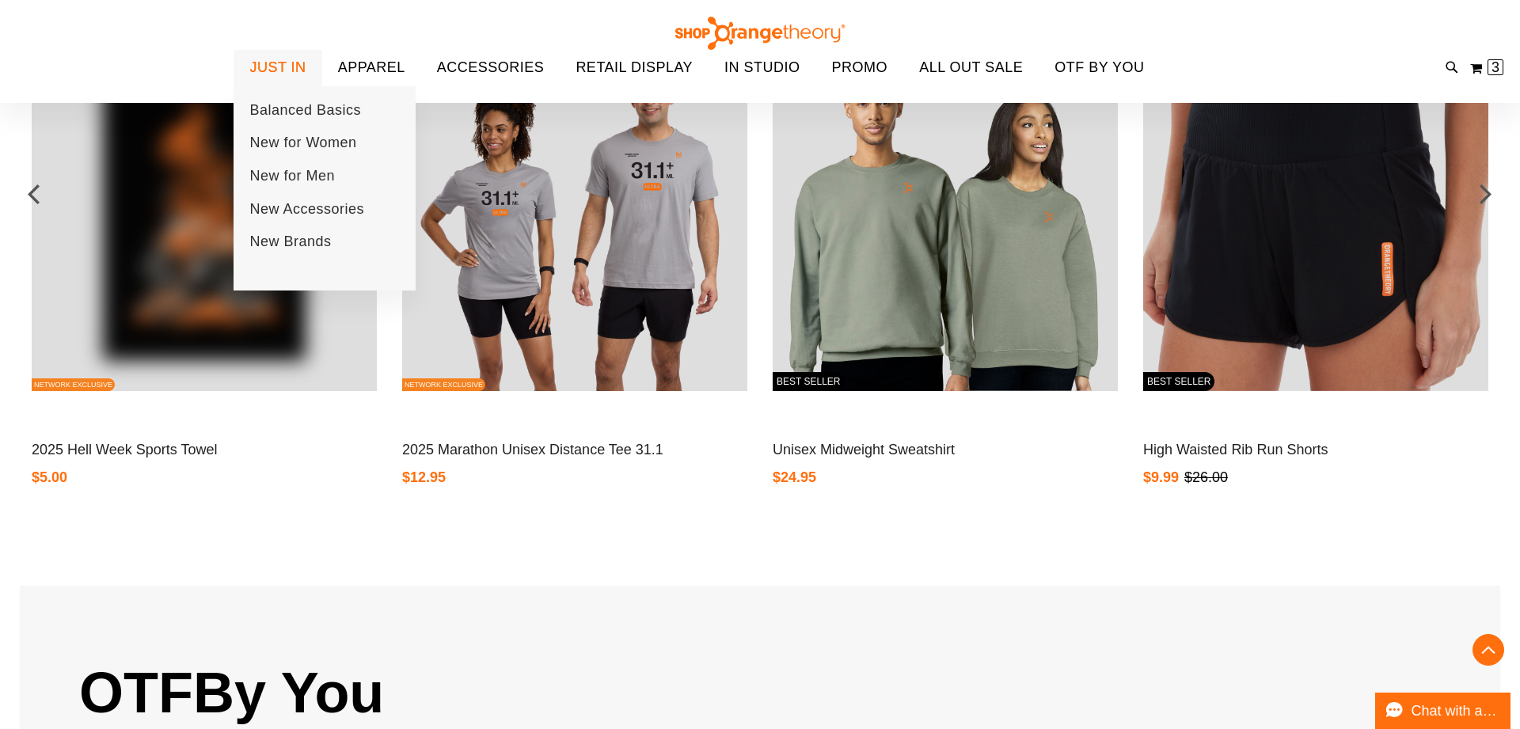
scroll to position [1814, 0]
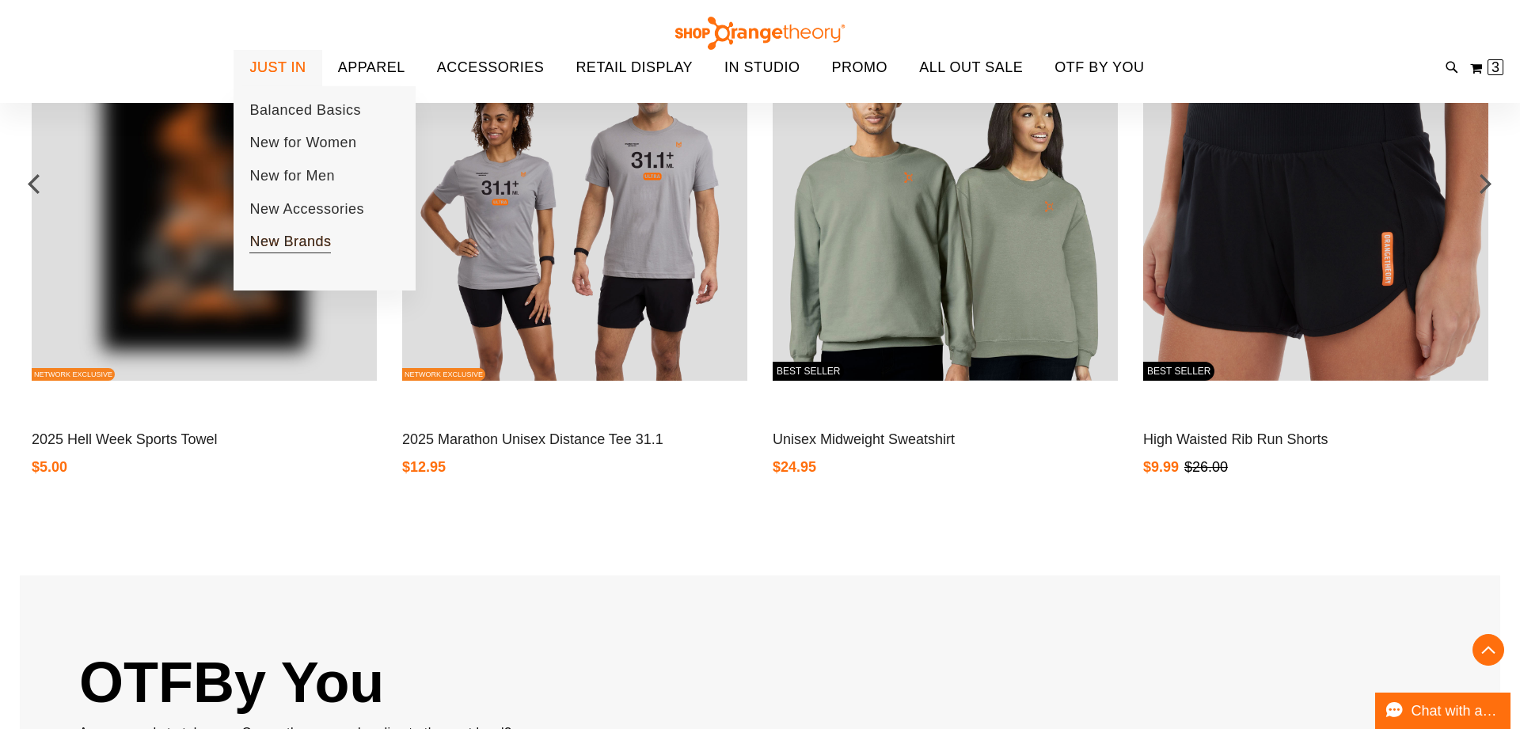
click at [300, 241] on span "New Brands" at bounding box center [290, 243] width 82 height 20
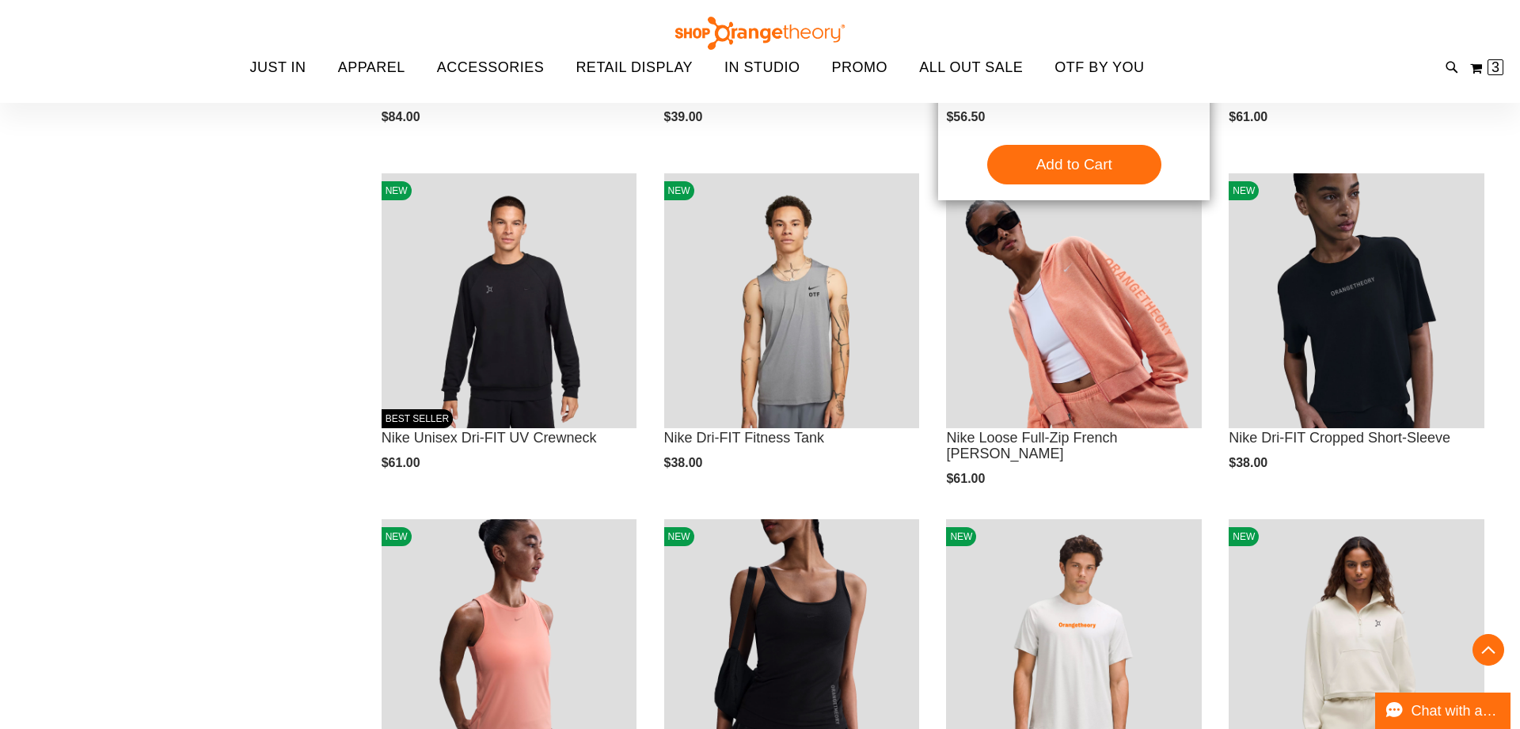
scroll to position [491, 0]
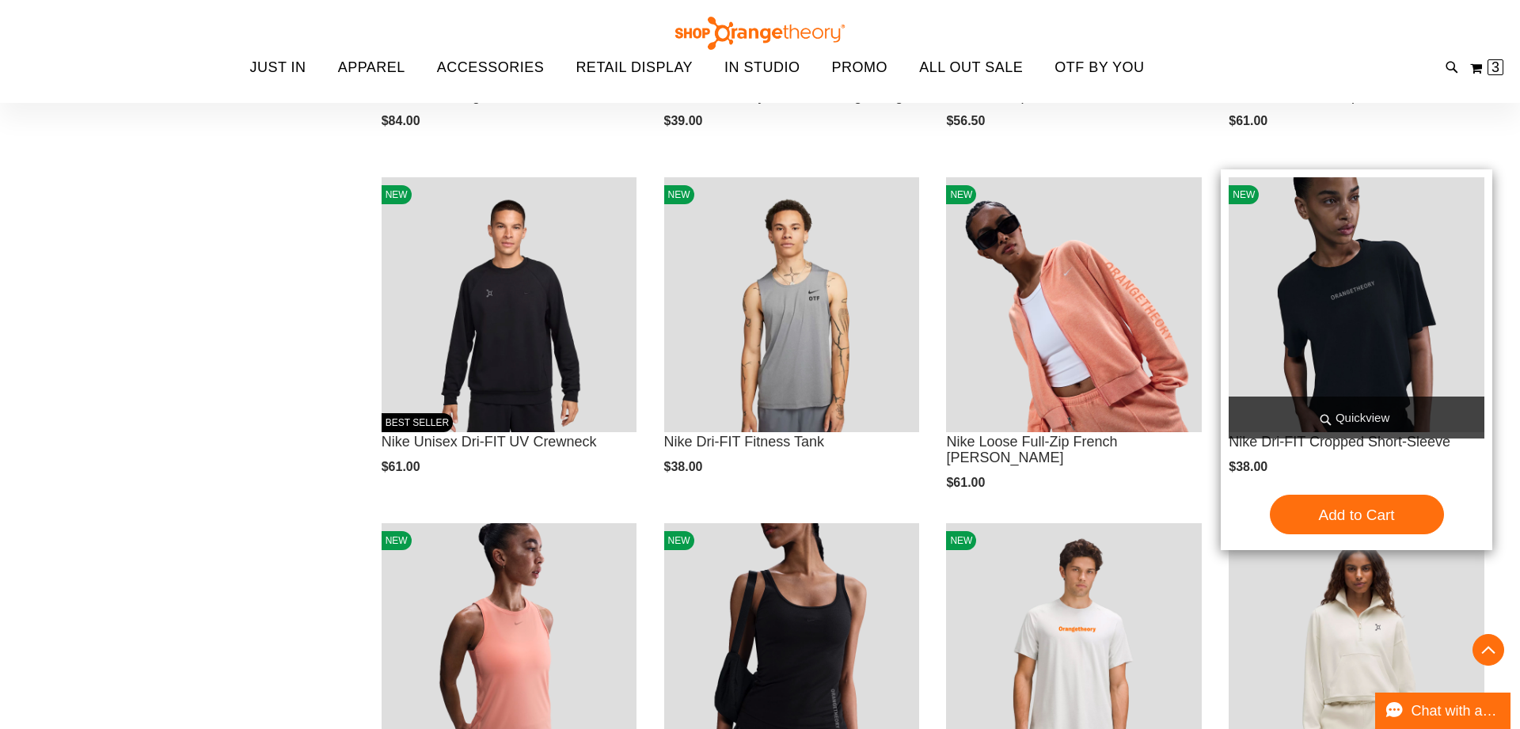
click at [1375, 369] on img "product" at bounding box center [1356, 305] width 256 height 256
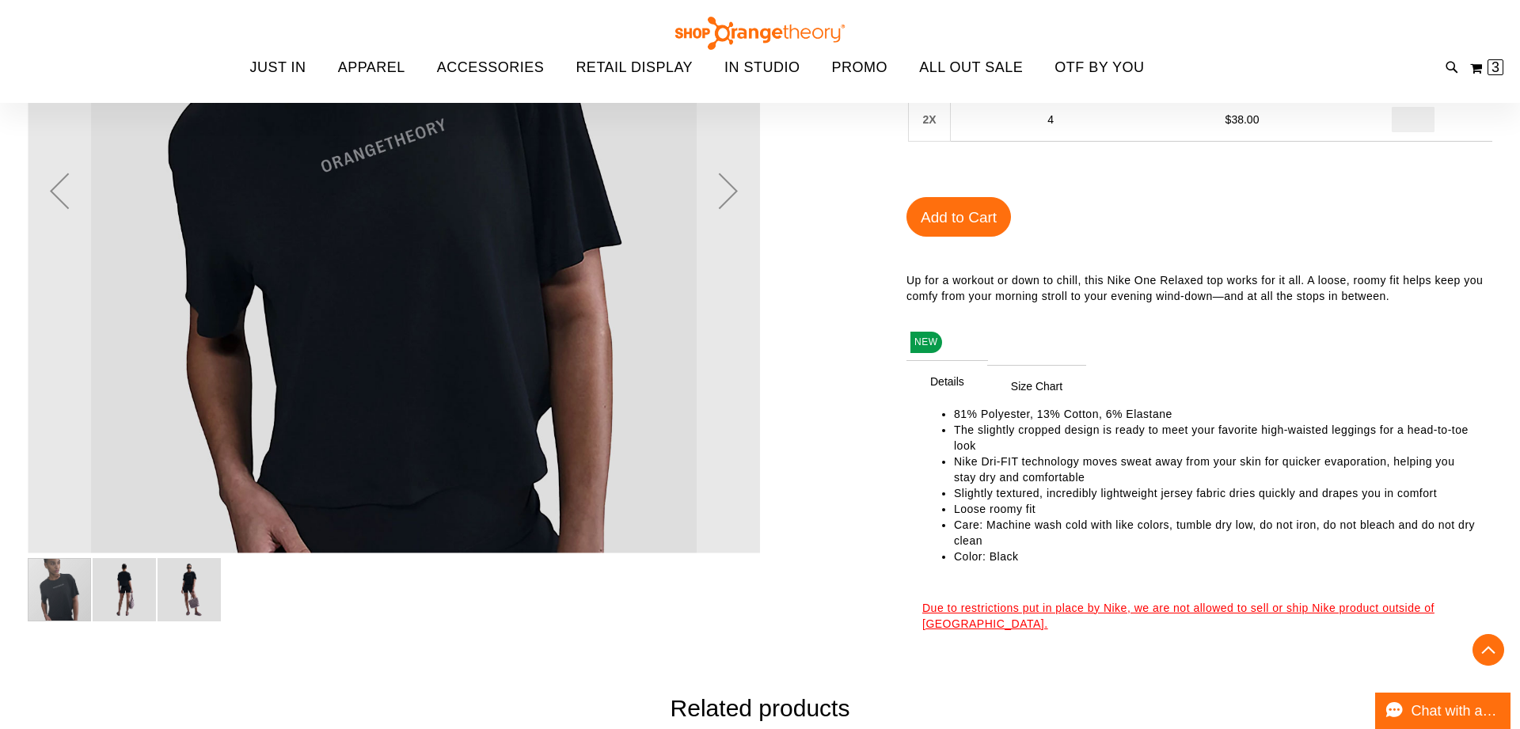
scroll to position [416, 0]
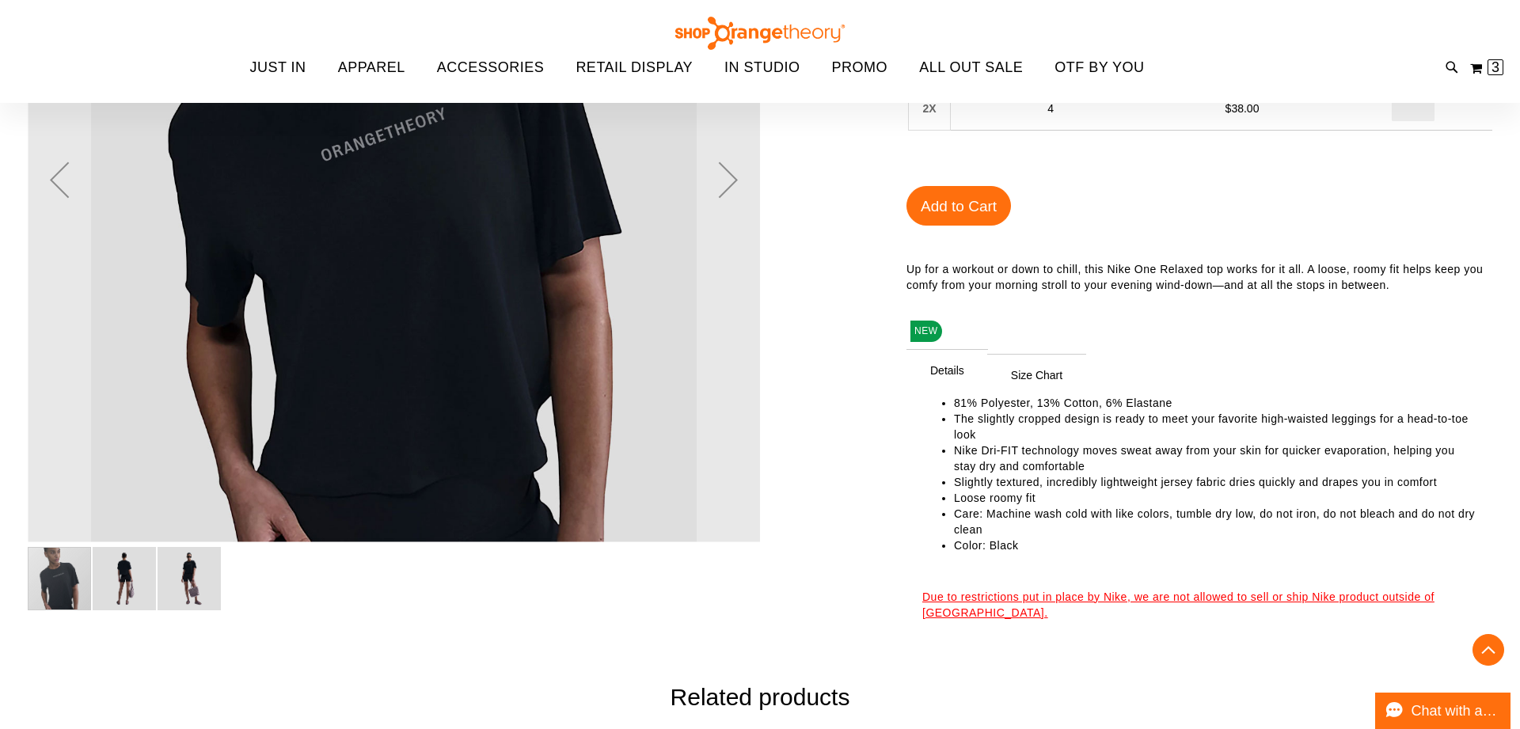
click at [154, 591] on img "image 2 of 3" at bounding box center [124, 578] width 63 height 63
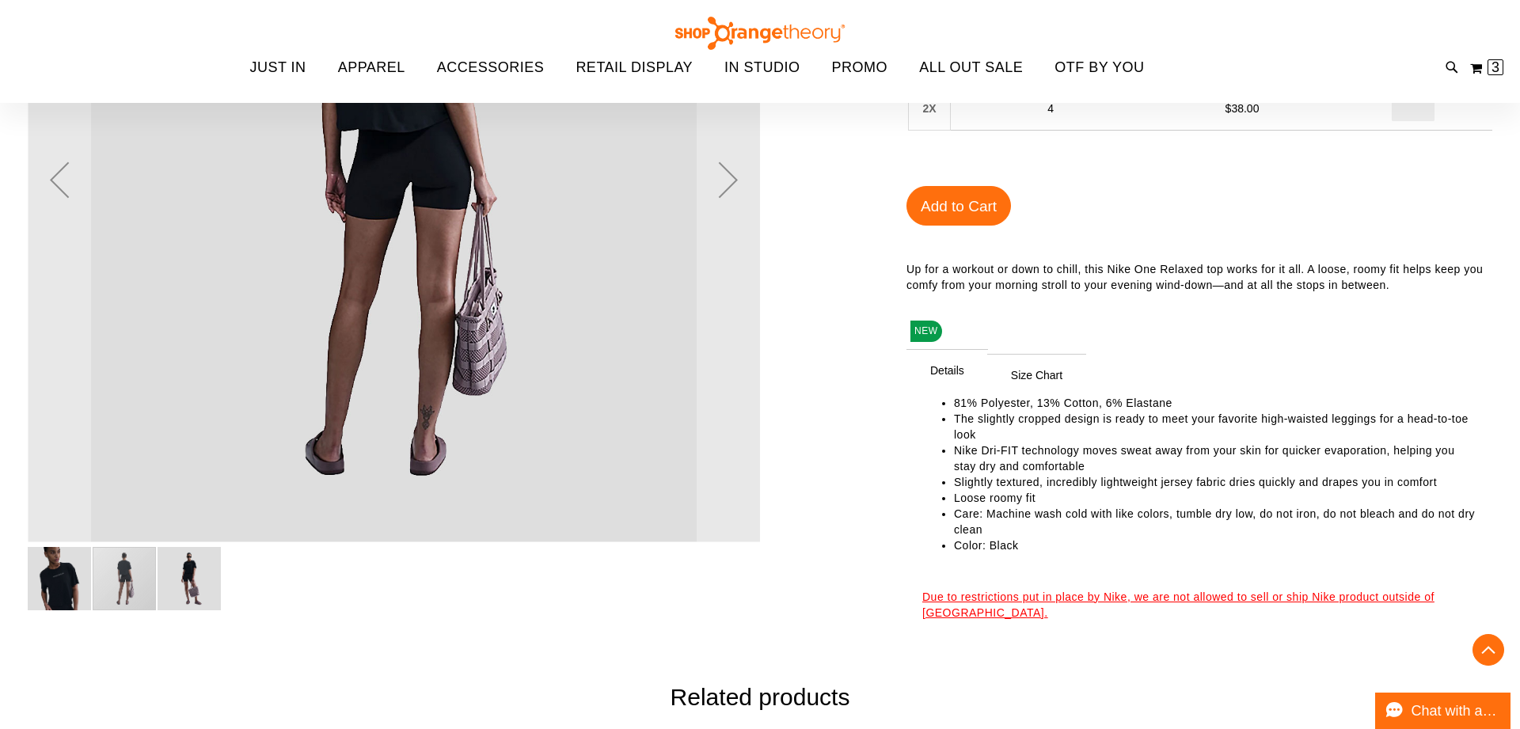
click at [190, 592] on img "image 3 of 3" at bounding box center [188, 578] width 63 height 63
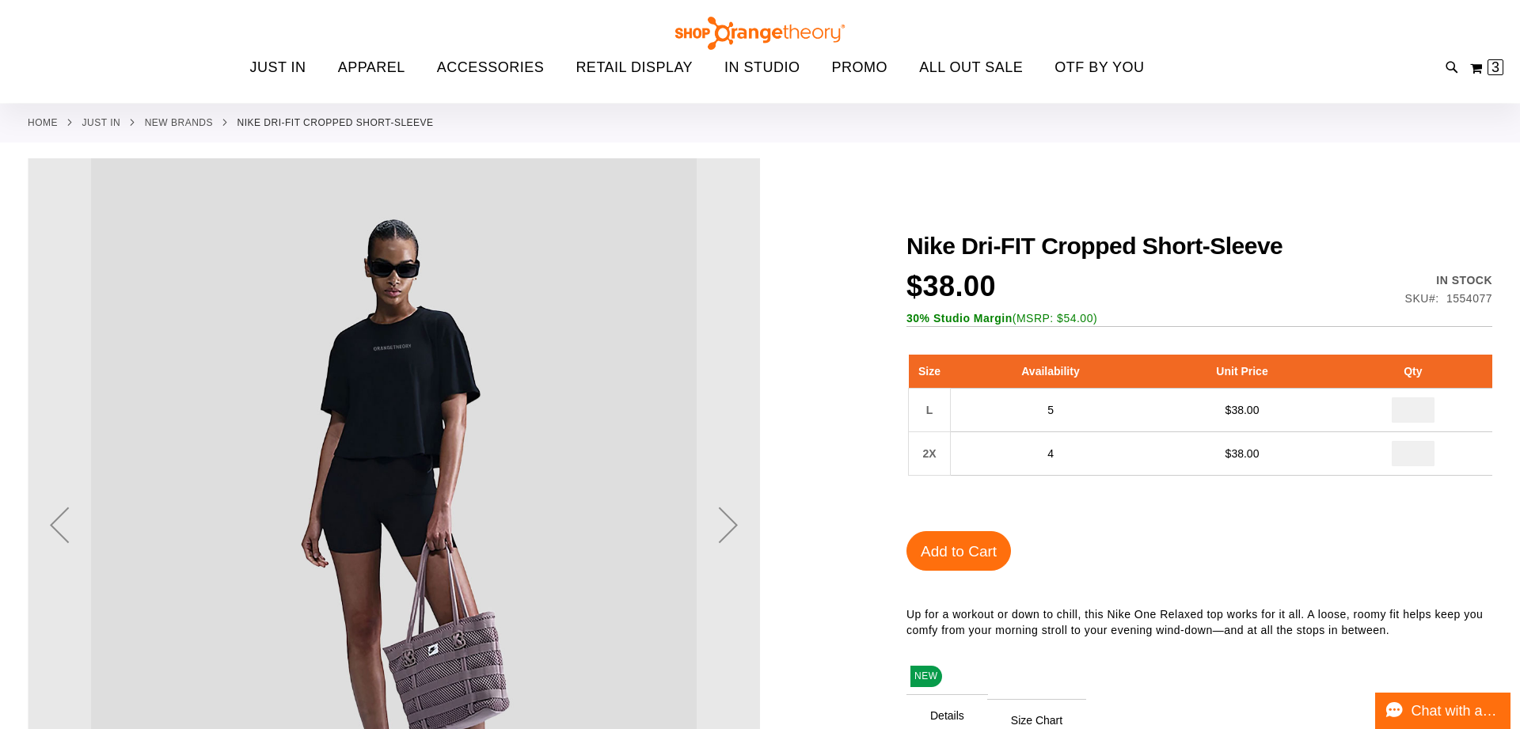
scroll to position [0, 0]
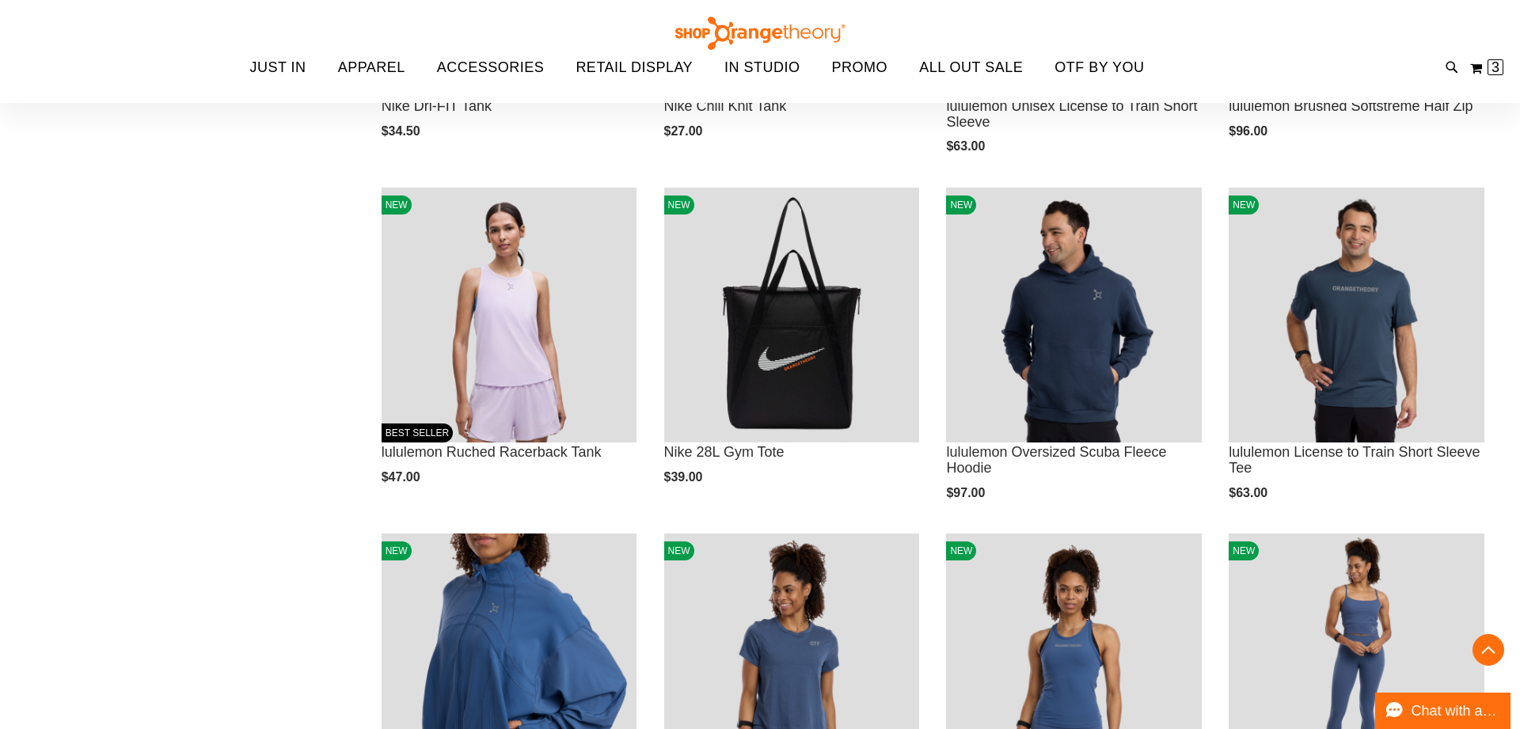
scroll to position [998, 0]
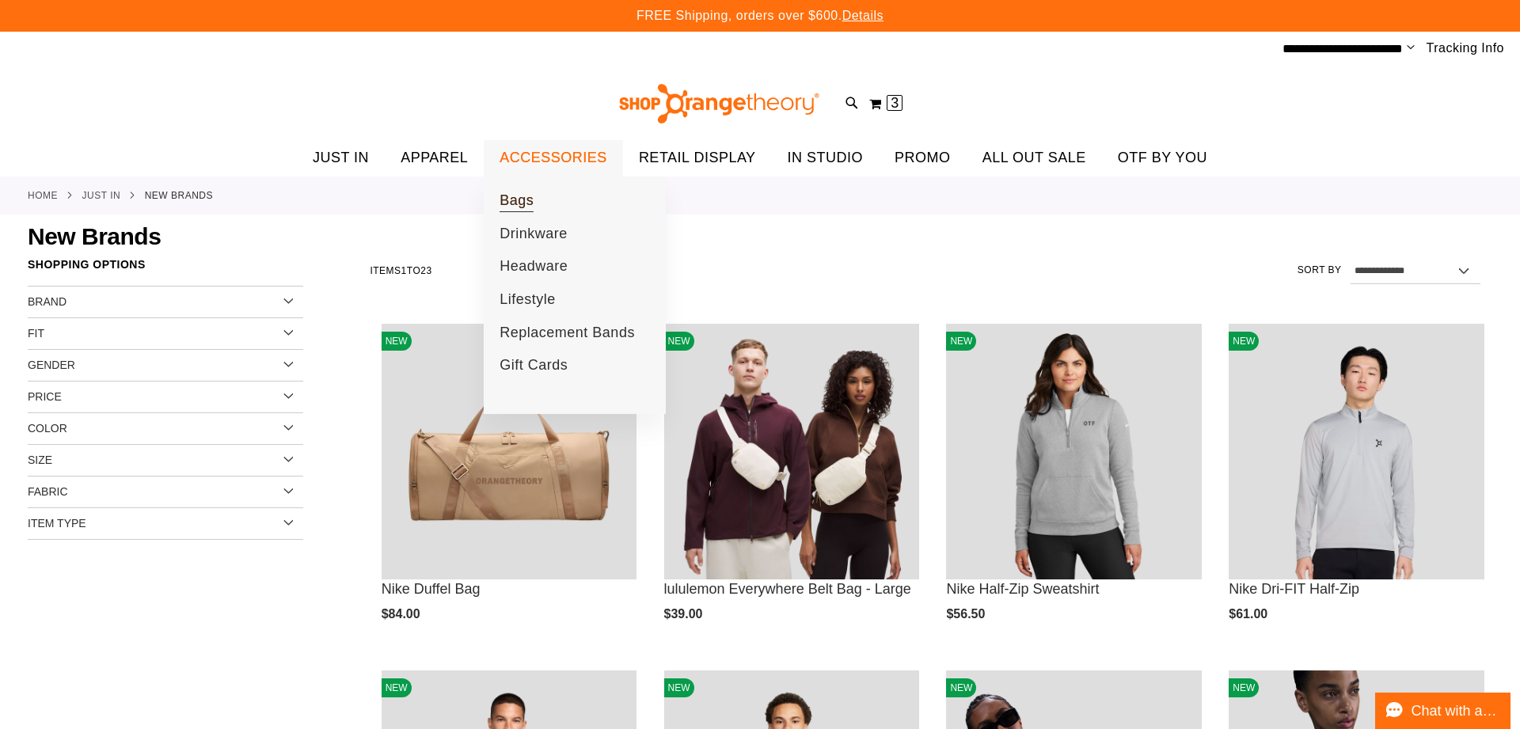
click at [514, 198] on span "Bags" at bounding box center [516, 202] width 34 height 20
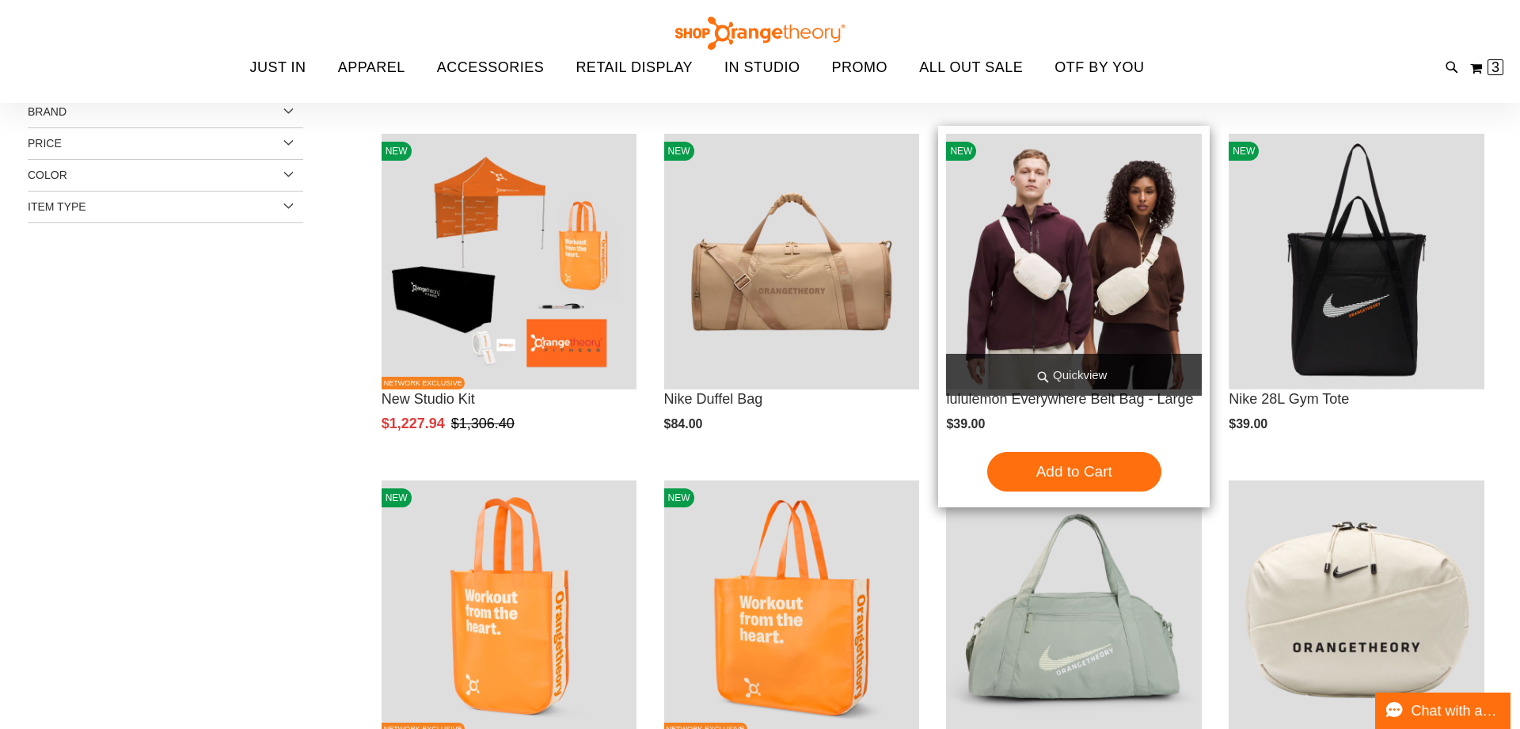
scroll to position [189, 0]
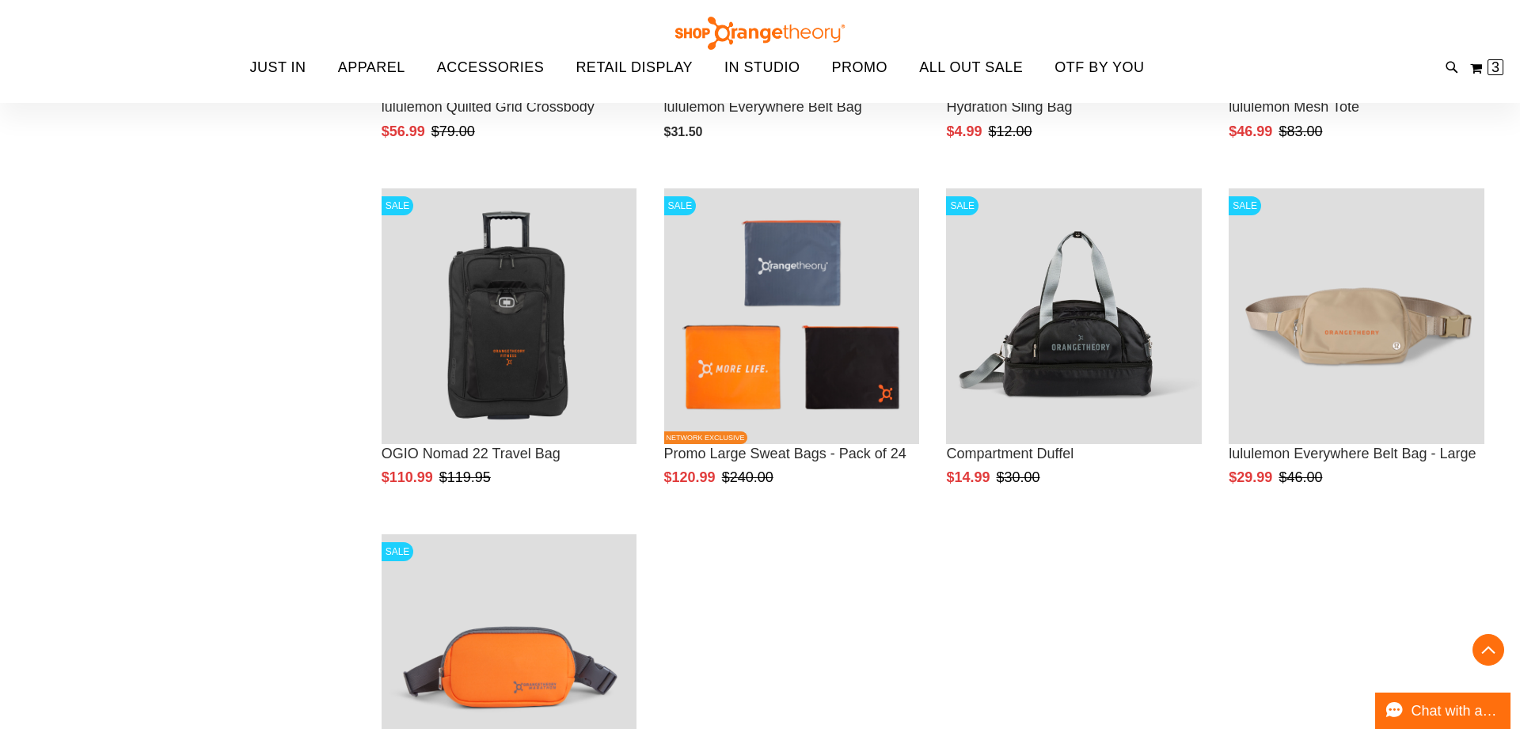
scroll to position [1516, 0]
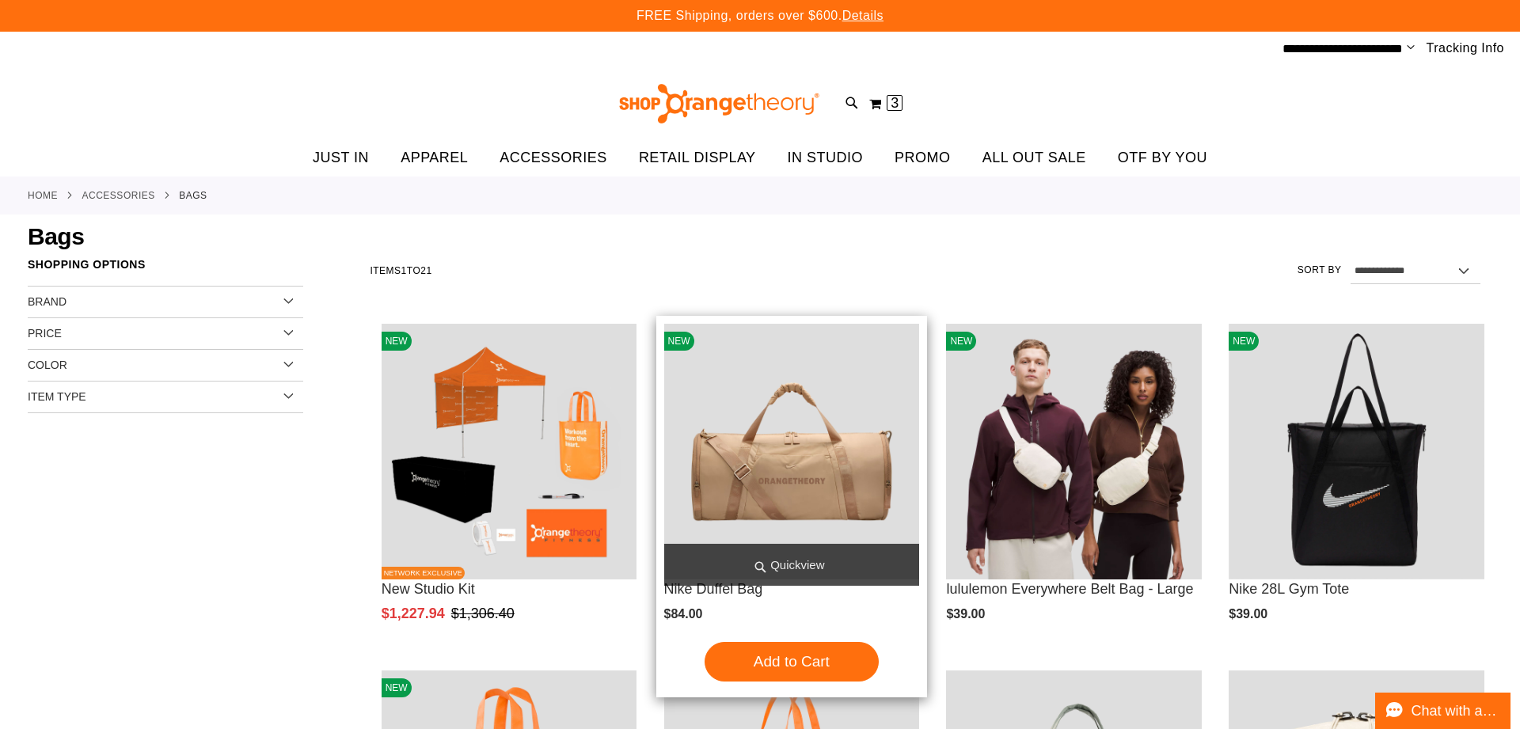
click at [839, 485] on img "product" at bounding box center [792, 452] width 256 height 256
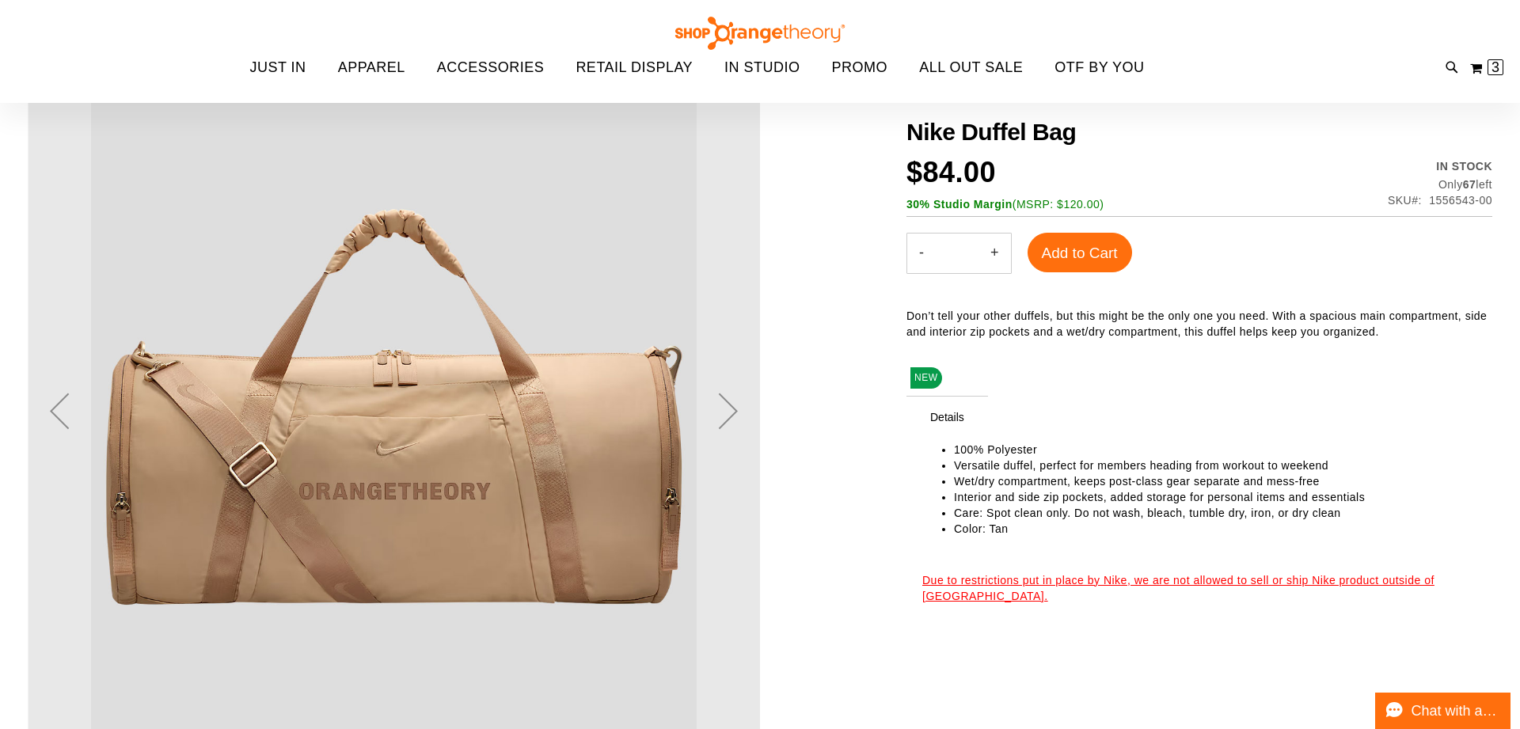
scroll to position [186, 0]
click at [729, 418] on div "Next" at bounding box center [727, 409] width 63 height 63
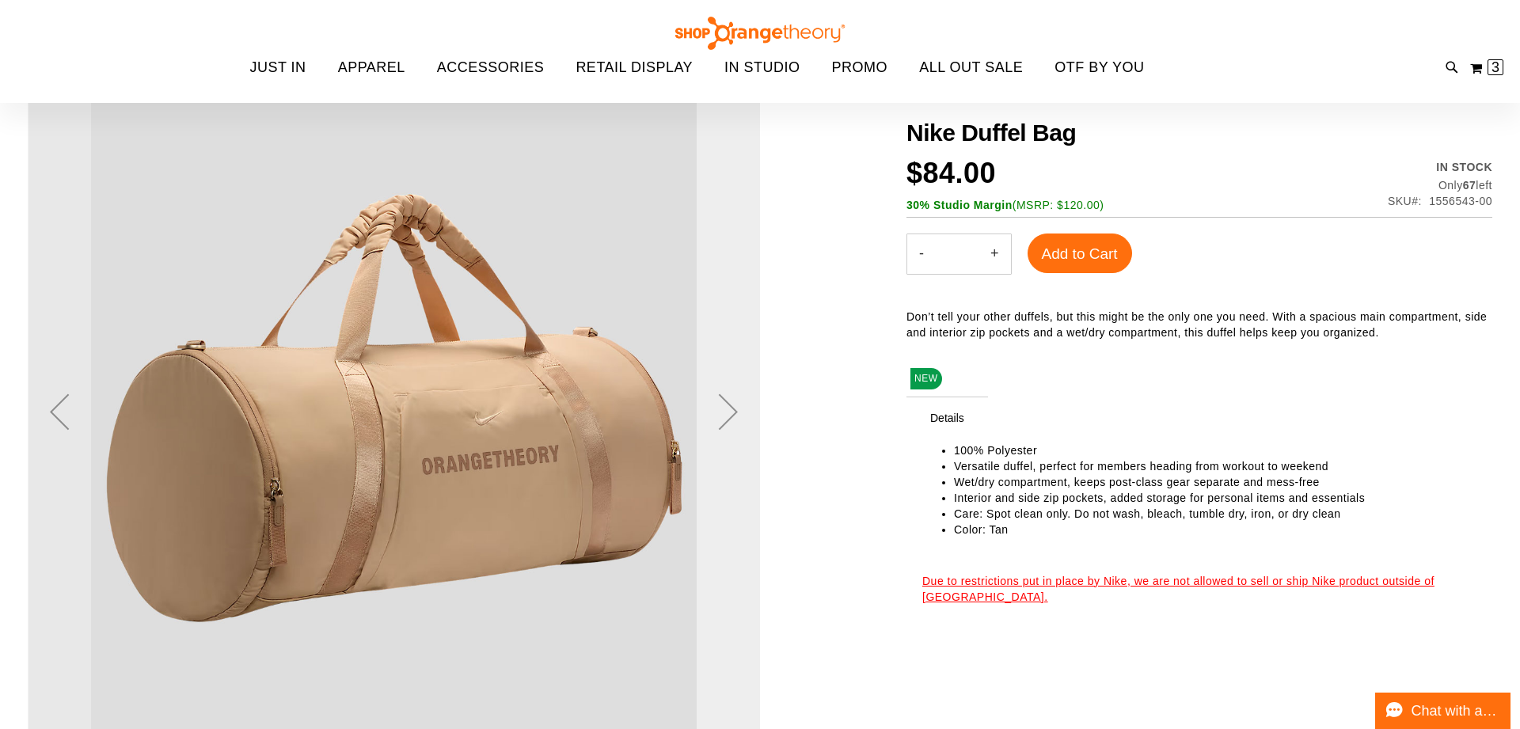
scroll to position [184, 0]
click at [729, 418] on div "Next" at bounding box center [727, 412] width 63 height 63
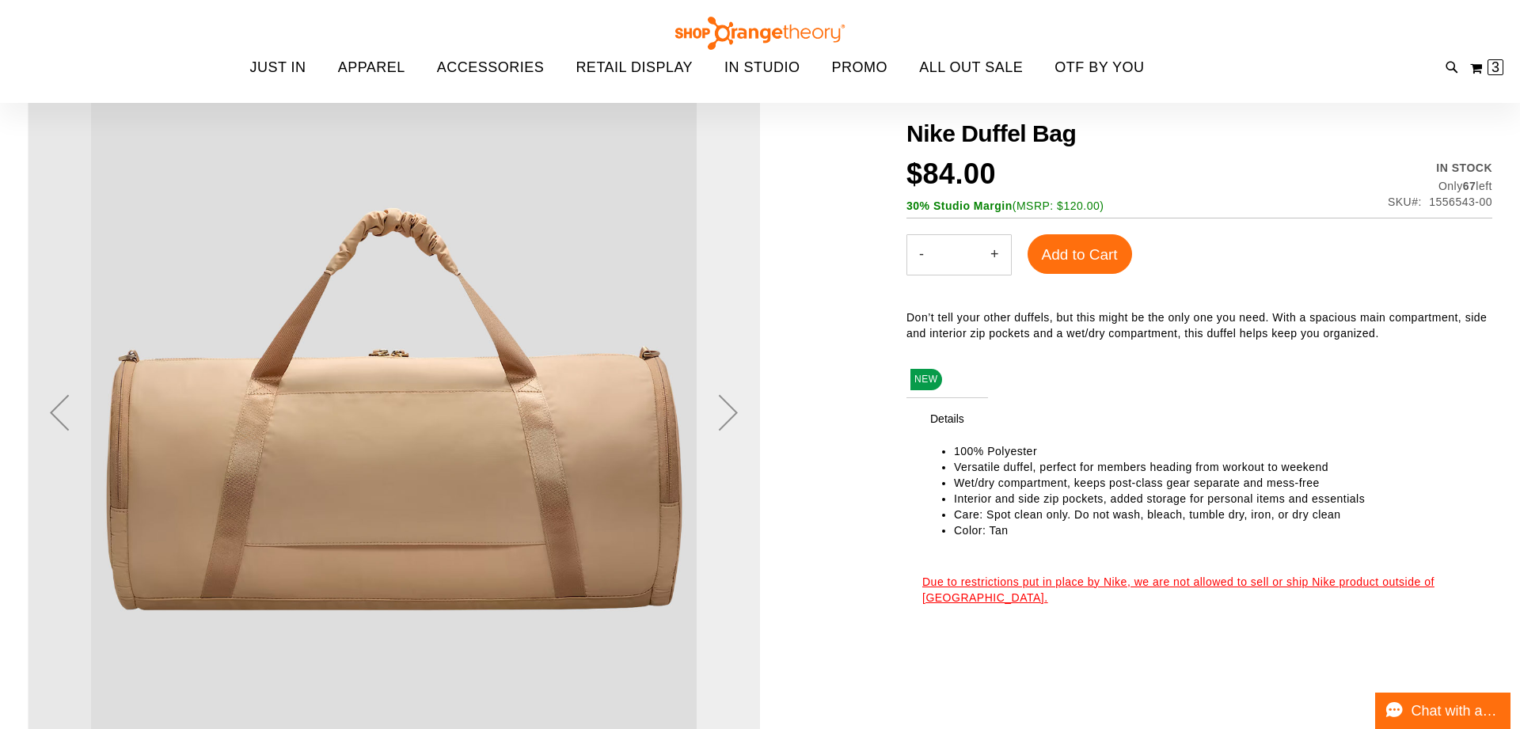
click at [729, 418] on div "Next" at bounding box center [727, 412] width 63 height 63
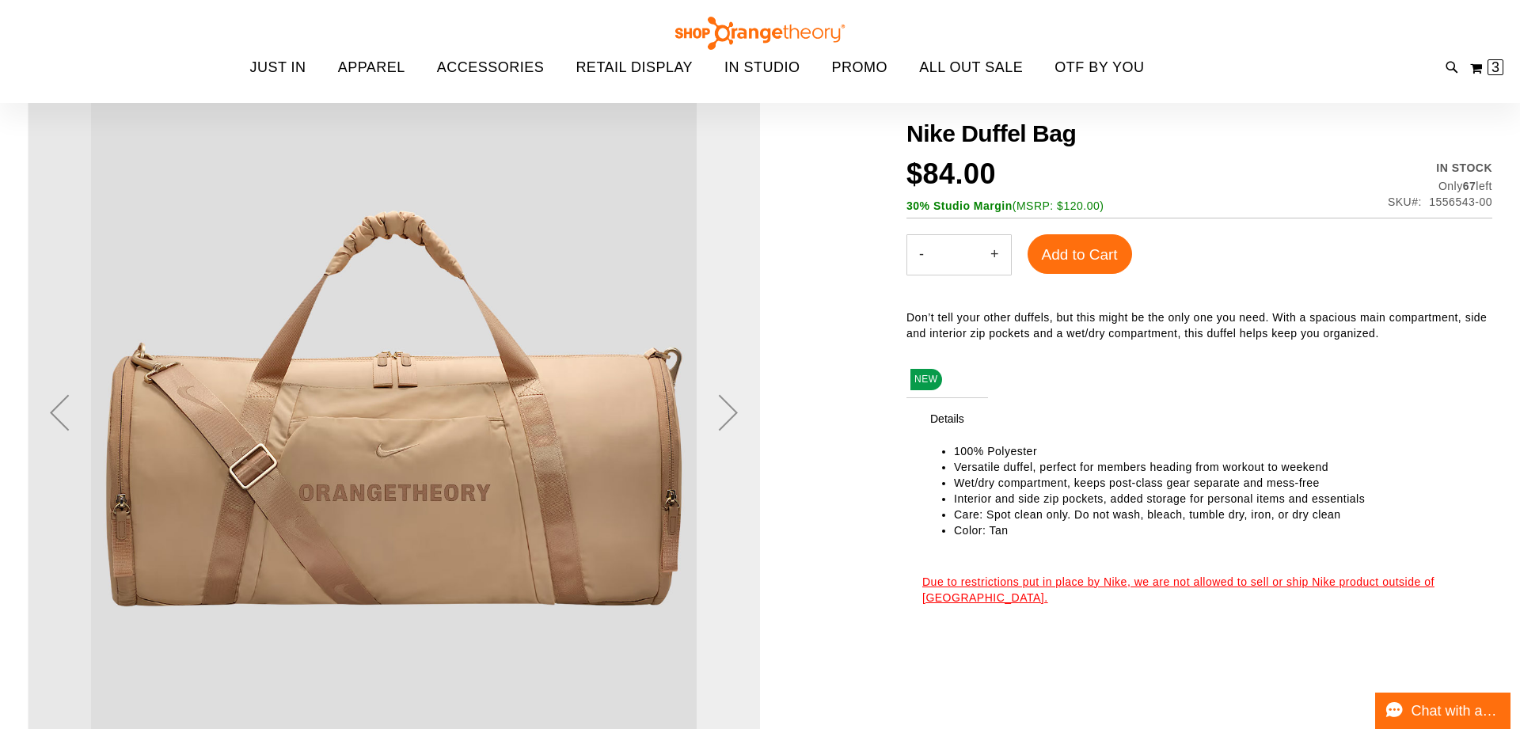
click at [729, 418] on div "Next" at bounding box center [727, 412] width 63 height 63
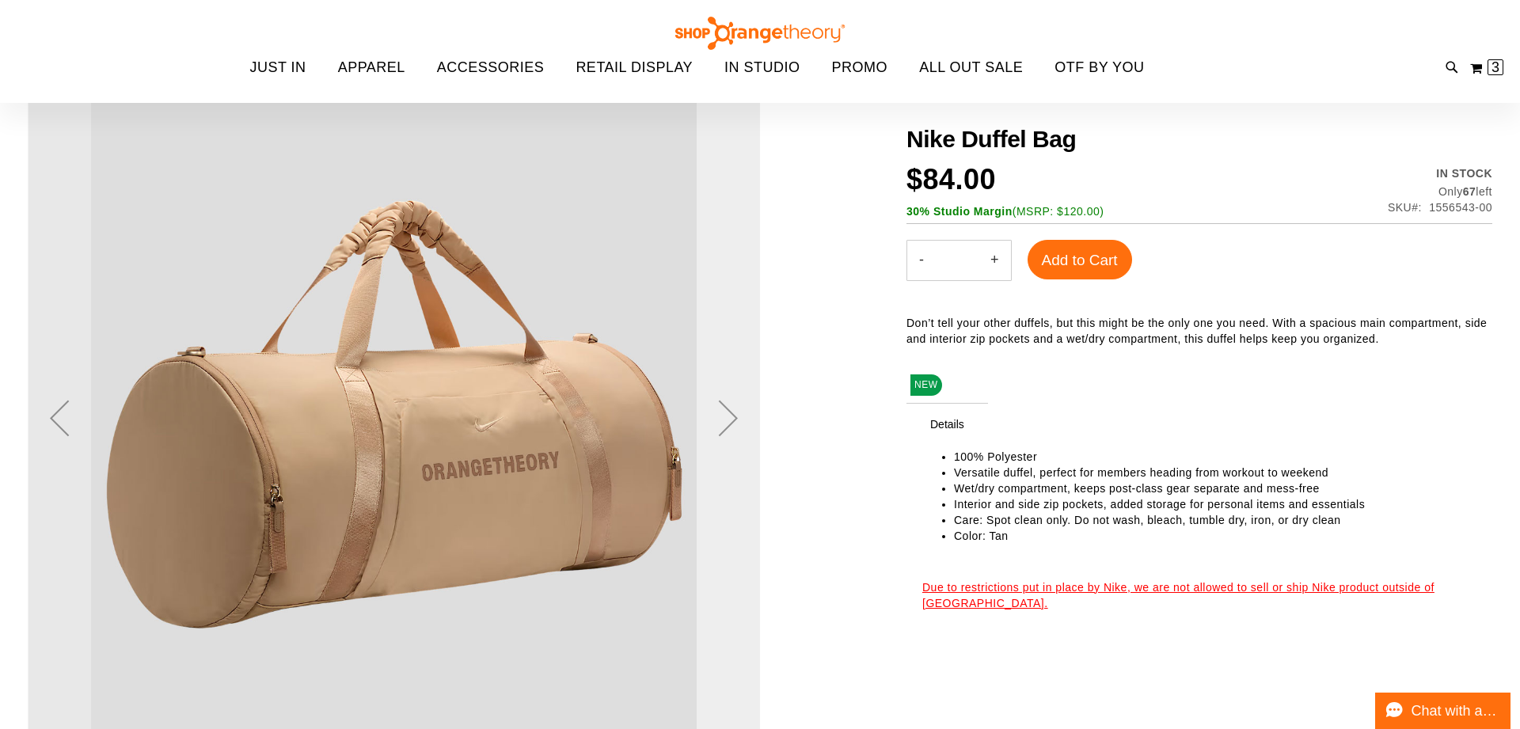
click at [729, 418] on div "Next" at bounding box center [727, 417] width 63 height 63
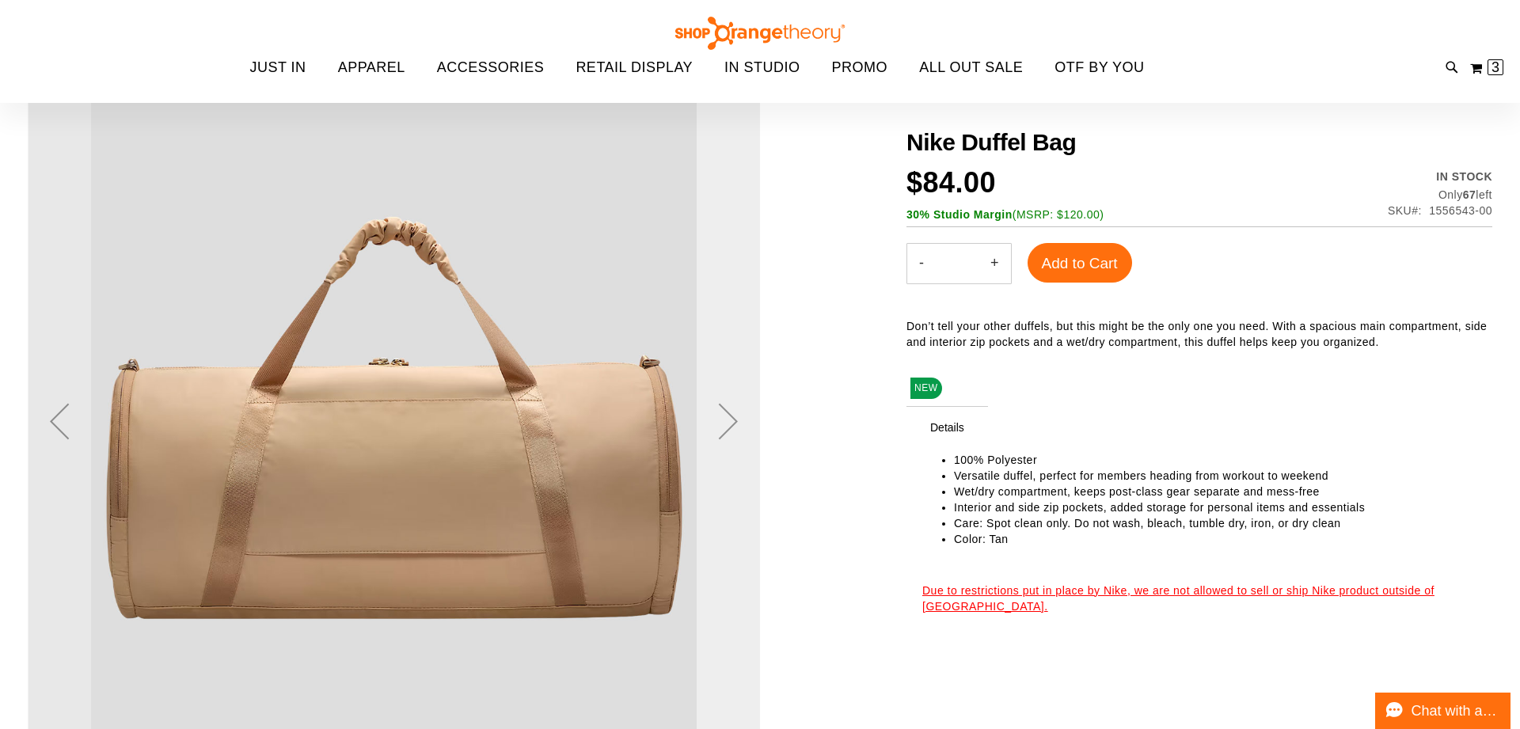
click at [729, 418] on div "Next" at bounding box center [727, 420] width 63 height 63
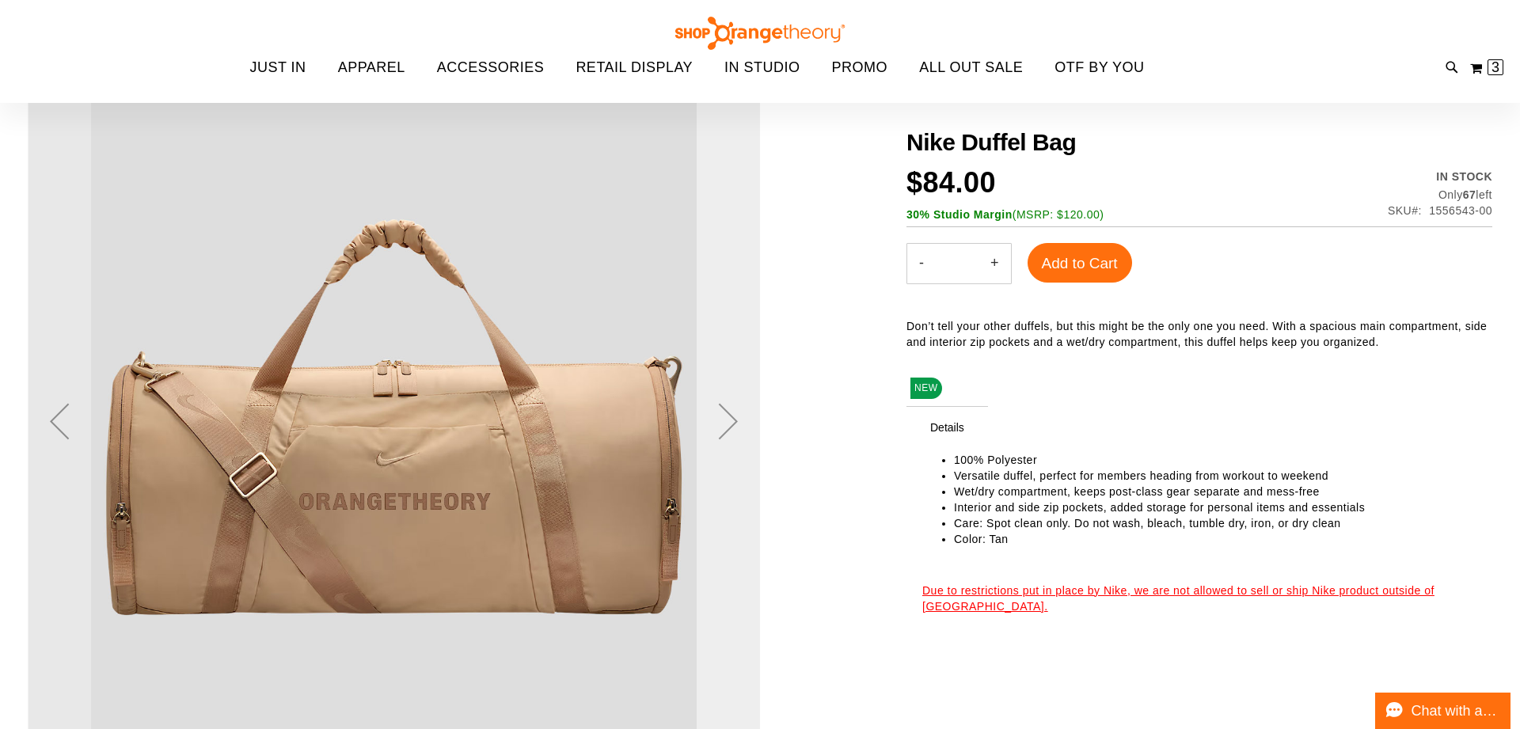
click at [729, 418] on div "Next" at bounding box center [727, 420] width 63 height 63
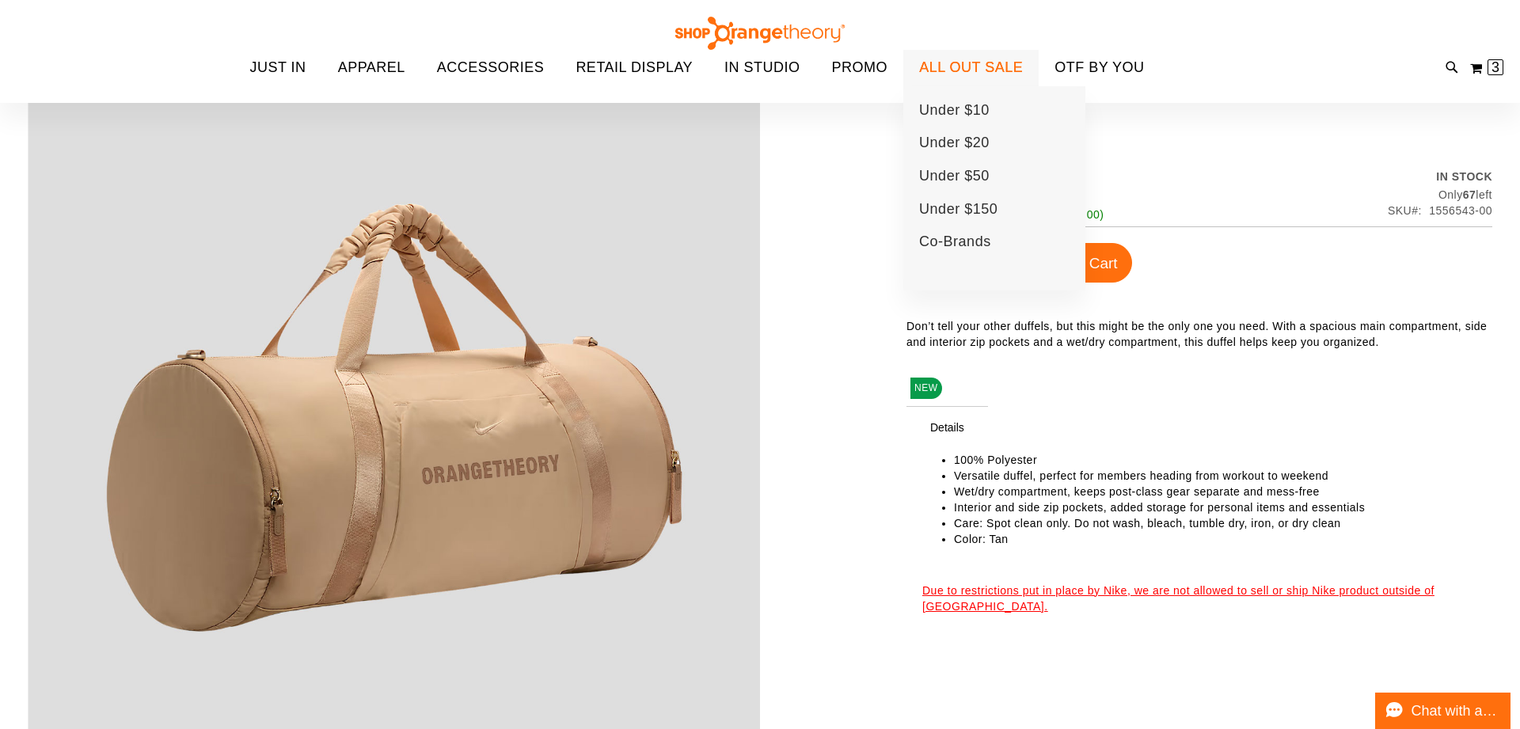
click at [1004, 58] on span "ALL OUT SALE" at bounding box center [971, 68] width 104 height 36
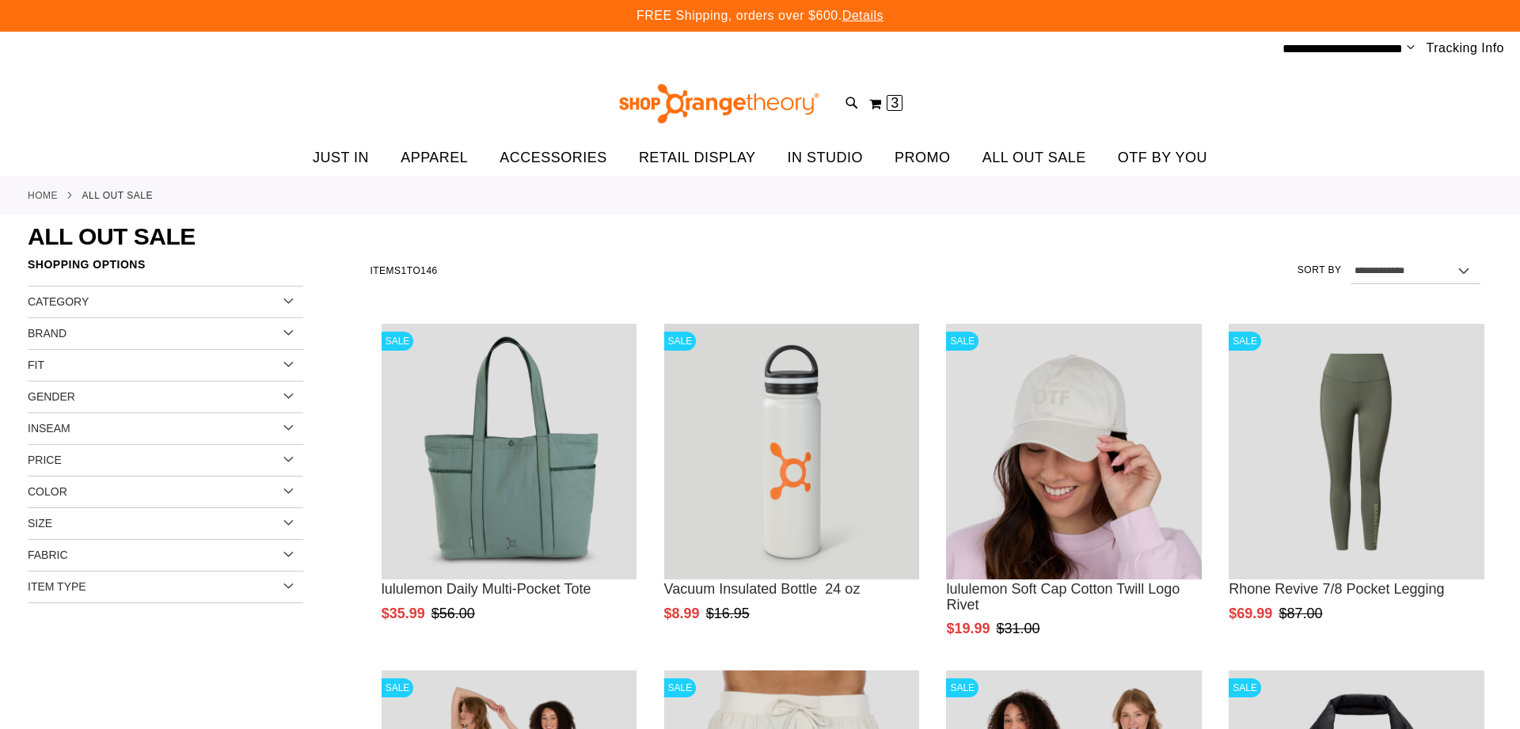
scroll to position [30, 0]
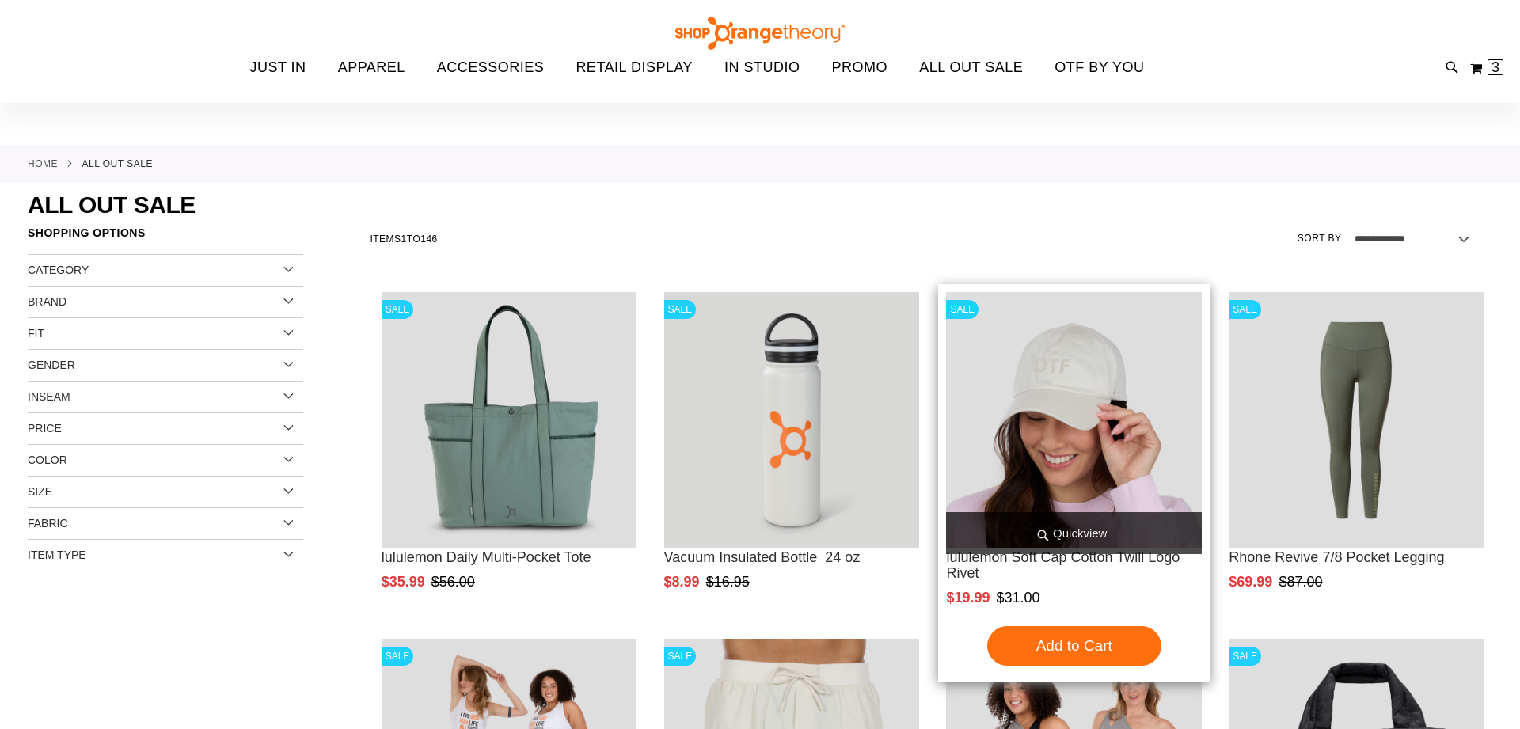
click at [1058, 393] on img "product" at bounding box center [1074, 420] width 256 height 256
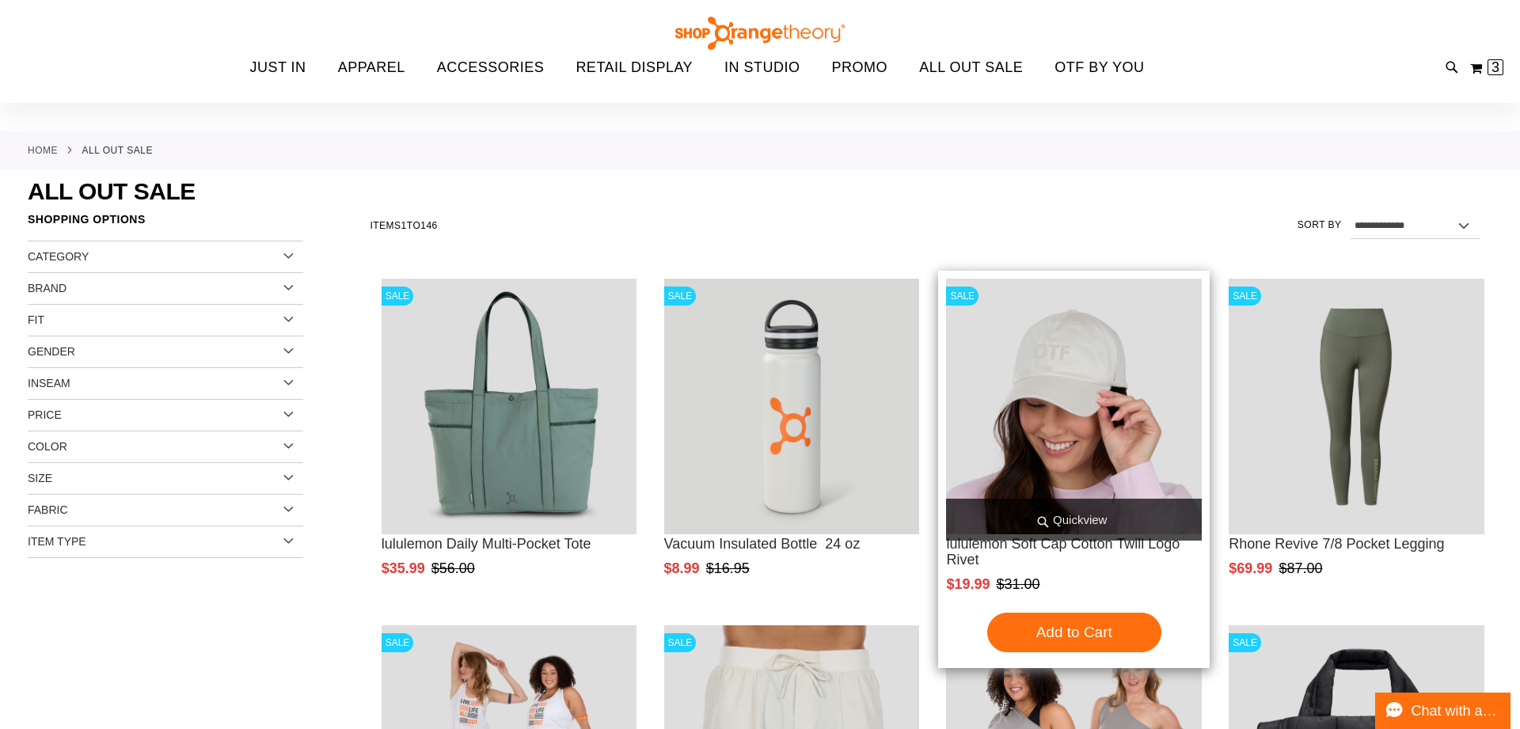
scroll to position [38, 0]
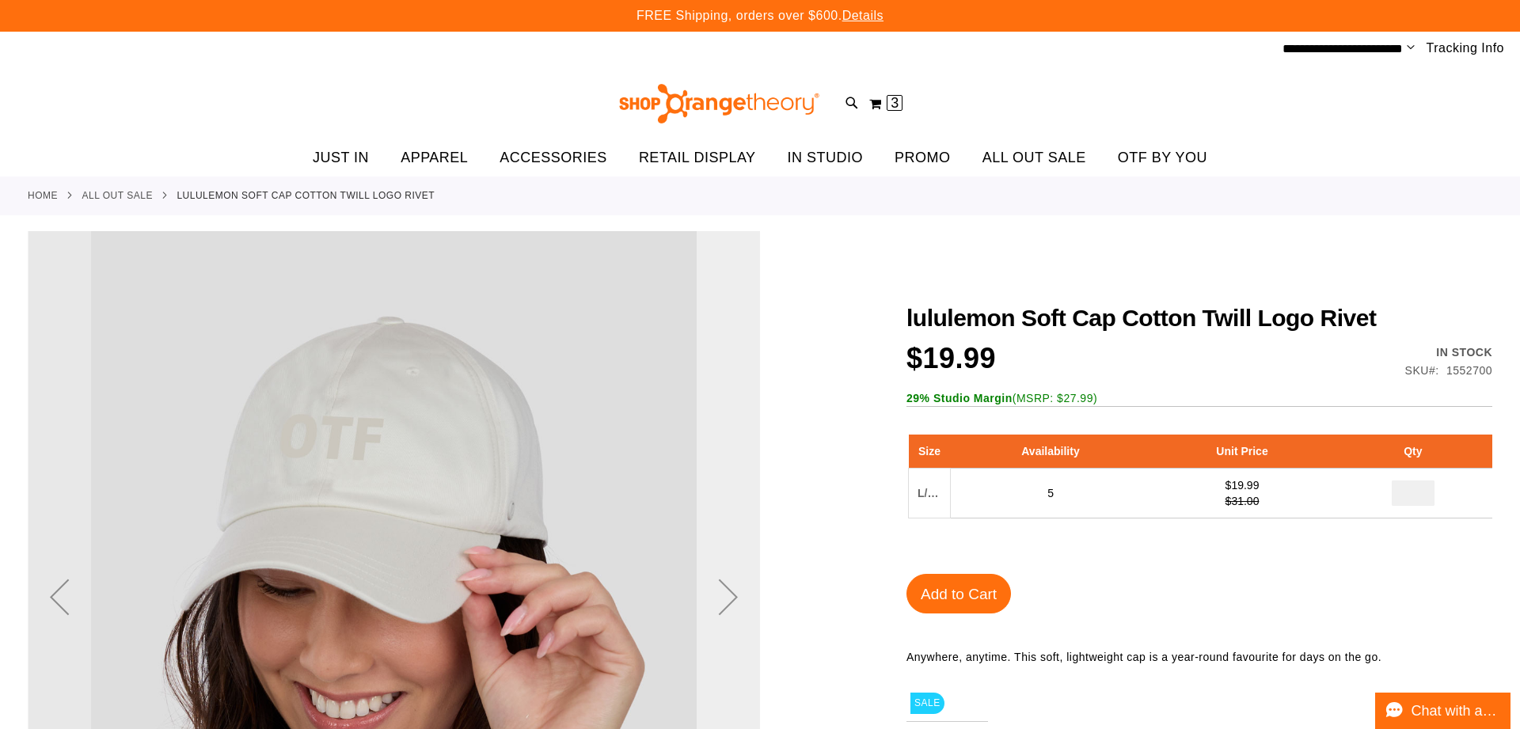
click at [727, 572] on div "Next" at bounding box center [727, 596] width 63 height 63
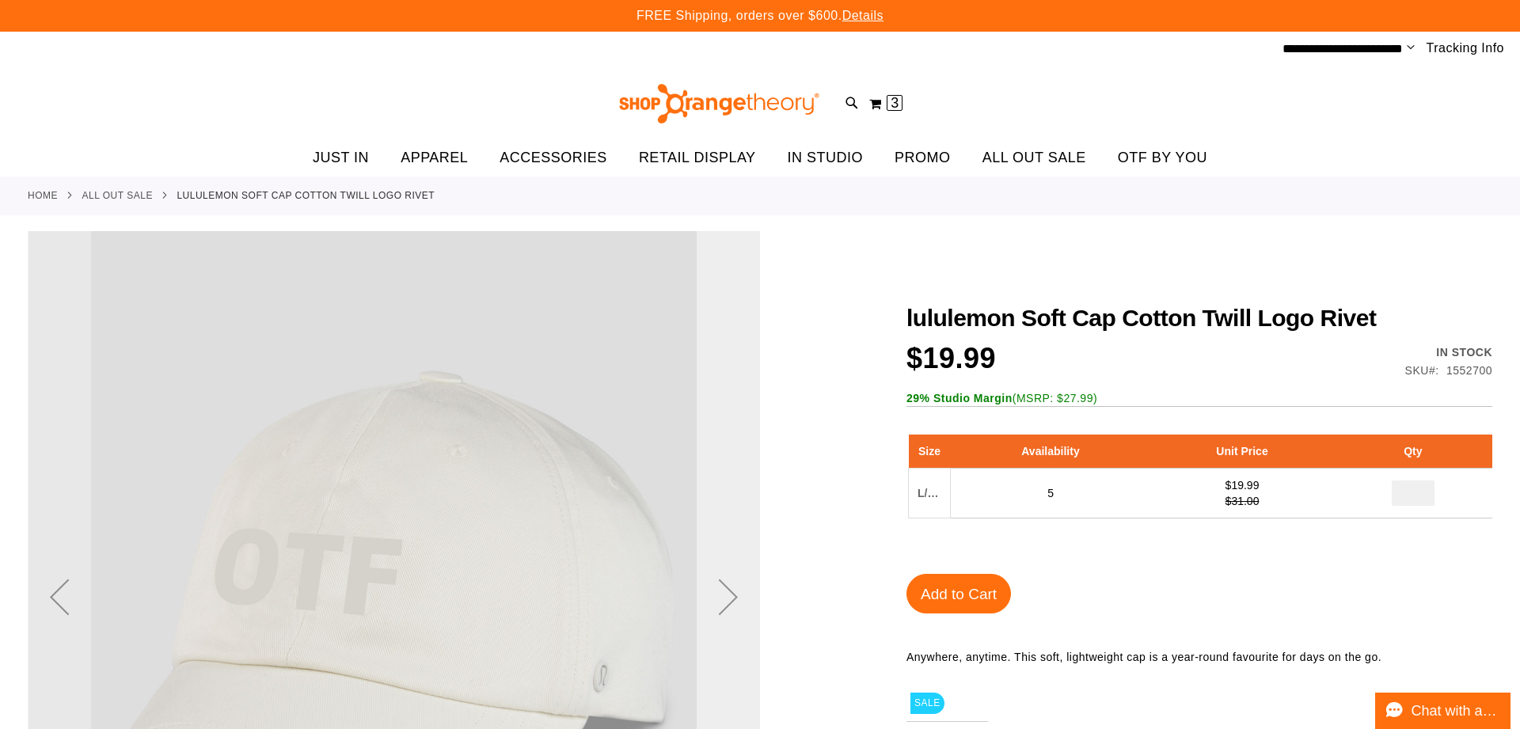
click at [732, 575] on div "Next" at bounding box center [727, 596] width 63 height 63
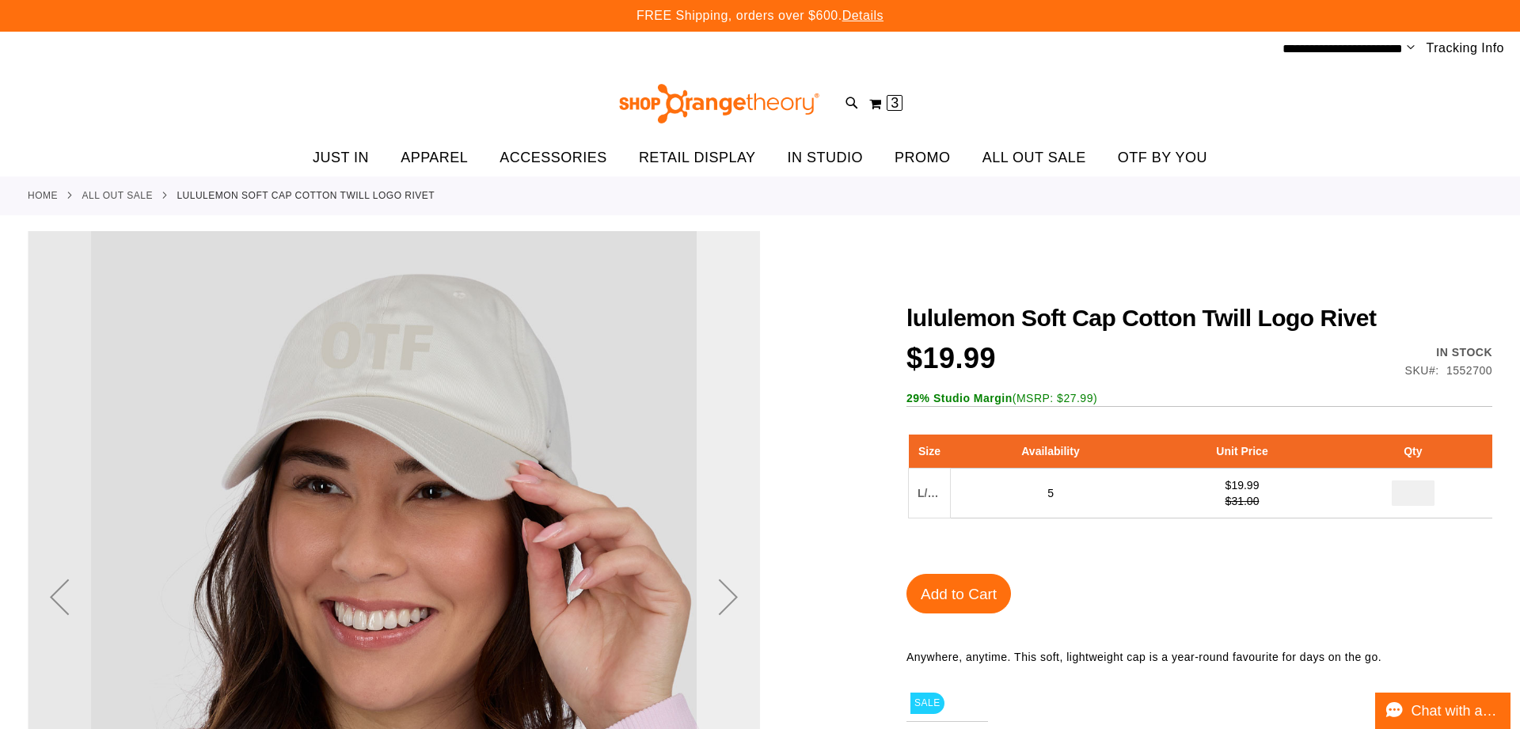
click at [731, 594] on div "Next" at bounding box center [727, 596] width 63 height 63
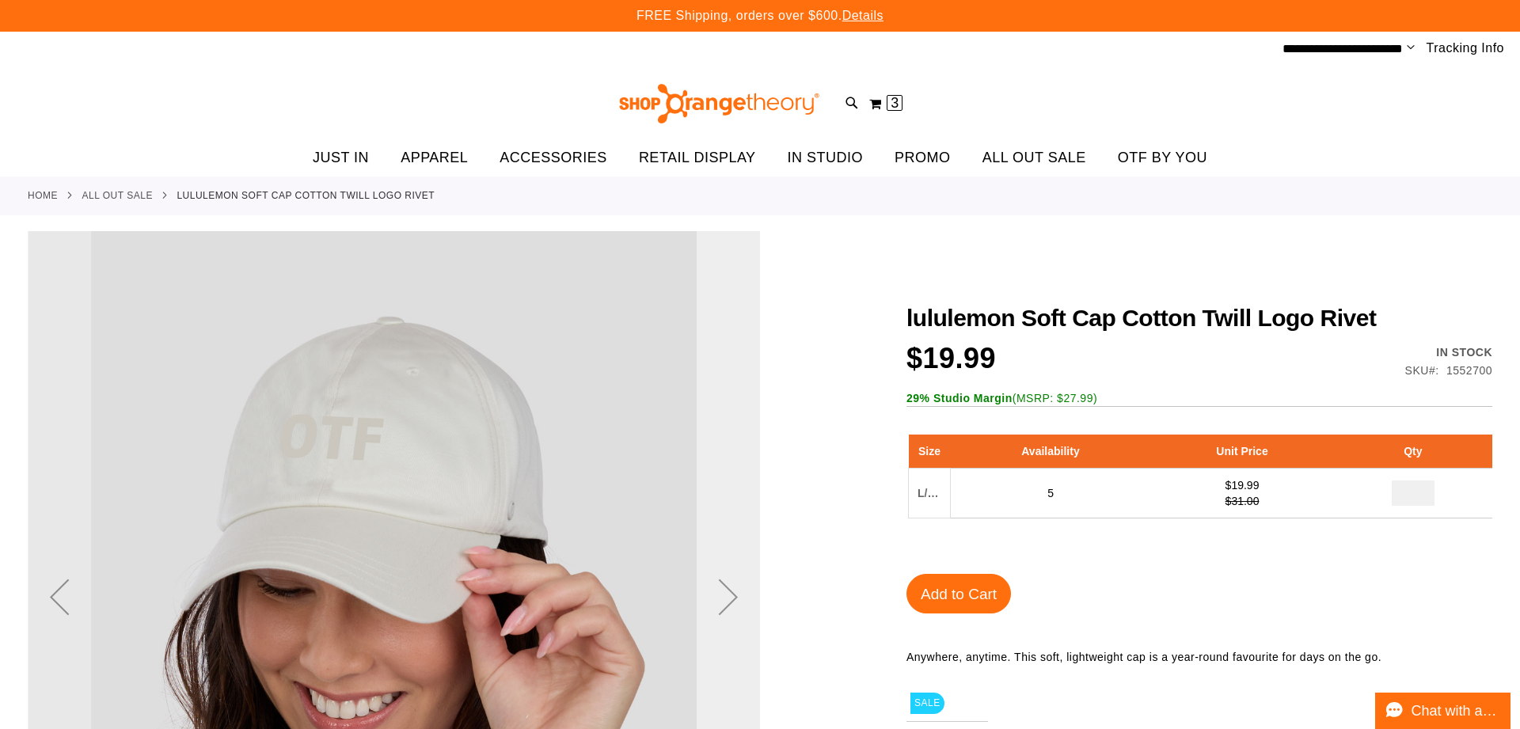
click at [731, 594] on div "Next" at bounding box center [727, 596] width 63 height 63
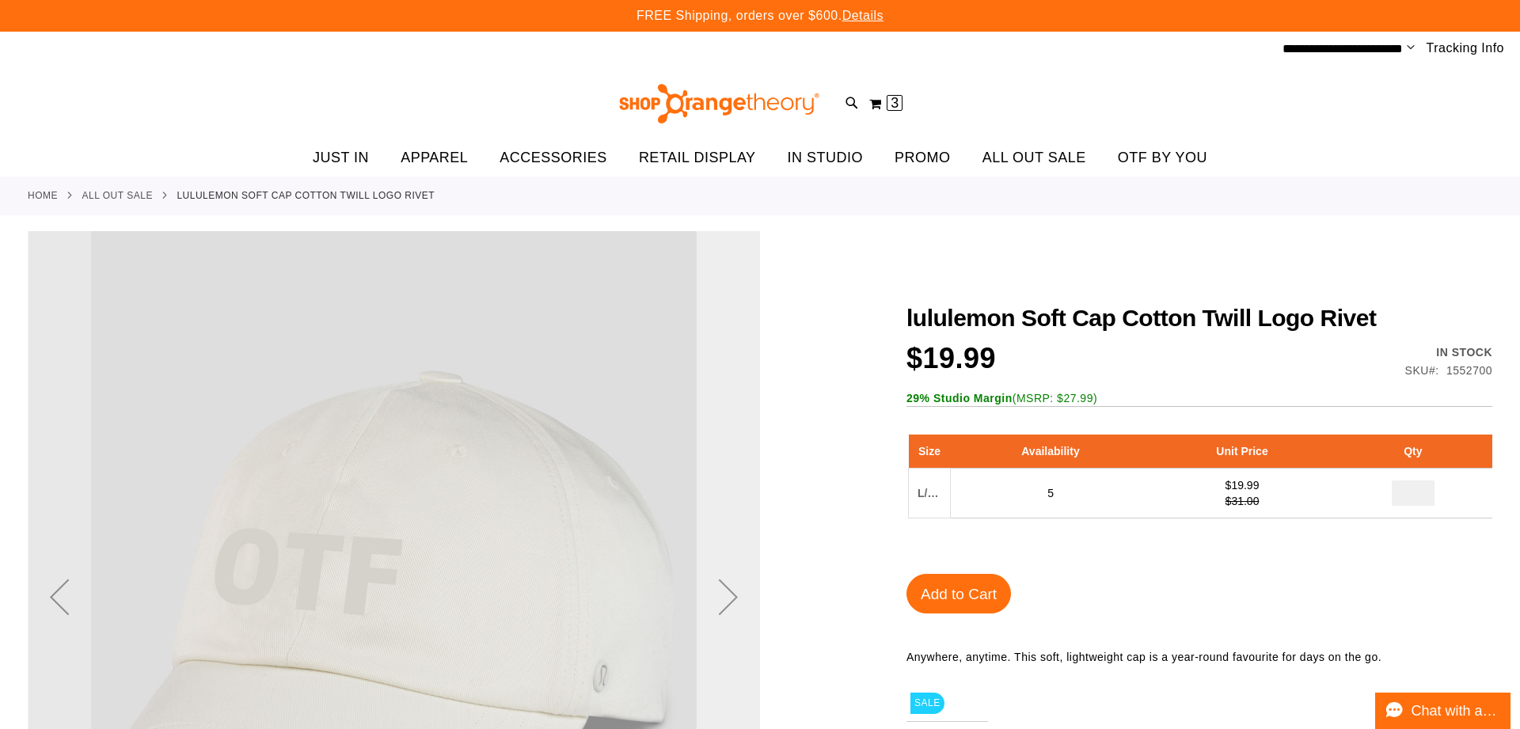
click at [731, 594] on div "Next" at bounding box center [727, 596] width 63 height 63
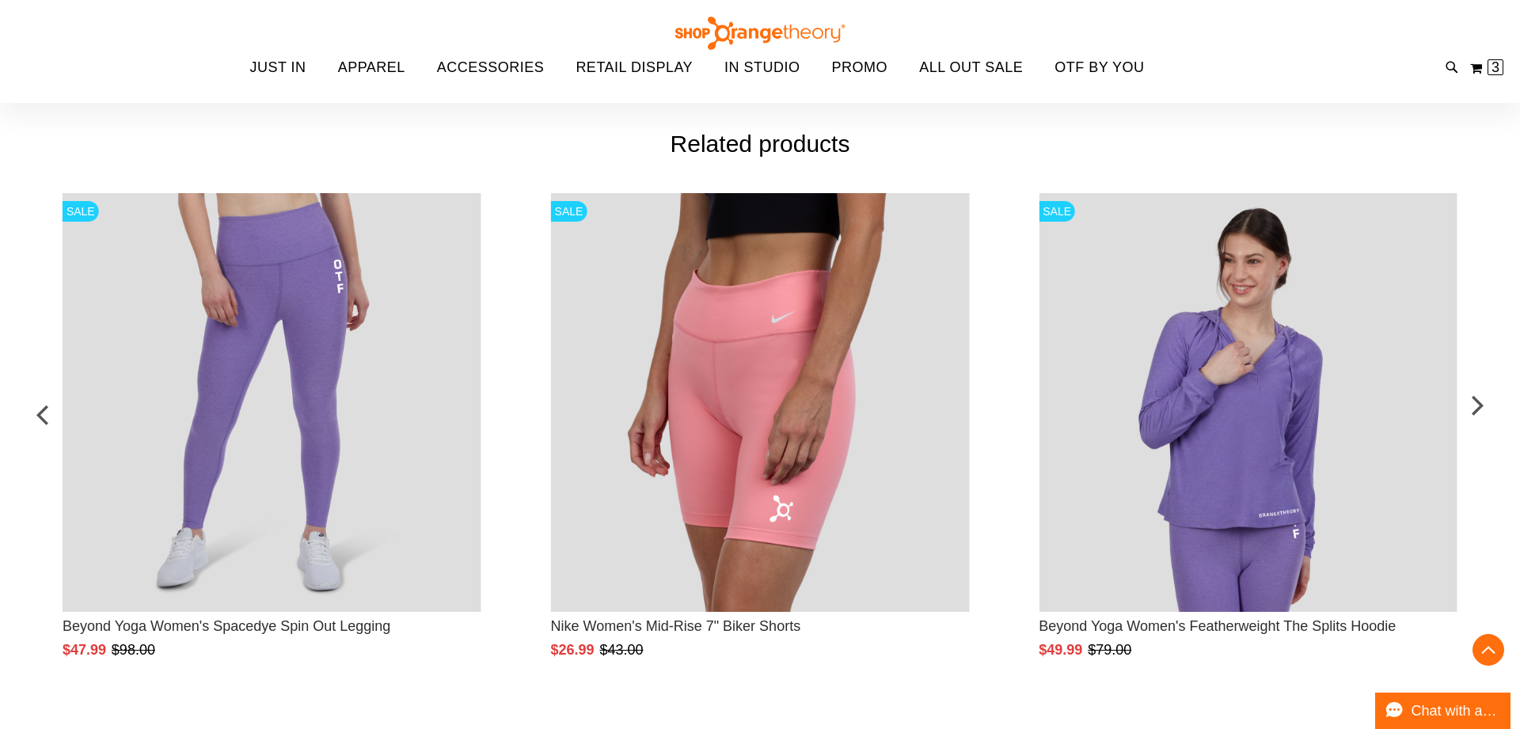
scroll to position [765, 0]
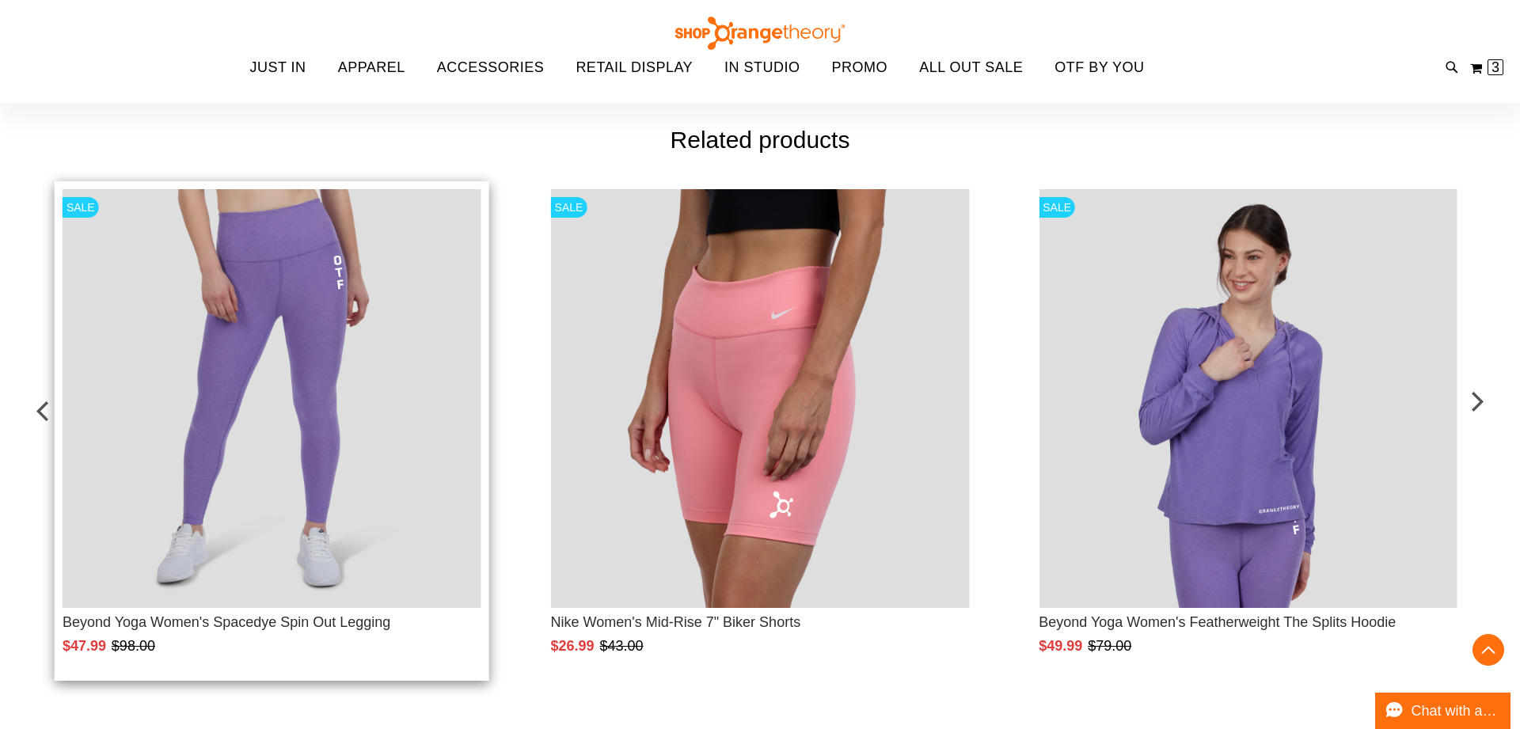
click at [283, 475] on img "Product Page Link" at bounding box center [272, 398] width 419 height 419
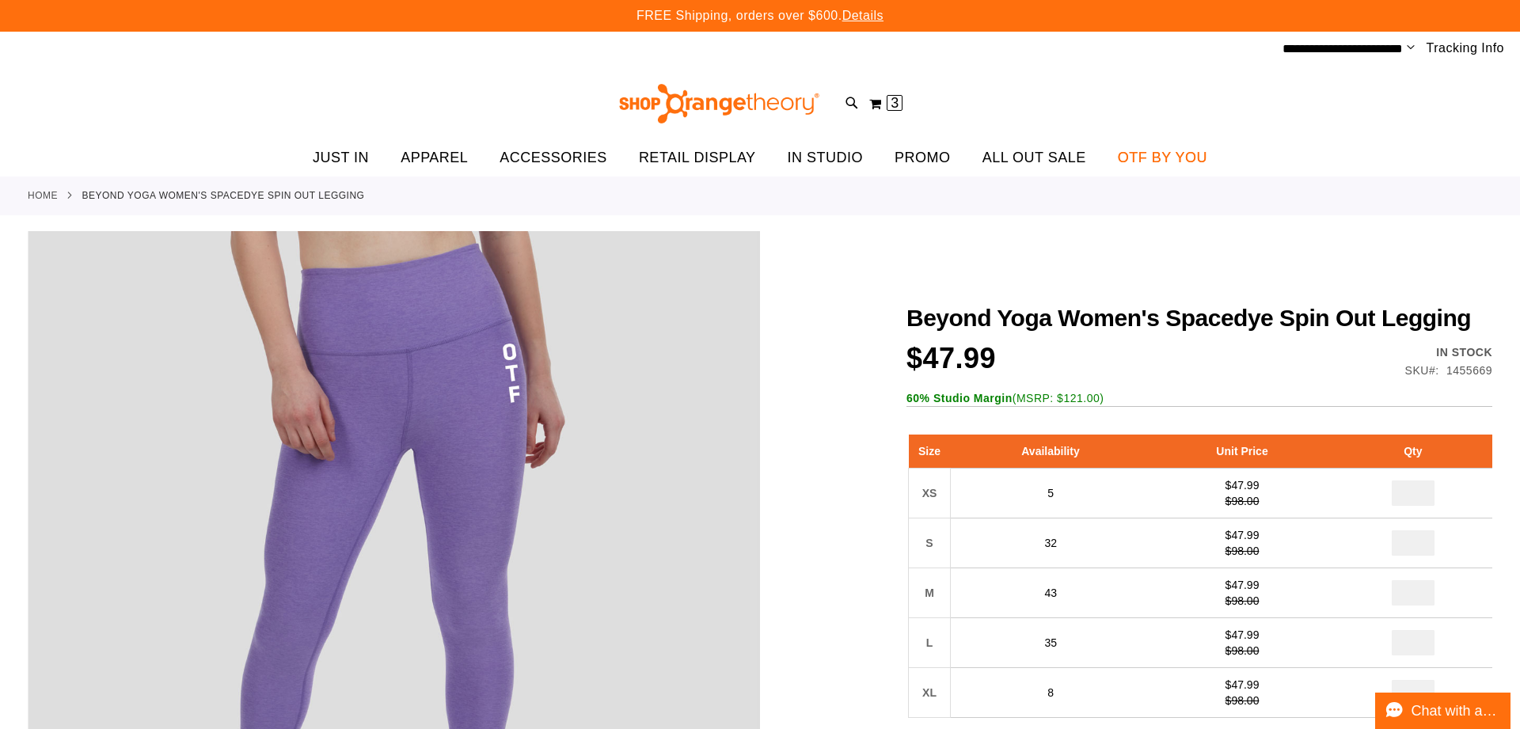
click at [1182, 153] on span "OTF BY YOU" at bounding box center [1162, 158] width 89 height 36
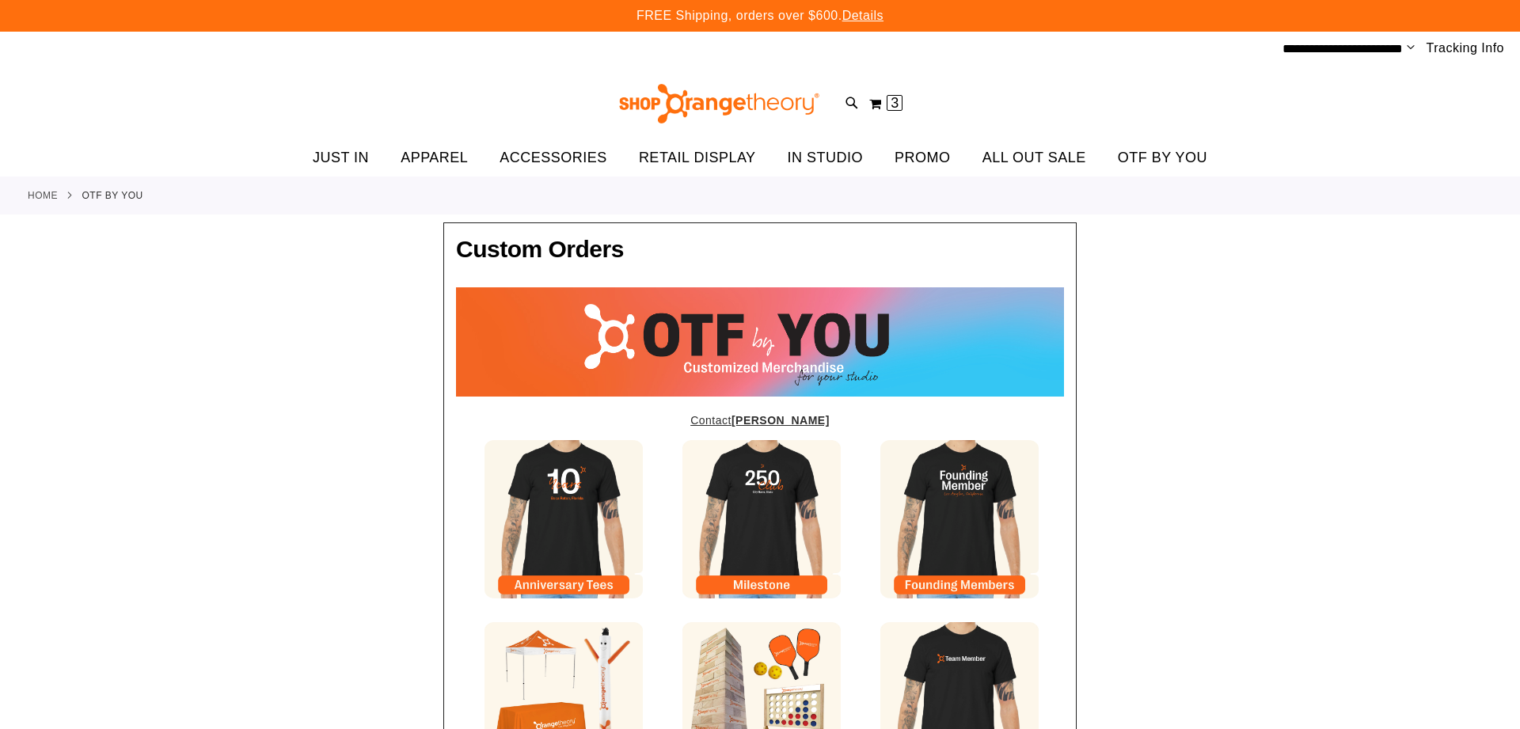
type input "*****"
type input "*********"
type input "**********"
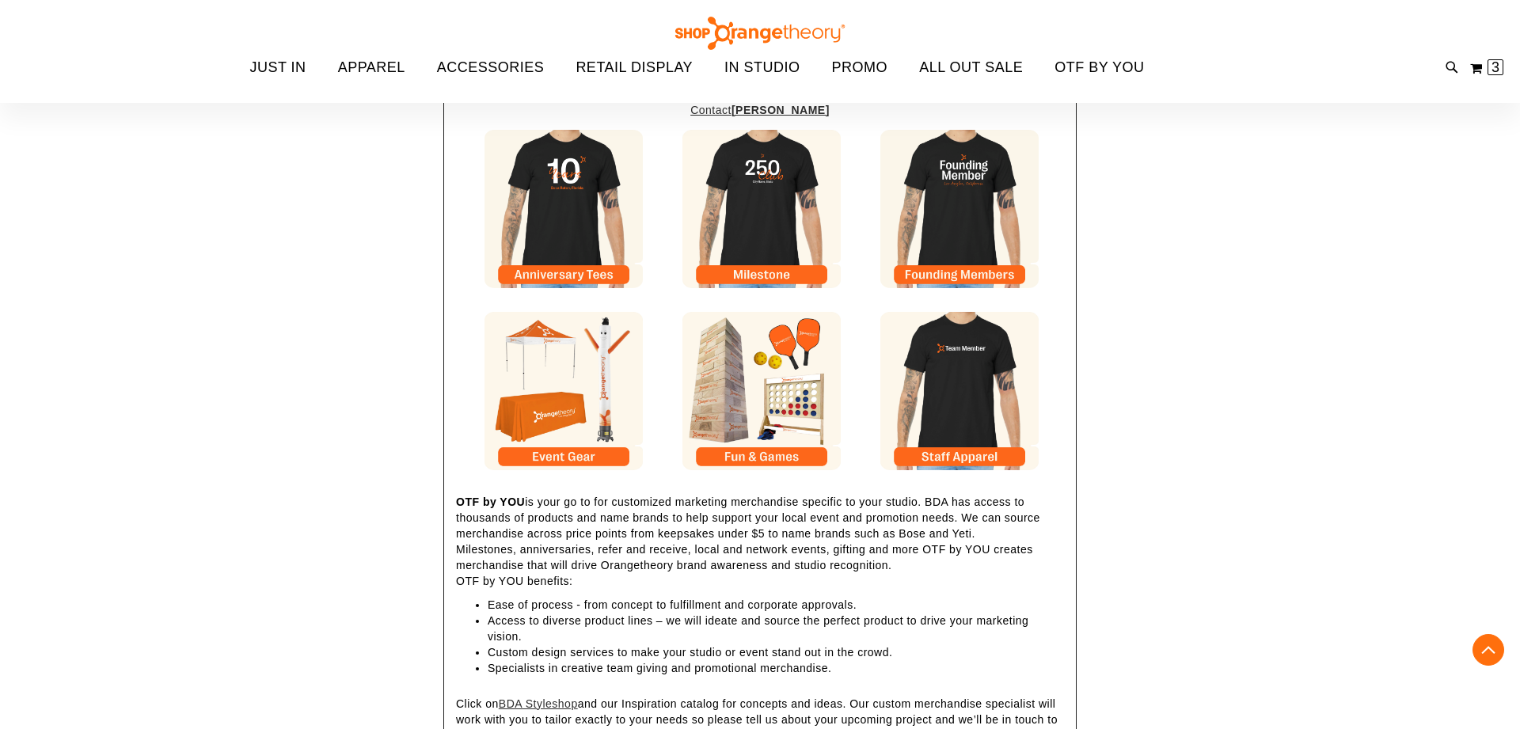
scroll to position [309, 0]
click at [943, 459] on img at bounding box center [959, 392] width 158 height 158
click at [960, 176] on img at bounding box center [959, 210] width 158 height 158
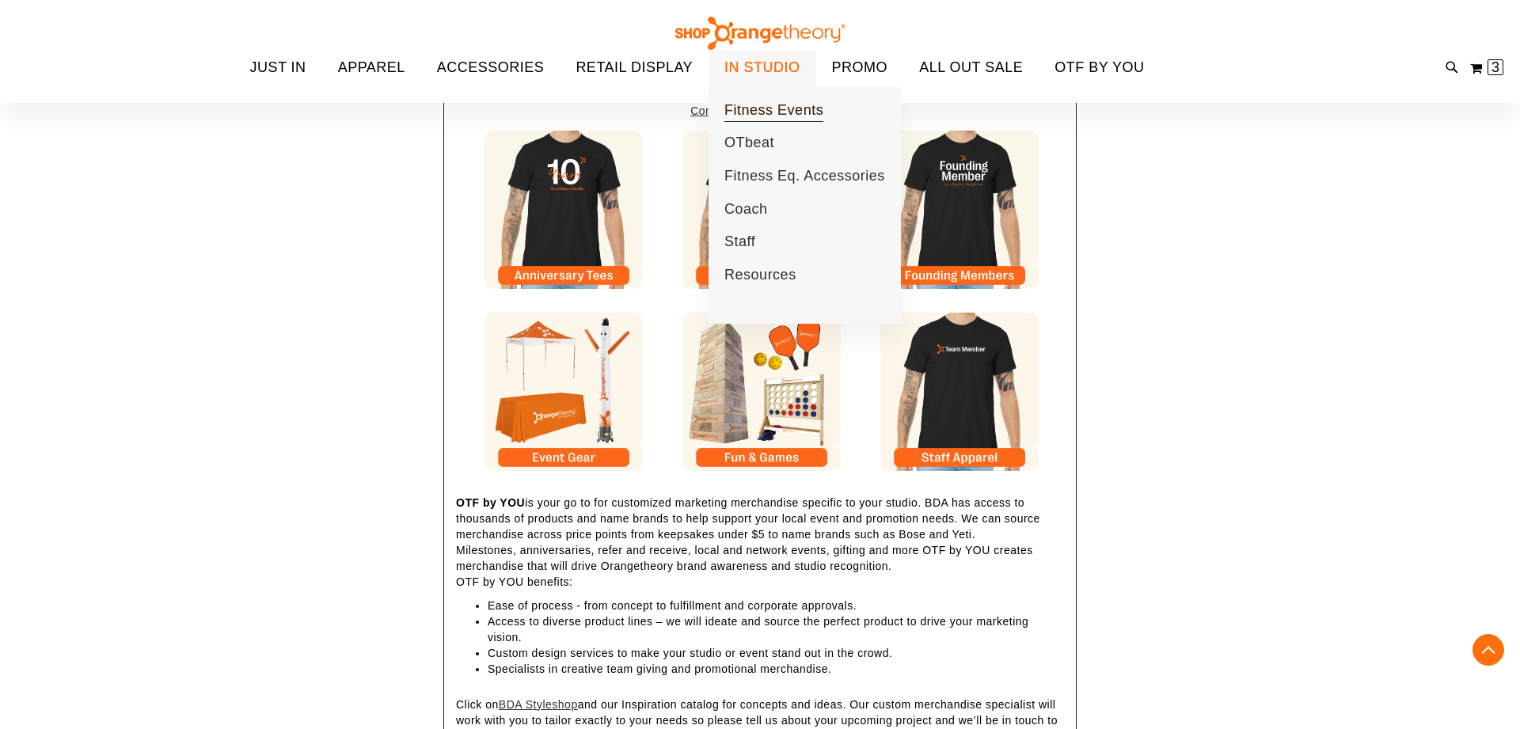
click at [786, 110] on span "Fitness Events" at bounding box center [773, 112] width 99 height 20
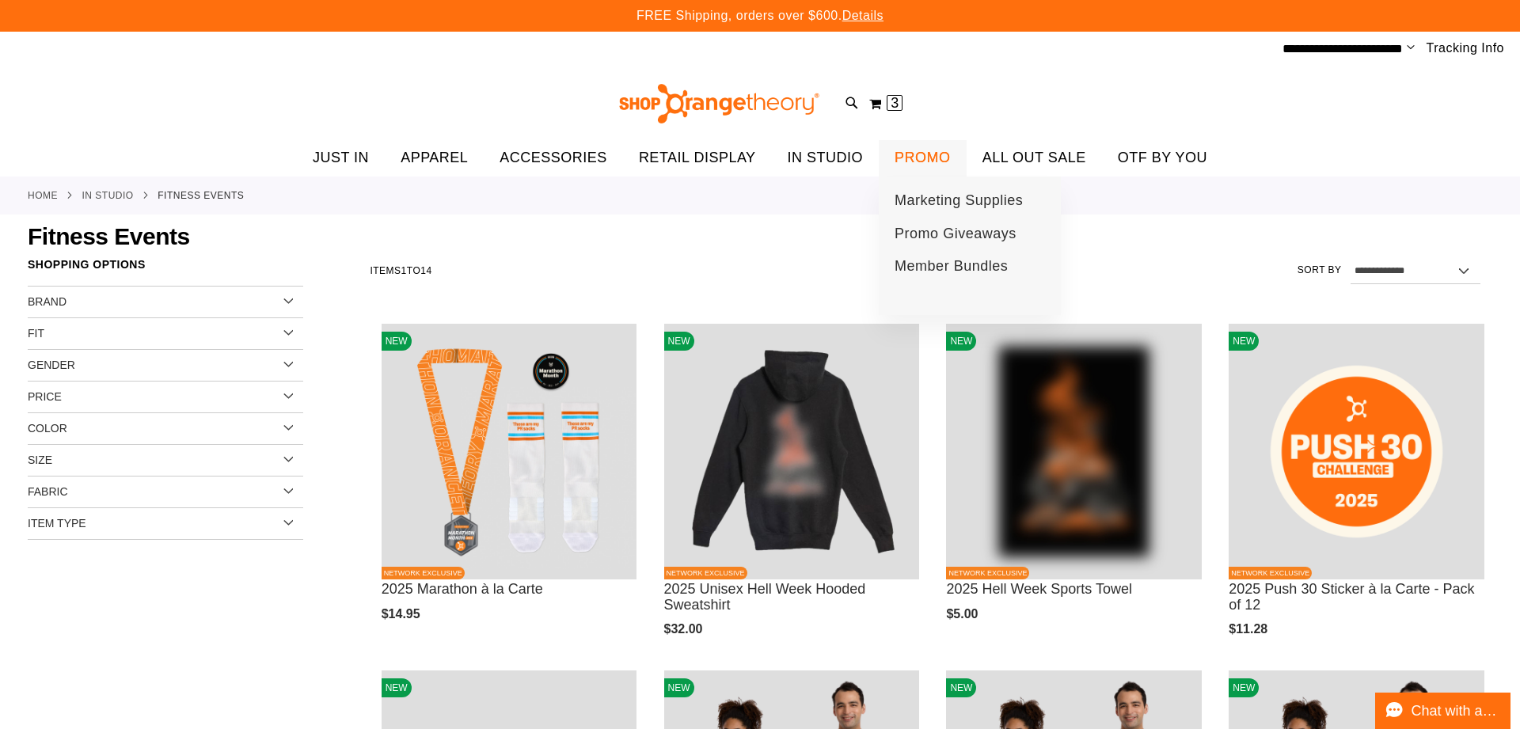
click at [910, 154] on span "PROMO" at bounding box center [922, 158] width 56 height 36
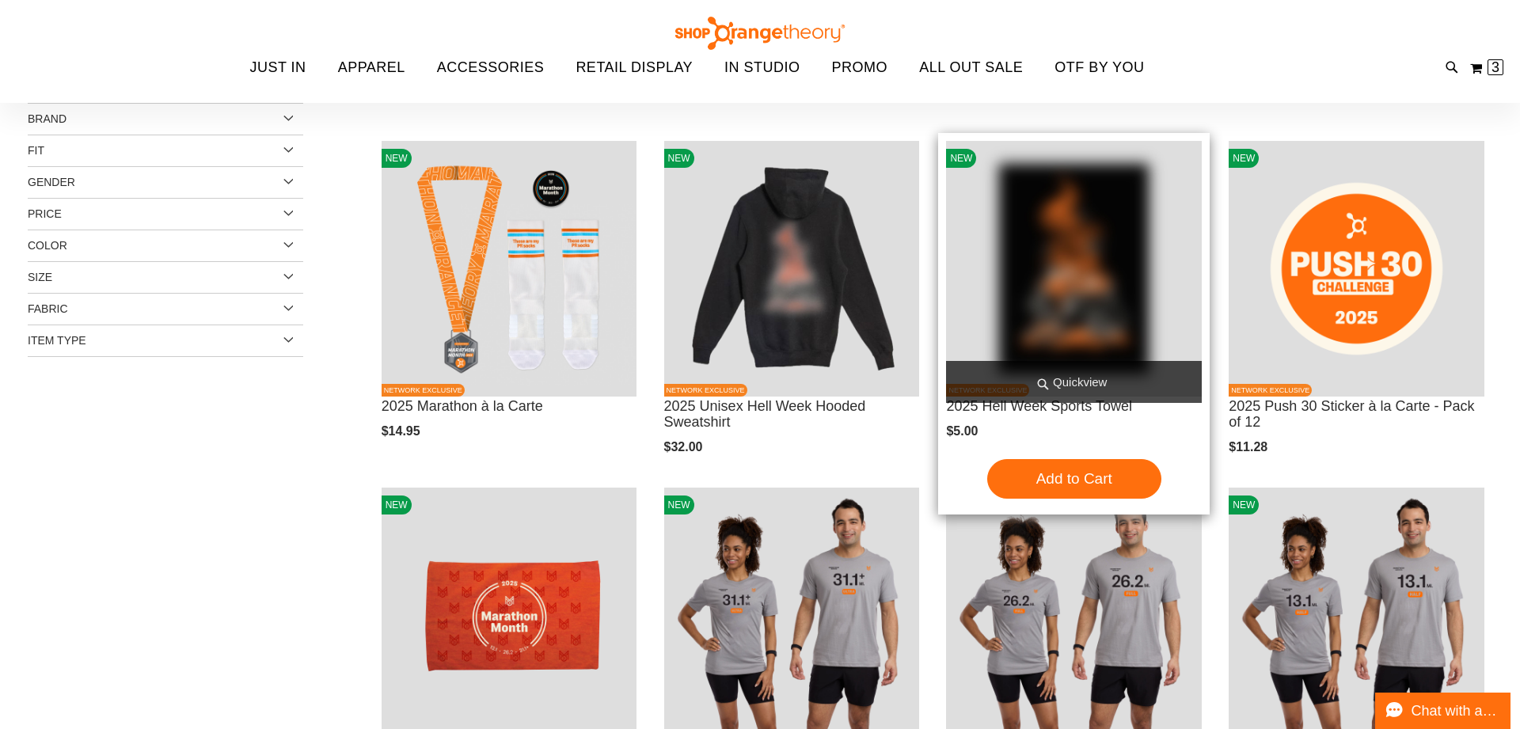
scroll to position [2, 0]
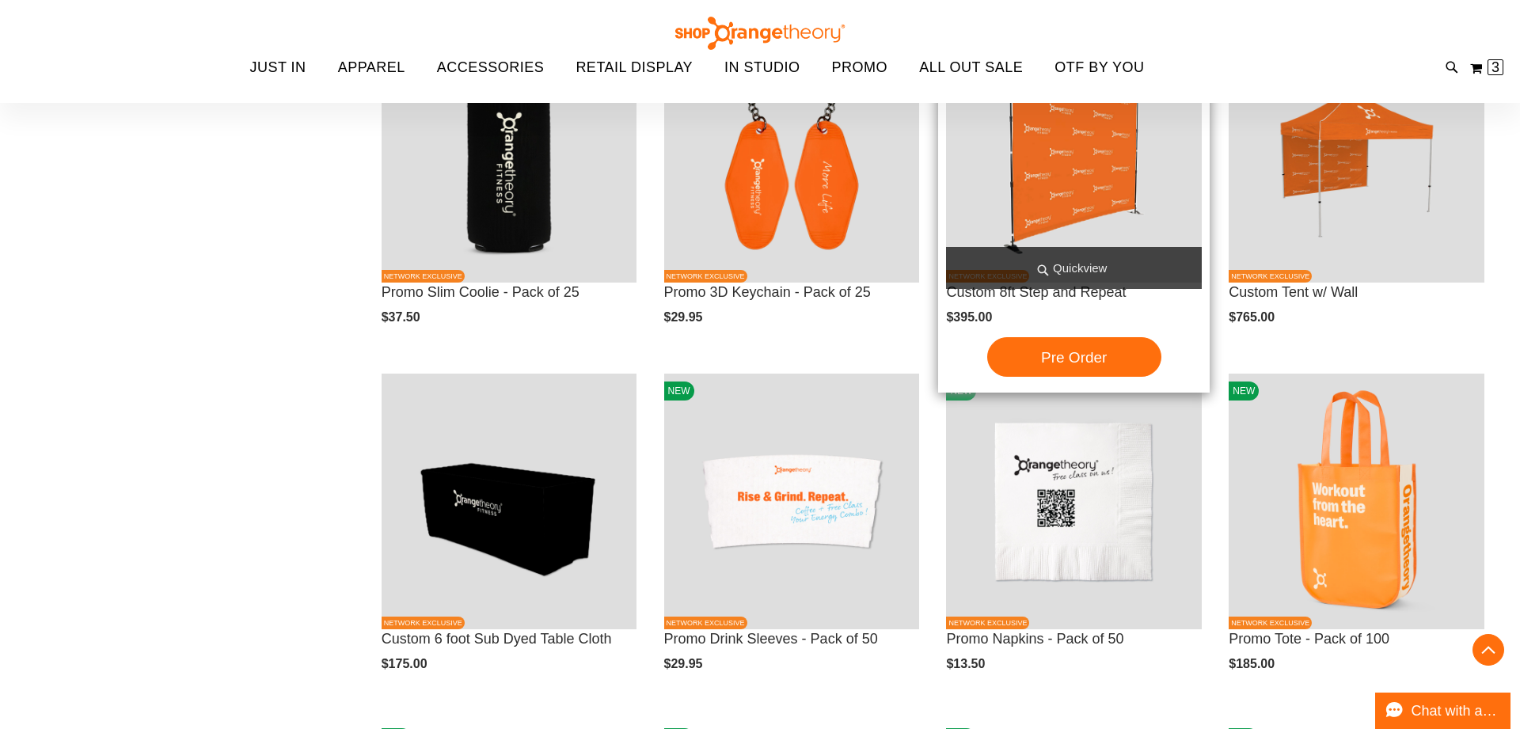
scroll to position [476, 0]
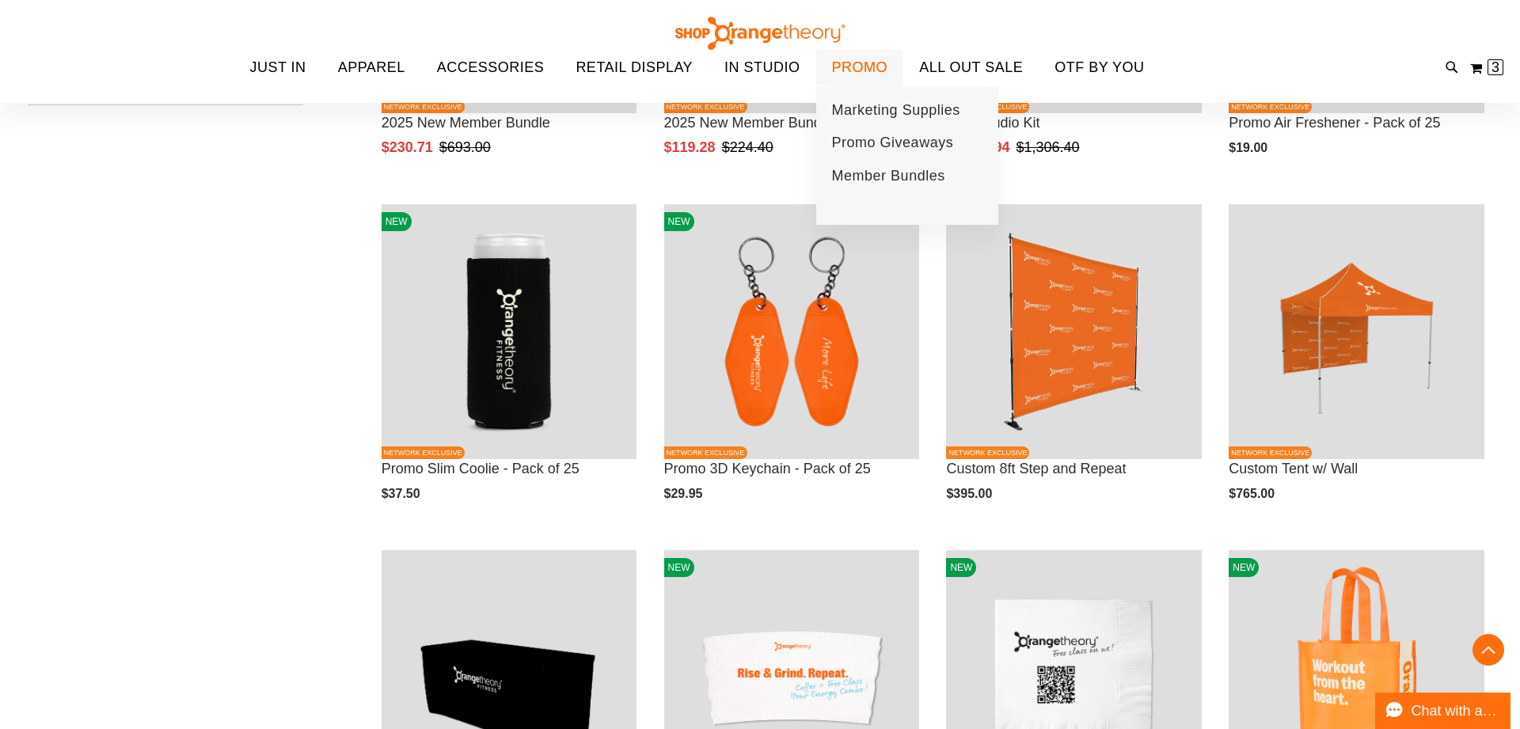
scroll to position [287, 0]
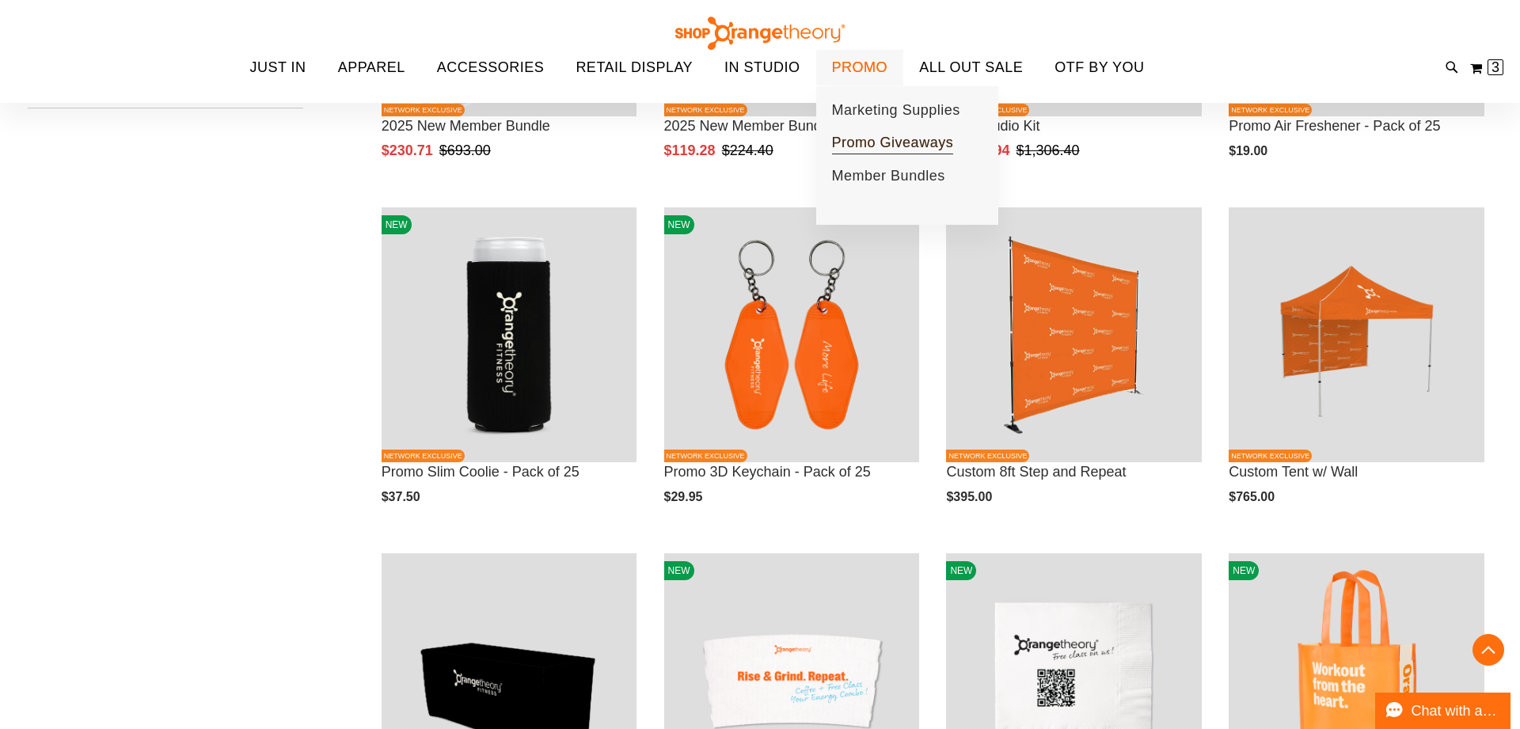
click at [912, 138] on span "Promo Giveaways" at bounding box center [893, 145] width 122 height 20
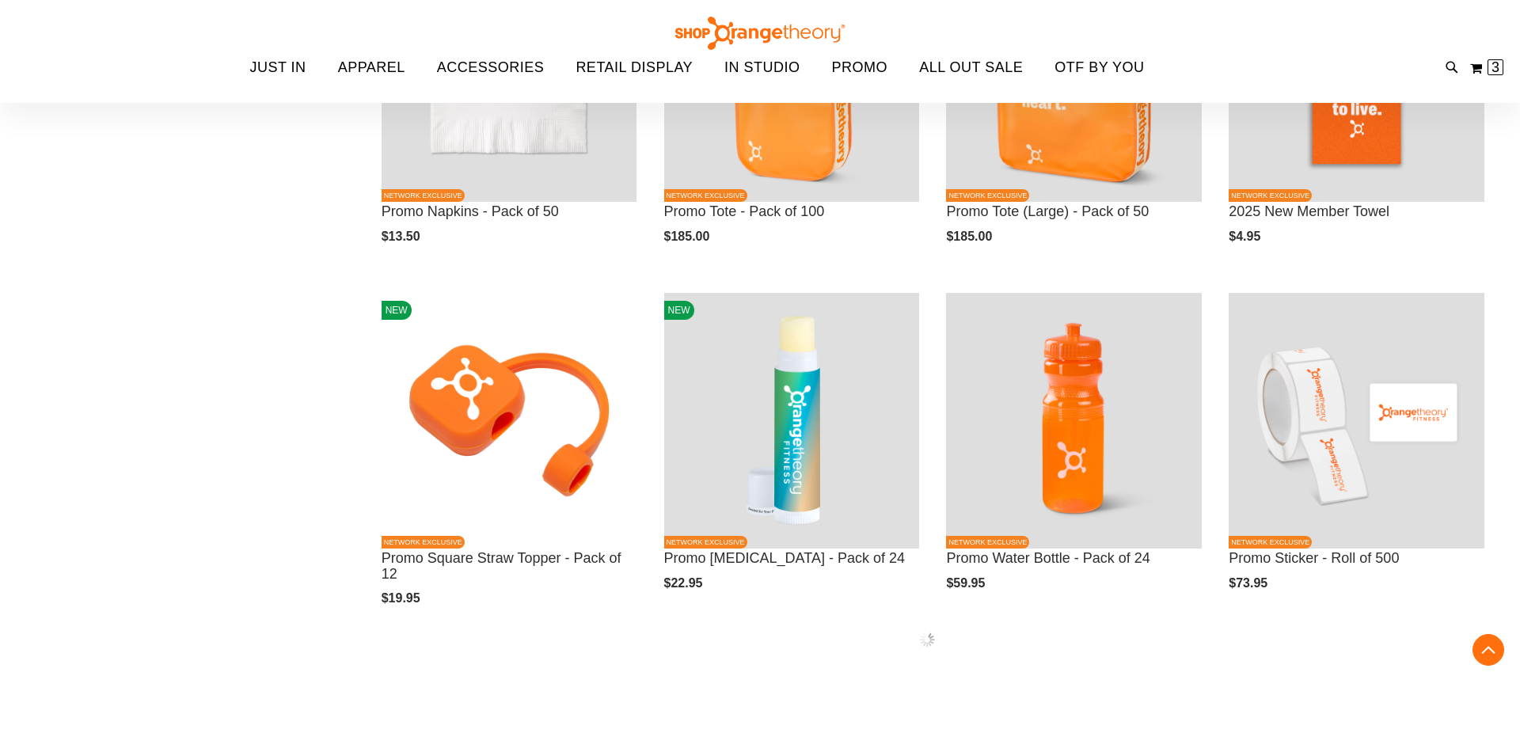
scroll to position [547, 0]
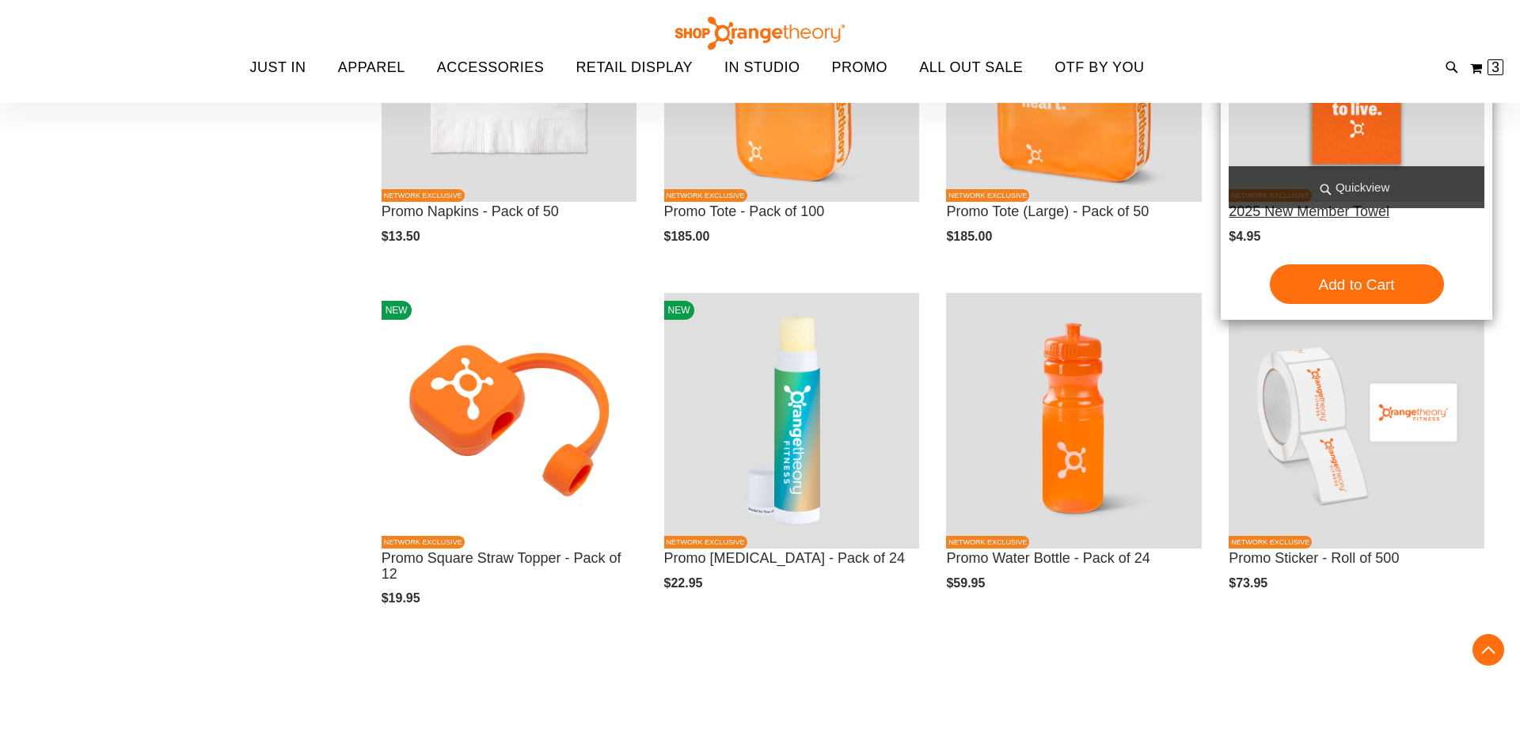
scroll to position [546, 0]
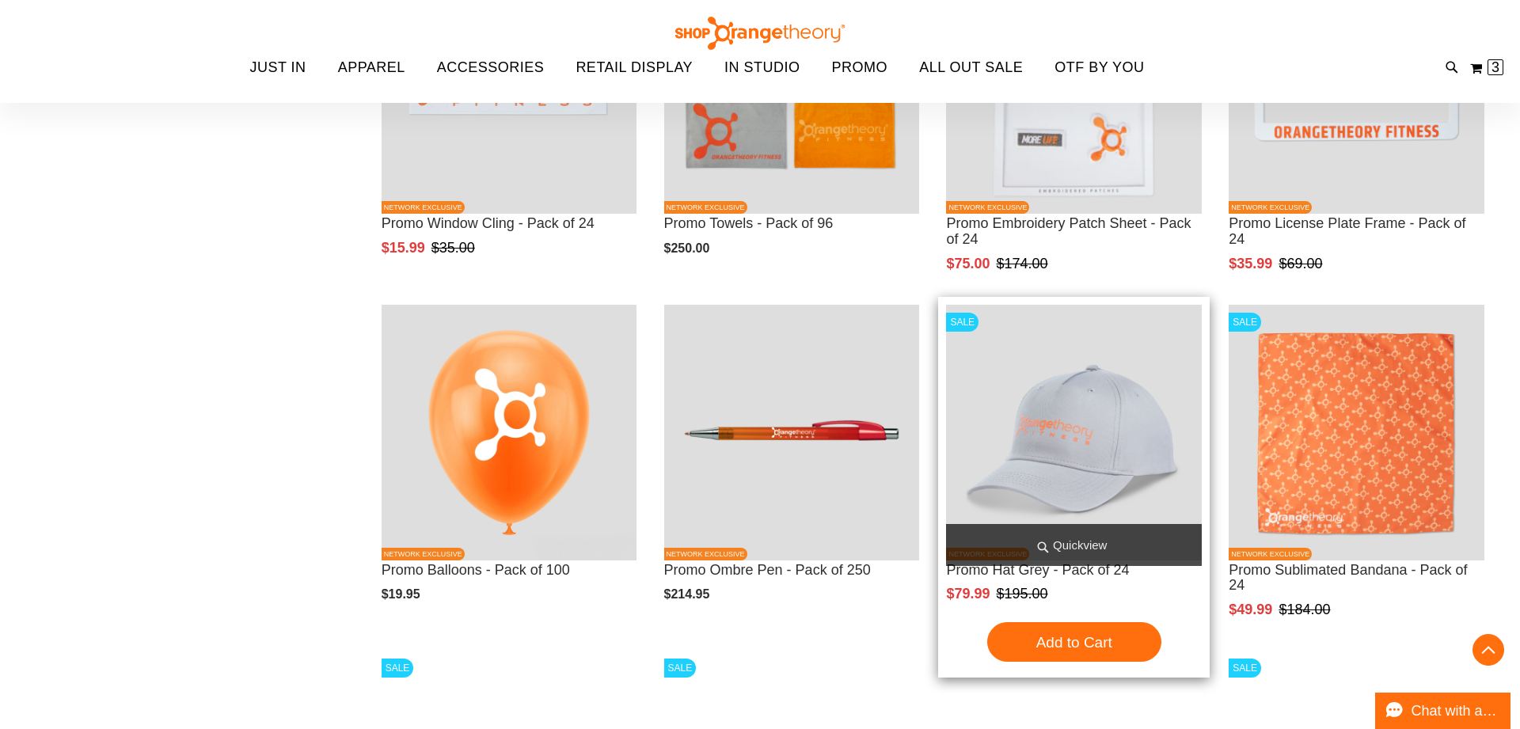
scroll to position [1224, 0]
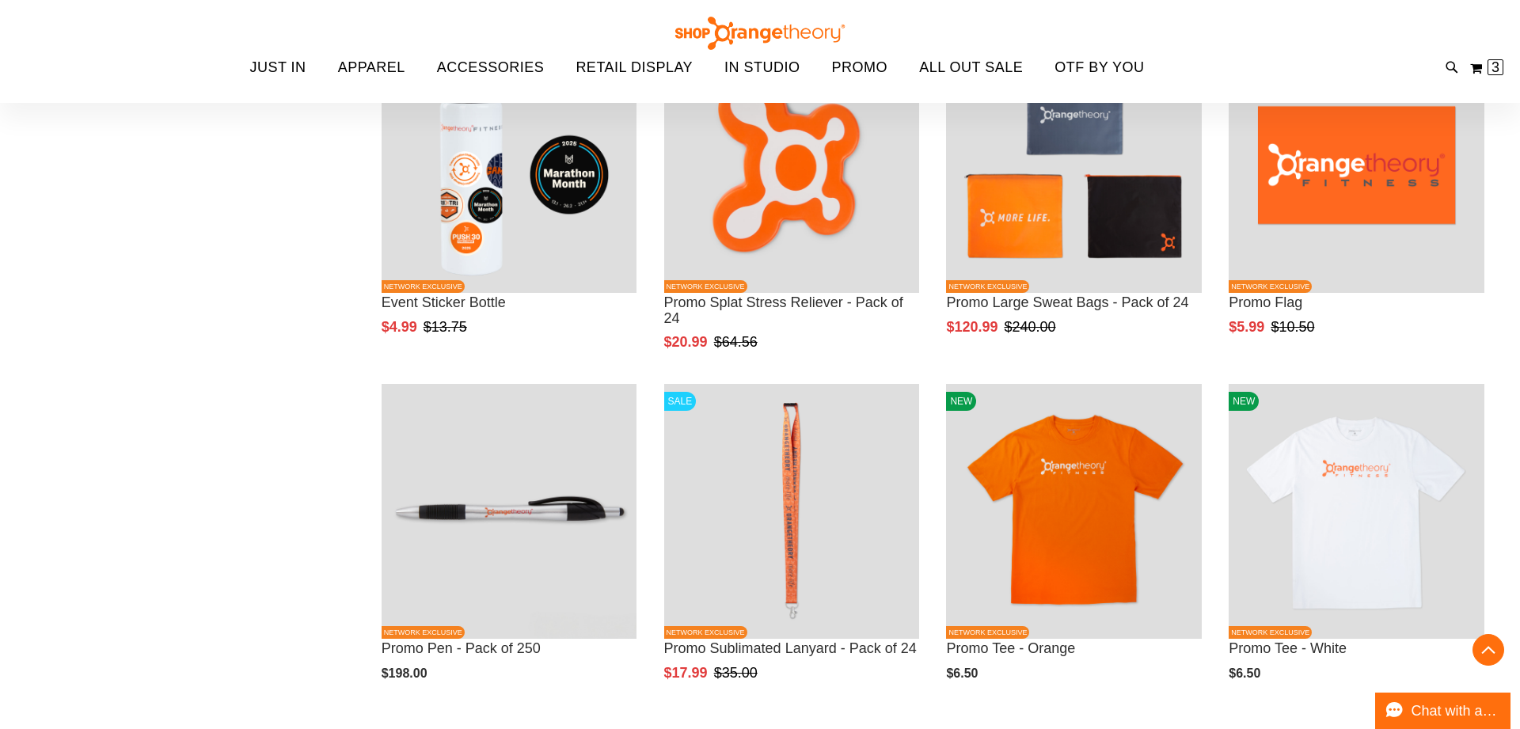
scroll to position [1846, 0]
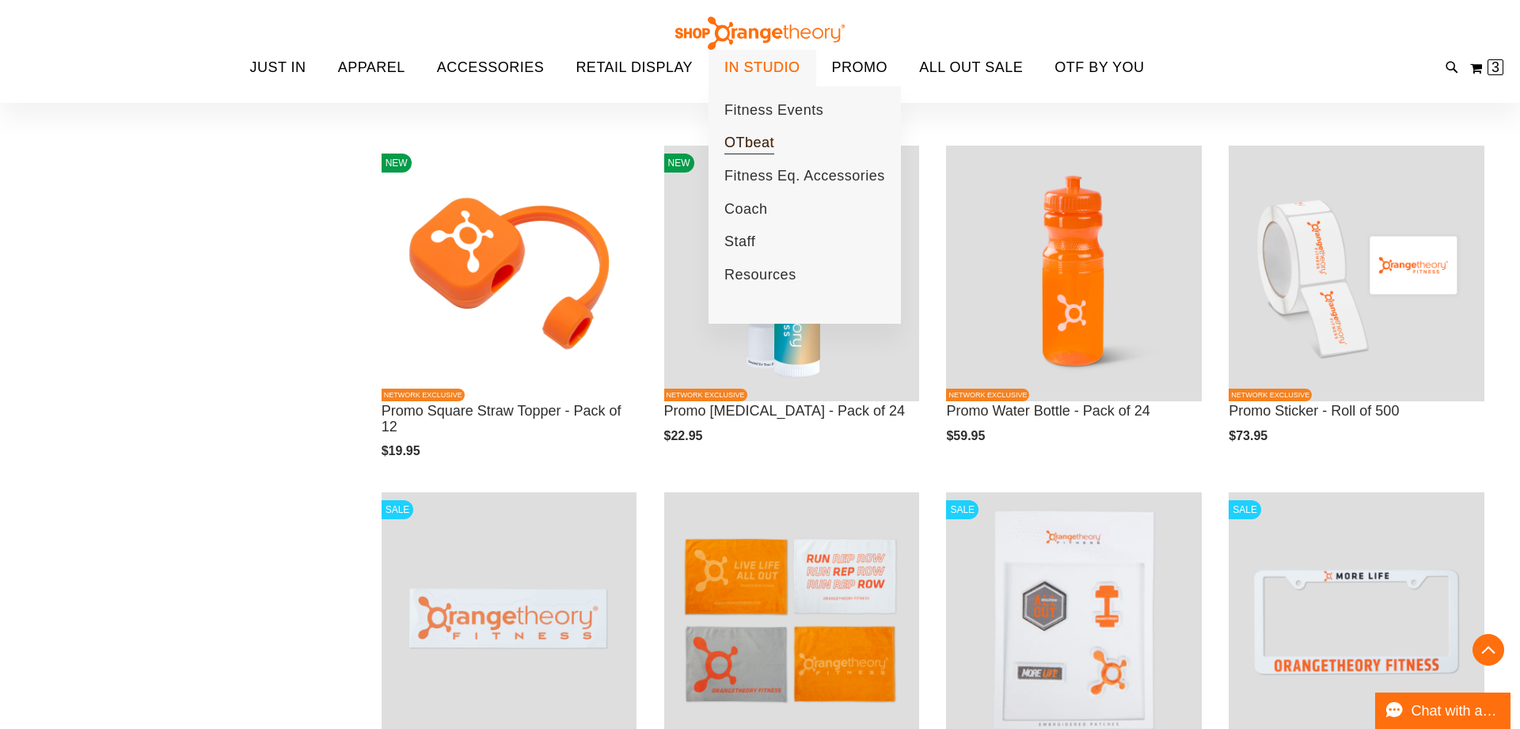
scroll to position [697, 0]
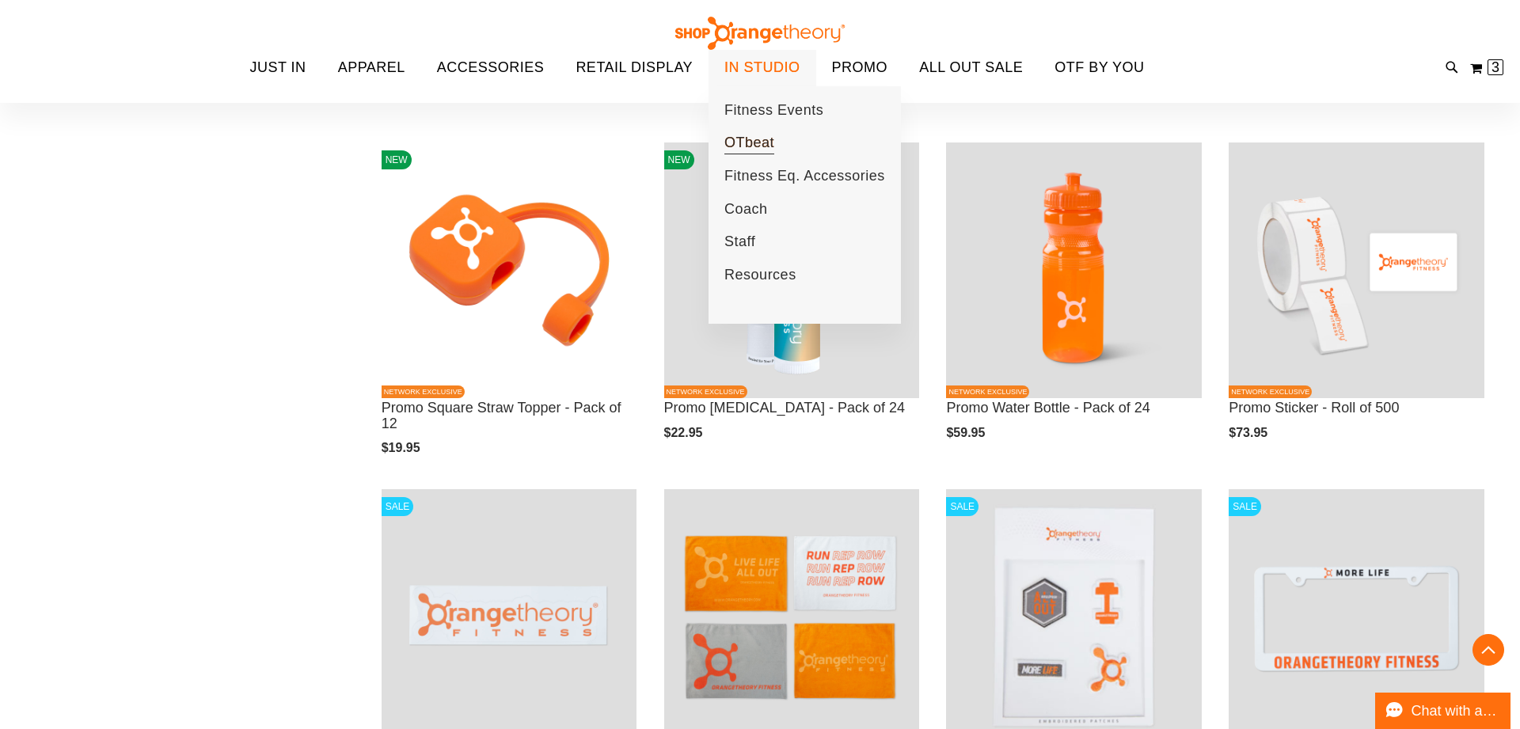
click at [761, 151] on span "OTbeat" at bounding box center [749, 145] width 50 height 20
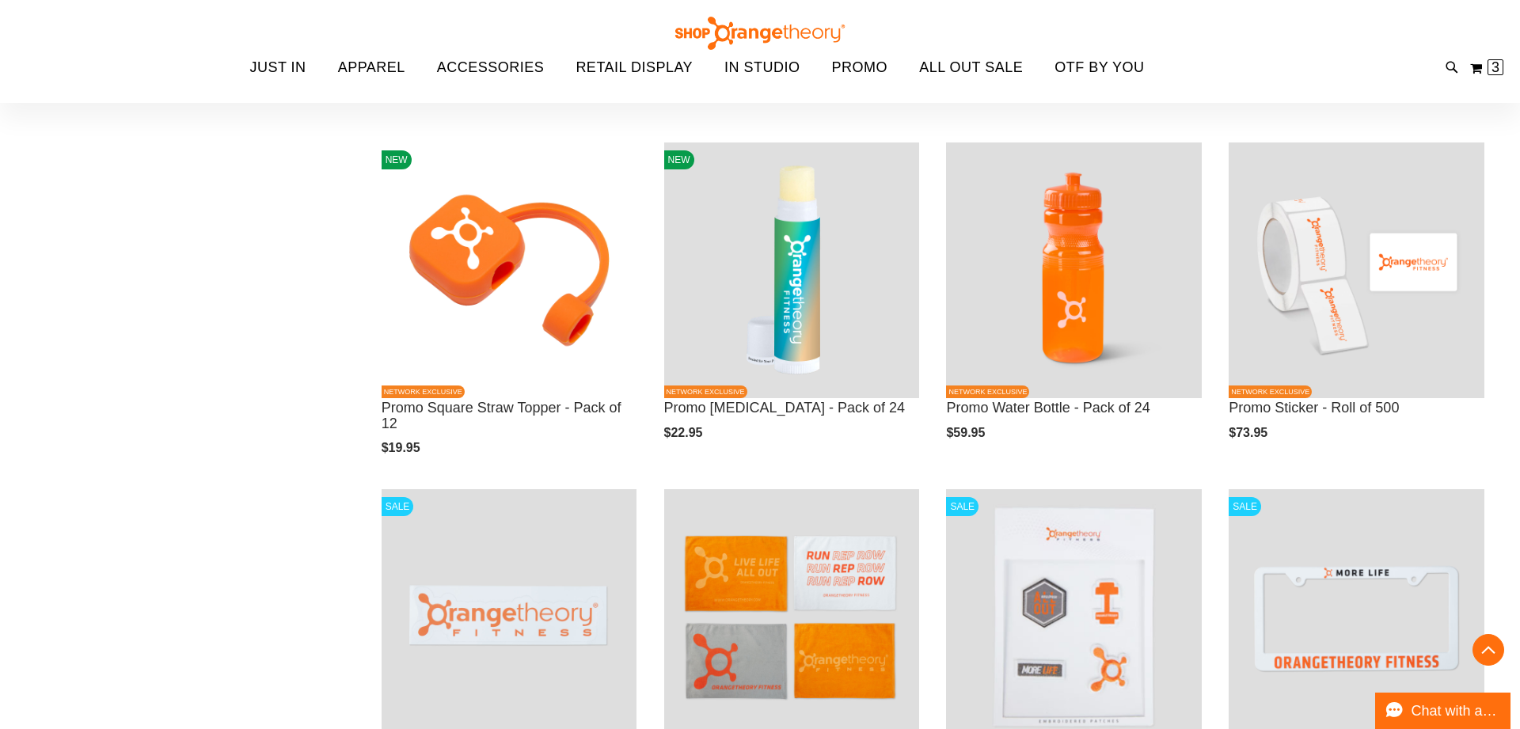
scroll to position [698, 0]
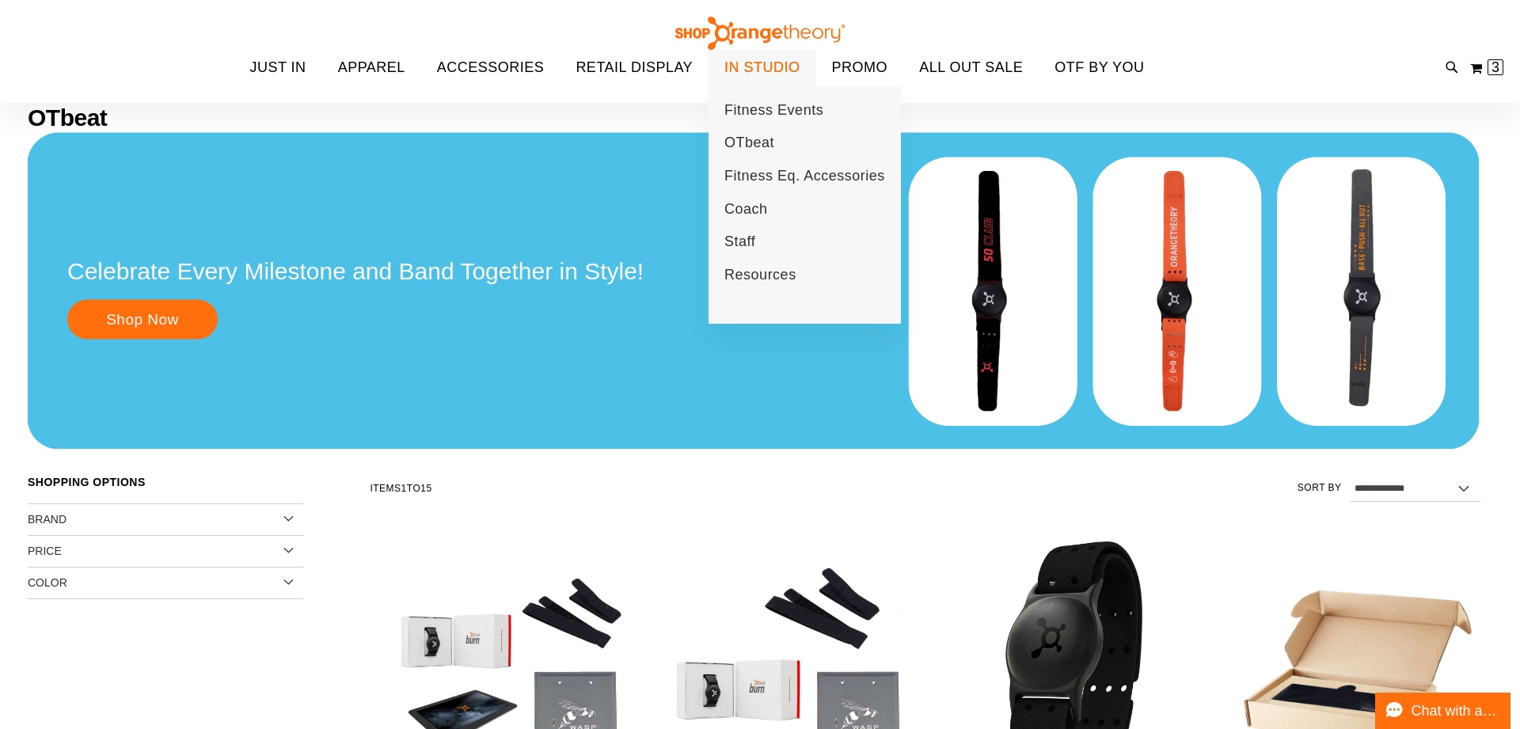
scroll to position [118, 0]
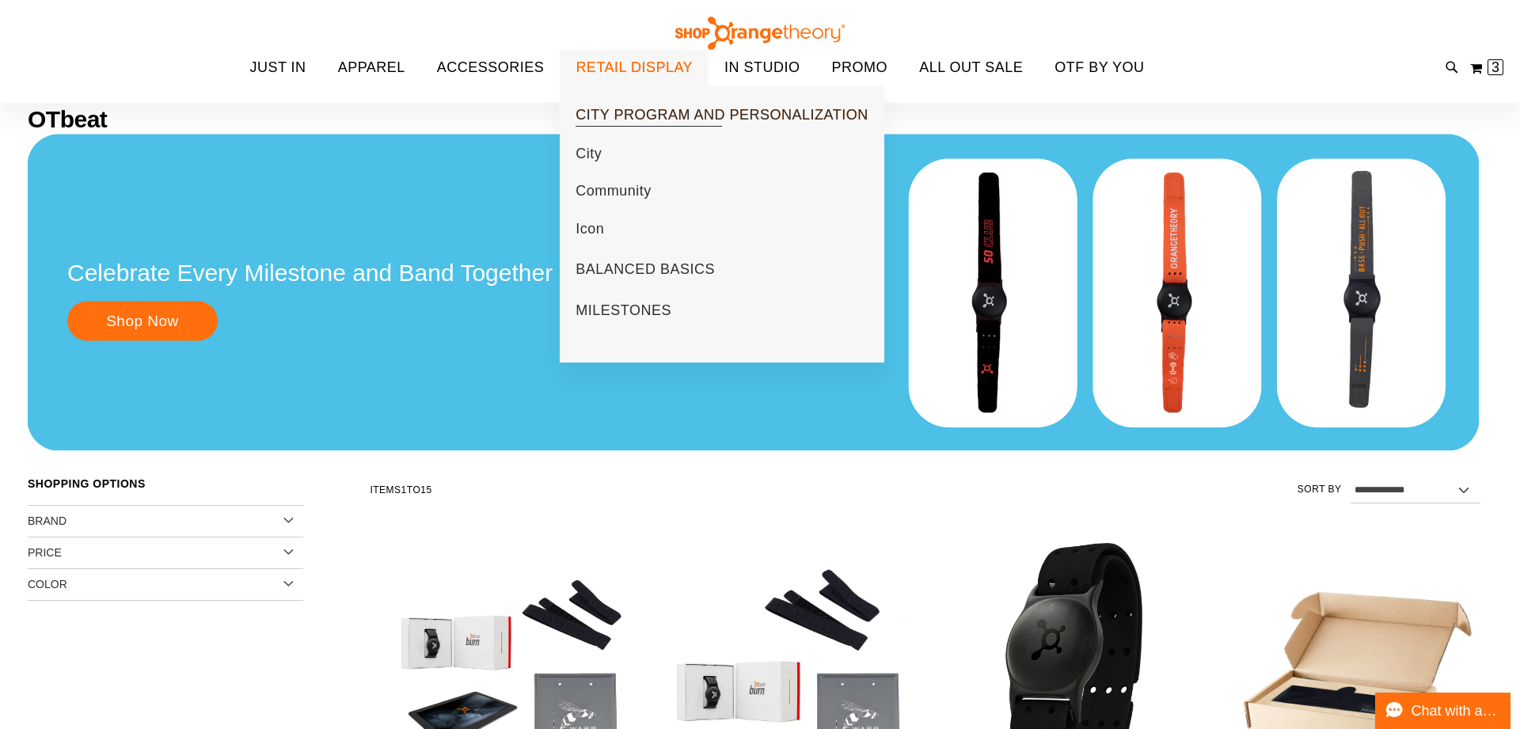
click at [674, 115] on span "CITY PROGRAM AND PERSONALIZATION" at bounding box center [721, 117] width 292 height 20
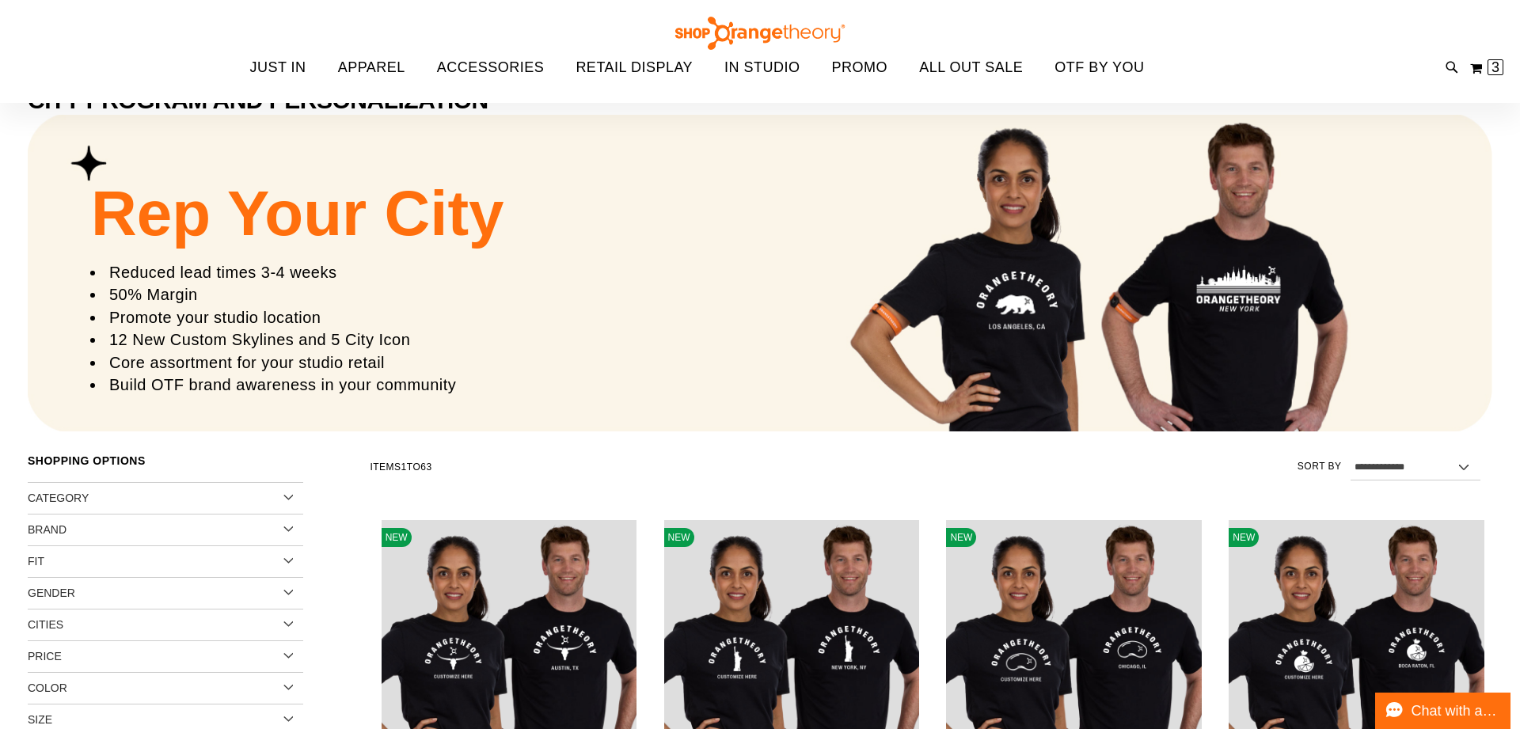
scroll to position [134, 0]
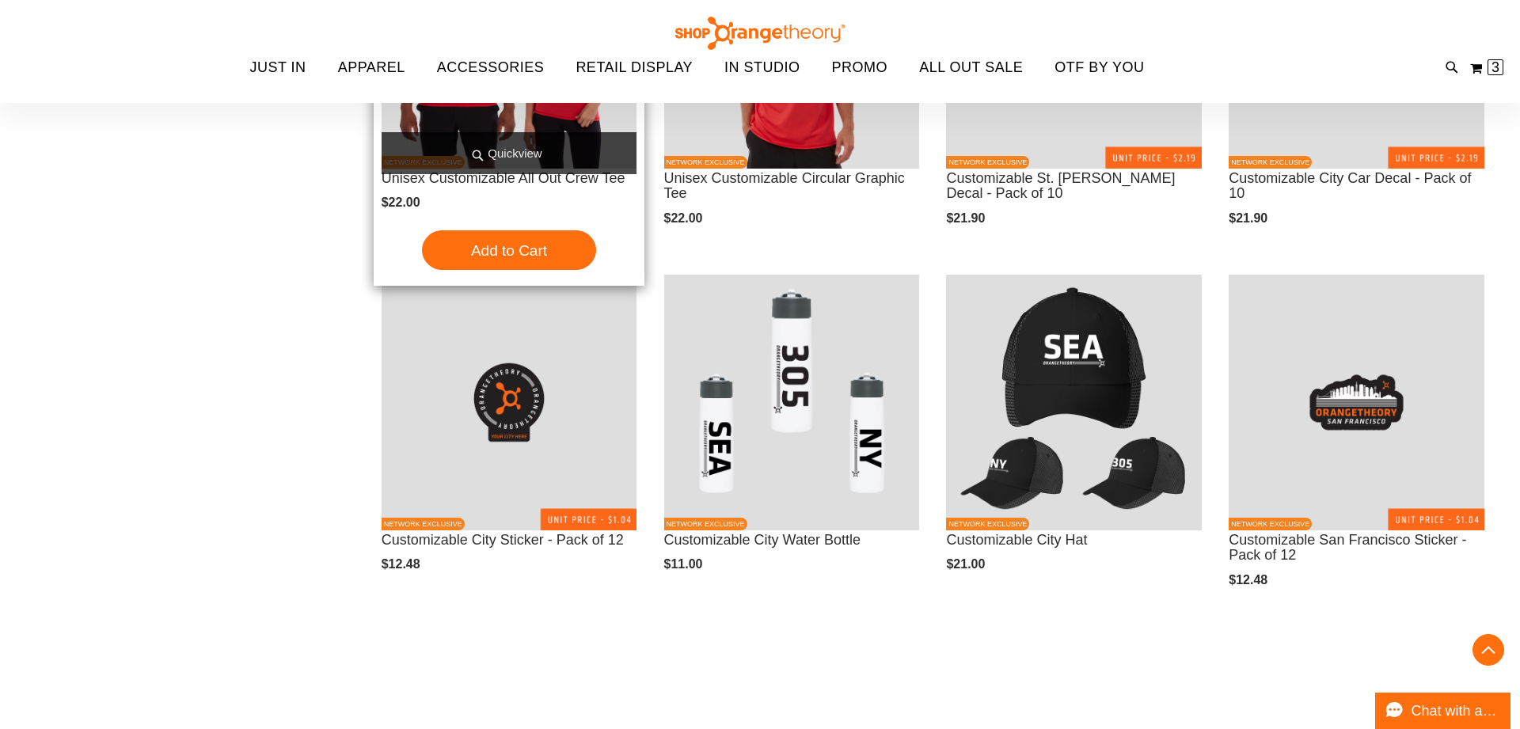
scroll to position [1830, 0]
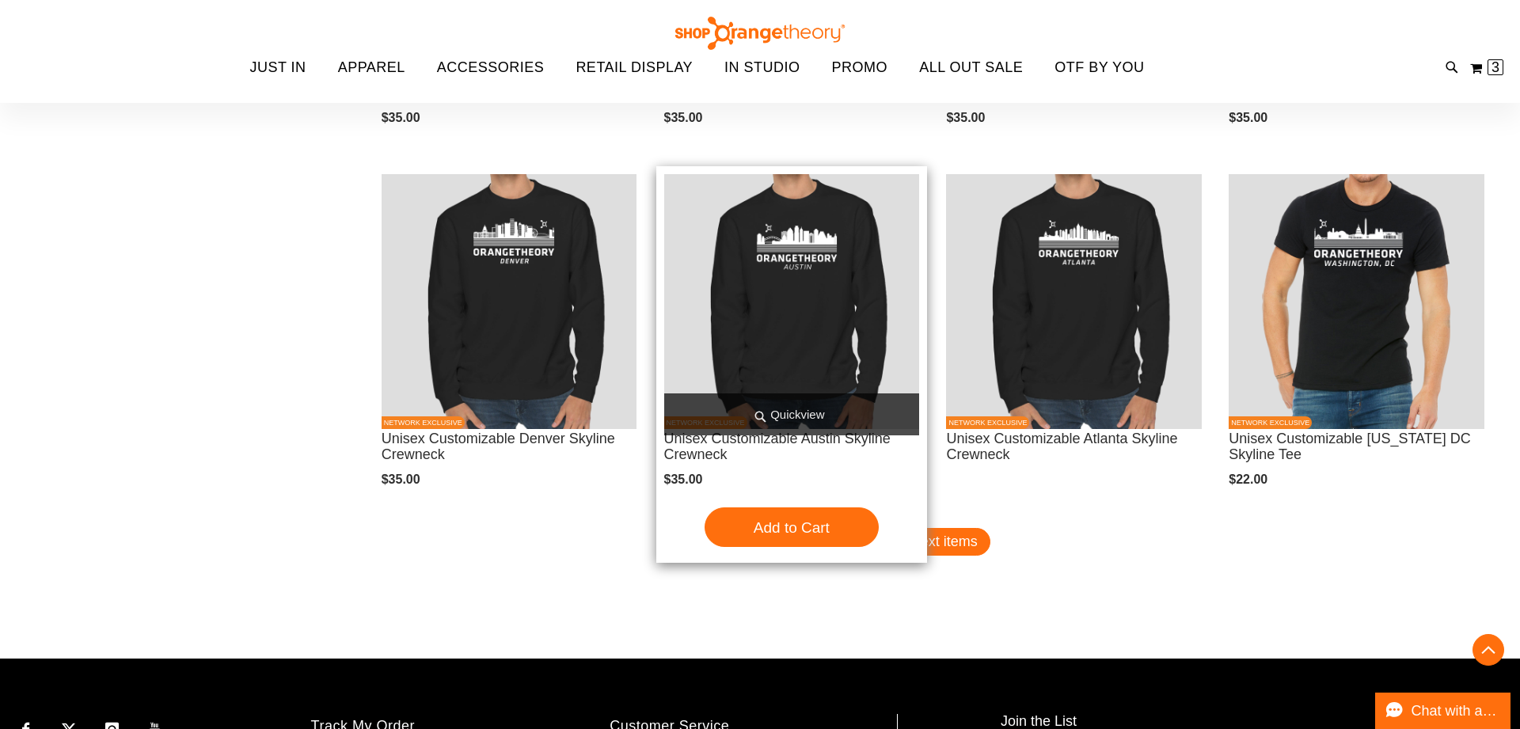
scroll to position [3378, 0]
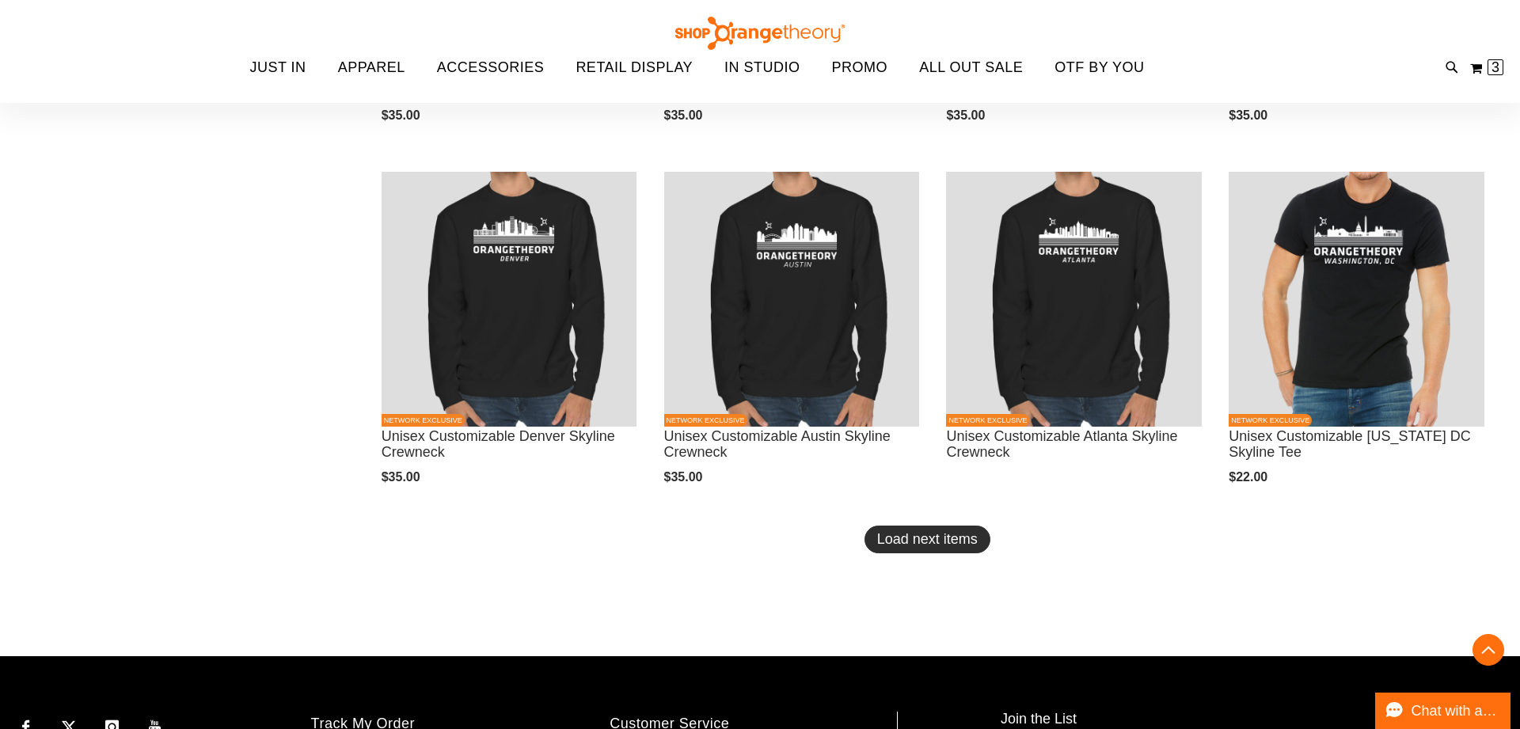
click at [935, 550] on button "Load next items" at bounding box center [927, 540] width 126 height 28
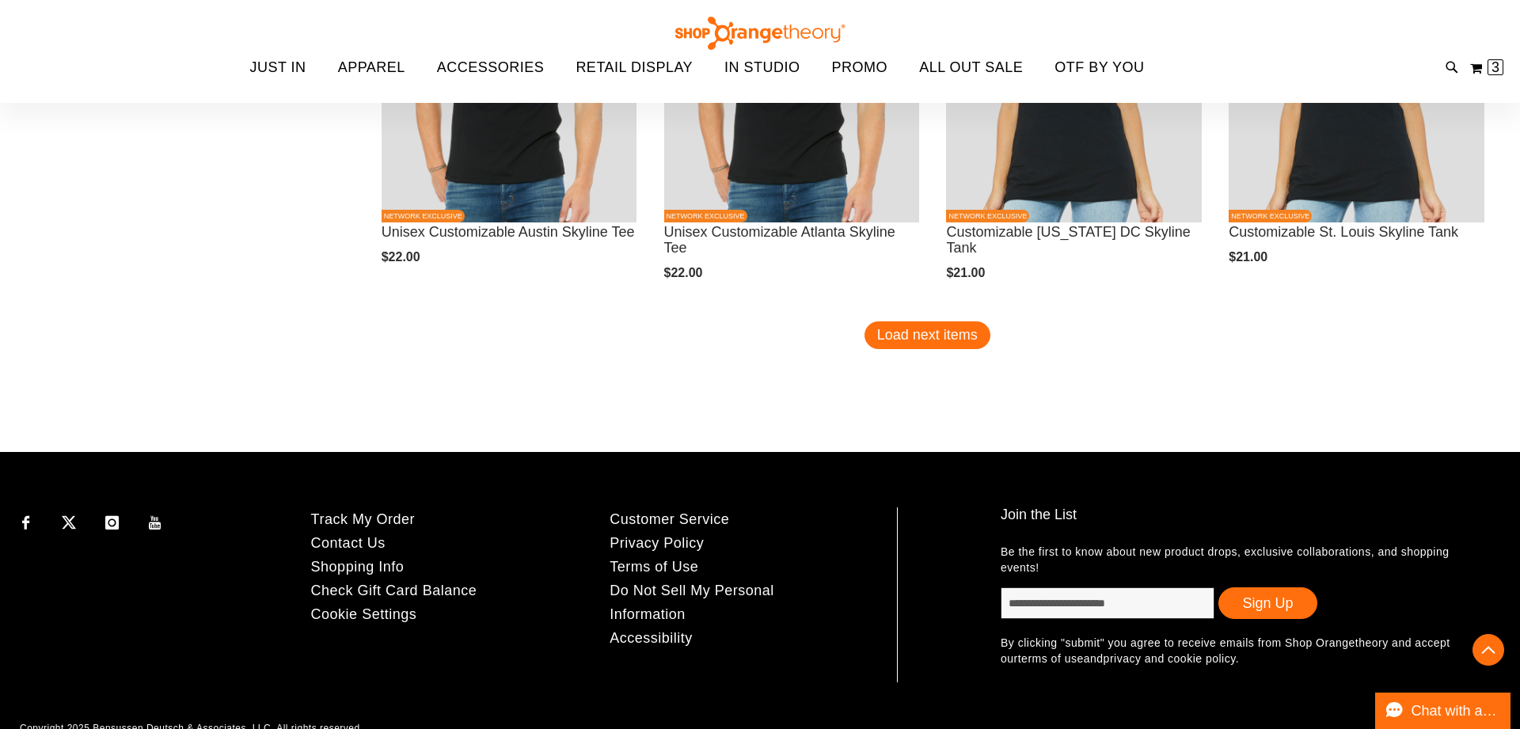
scroll to position [4670, 0]
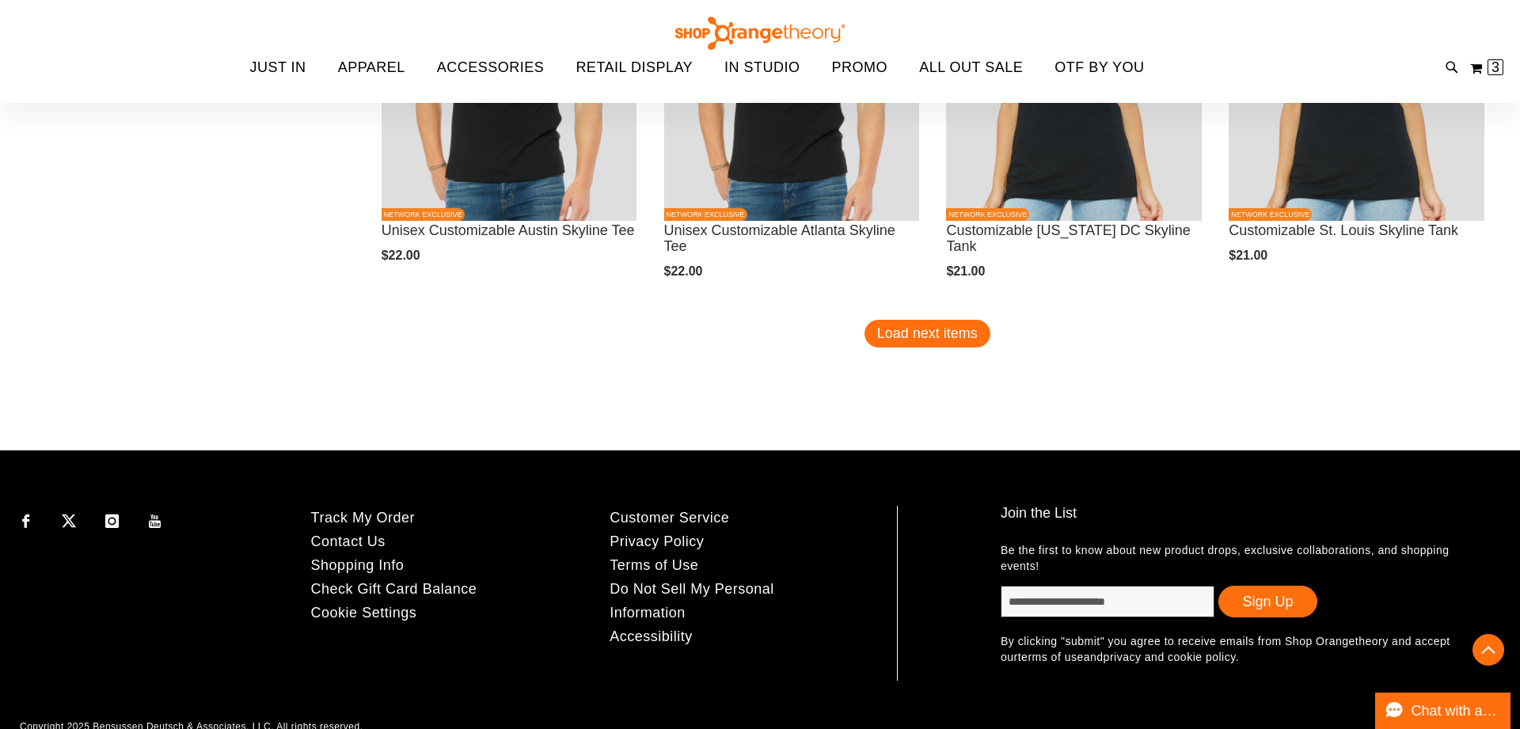
click at [939, 326] on span "Load next items" at bounding box center [927, 333] width 101 height 16
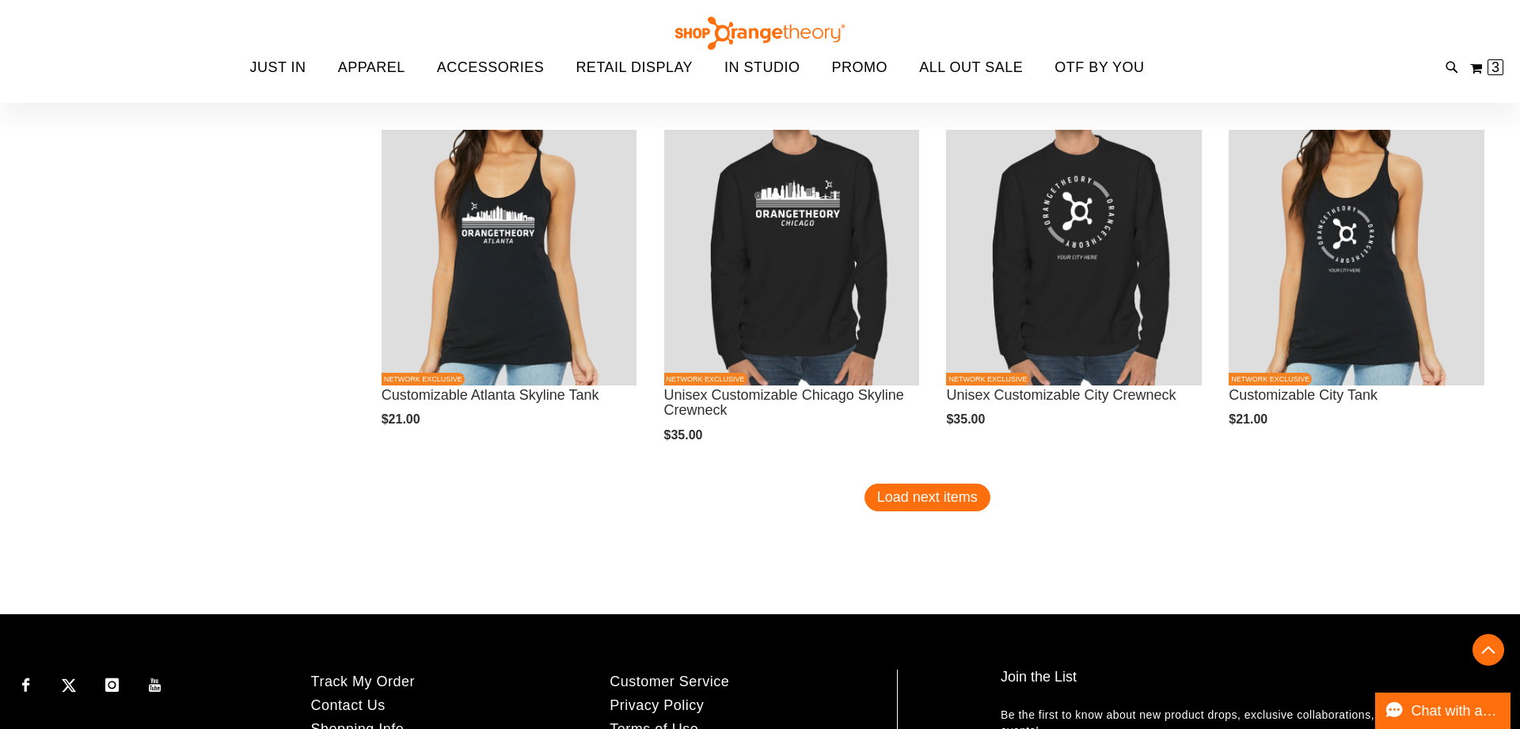
scroll to position [5594, 0]
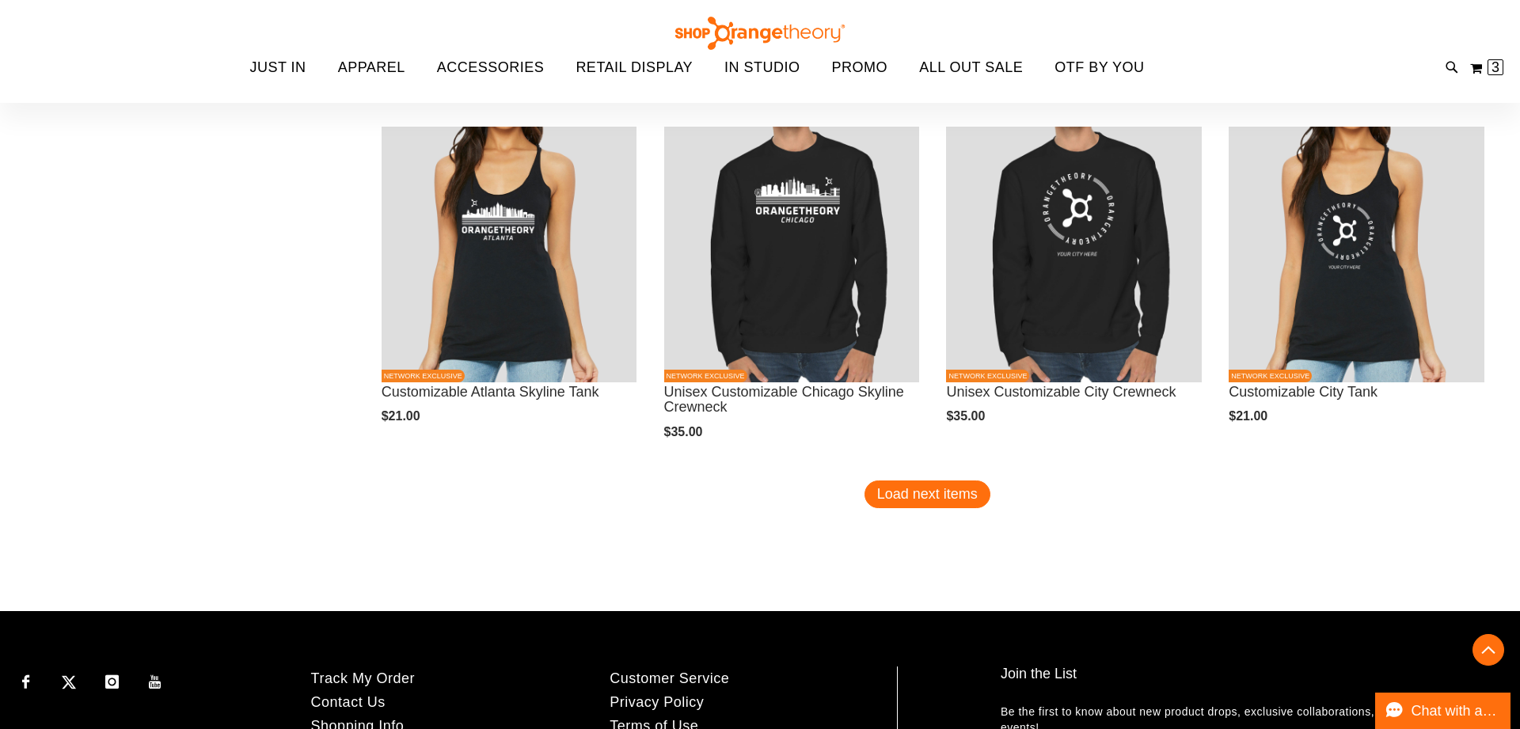
click at [950, 503] on button "Load next items" at bounding box center [927, 494] width 126 height 28
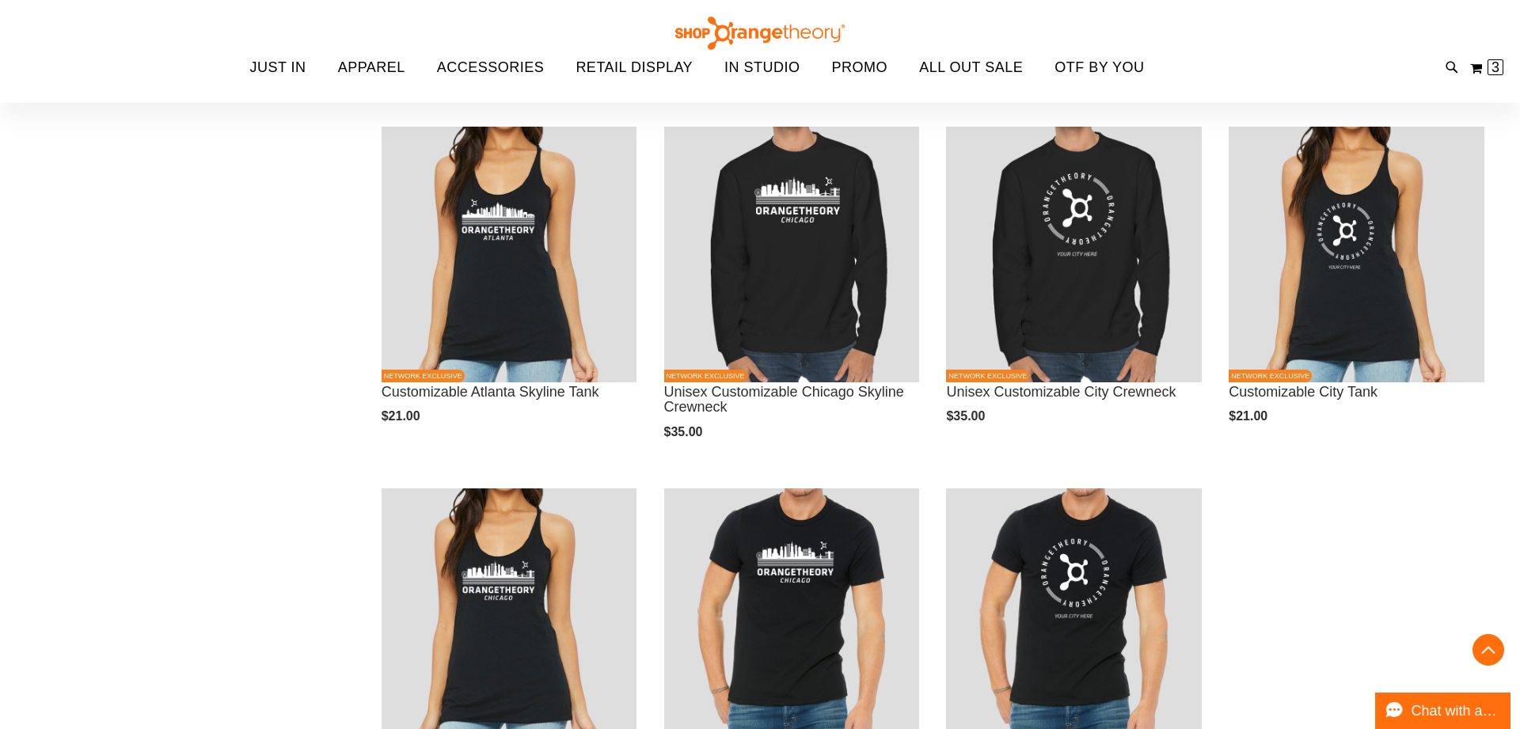
scroll to position [5601, 0]
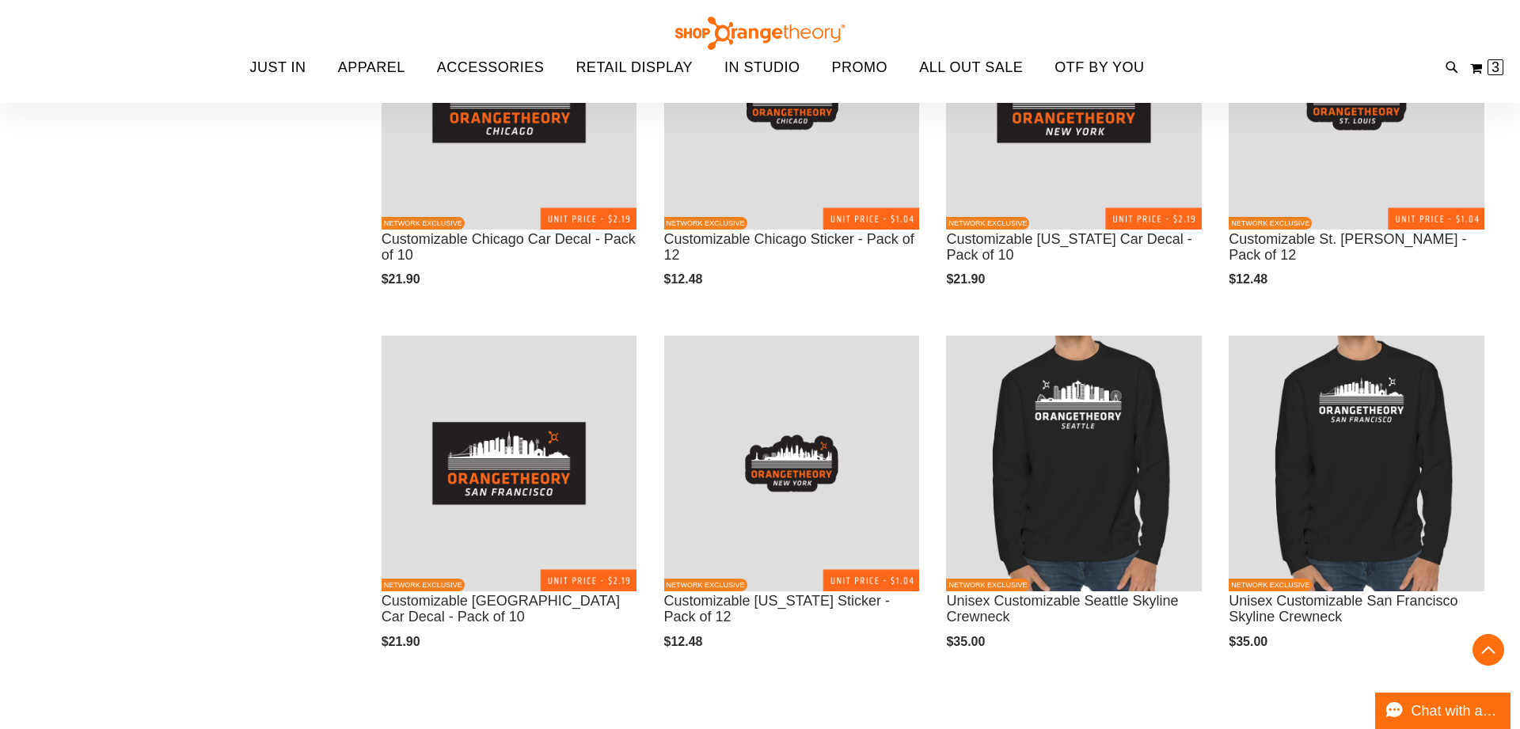
scroll to position [2491, 0]
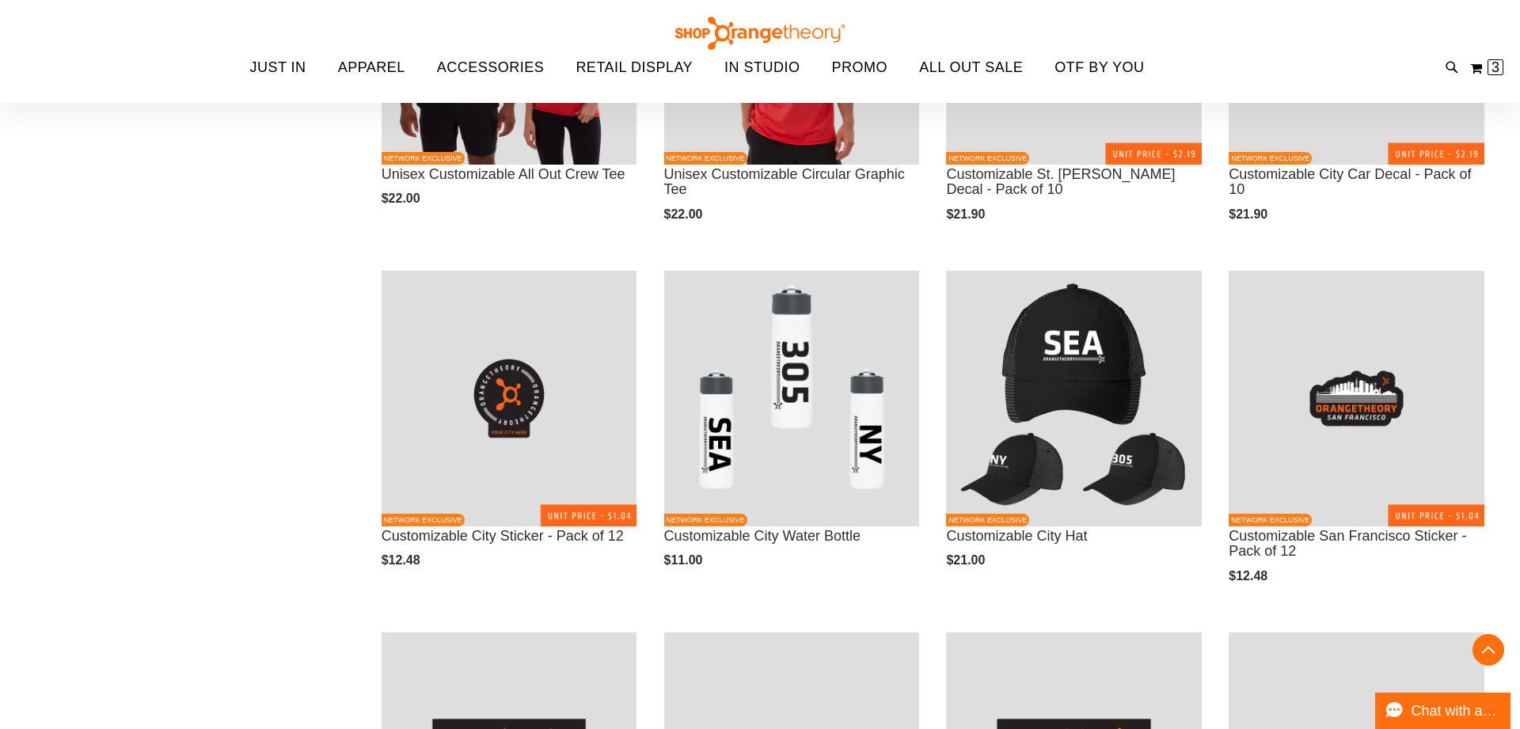
scroll to position [1830, 0]
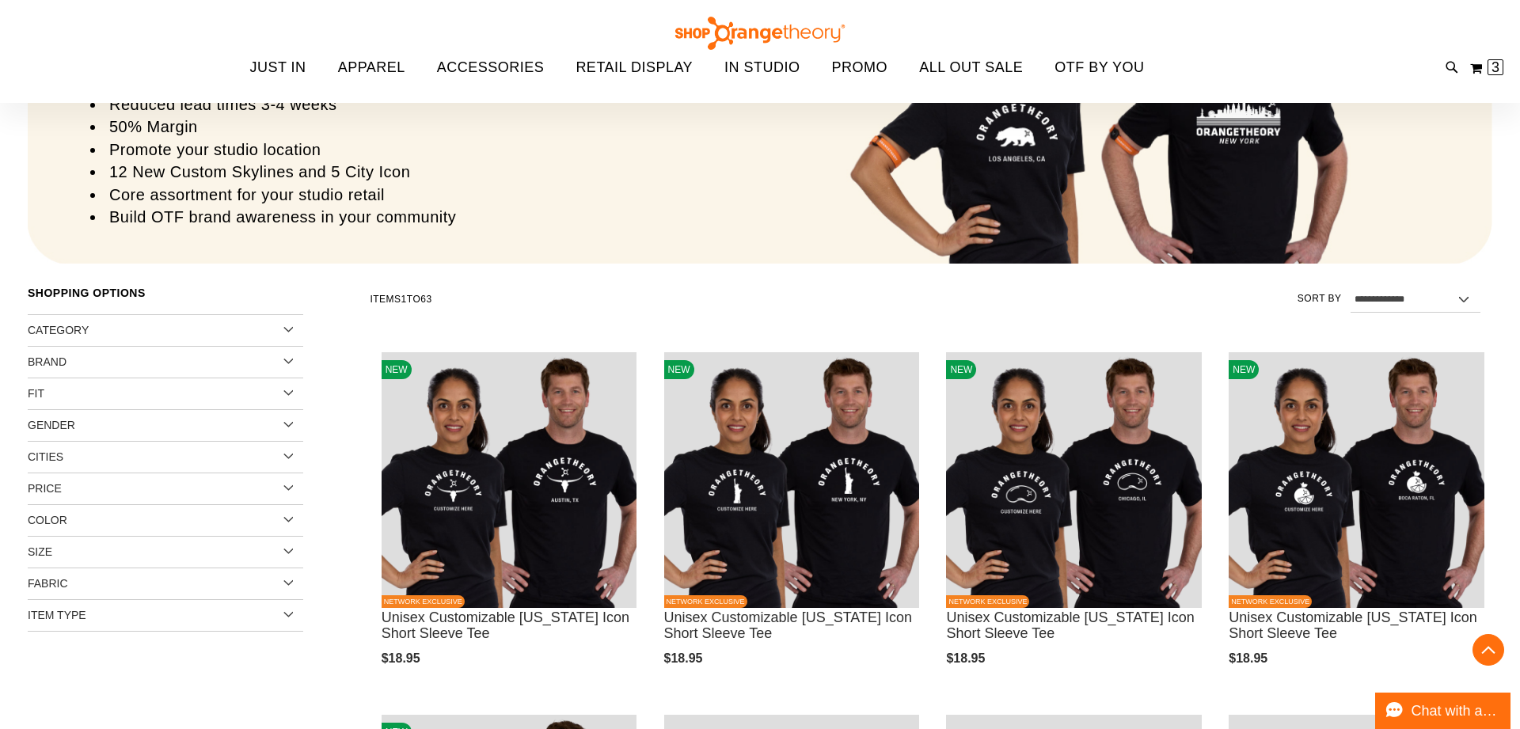
scroll to position [313, 0]
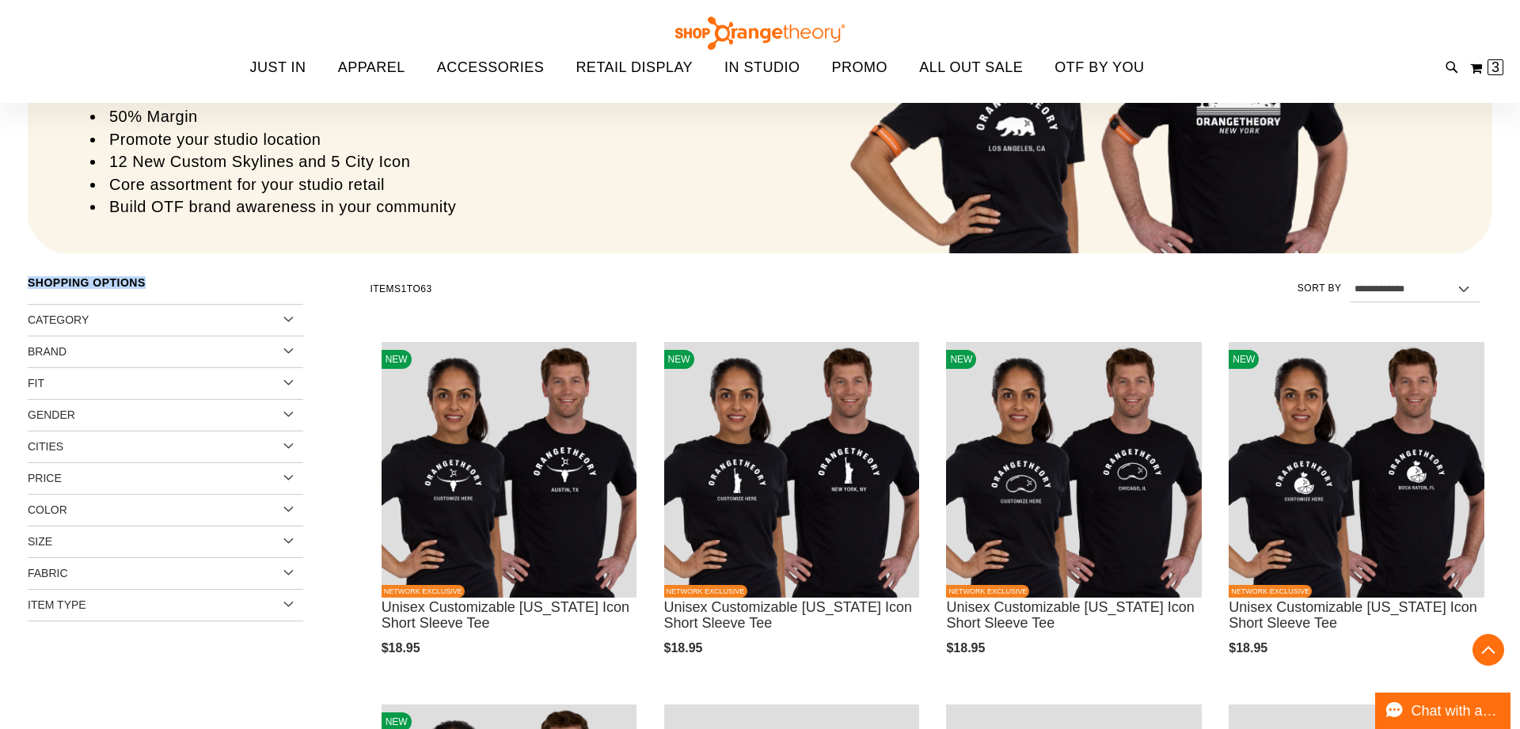
drag, startPoint x: 25, startPoint y: 285, endPoint x: 122, endPoint y: 300, distance: 97.7
click at [268, 282] on strong "Shopping Options" at bounding box center [165, 287] width 275 height 36
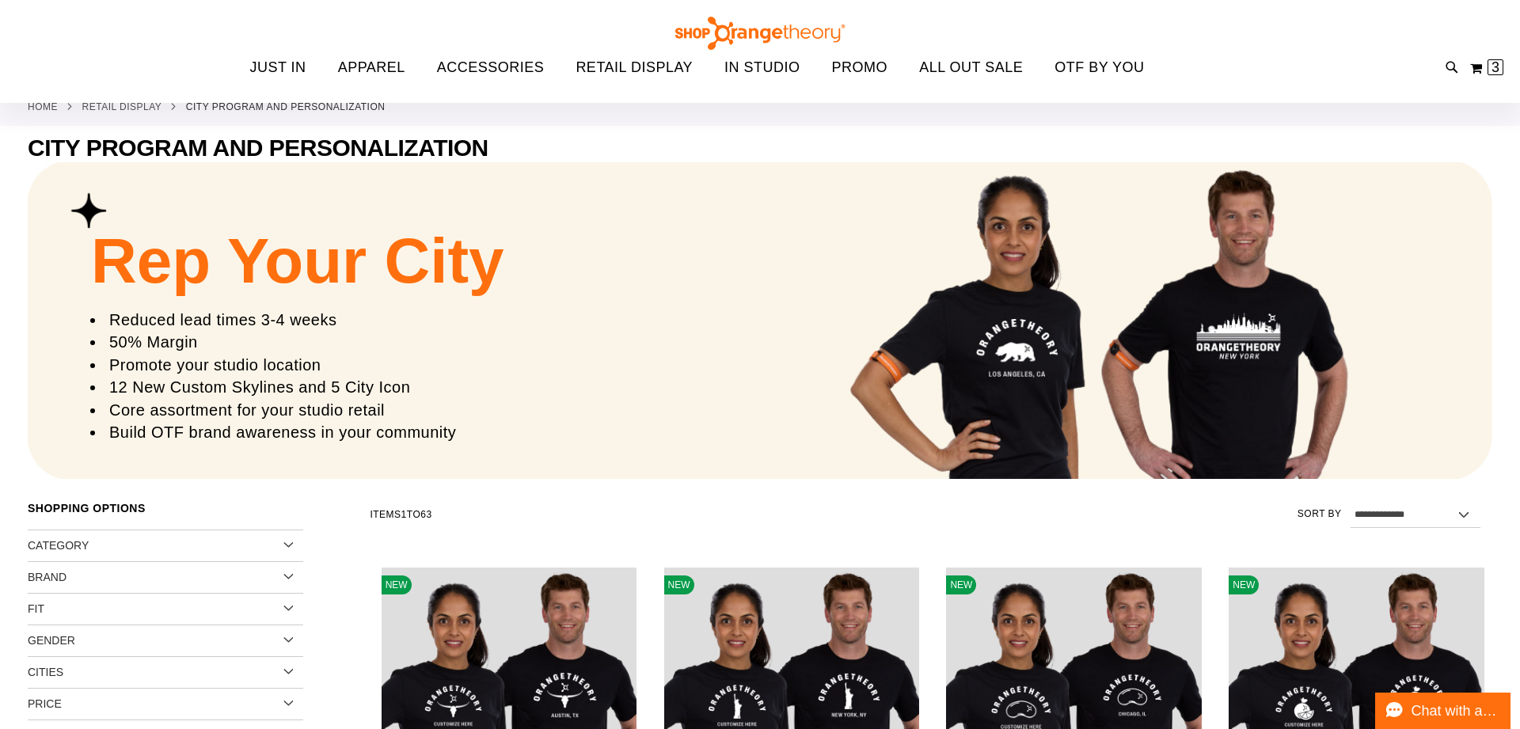
scroll to position [82, 0]
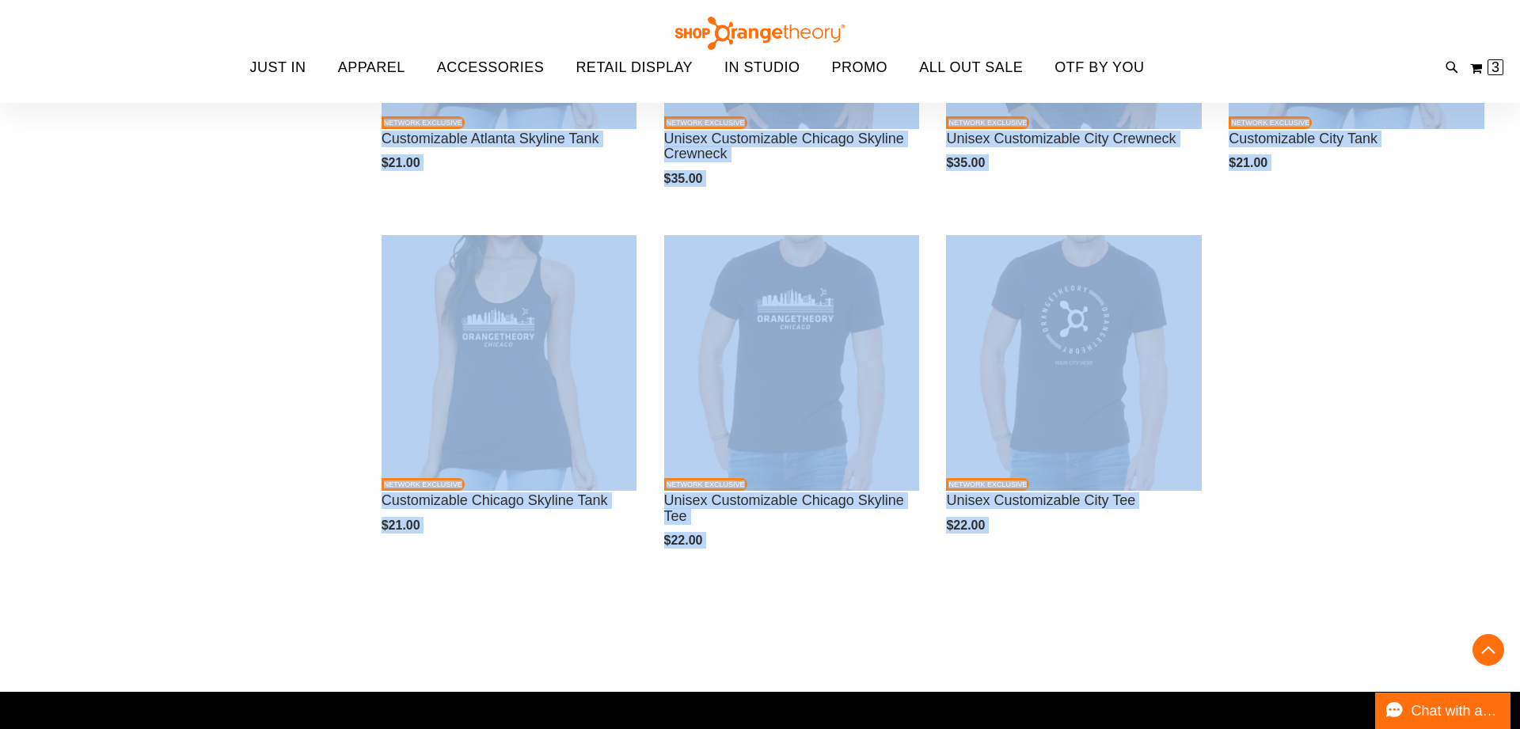
scroll to position [6121, 0]
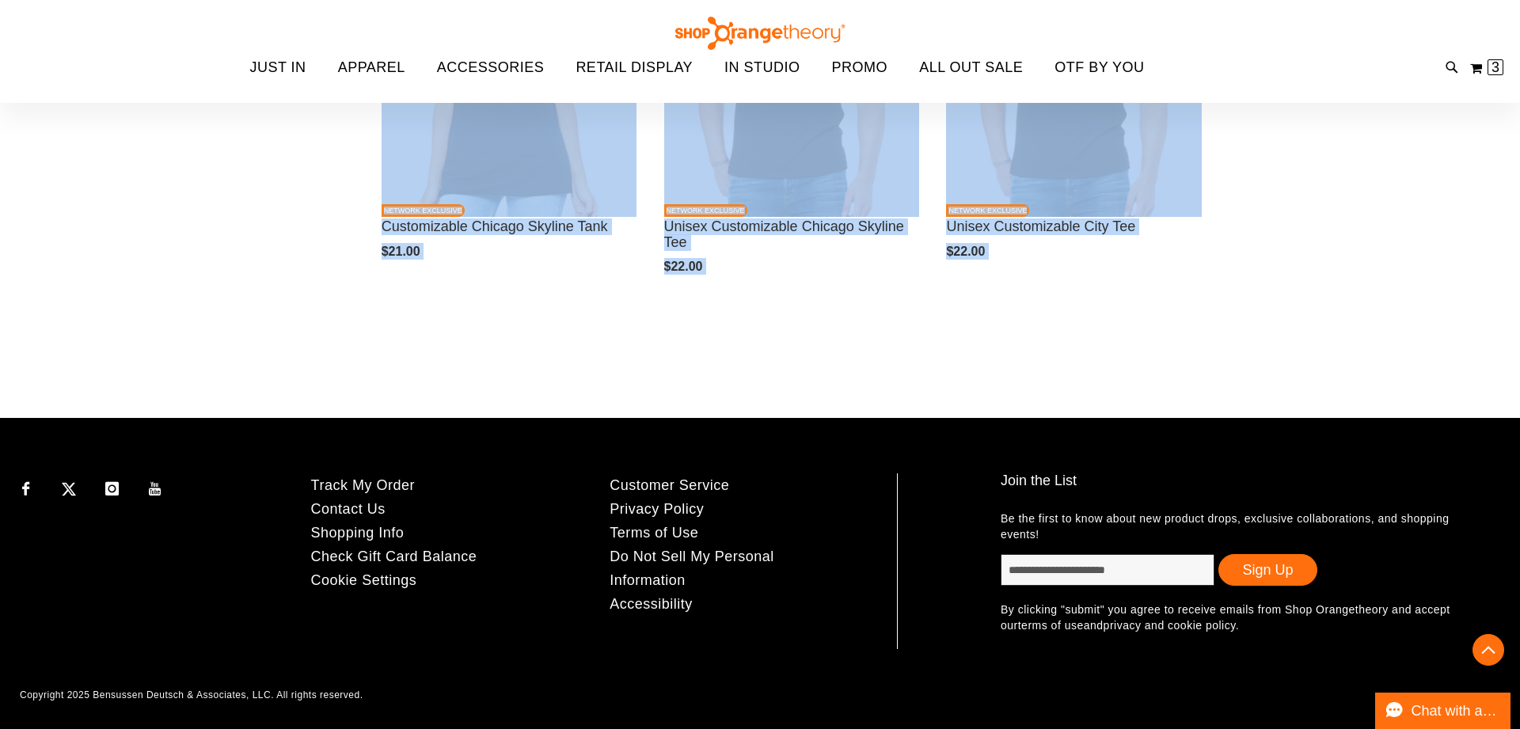
drag, startPoint x: 22, startPoint y: 153, endPoint x: 1288, endPoint y: 288, distance: 1272.7
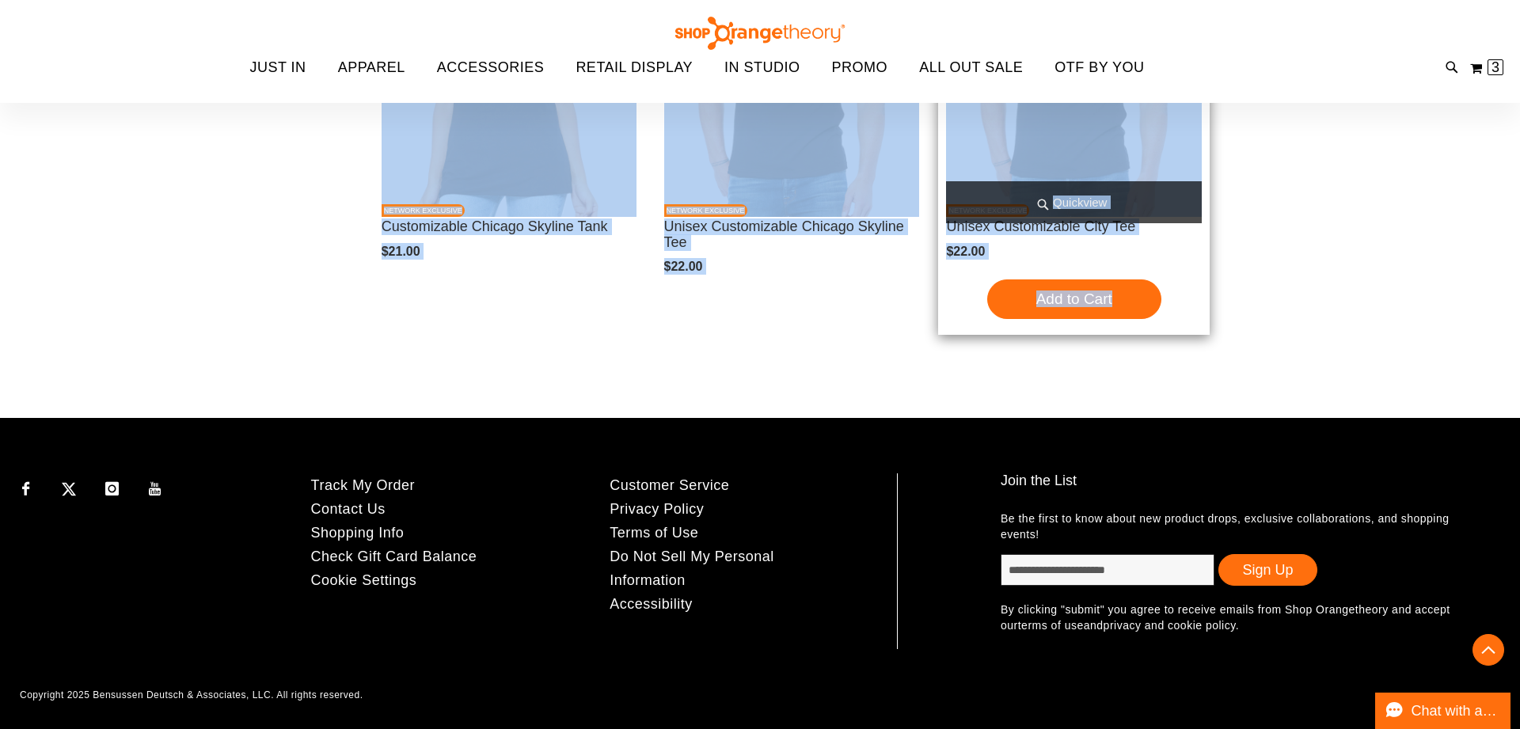
drag, startPoint x: 1149, startPoint y: 143, endPoint x: 1185, endPoint y: 245, distance: 108.1
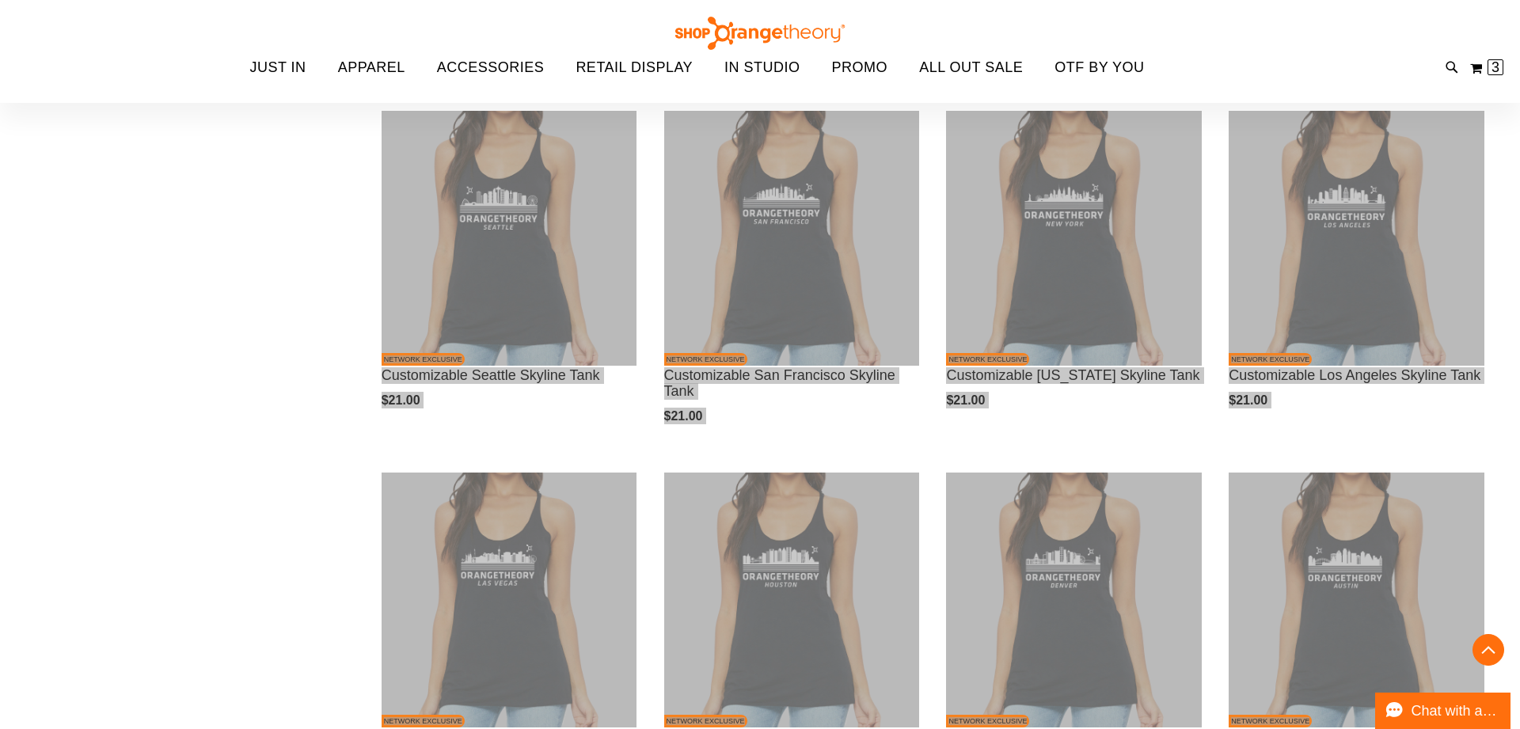
scroll to position [4887, 0]
